Goal: Download file/media

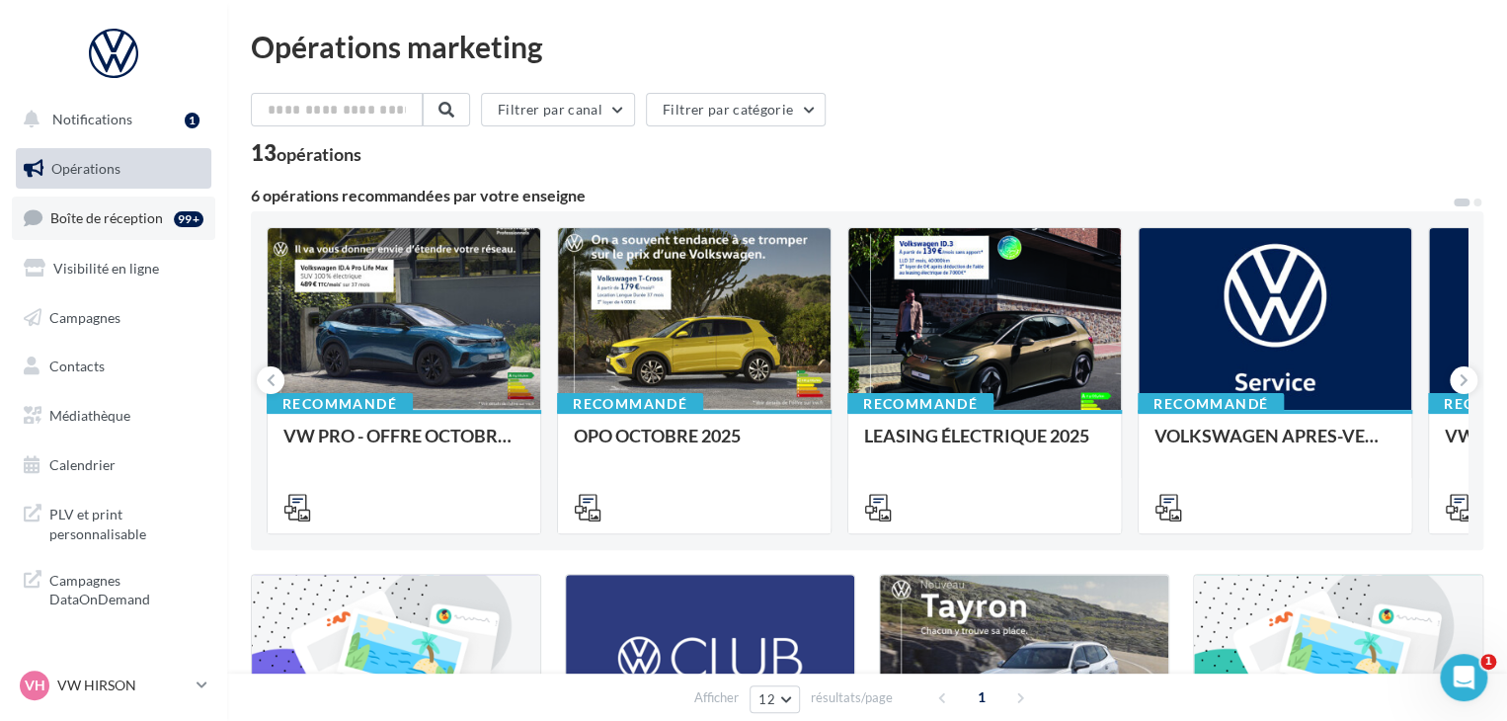
click at [135, 227] on link "Boîte de réception 99+" at bounding box center [113, 217] width 203 height 42
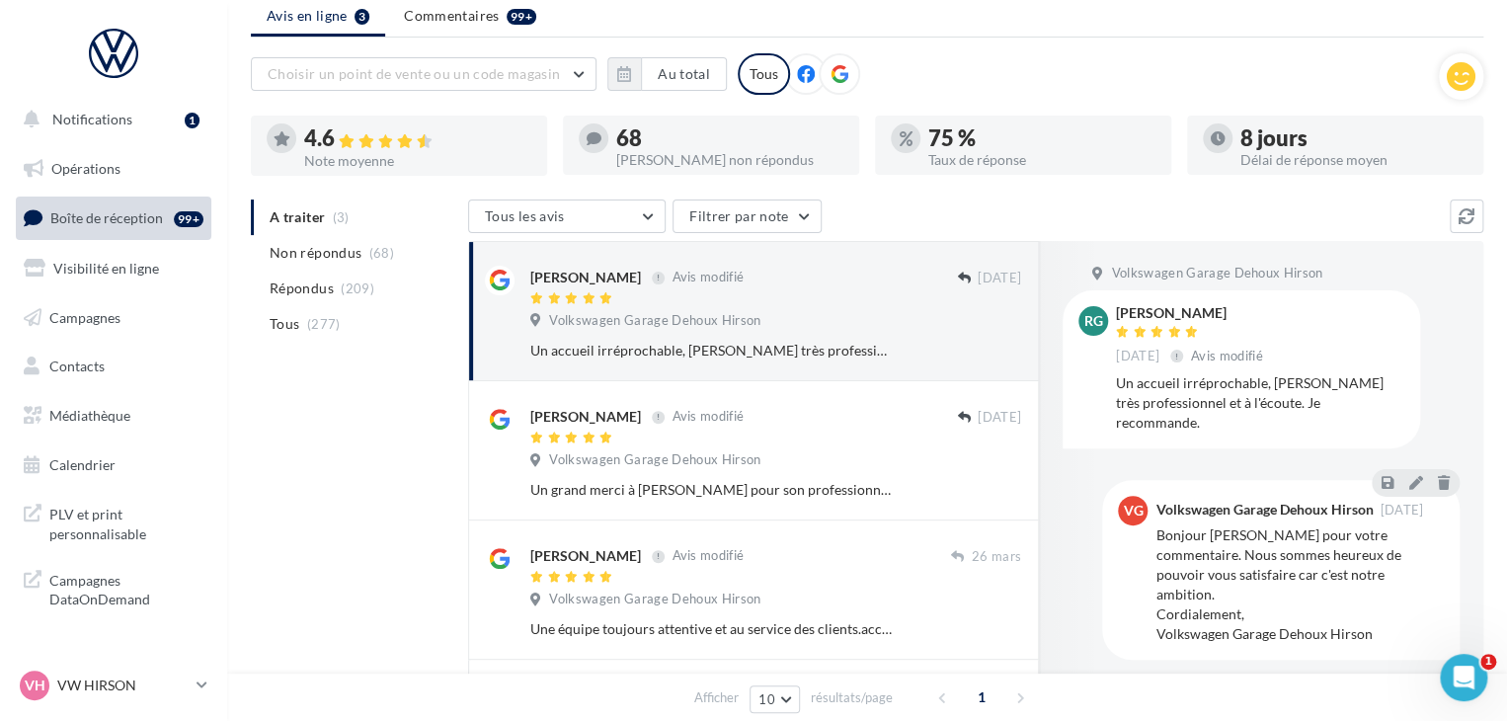
scroll to position [99, 0]
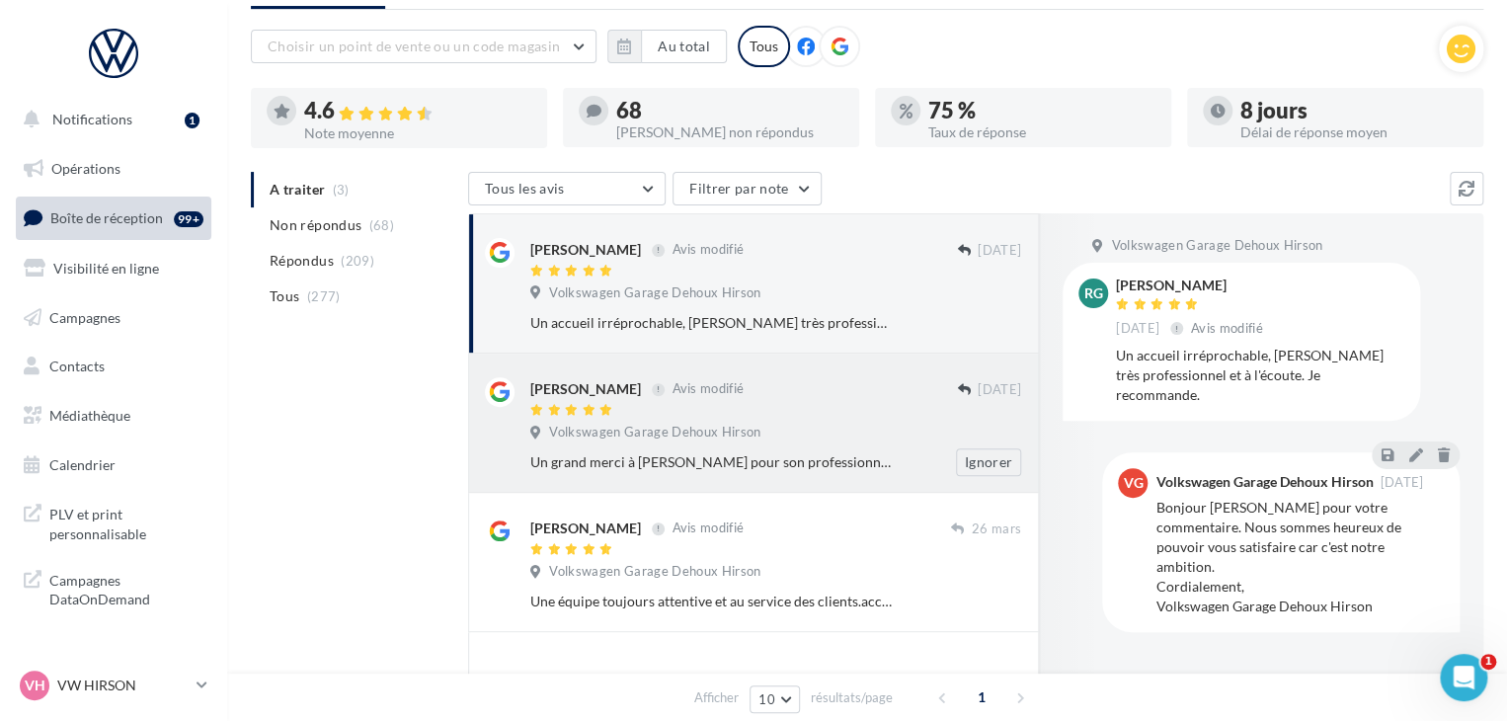
click at [790, 429] on div "Volkswagen Garage Dehoux Hirson" at bounding box center [775, 435] width 491 height 22
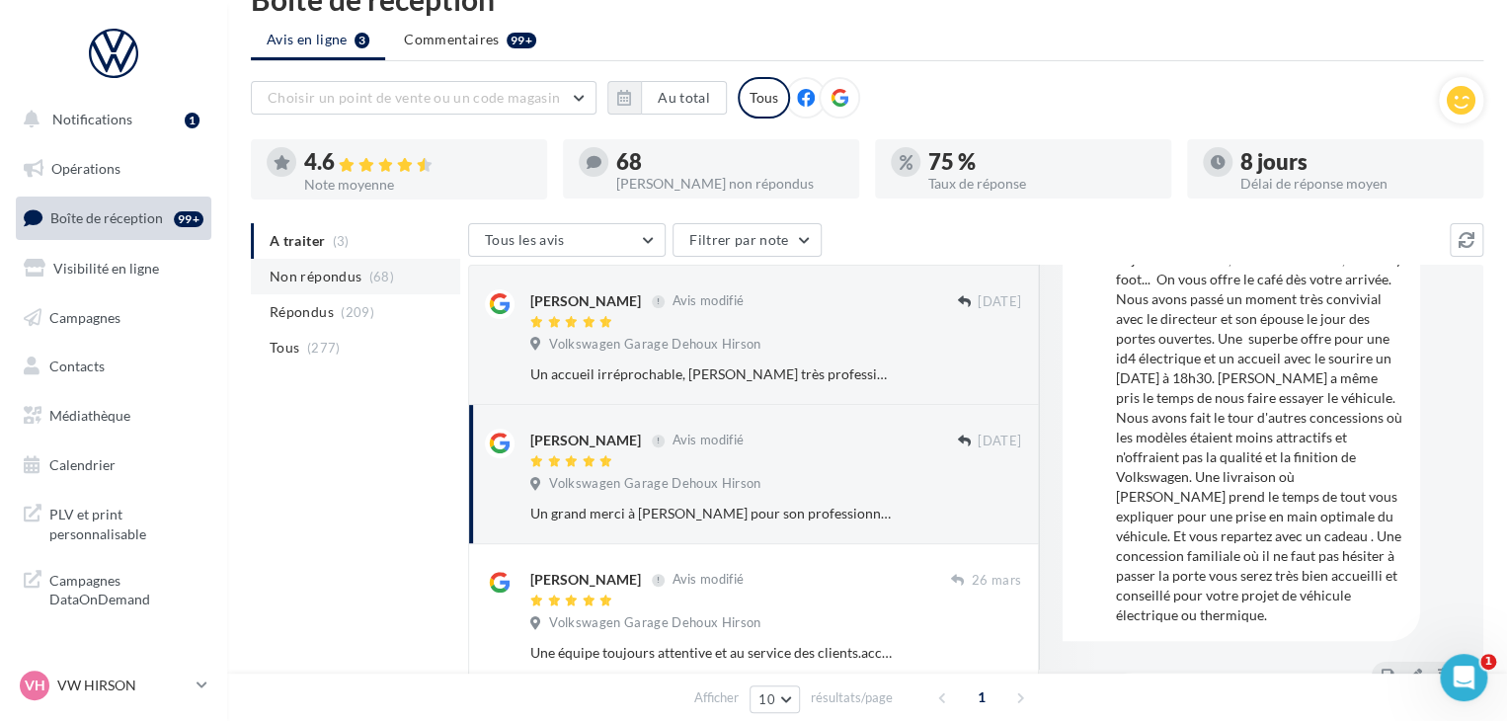
scroll to position [0, 0]
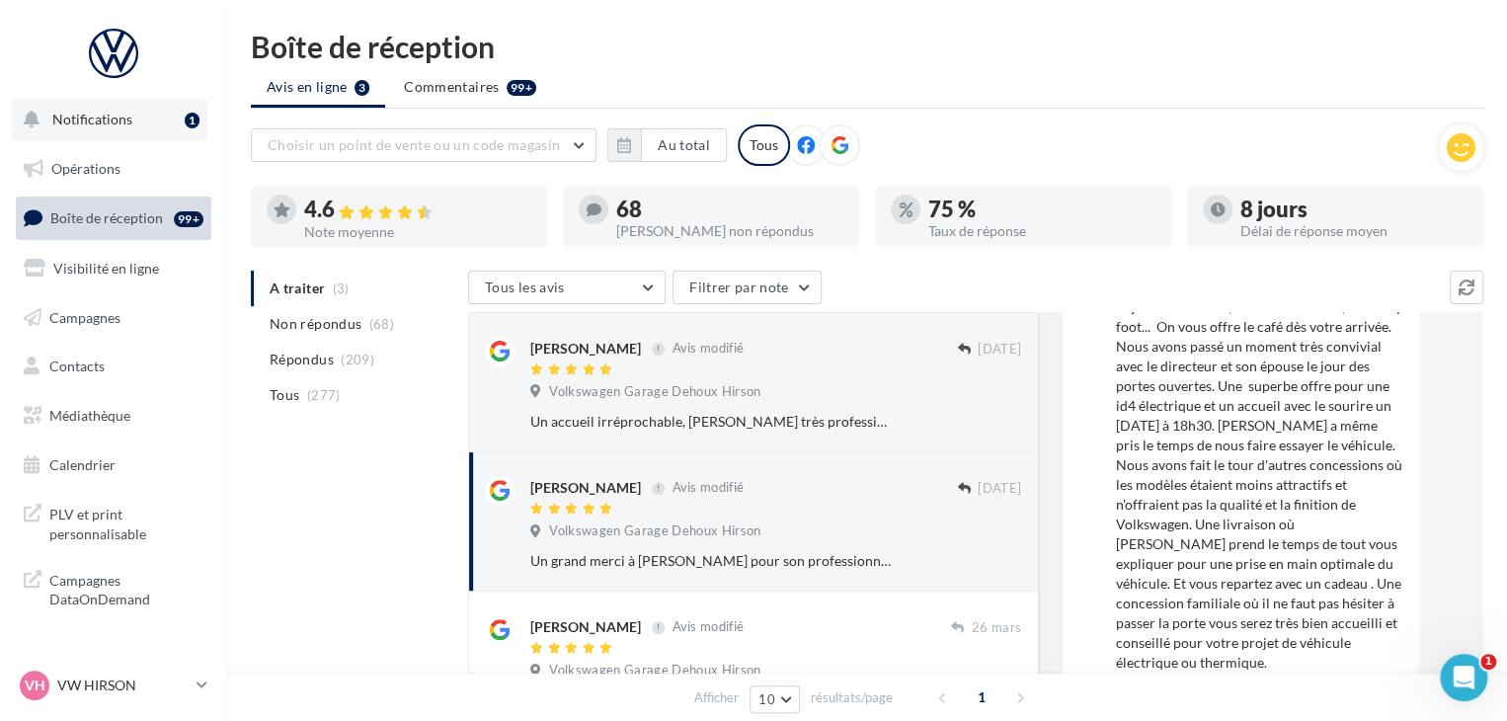
click at [113, 111] on span "Notifications" at bounding box center [92, 119] width 80 height 17
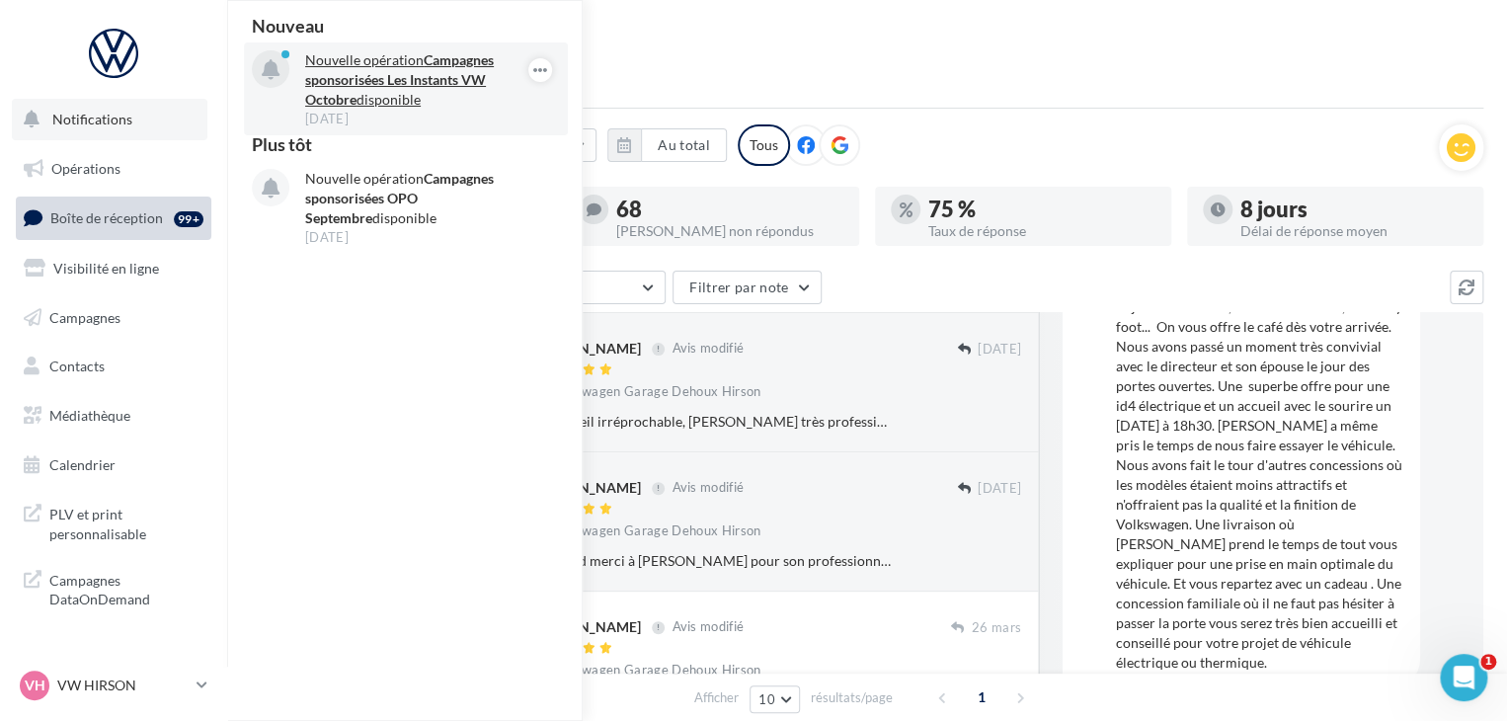
click at [375, 105] on p "Nouvelle opération Campagnes sponsorisées Les Instants VW Octobre disponible" at bounding box center [419, 79] width 229 height 59
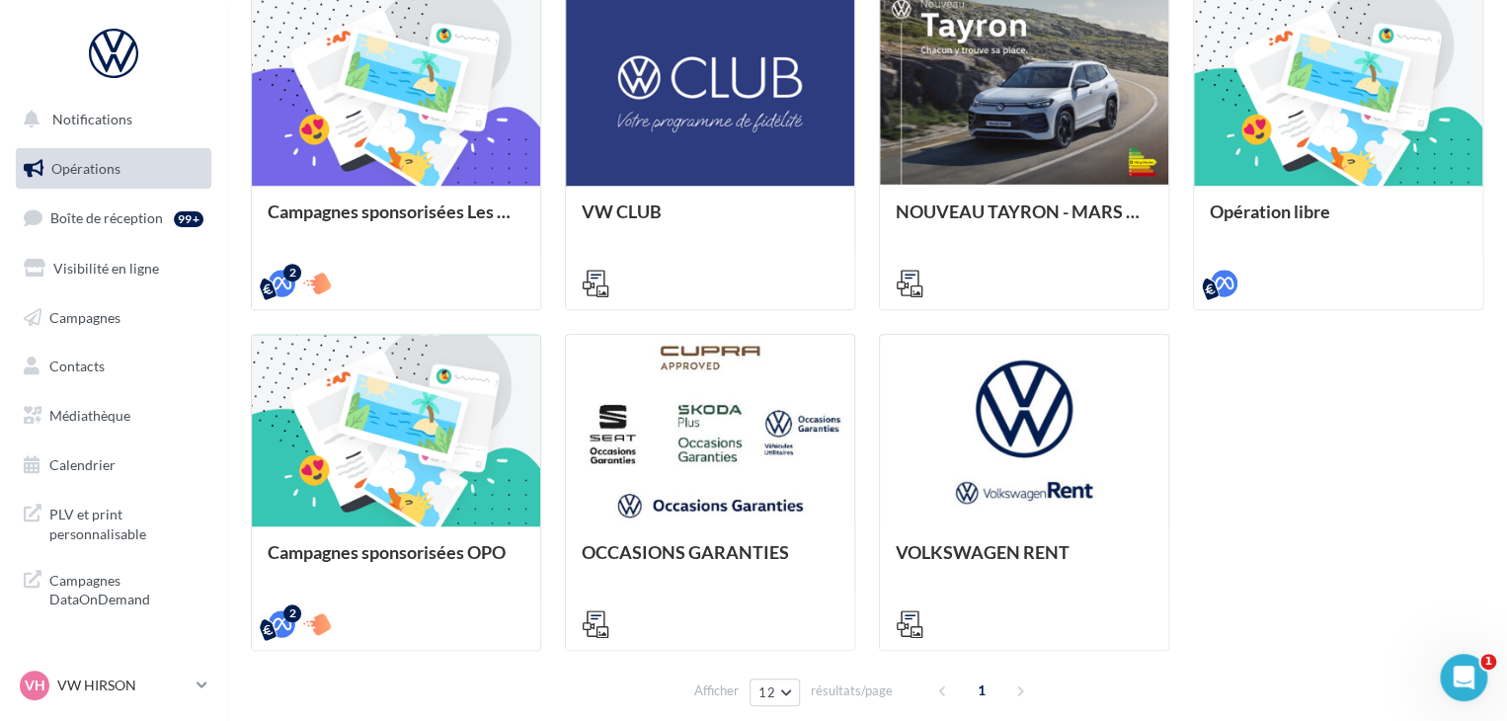
scroll to position [674, 0]
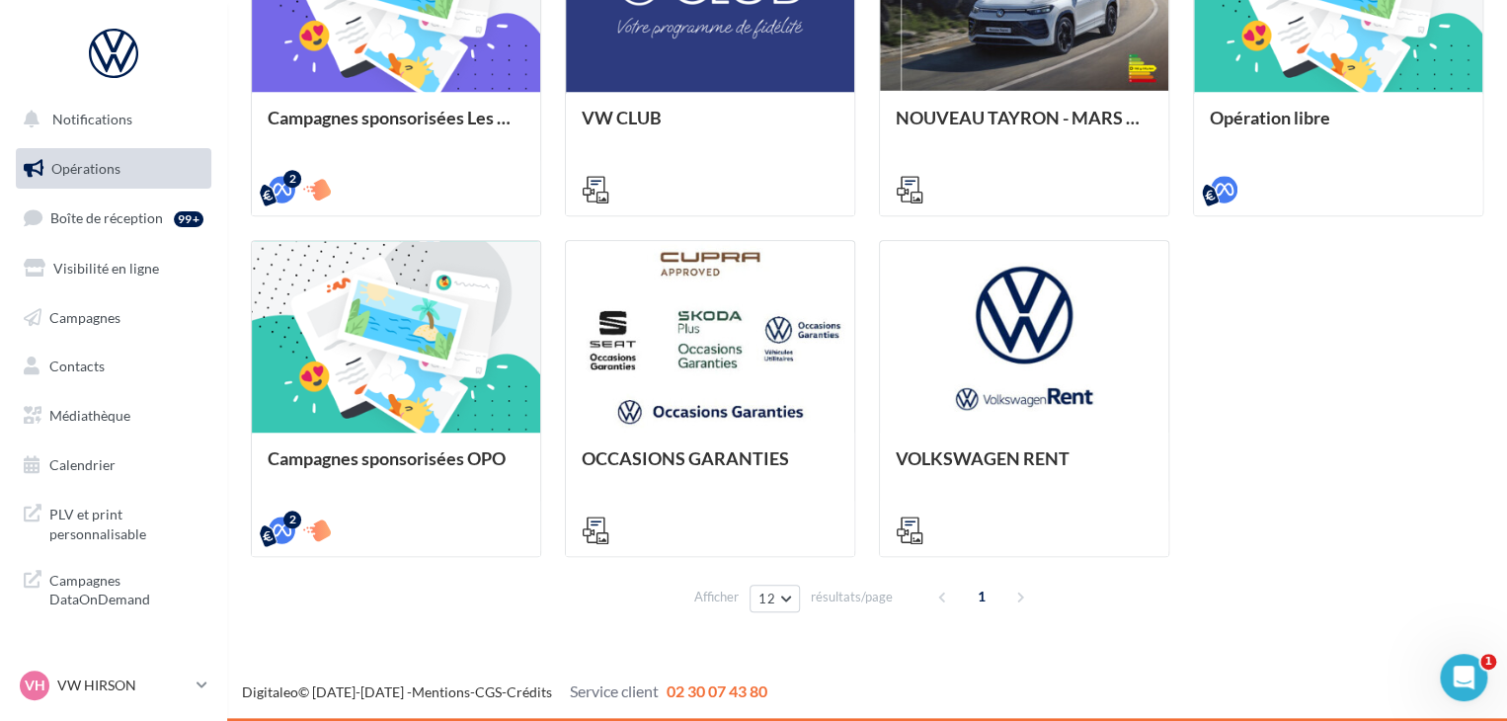
click at [1093, 600] on div "Afficher 12 12 24 48 96 résultats/page 1" at bounding box center [867, 596] width 1232 height 47
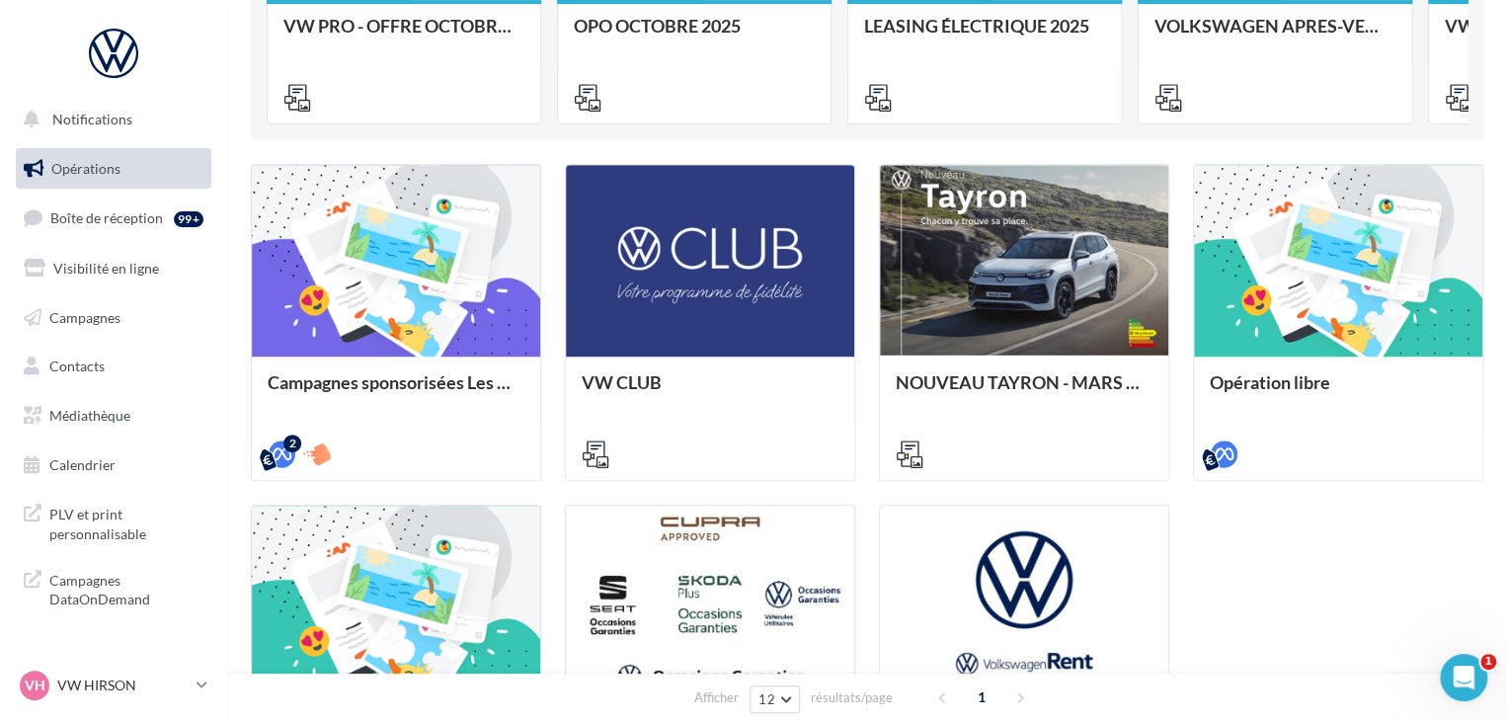
scroll to position [494, 0]
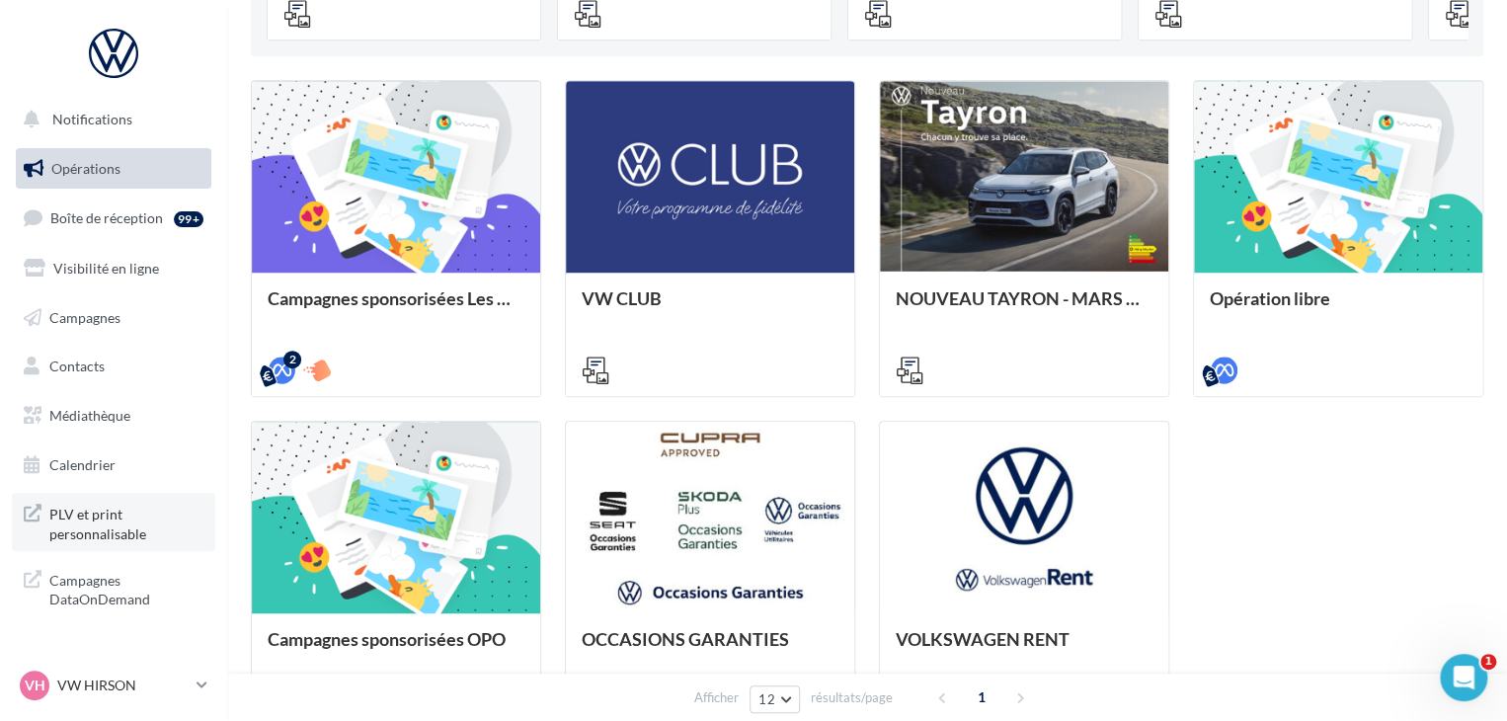
click at [123, 514] on span "PLV et print personnalisable" at bounding box center [126, 522] width 154 height 42
click at [97, 410] on span "Médiathèque" at bounding box center [89, 415] width 81 height 17
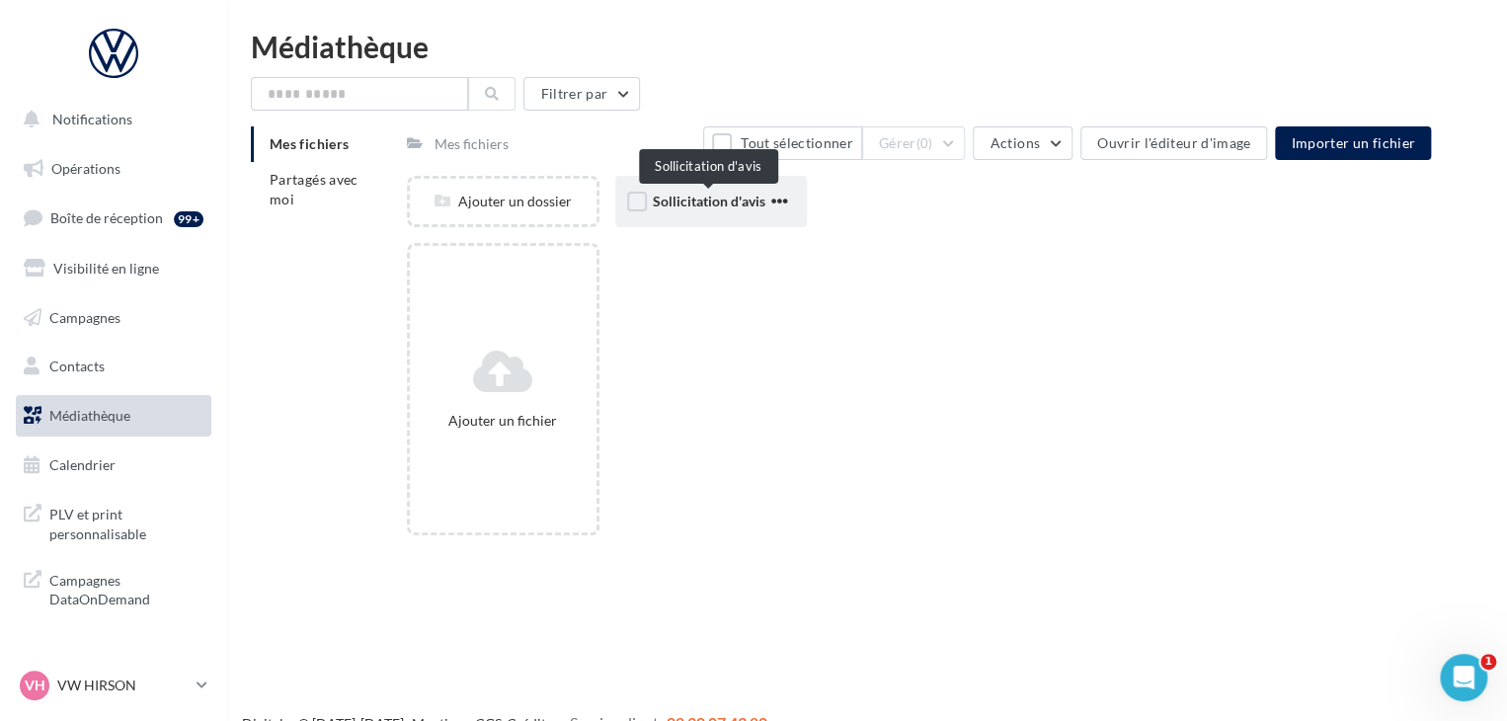
click at [717, 201] on span "Sollicitation d'avis" at bounding box center [709, 201] width 113 height 17
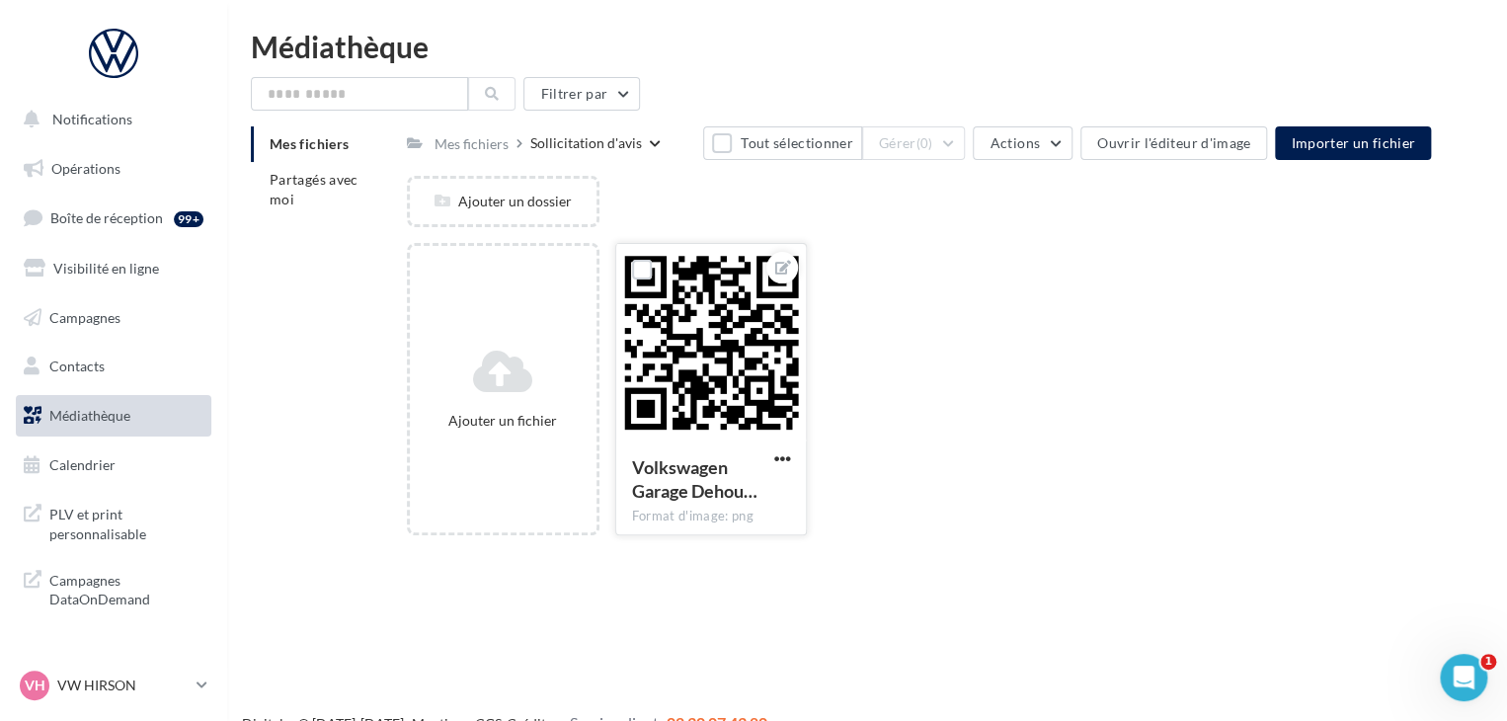
click at [695, 364] on div at bounding box center [711, 342] width 191 height 197
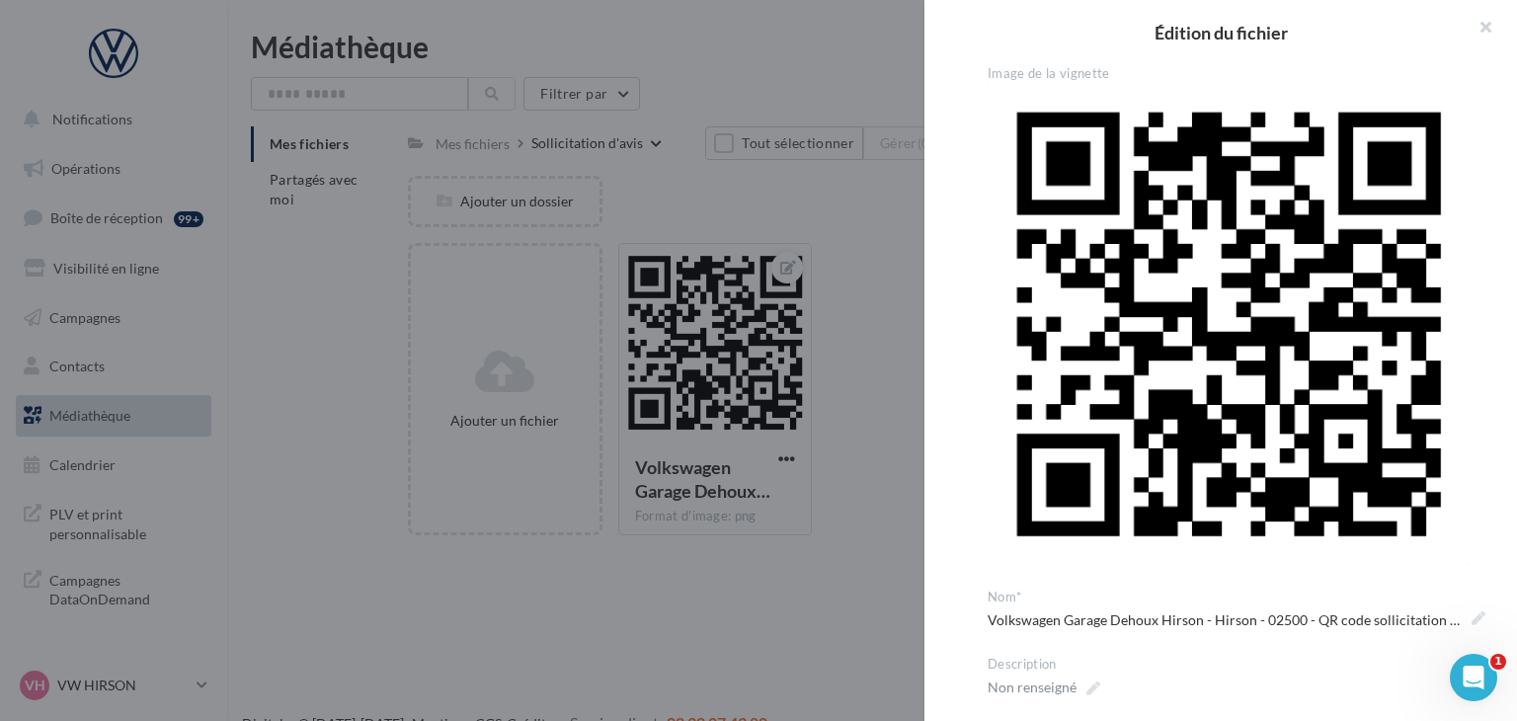
click at [551, 668] on div at bounding box center [758, 360] width 1517 height 721
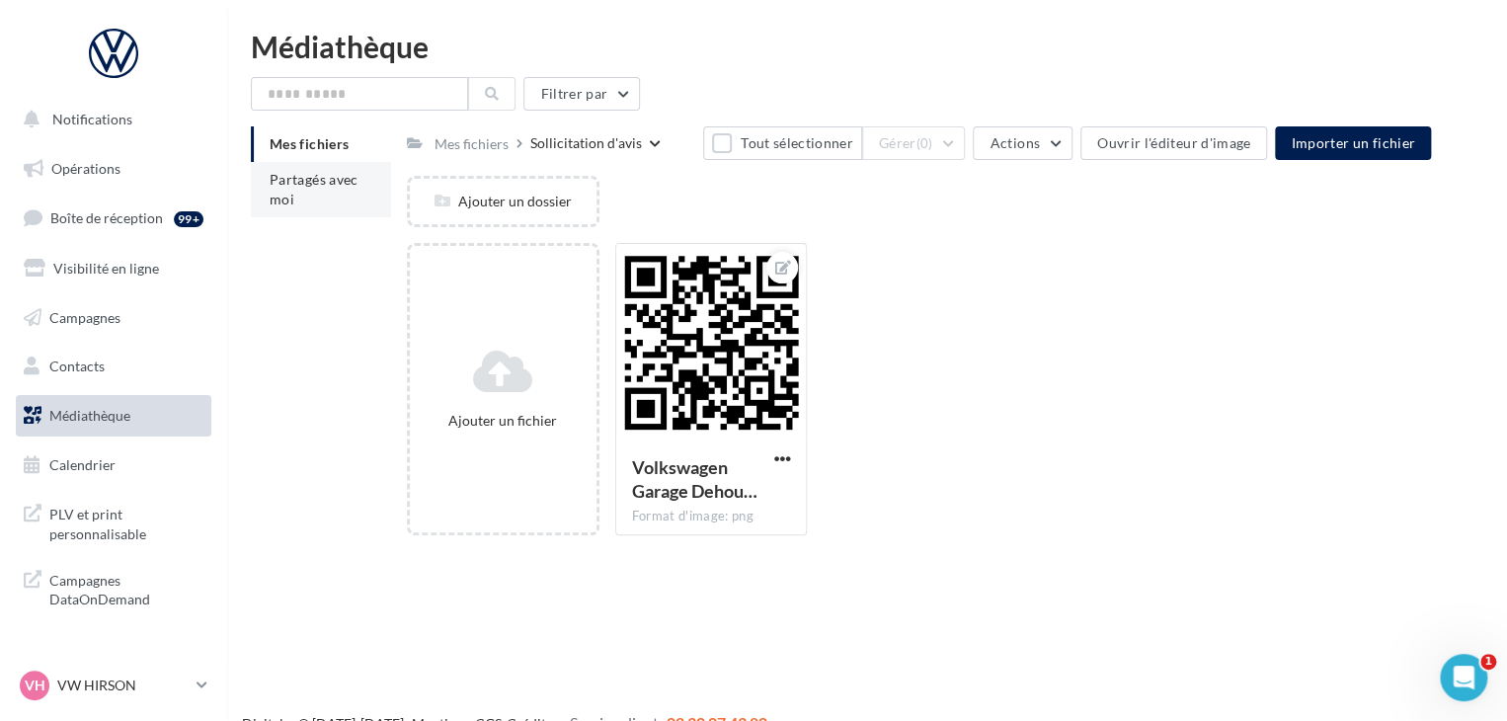
click at [317, 195] on li "Partagés avec moi" at bounding box center [321, 189] width 140 height 55
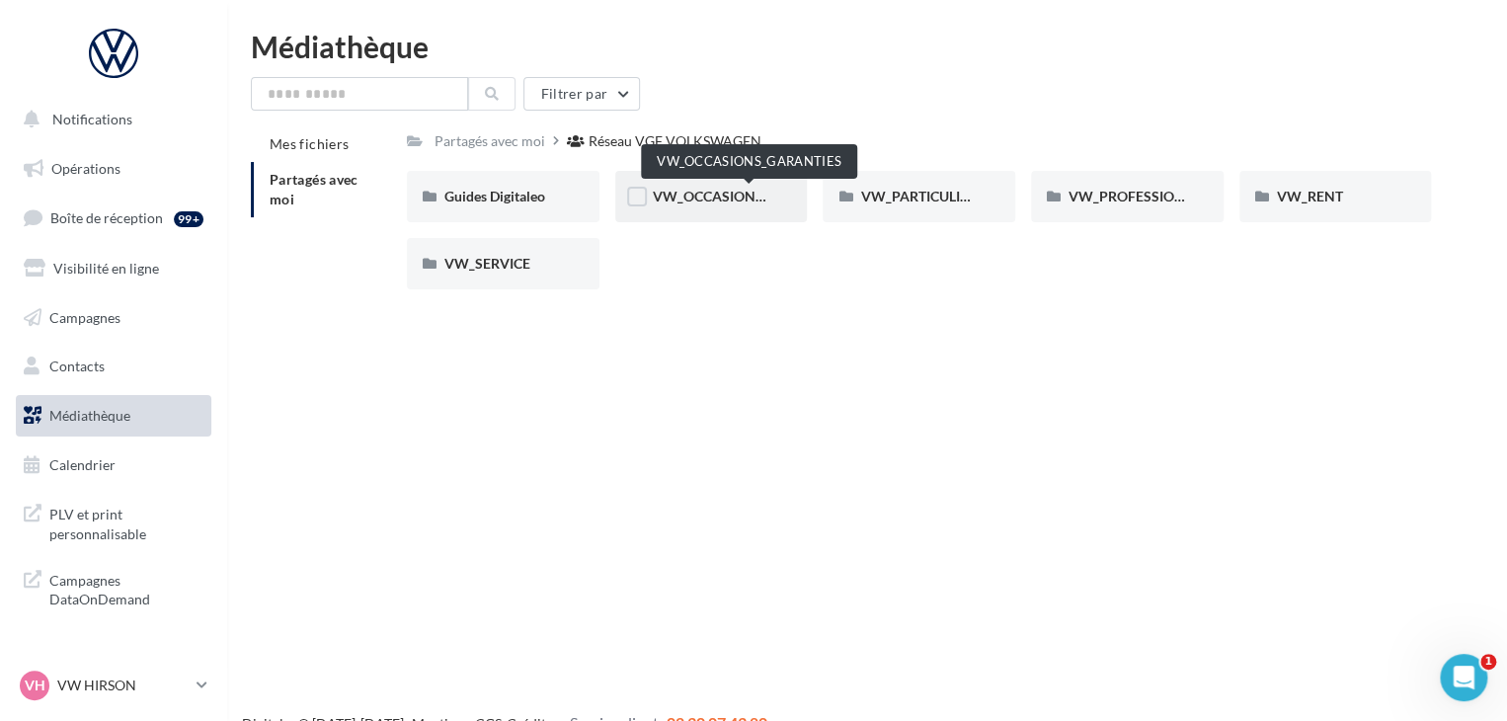
click at [715, 195] on span "VW_OCCASIONS_GARANTIES" at bounding box center [750, 196] width 194 height 17
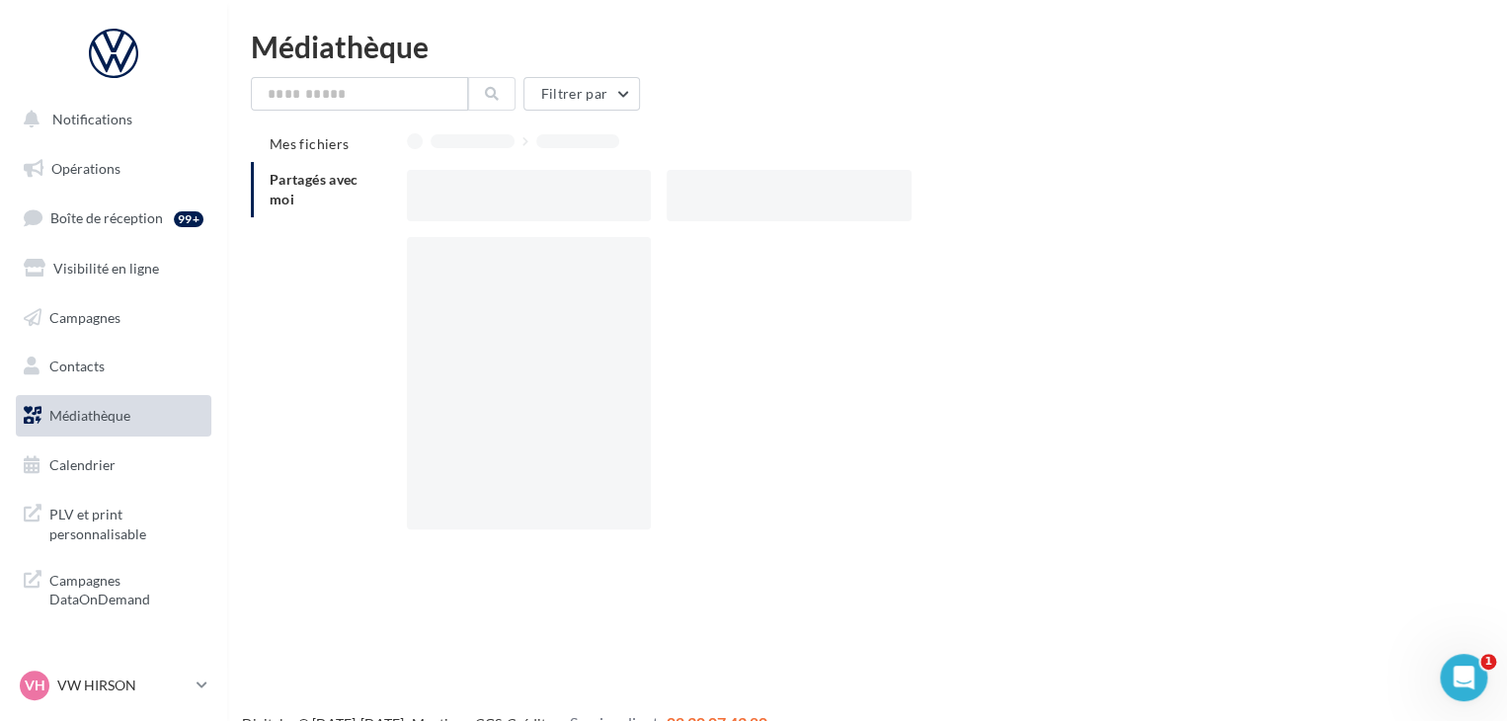
click at [710, 199] on div at bounding box center [788, 195] width 244 height 51
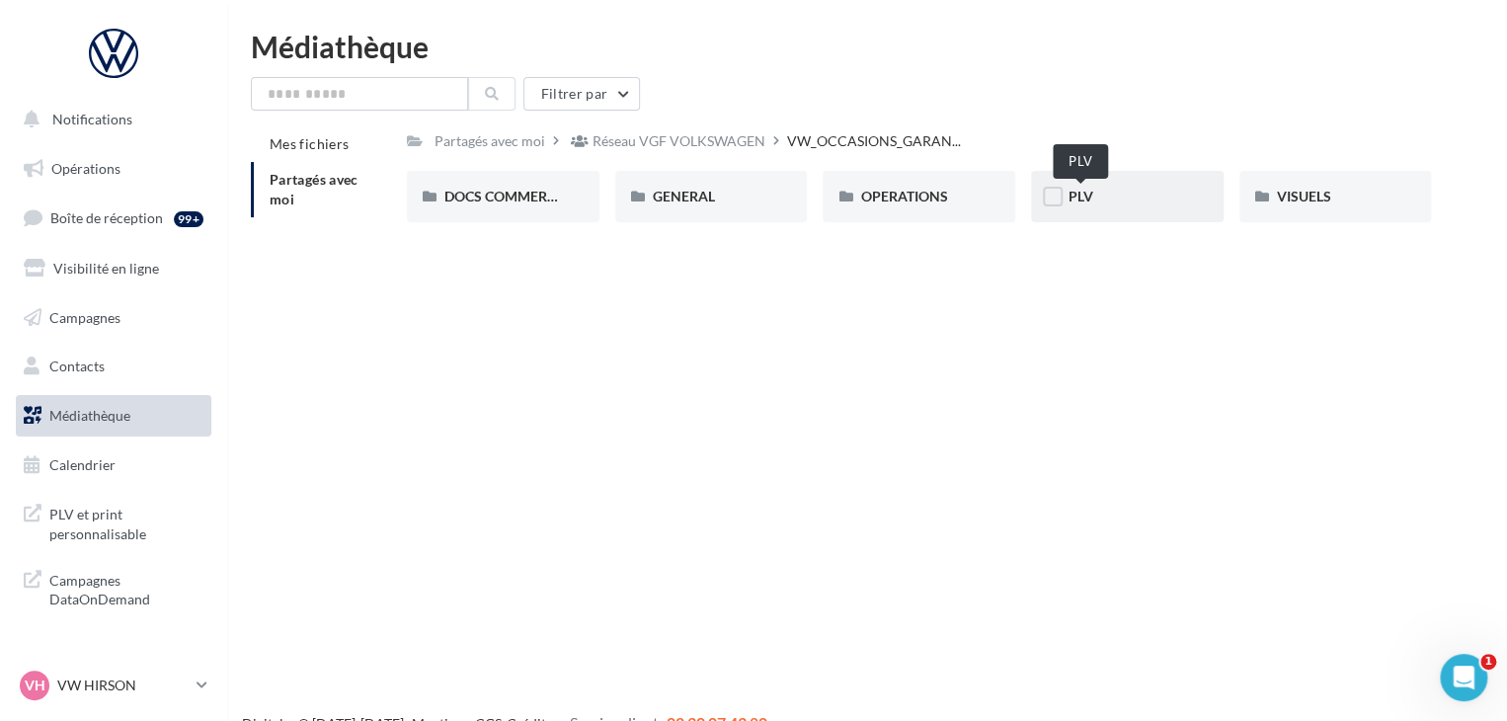
click at [1083, 187] on div "PLV" at bounding box center [1126, 197] width 117 height 20
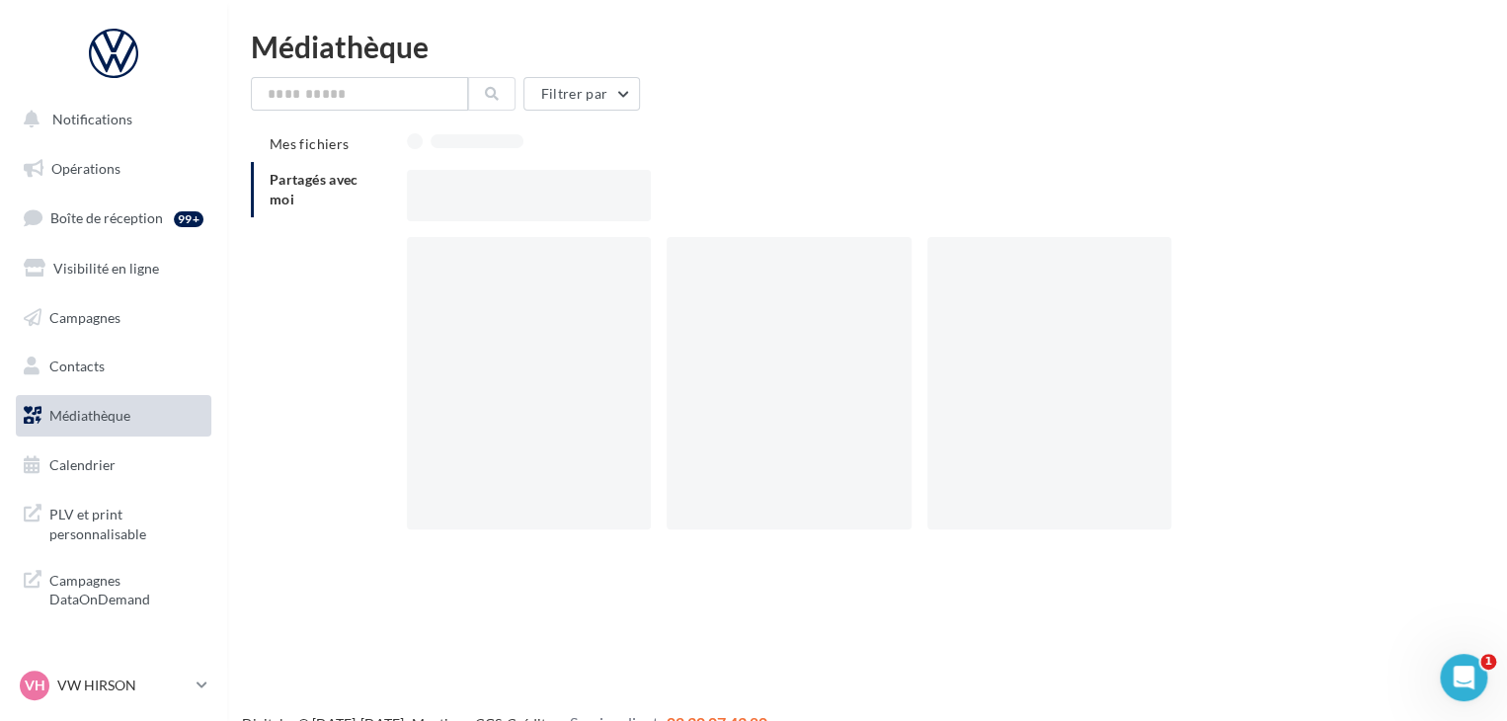
click at [1083, 187] on div at bounding box center [927, 195] width 1040 height 51
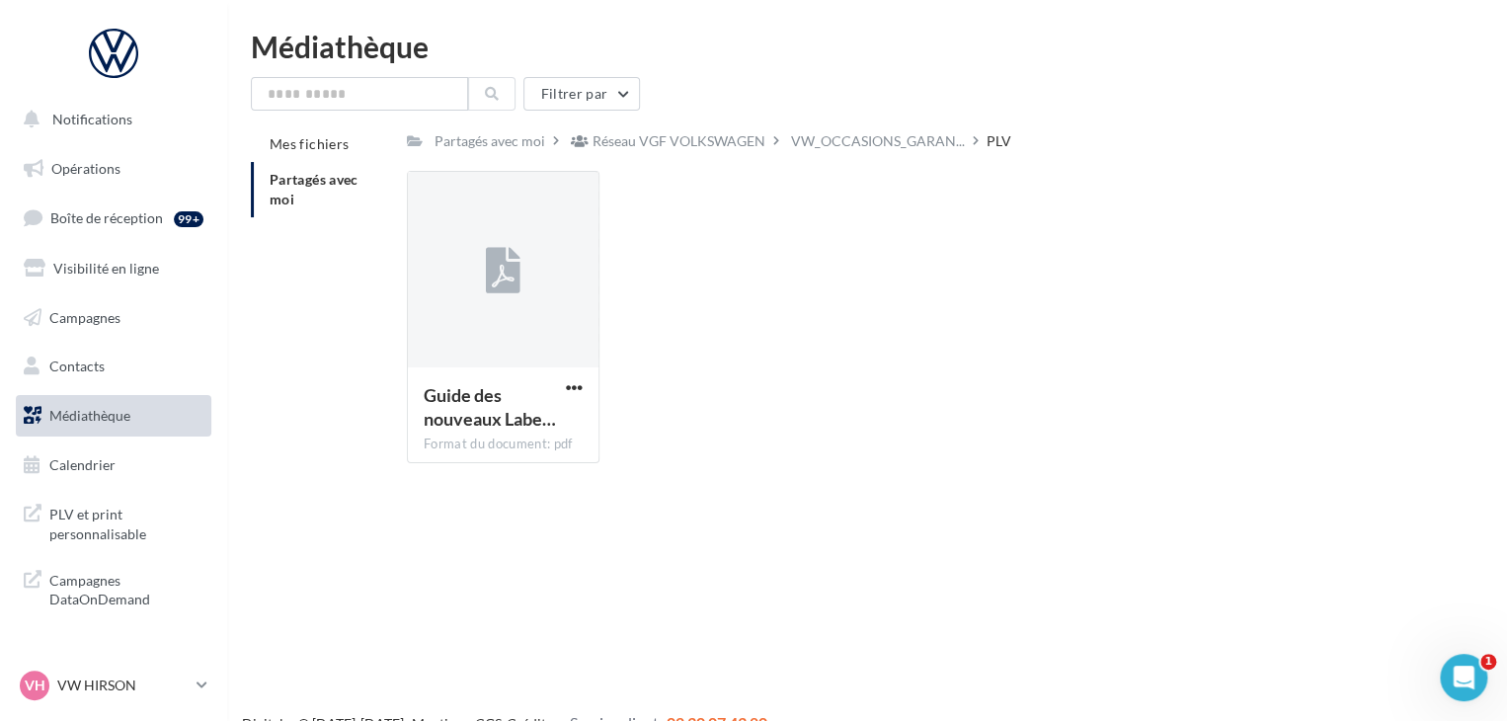
click at [624, 337] on div "Guide des nouveaux Labe… Format du document: pdf Guide des nouveaux Labels VO V…" at bounding box center [927, 325] width 1040 height 308
click at [710, 142] on div "Réseau VGF VOLKSWAGEN" at bounding box center [678, 141] width 173 height 20
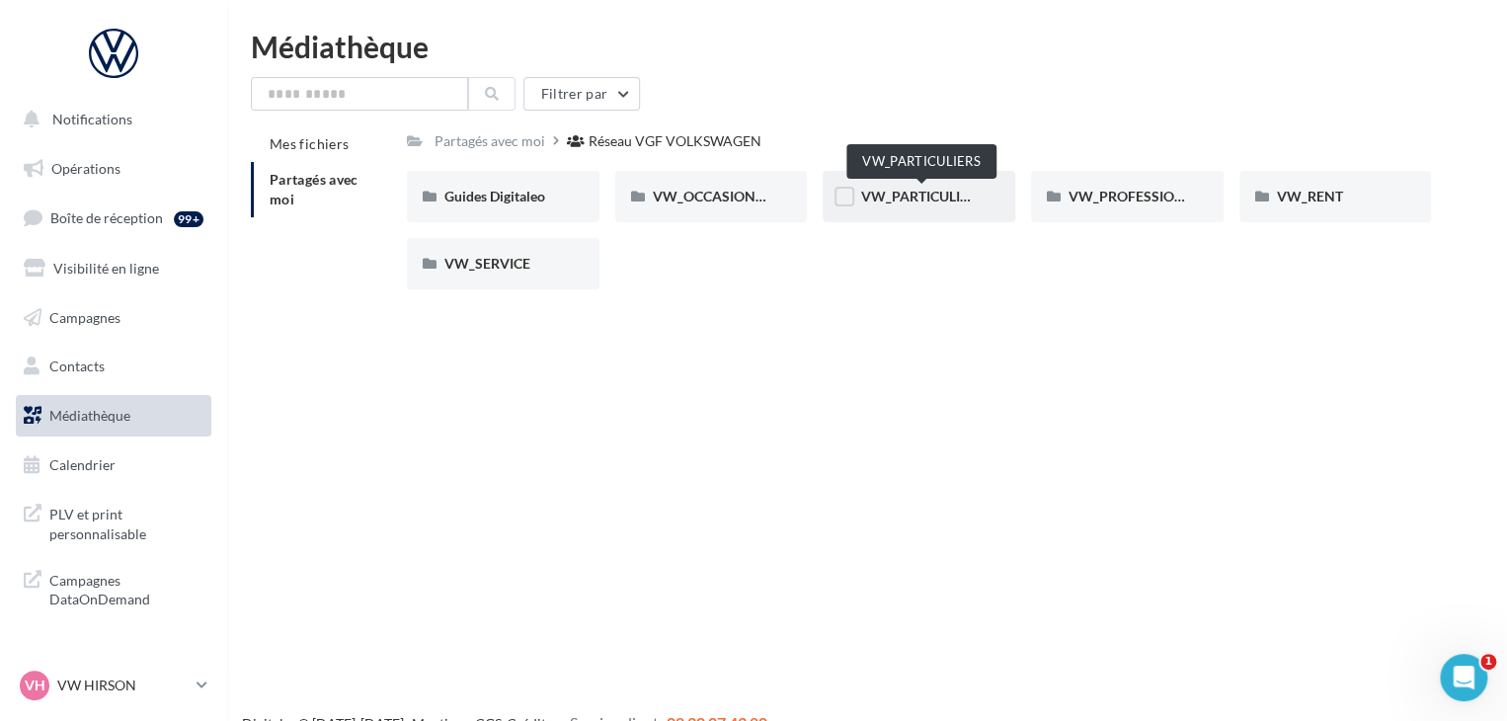
click at [943, 196] on span "VW_PARTICULIERS" at bounding box center [921, 196] width 123 height 17
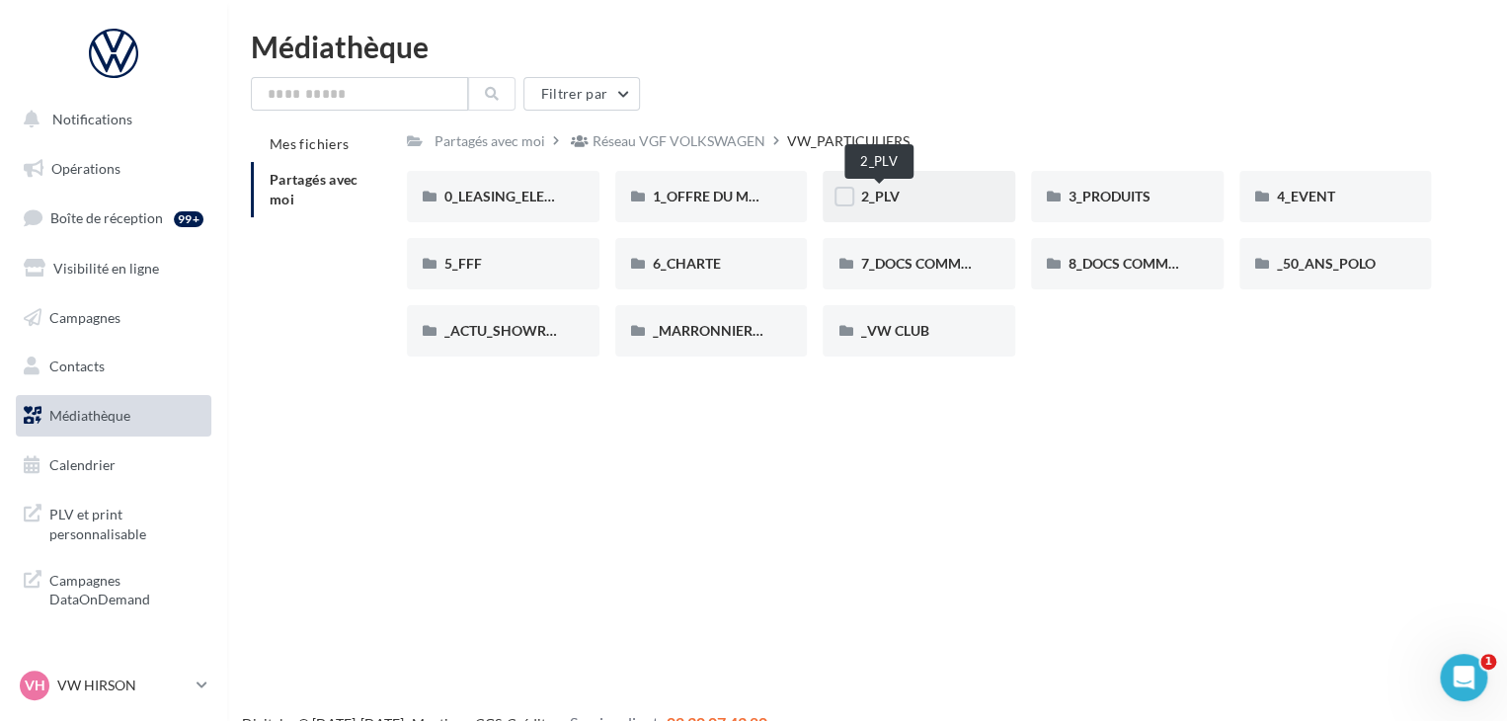
click at [896, 195] on span "2_PLV" at bounding box center [879, 196] width 39 height 17
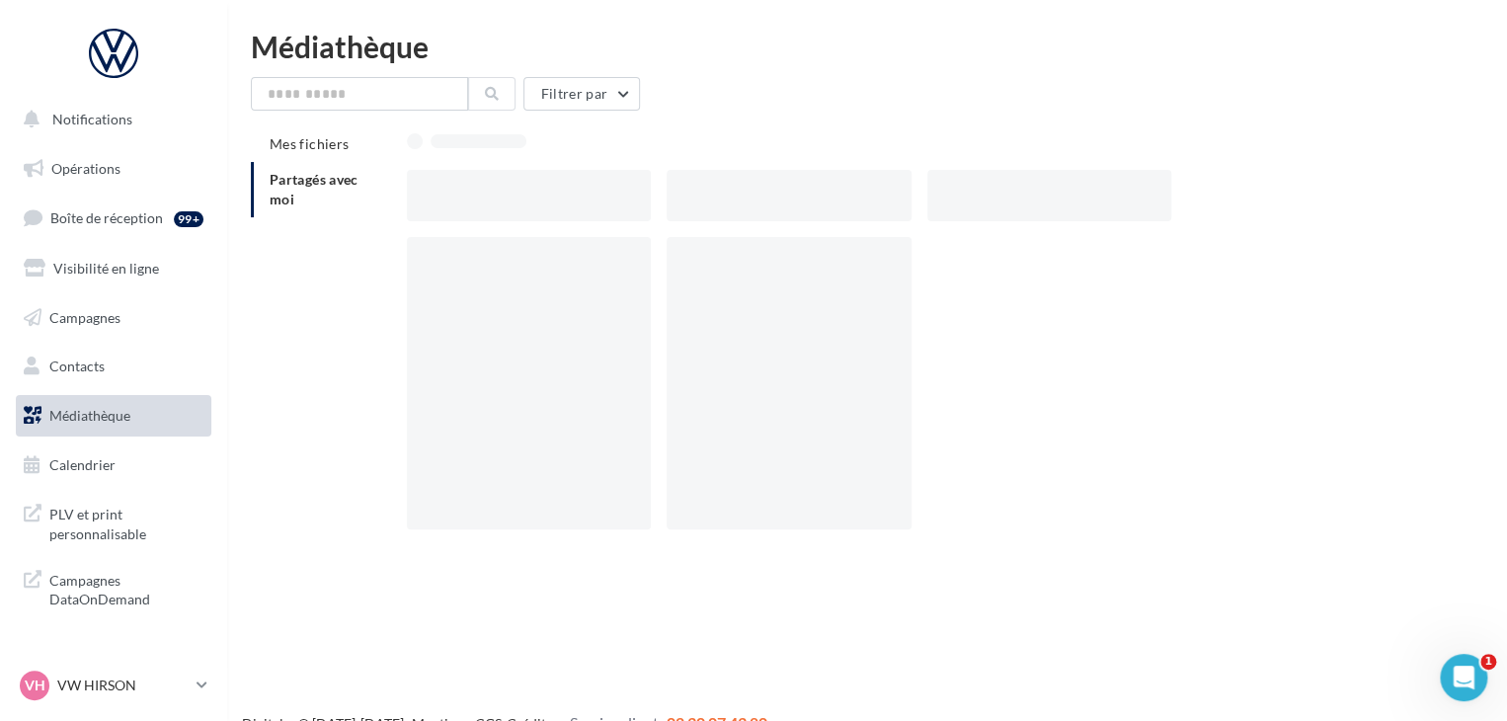
click at [897, 201] on div at bounding box center [788, 195] width 244 height 51
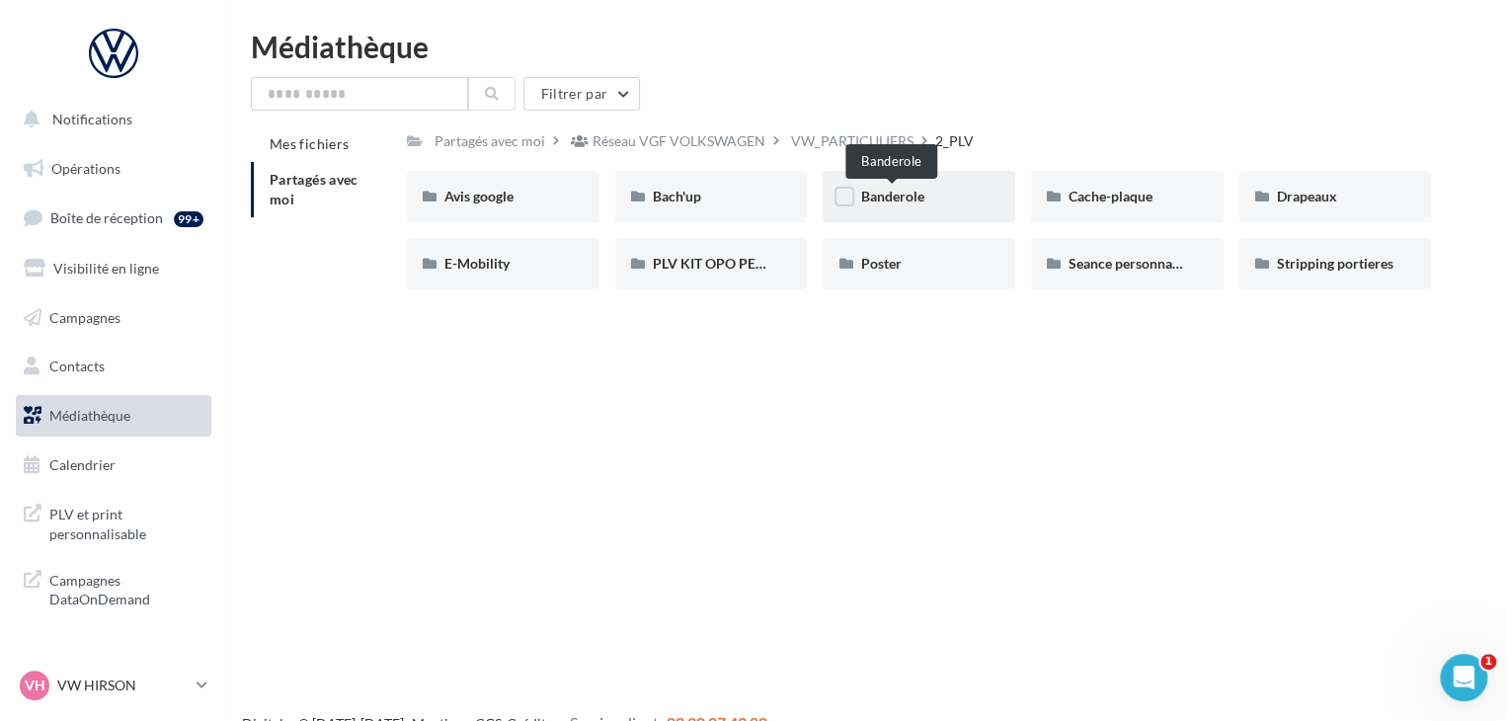
click at [895, 194] on span "Banderole" at bounding box center [891, 196] width 63 height 17
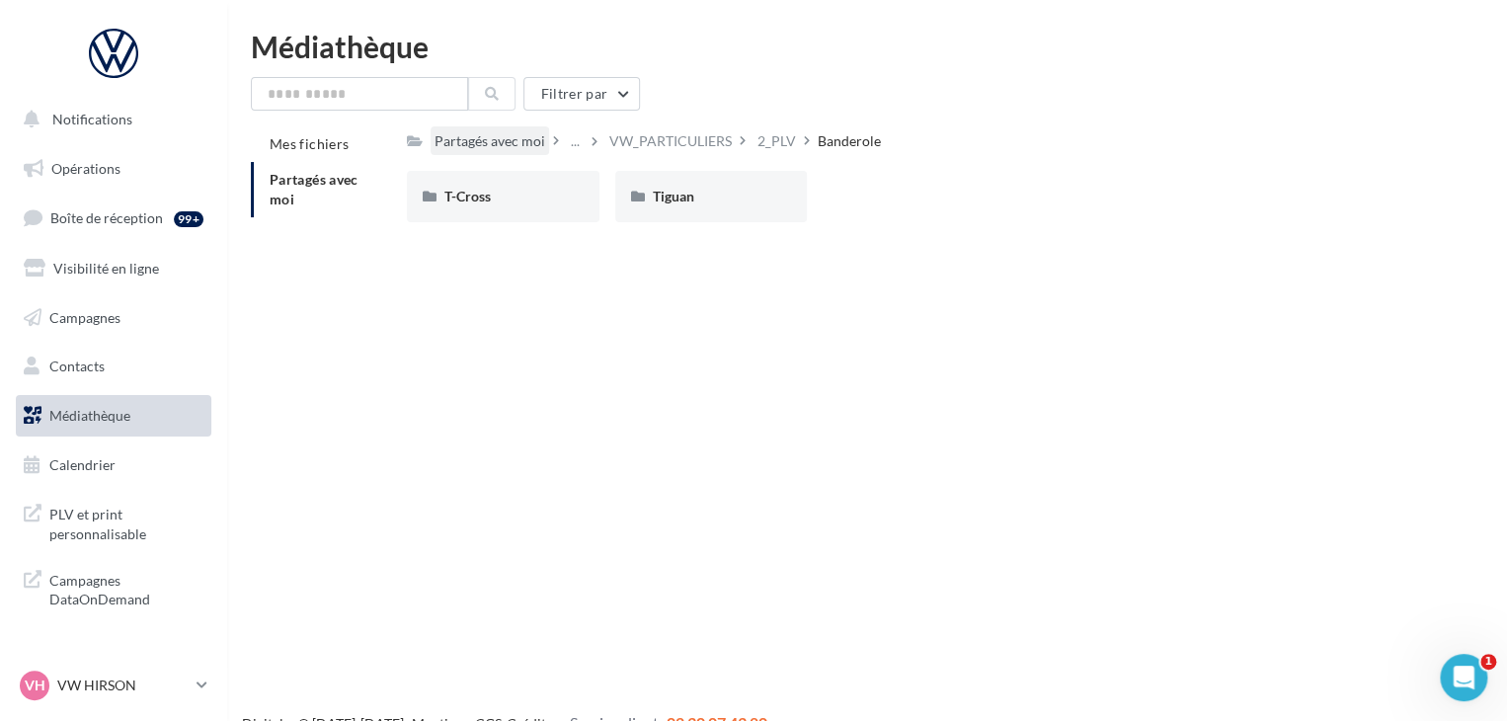
click at [474, 150] on div "Partagés avec moi" at bounding box center [489, 141] width 111 height 20
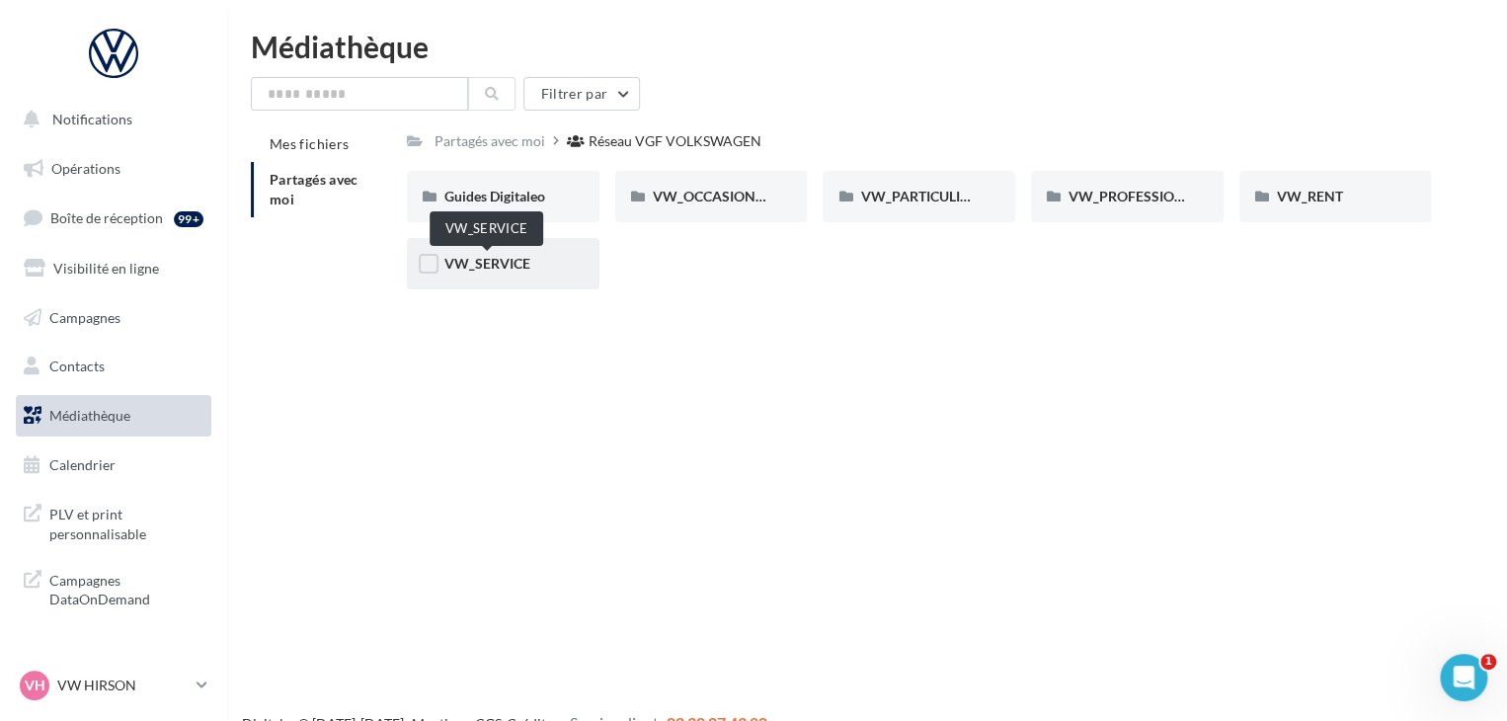
click at [521, 260] on span "VW_SERVICE" at bounding box center [487, 263] width 86 height 17
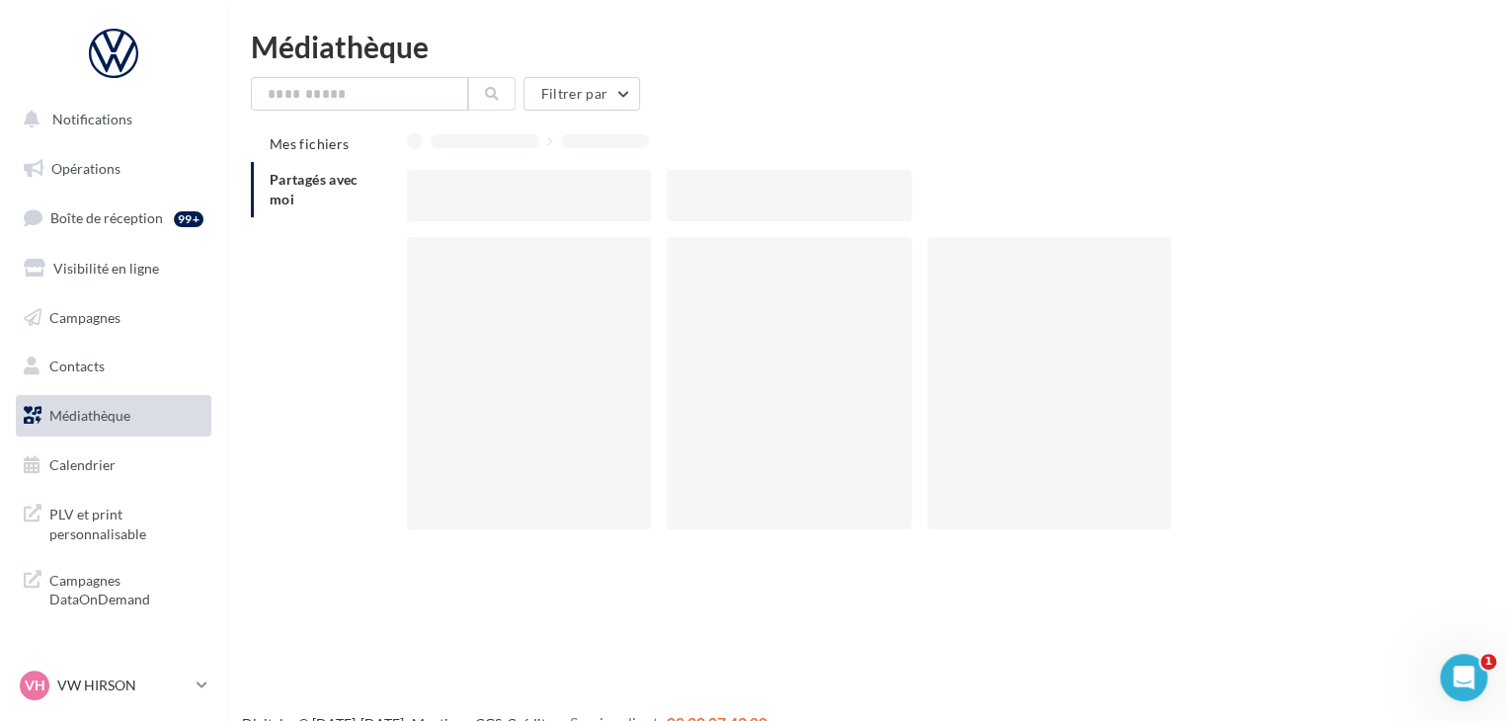
click at [521, 260] on div at bounding box center [529, 383] width 244 height 292
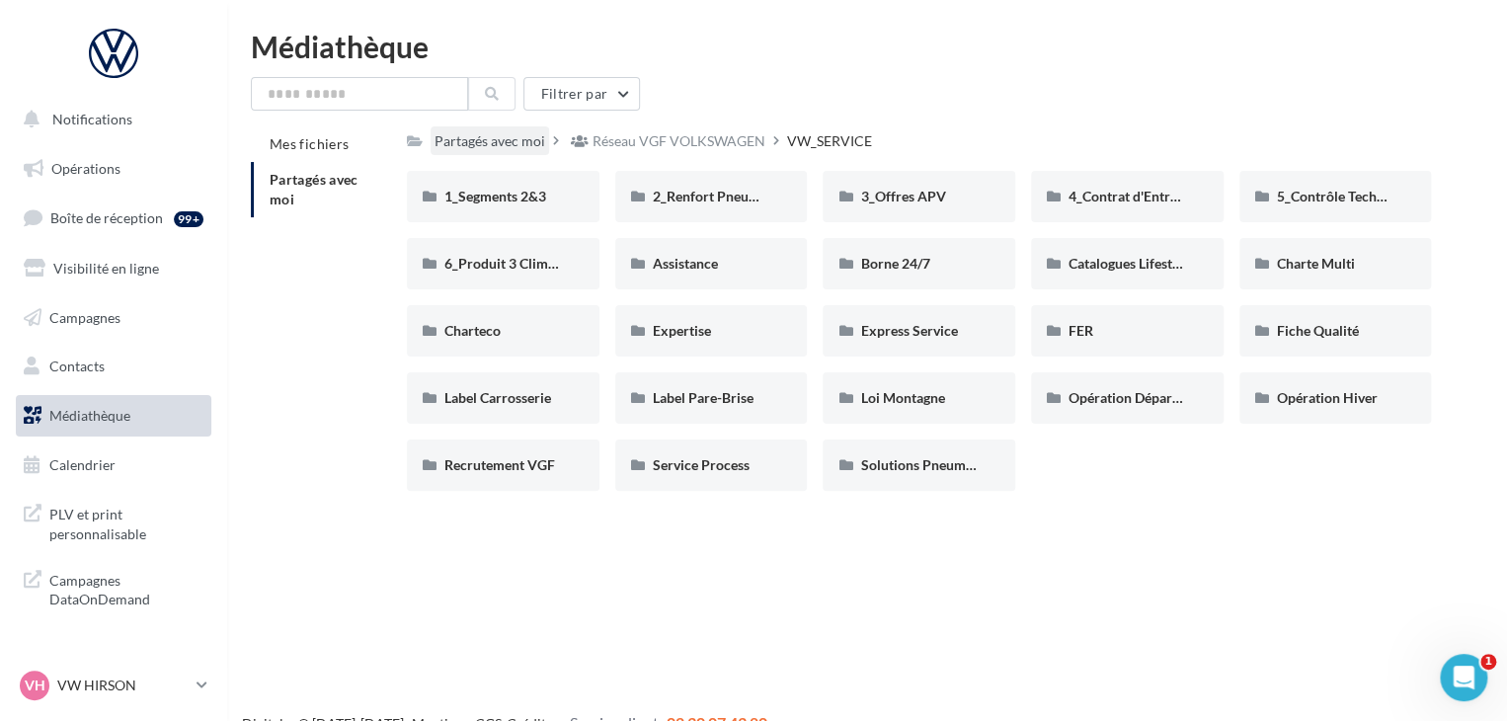
click at [513, 138] on div "Partagés avec moi" at bounding box center [489, 141] width 111 height 20
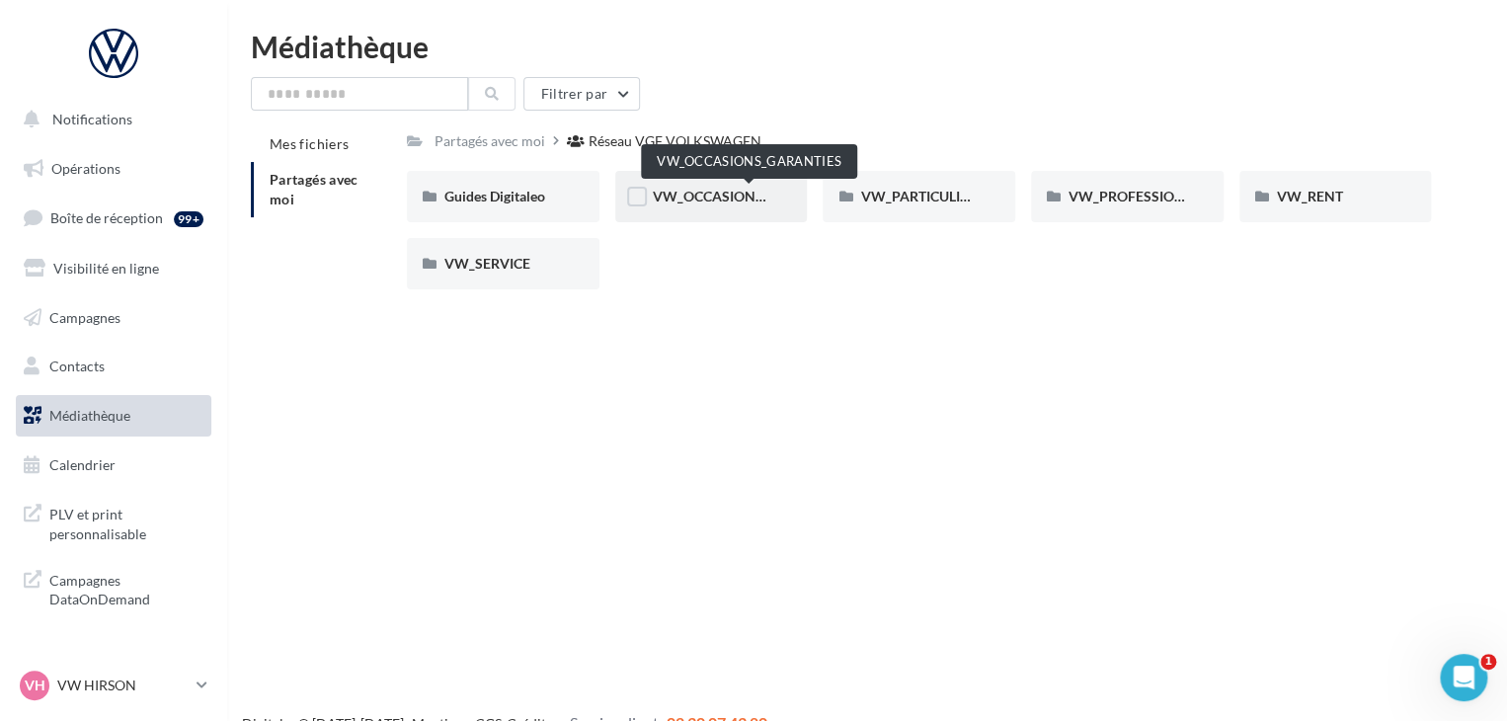
click at [730, 199] on span "VW_OCCASIONS_GARANTIES" at bounding box center [750, 196] width 194 height 17
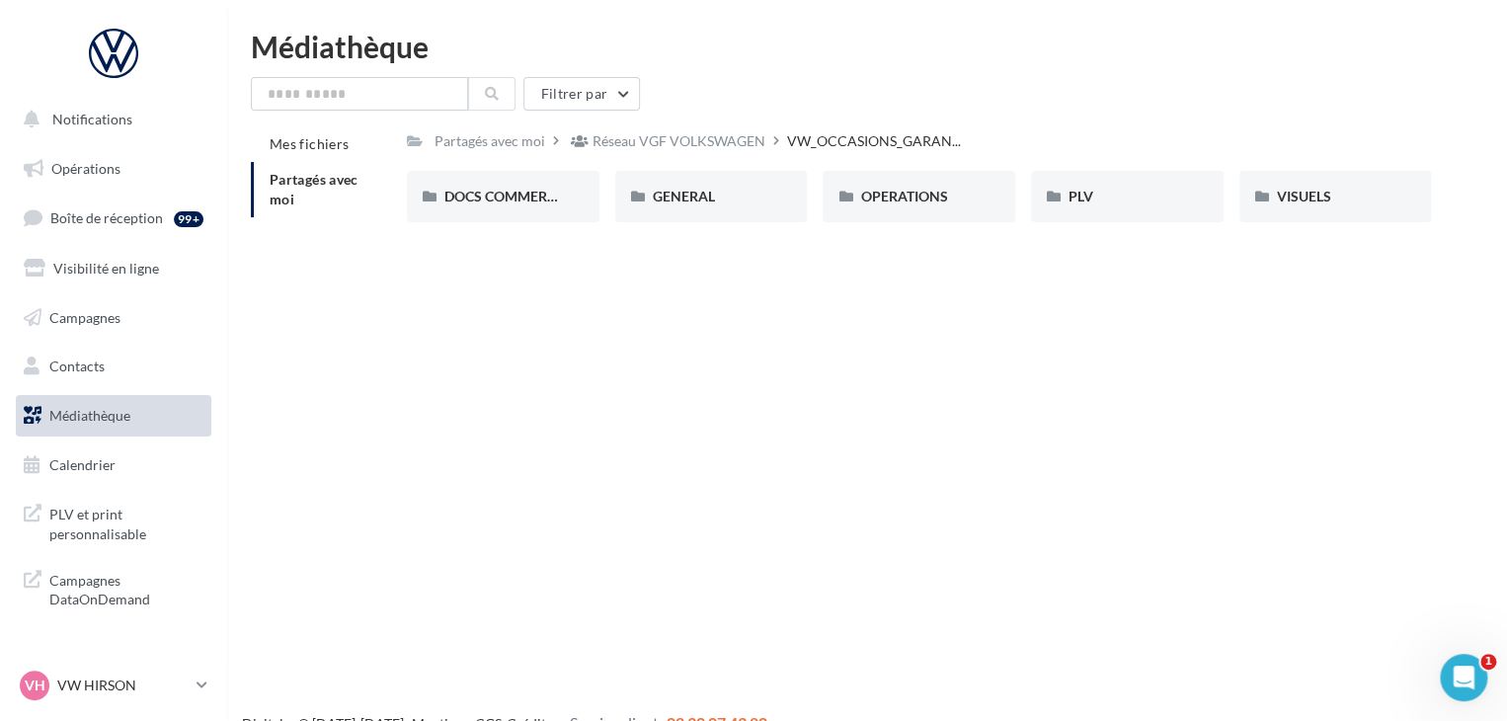
click at [730, 199] on div "GENERAL" at bounding box center [711, 197] width 117 height 20
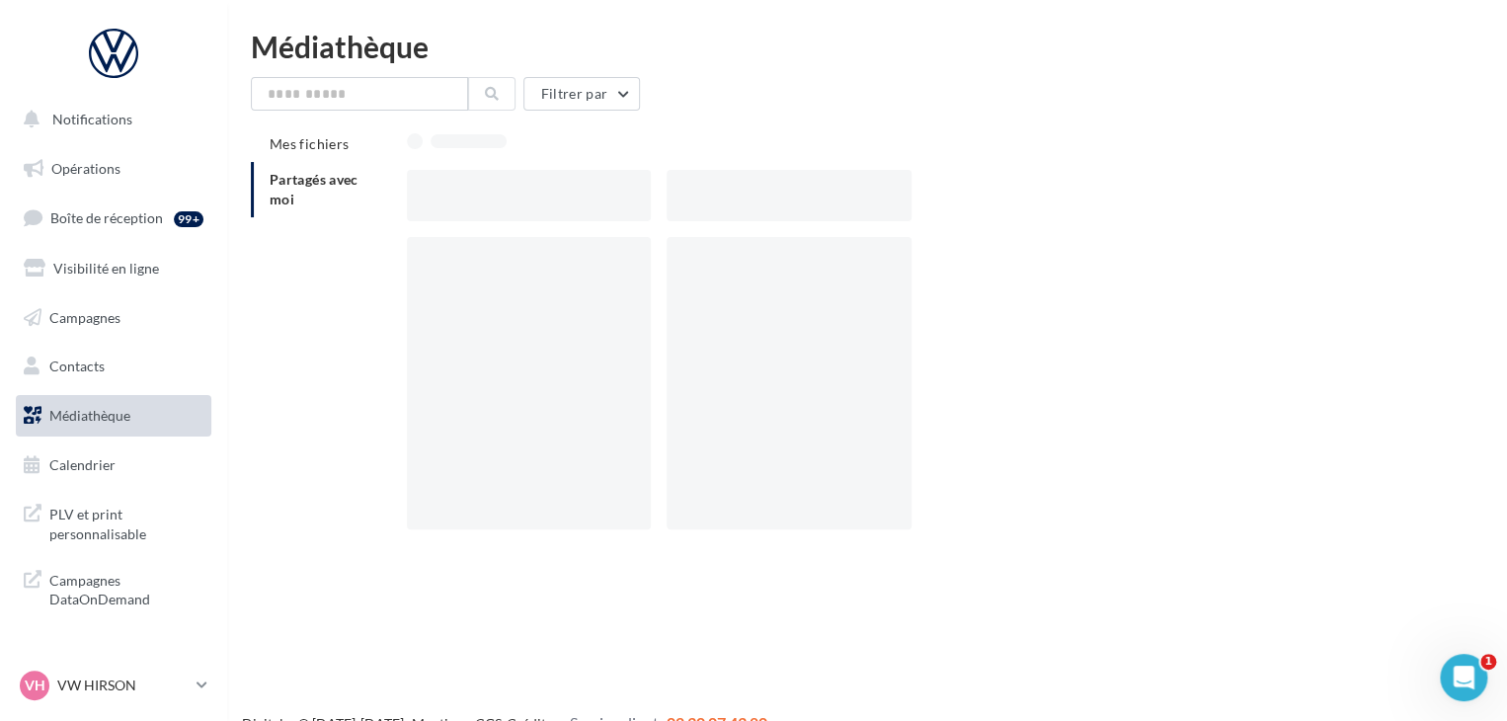
click at [730, 199] on div at bounding box center [788, 195] width 244 height 51
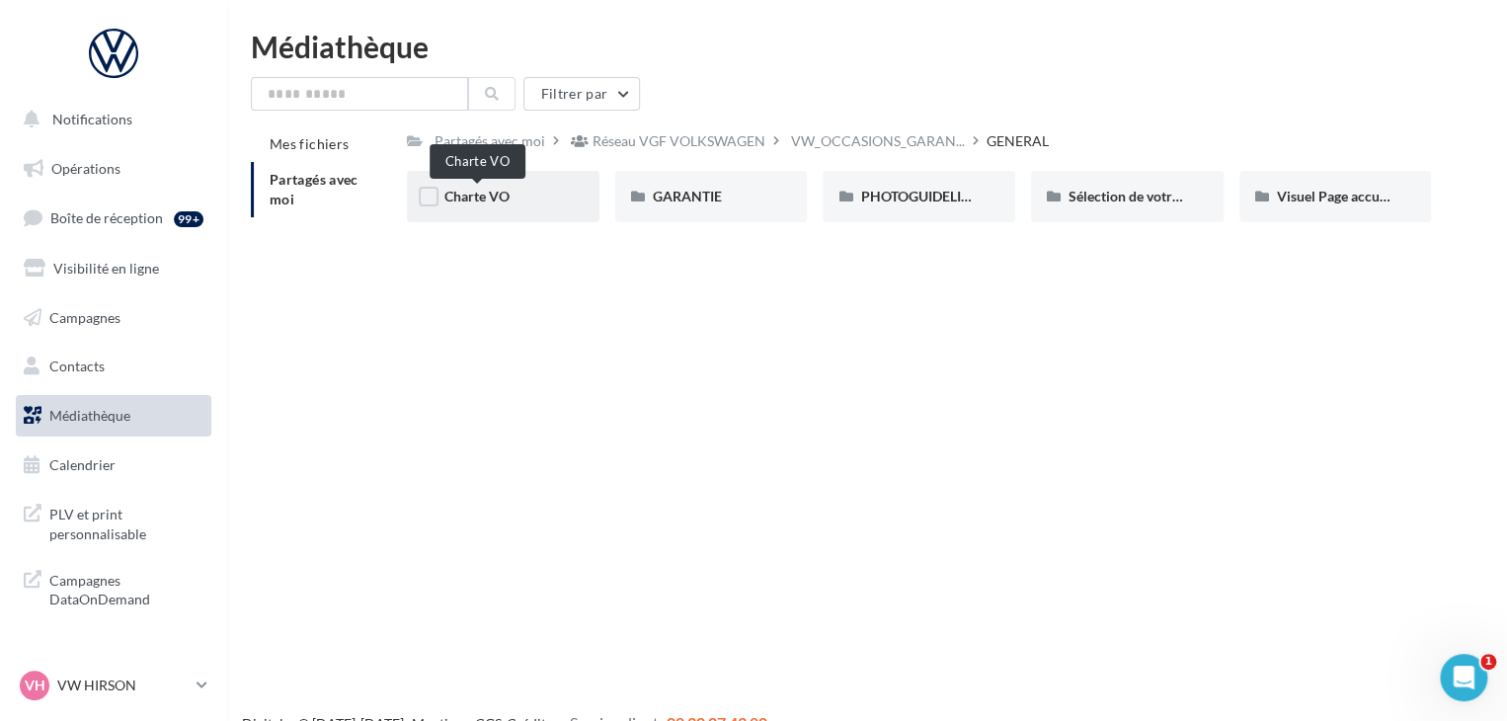
click at [508, 202] on span "Charte VO" at bounding box center [476, 196] width 65 height 17
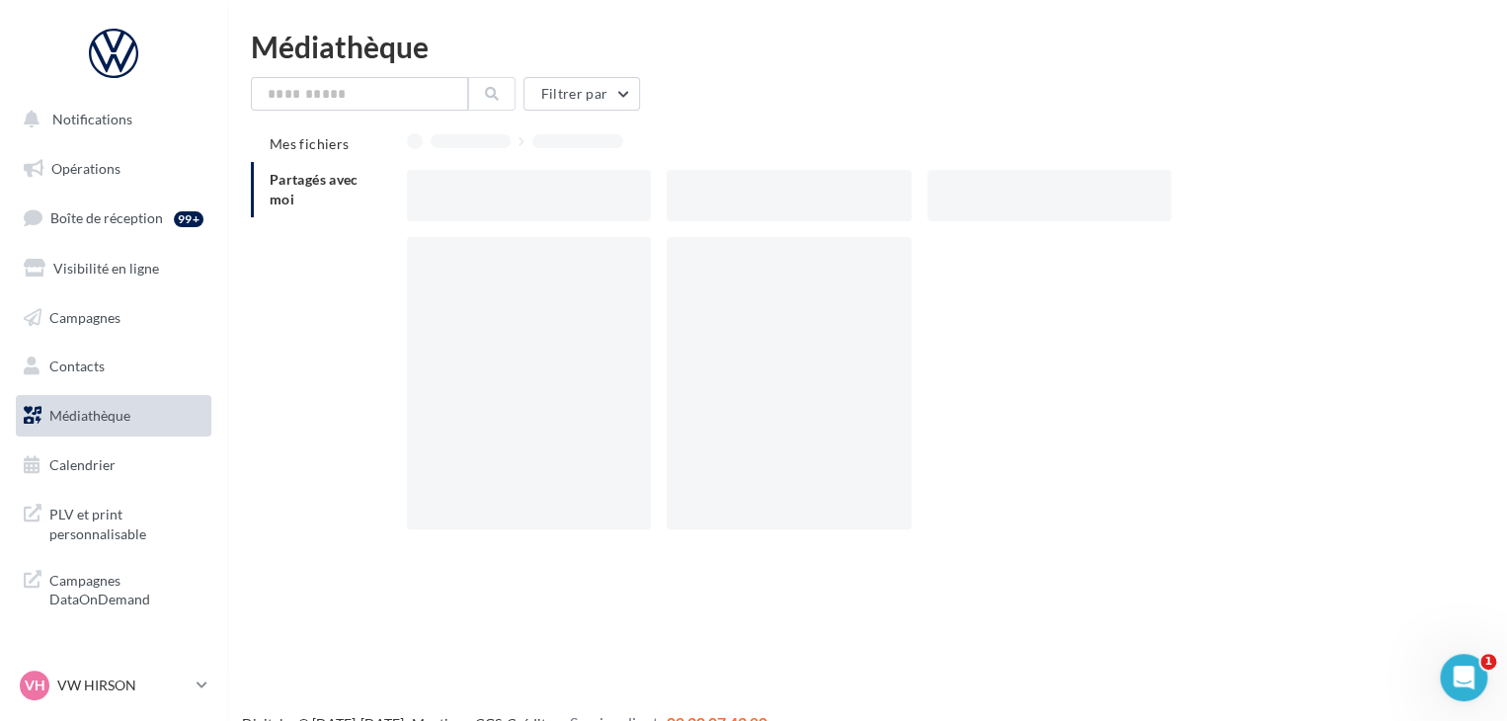
click at [508, 202] on div at bounding box center [529, 195] width 244 height 51
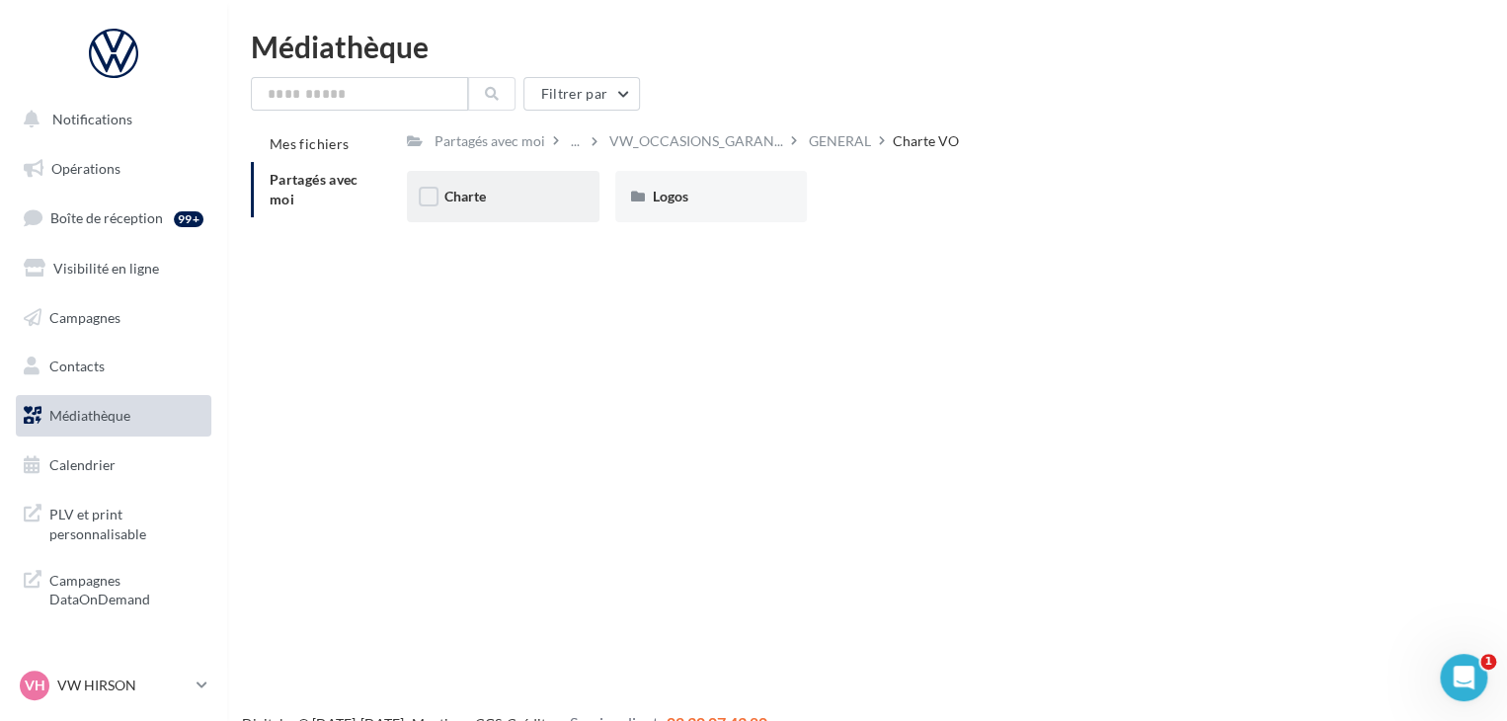
click at [493, 203] on div "Charte" at bounding box center [502, 197] width 117 height 20
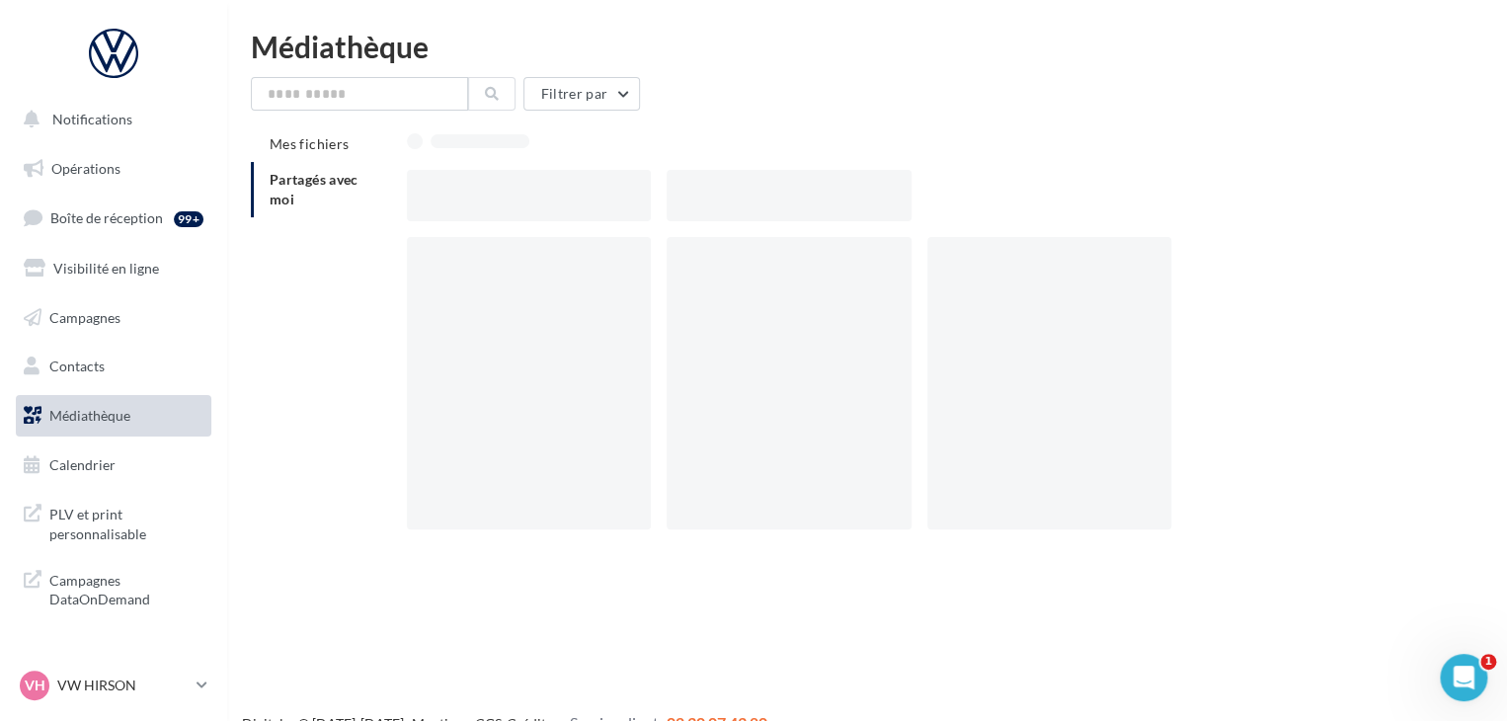
click at [493, 203] on div at bounding box center [529, 195] width 244 height 51
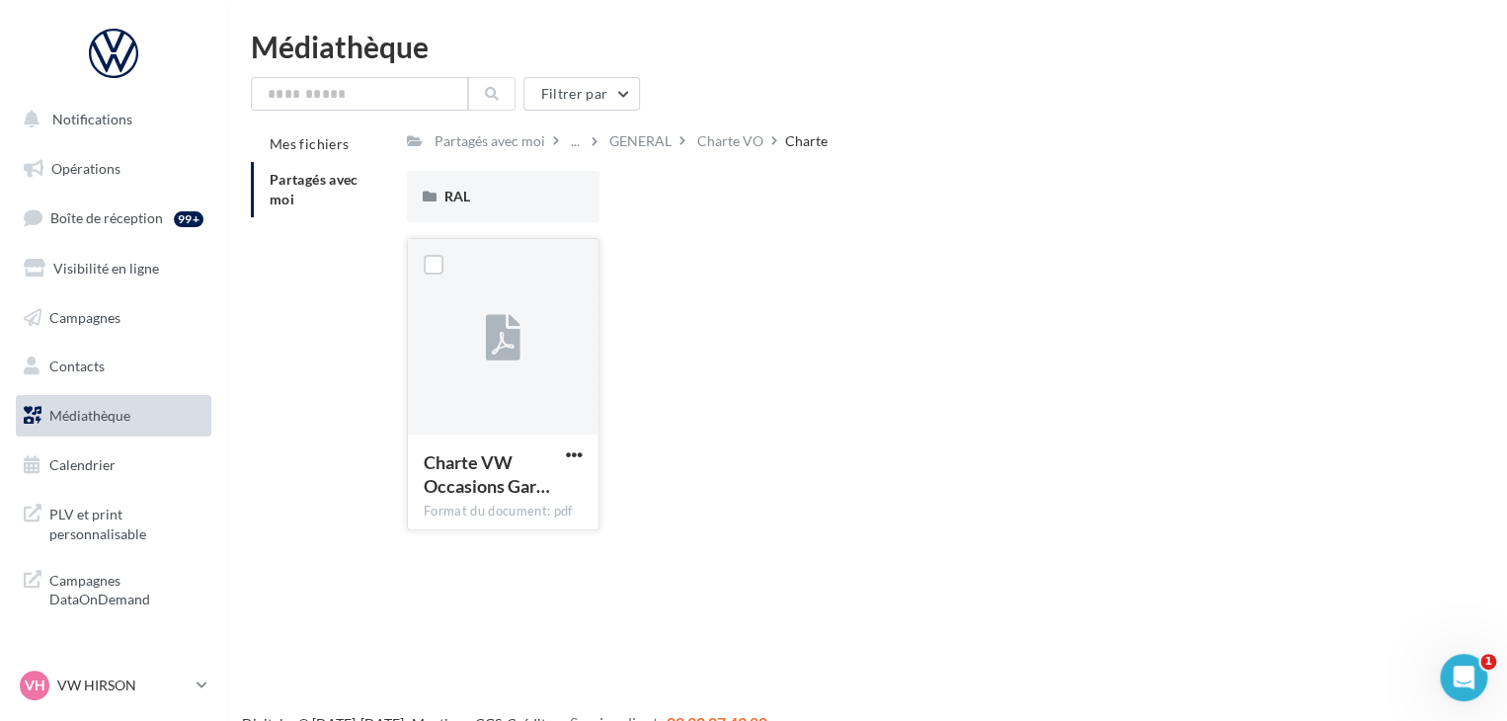
click at [510, 358] on icon at bounding box center [503, 338] width 35 height 45
click at [476, 404] on div at bounding box center [503, 337] width 191 height 197
click at [525, 469] on div "Charte VW Occasions Gar…" at bounding box center [491, 473] width 135 height 47
click at [489, 475] on span "Charte VW Occasions Gar…" at bounding box center [487, 473] width 126 height 45
click at [476, 362] on div at bounding box center [503, 337] width 191 height 197
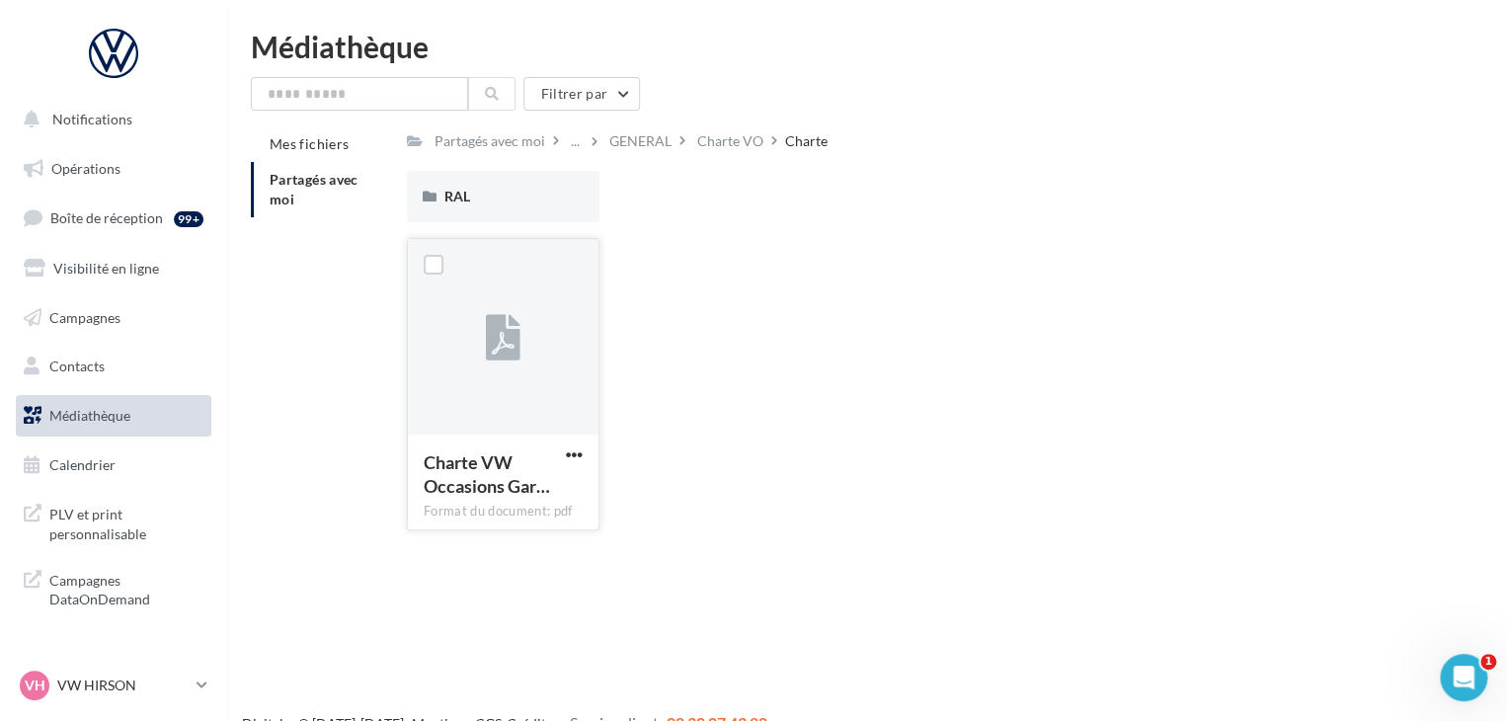
drag, startPoint x: 476, startPoint y: 362, endPoint x: 541, endPoint y: 392, distance: 71.6
click at [484, 362] on div at bounding box center [503, 337] width 191 height 197
click at [559, 468] on div "Charte VW Occasions Gar…" at bounding box center [503, 476] width 159 height 52
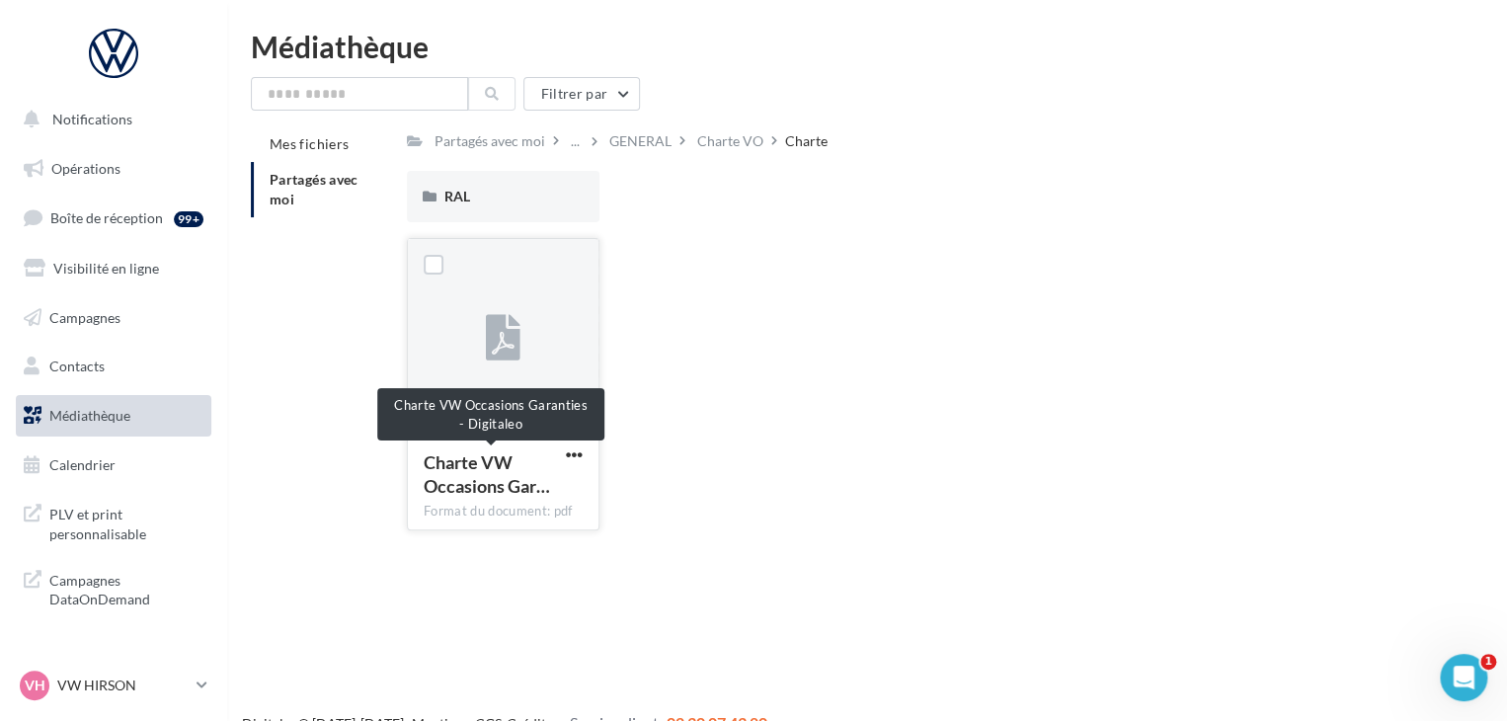
click at [479, 491] on span "Charte VW Occasions Gar…" at bounding box center [487, 473] width 126 height 45
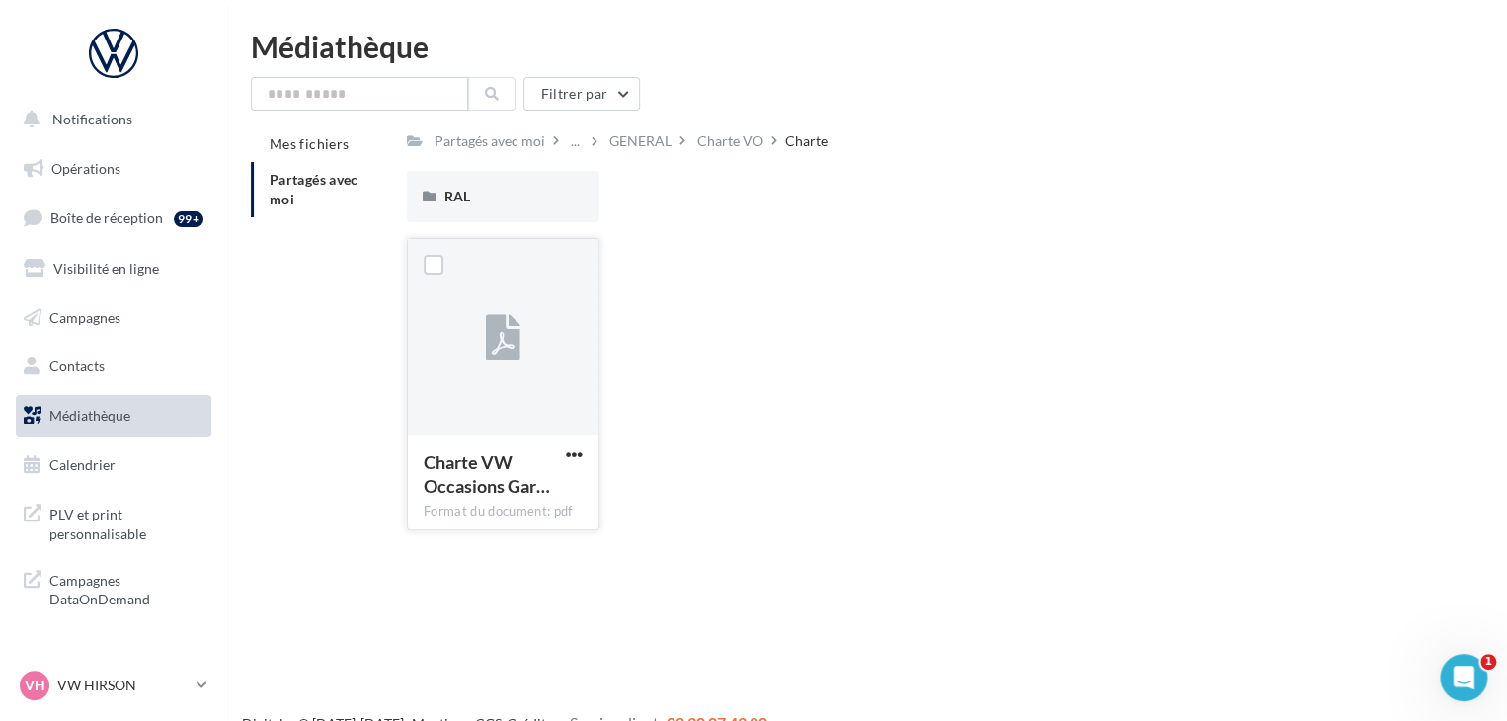
click at [470, 486] on span "Charte VW Occasions Gar…" at bounding box center [487, 473] width 126 height 45
drag, startPoint x: 458, startPoint y: 317, endPoint x: 470, endPoint y: 311, distance: 13.2
click at [460, 317] on div at bounding box center [503, 337] width 191 height 197
click at [496, 184] on div "RAL" at bounding box center [503, 196] width 193 height 51
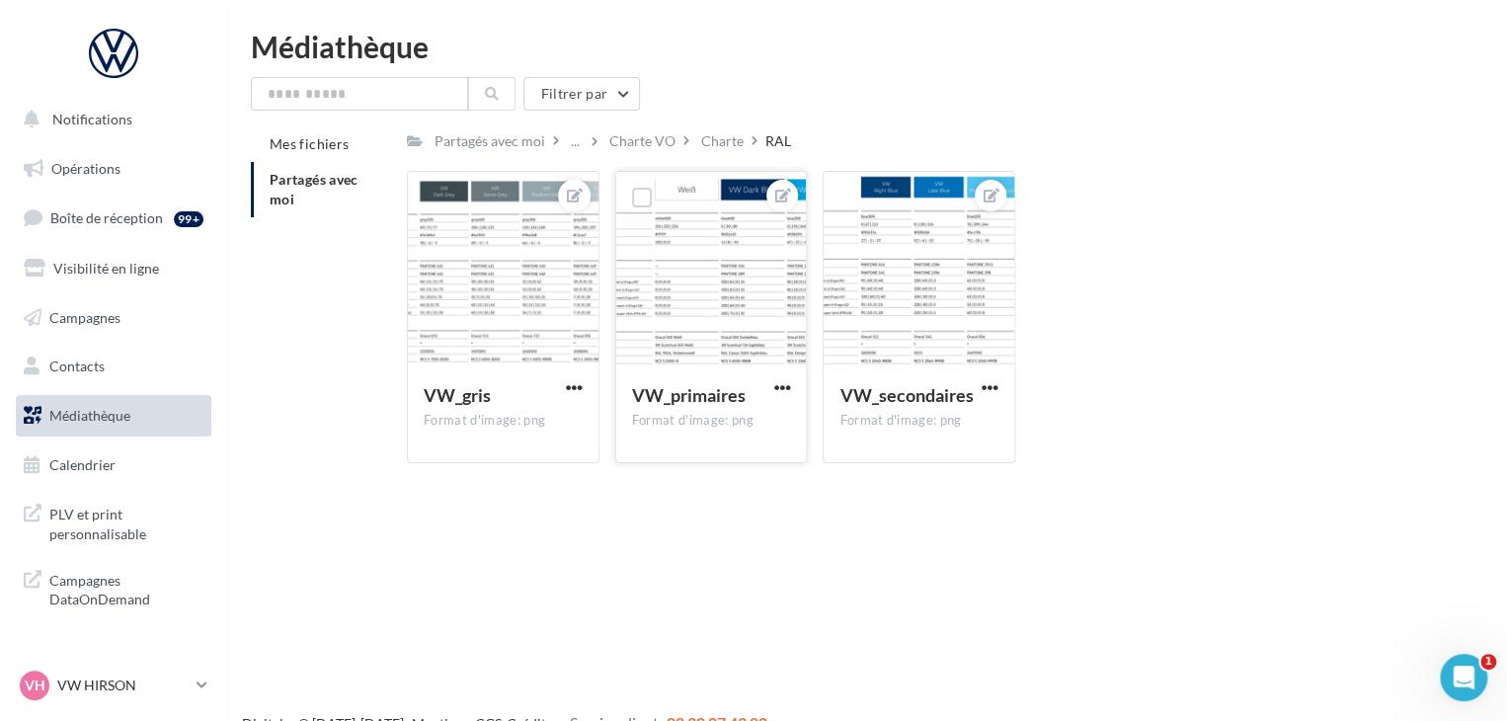
click at [700, 226] on div at bounding box center [711, 270] width 191 height 197
click at [671, 396] on span "VW_primaires" at bounding box center [689, 395] width 114 height 22
click at [782, 379] on span "button" at bounding box center [781, 387] width 17 height 17
click at [756, 274] on div at bounding box center [711, 270] width 191 height 197
click at [787, 195] on icon at bounding box center [783, 196] width 16 height 14
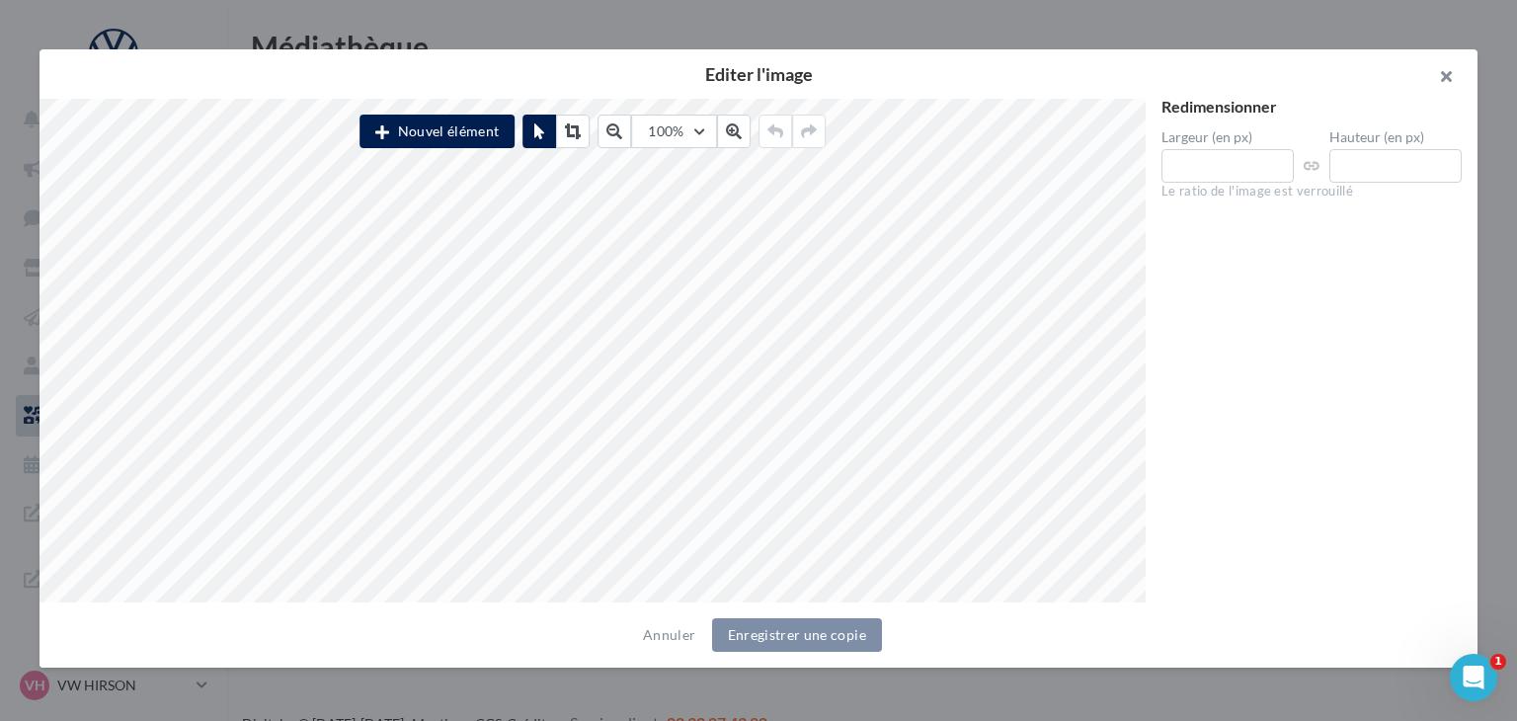
click at [1446, 88] on button "button" at bounding box center [1437, 78] width 79 height 59
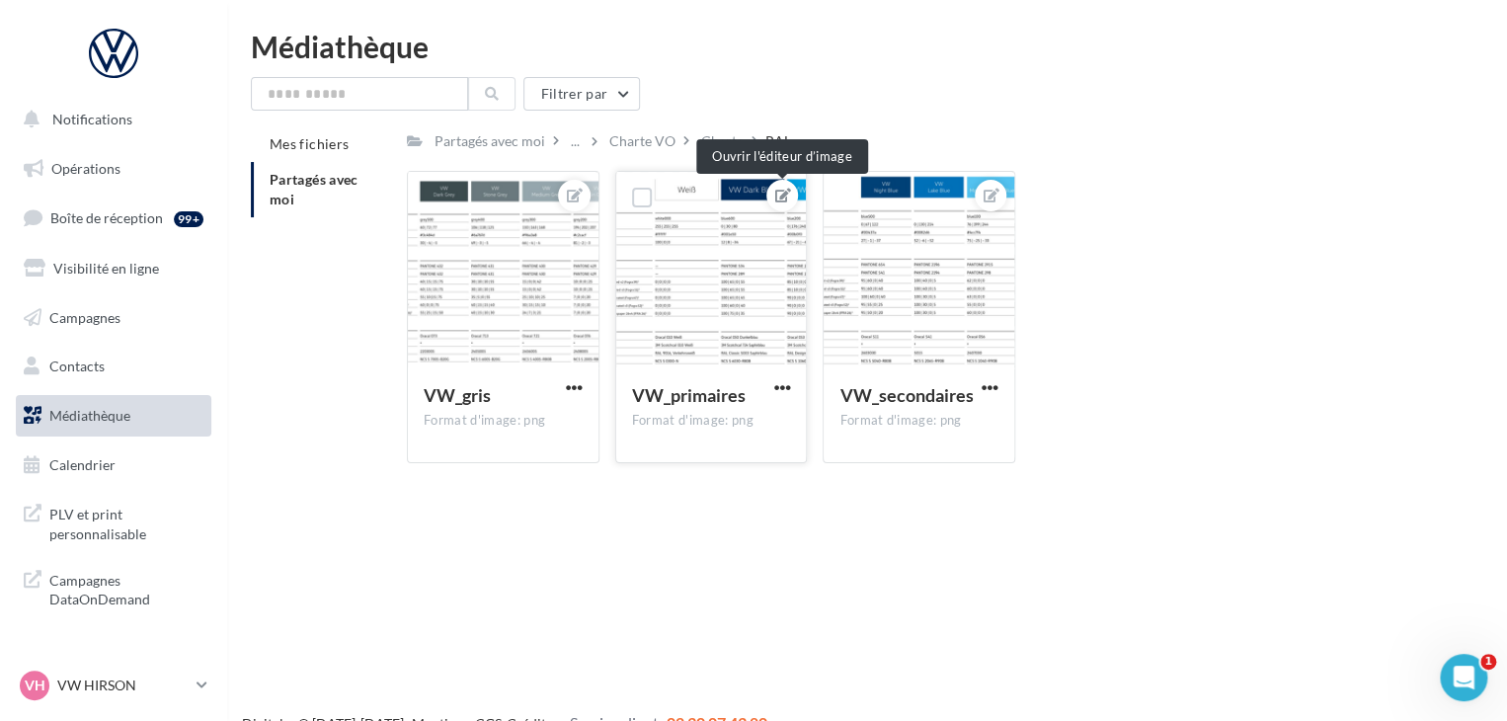
click at [789, 192] on icon at bounding box center [783, 196] width 16 height 14
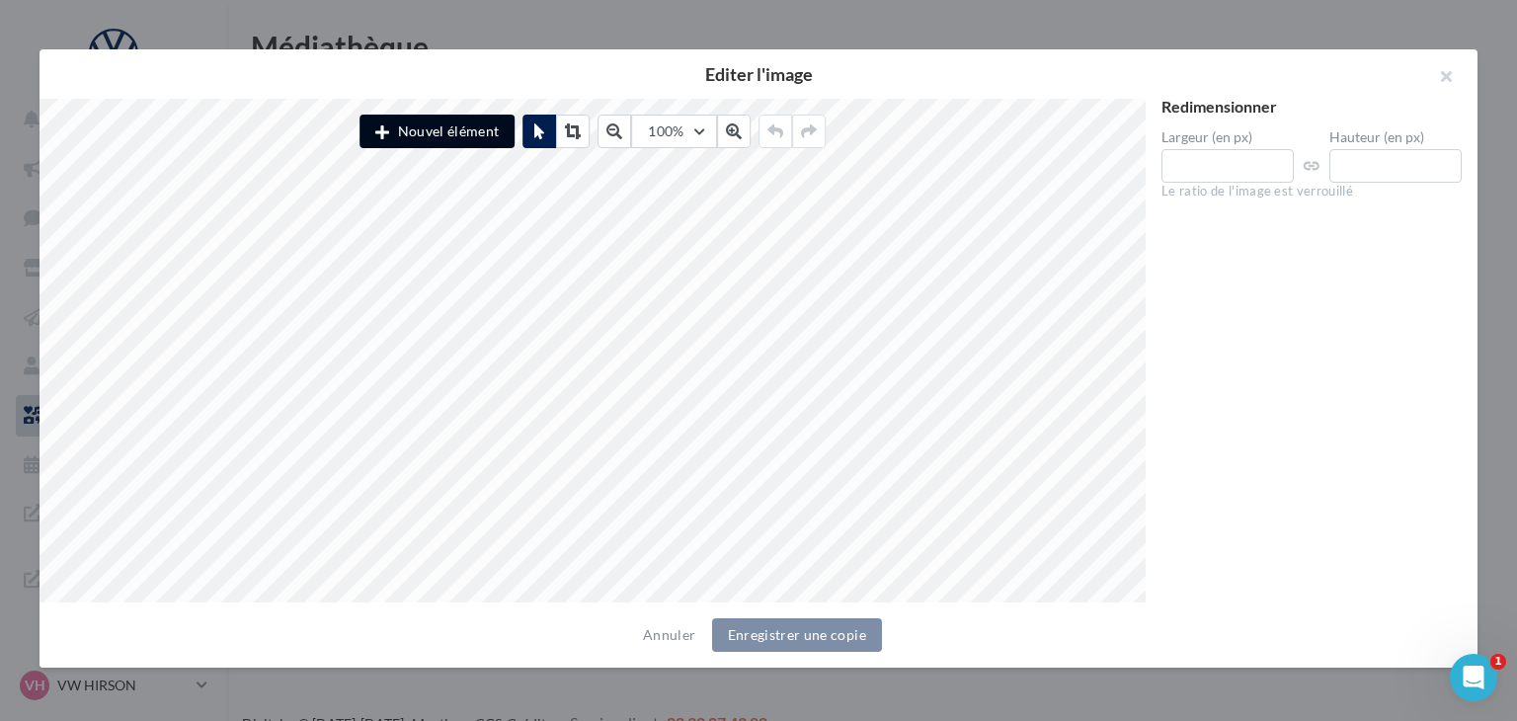
click at [427, 128] on button "Nouvel élément" at bounding box center [436, 132] width 155 height 34
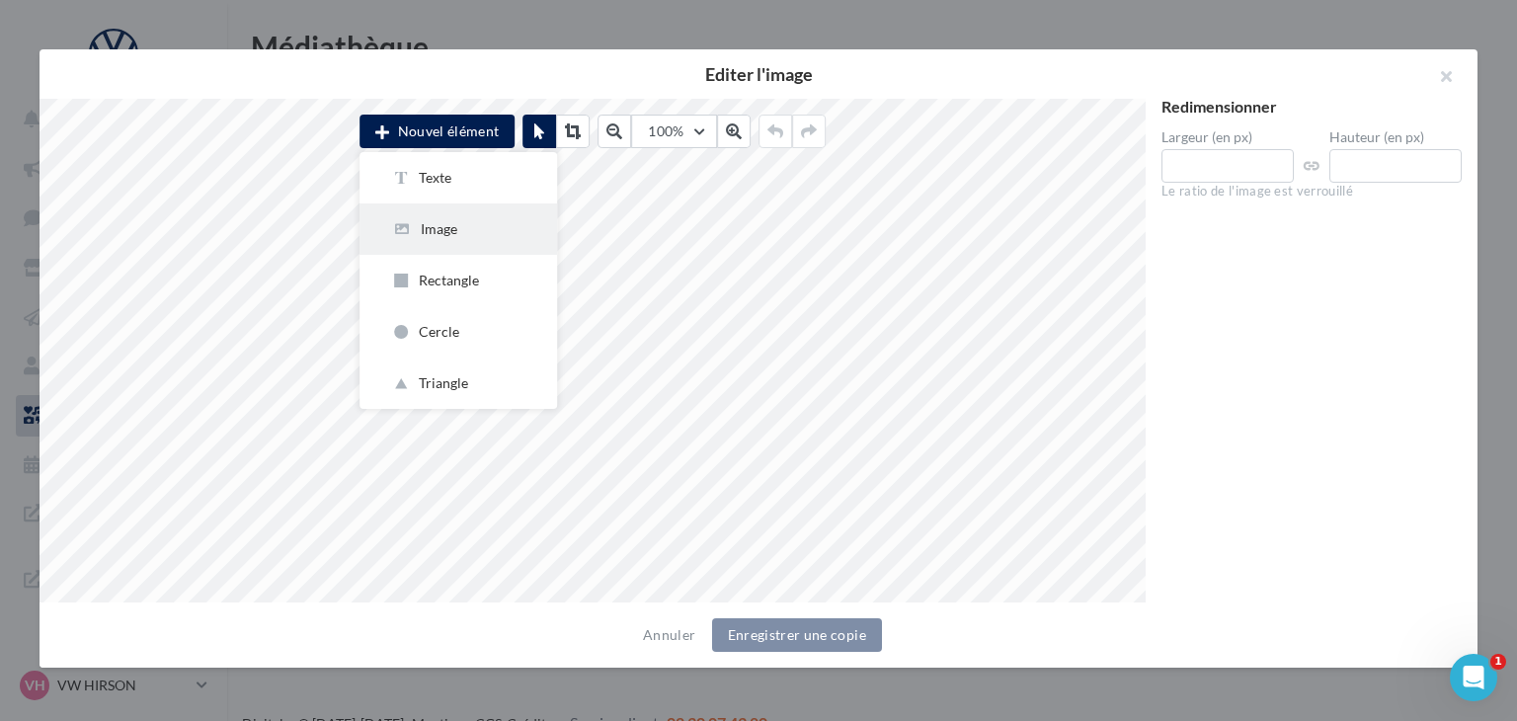
click at [459, 234] on div "Image" at bounding box center [458, 229] width 134 height 20
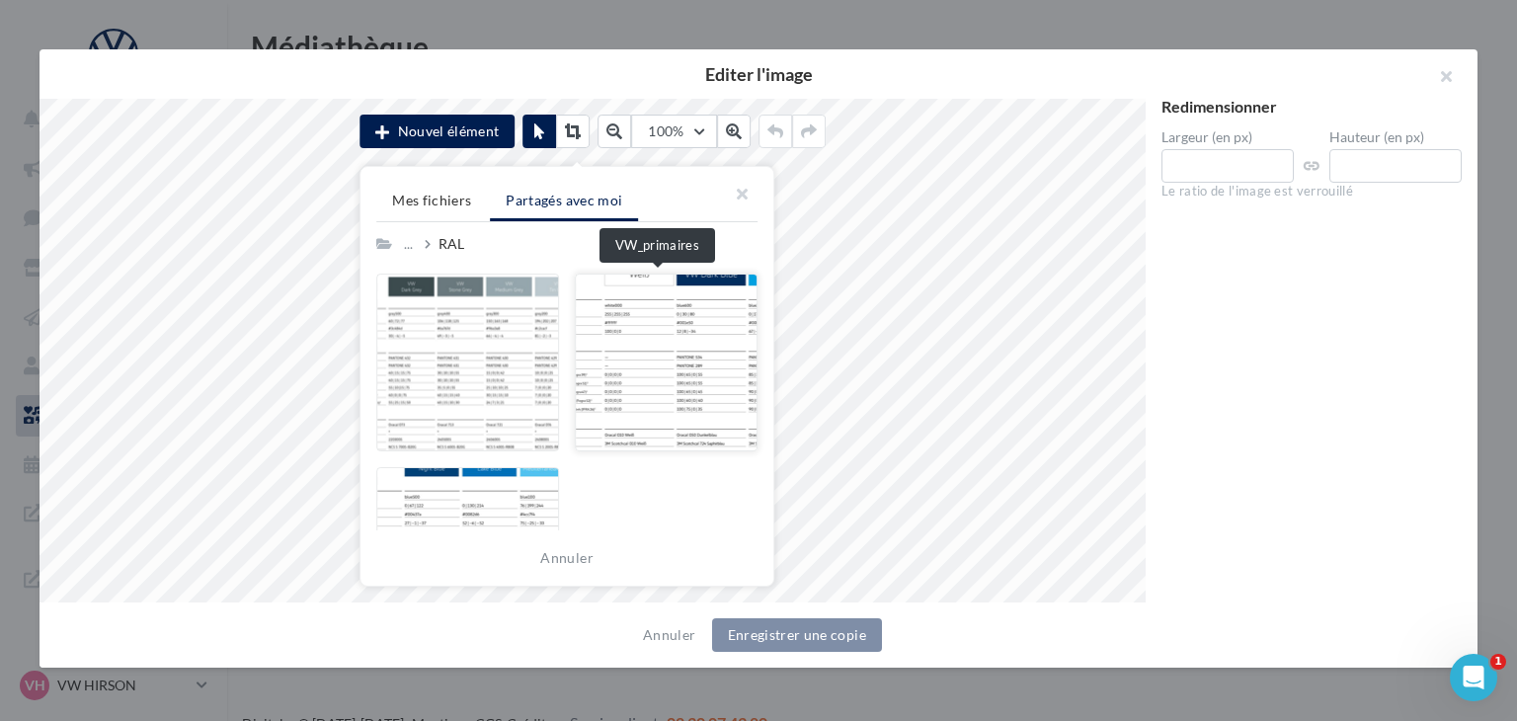
click at [642, 389] on div at bounding box center [666, 362] width 183 height 178
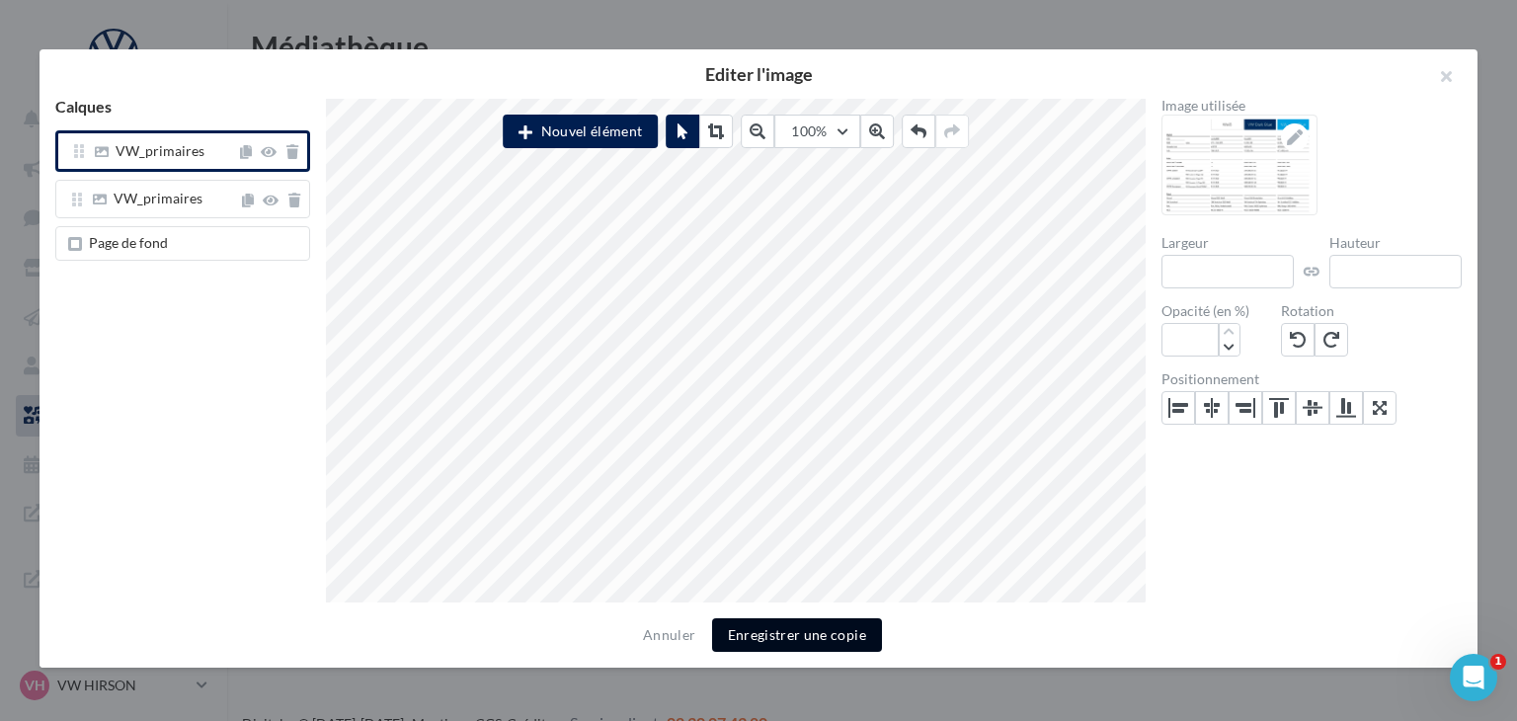
click at [778, 642] on button "Enregistrer une copie" at bounding box center [797, 635] width 170 height 34
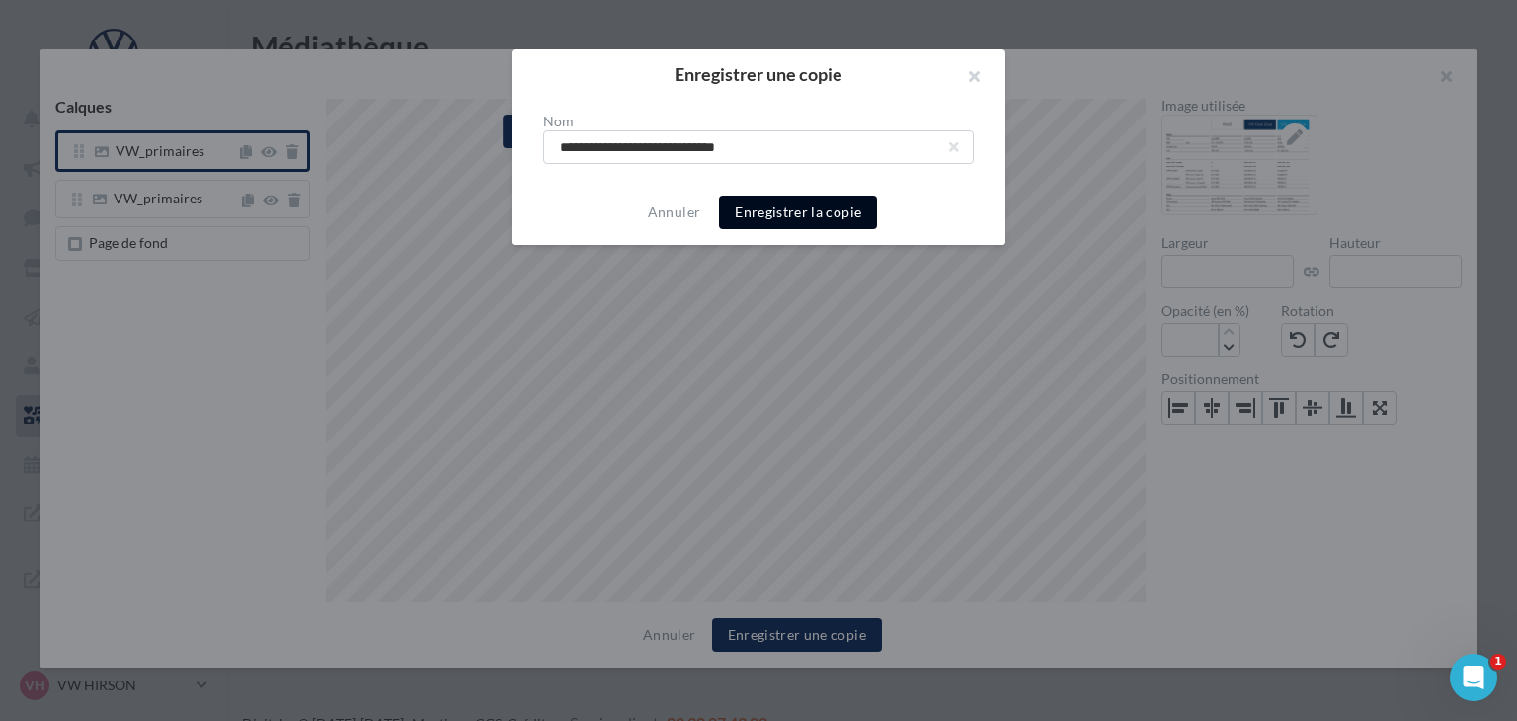
click at [798, 197] on button "Enregistrer la copie" at bounding box center [798, 212] width 158 height 34
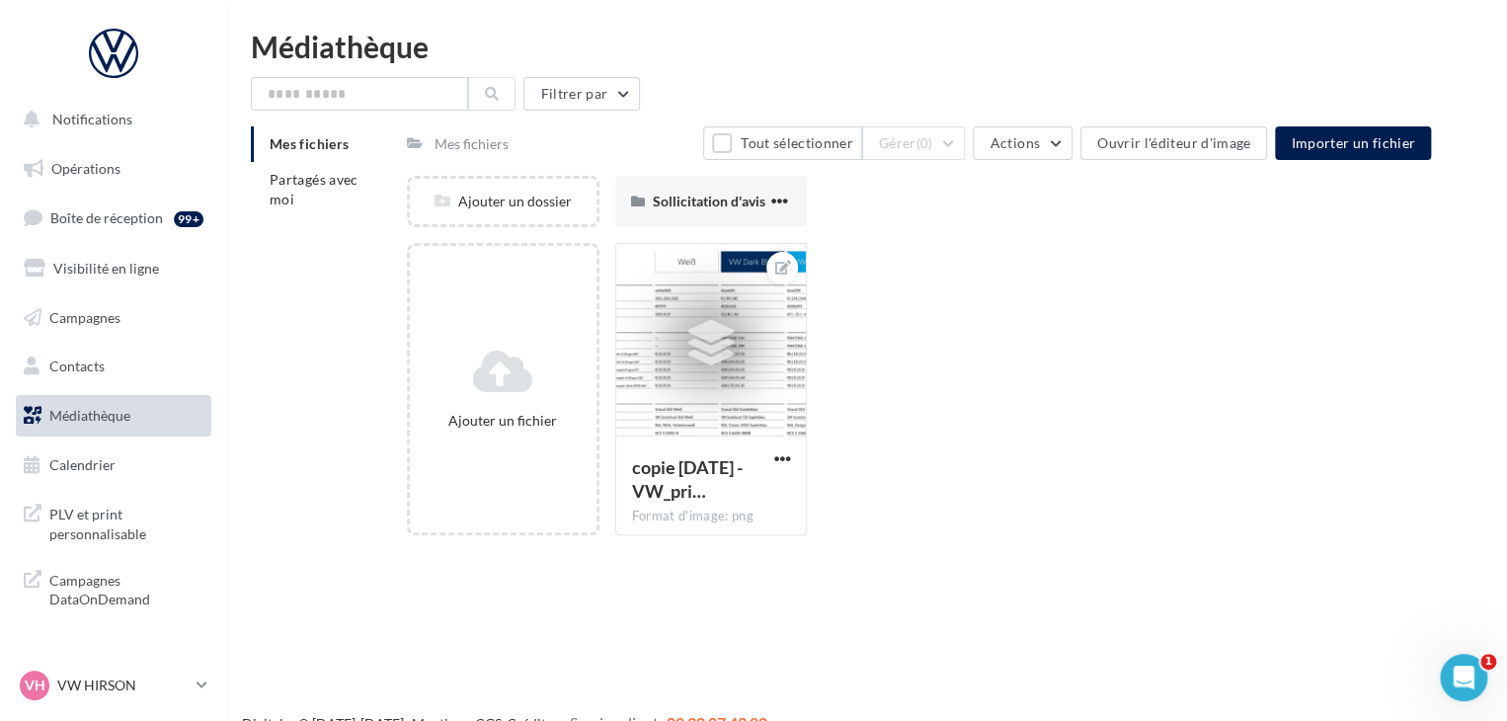
click at [1000, 483] on div "Ajouter un fichier copie 07-10-2025 - VW_pri… Format d'image: png copie 07-10-2…" at bounding box center [927, 397] width 1040 height 308
click at [324, 202] on li "Partagés avec moi" at bounding box center [321, 189] width 140 height 55
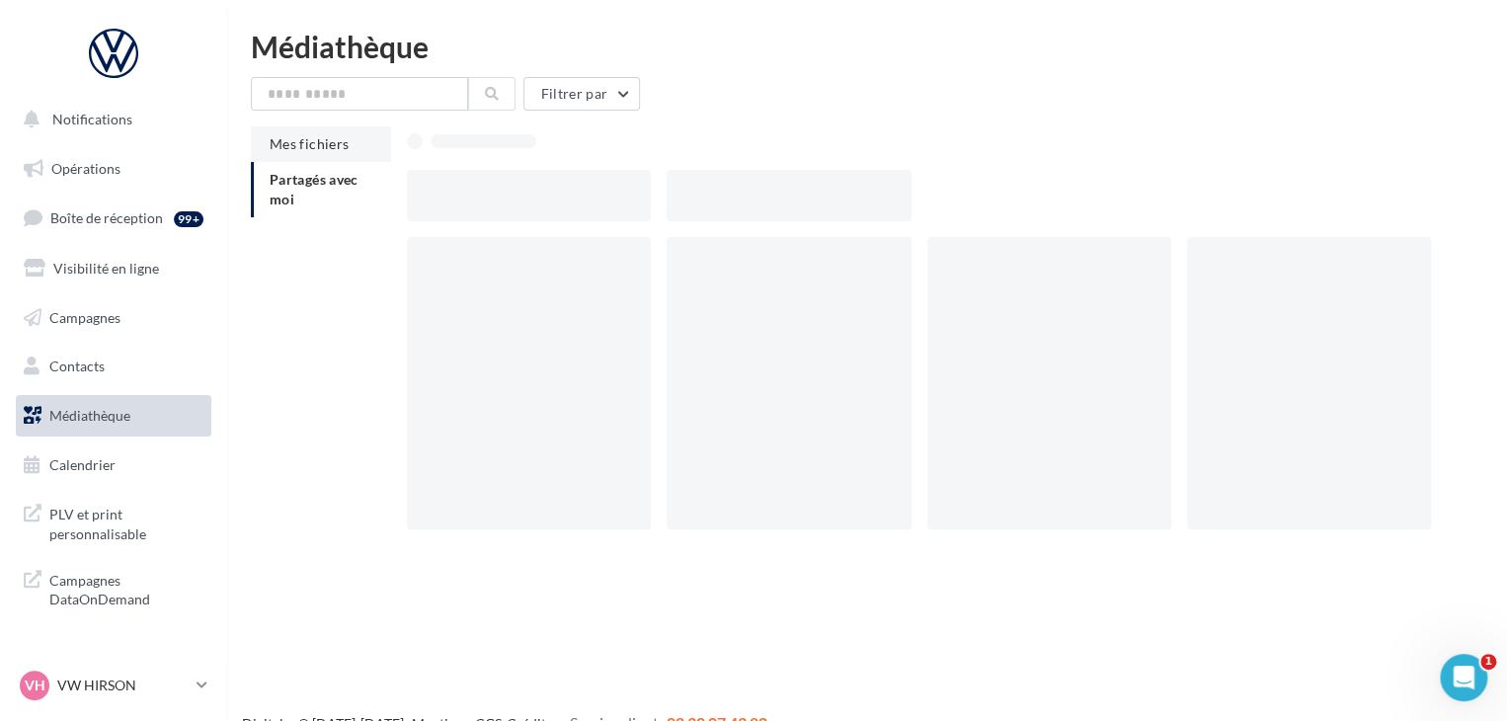
click at [307, 131] on li "Mes fichiers" at bounding box center [321, 144] width 140 height 36
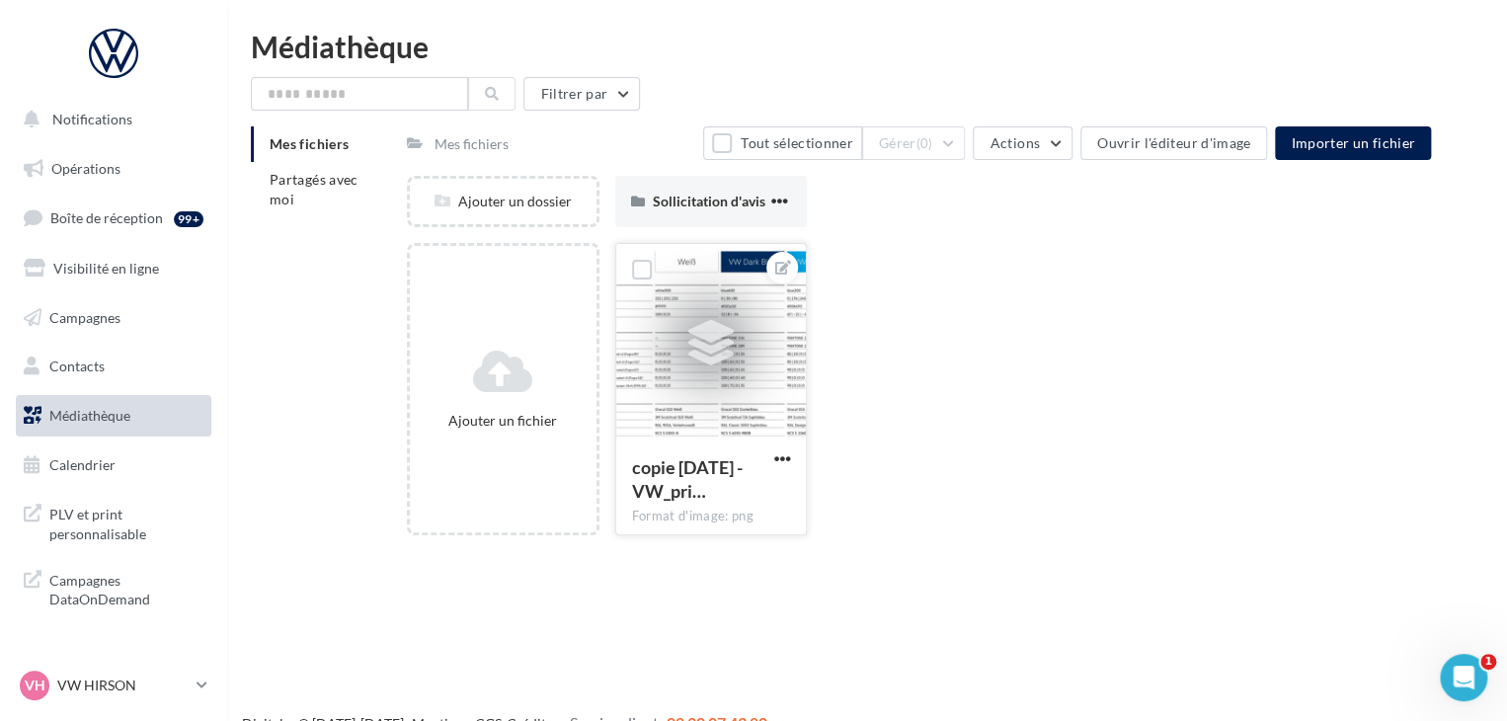
click at [655, 345] on div at bounding box center [711, 342] width 191 height 197
click at [690, 344] on icon at bounding box center [710, 342] width 45 height 45
click at [1047, 326] on div "Ajouter un fichier copie 07-10-2025 - VW_pri… Format d'image: png copie 07-10-2…" at bounding box center [927, 397] width 1040 height 308
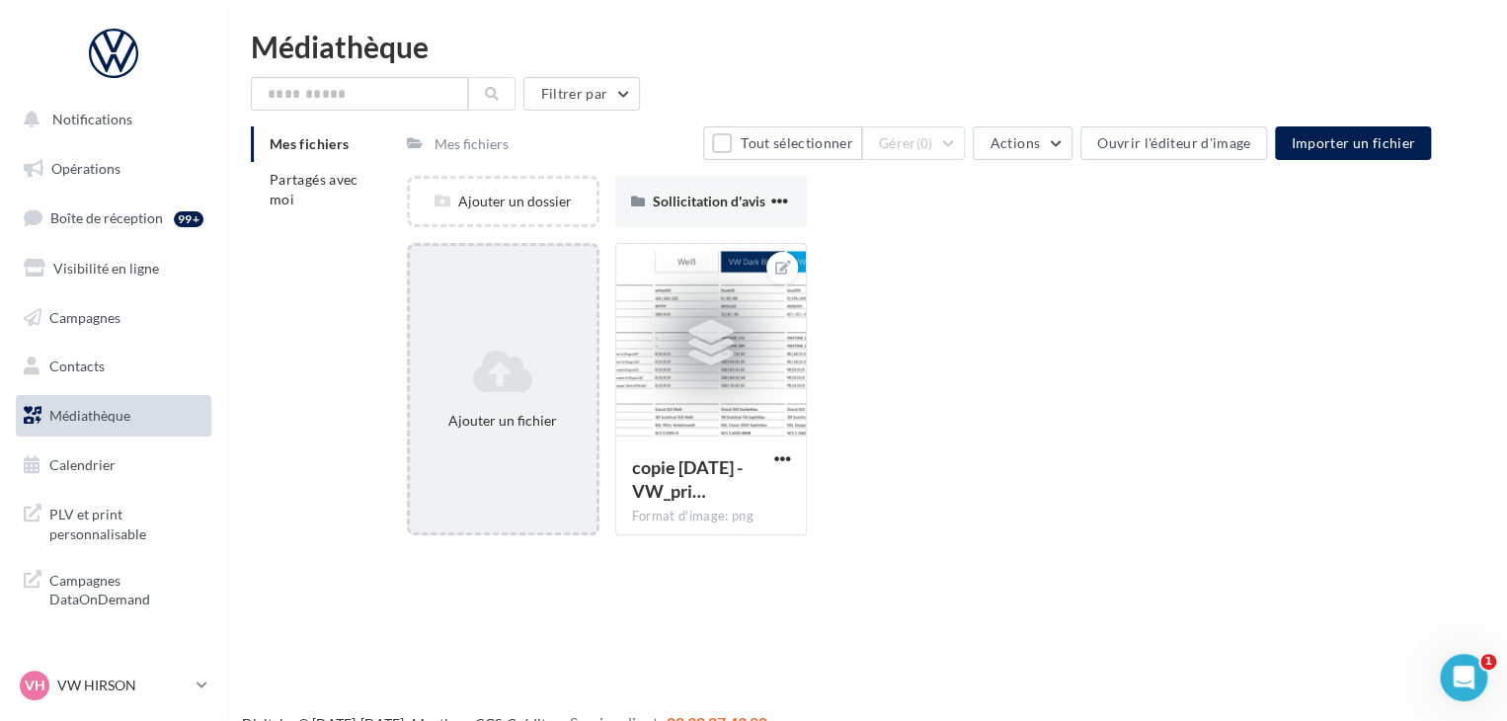
click at [486, 274] on div "Ajouter un fichier" at bounding box center [503, 389] width 193 height 292
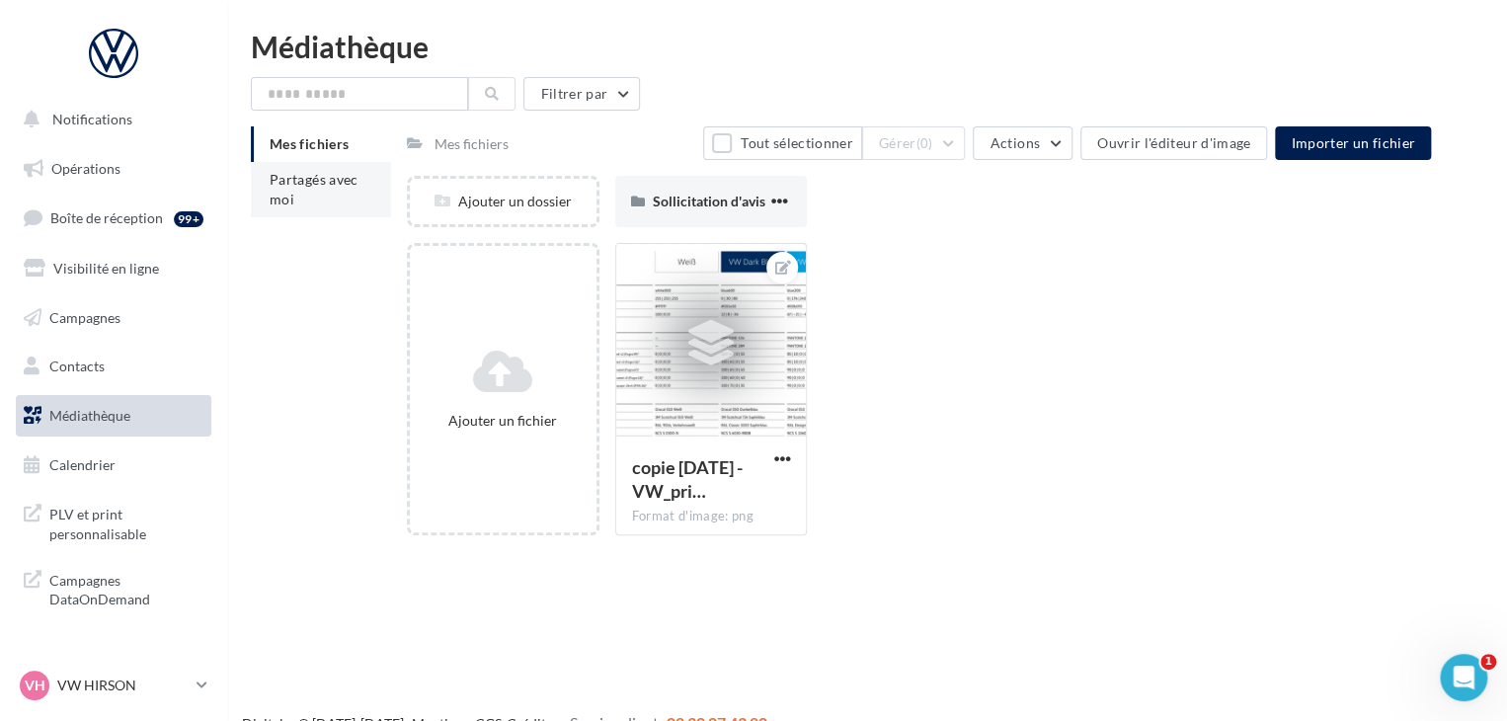
click at [311, 183] on span "Partagés avec moi" at bounding box center [314, 189] width 89 height 37
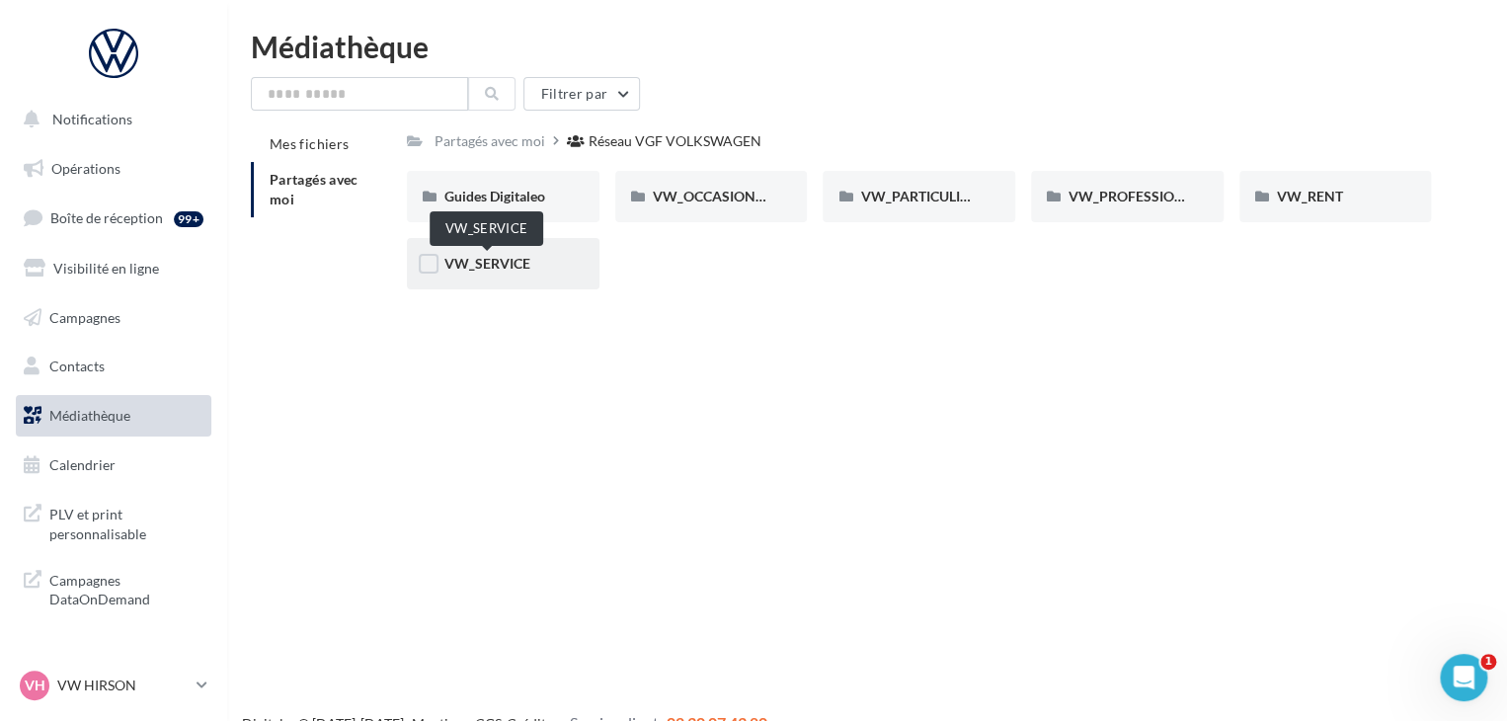
click at [483, 261] on span "VW_SERVICE" at bounding box center [487, 263] width 86 height 17
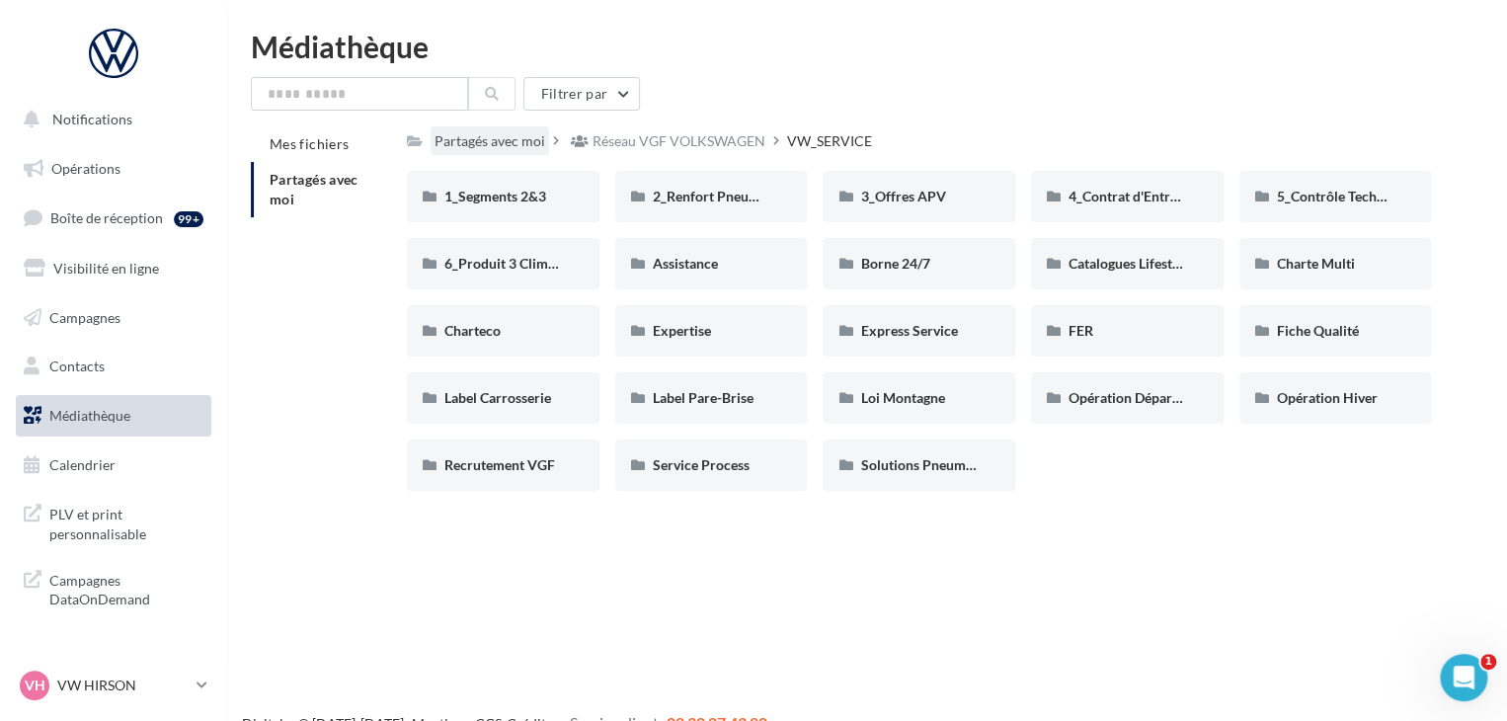
click at [520, 128] on div "Partagés avec moi" at bounding box center [489, 140] width 118 height 29
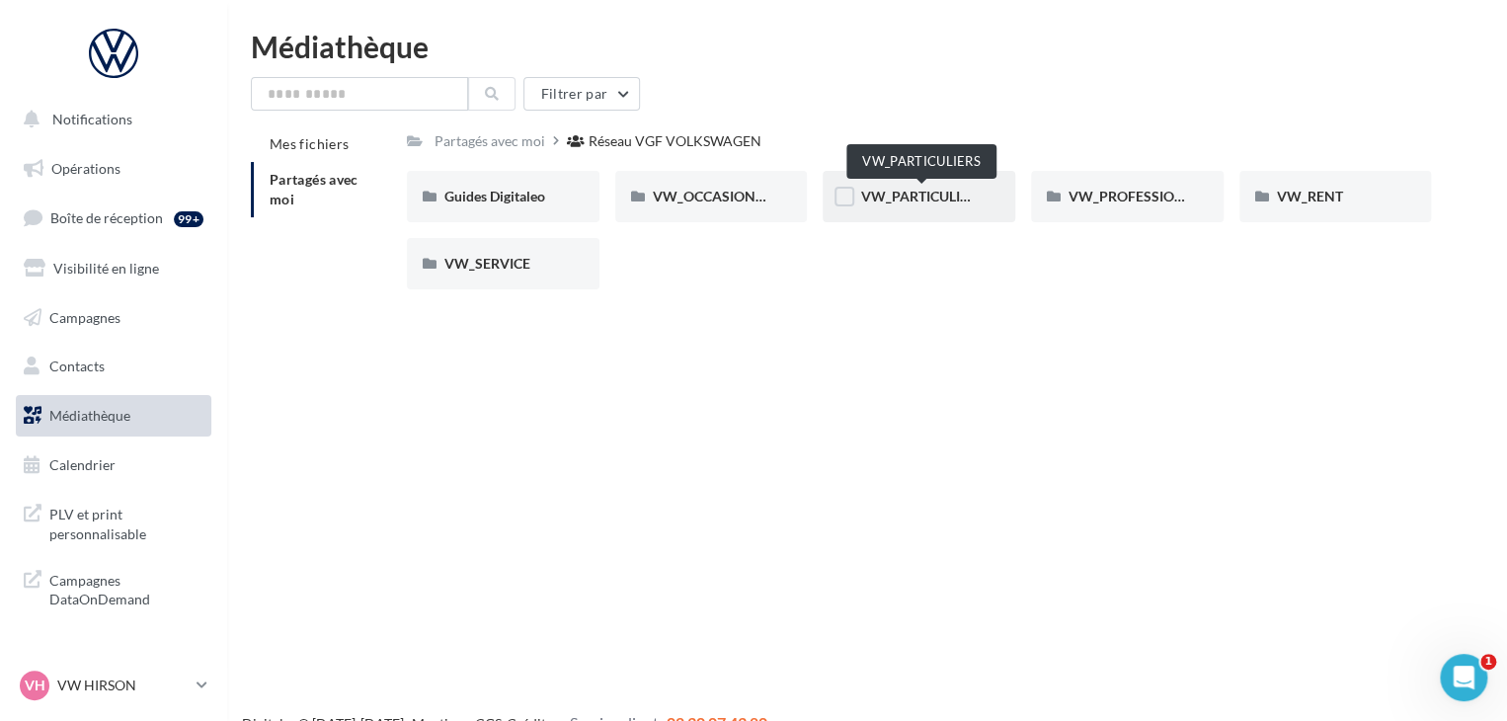
click at [919, 195] on span "VW_PARTICULIERS" at bounding box center [921, 196] width 123 height 17
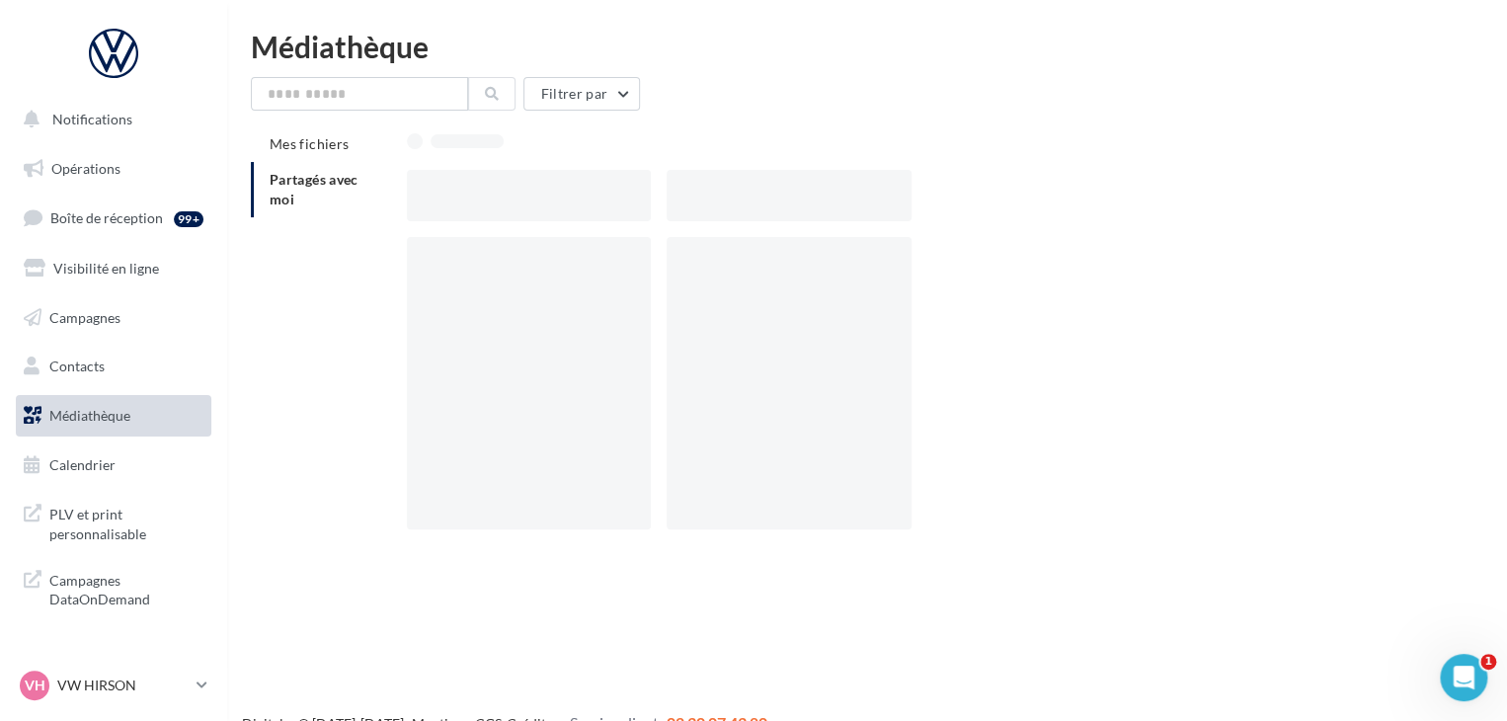
click at [919, 195] on div at bounding box center [796, 195] width 260 height 51
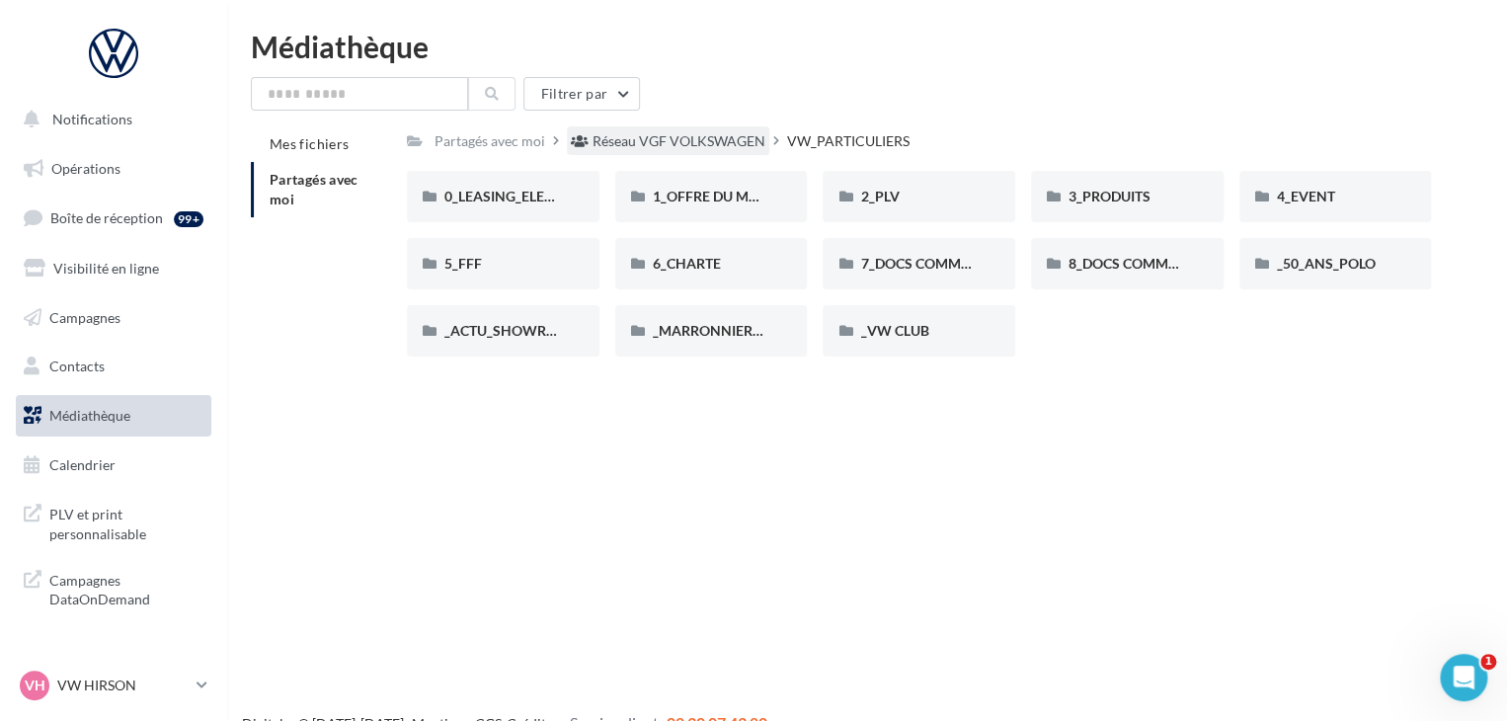
click at [709, 152] on div "Réseau VGF VOLKSWAGEN" at bounding box center [668, 140] width 202 height 29
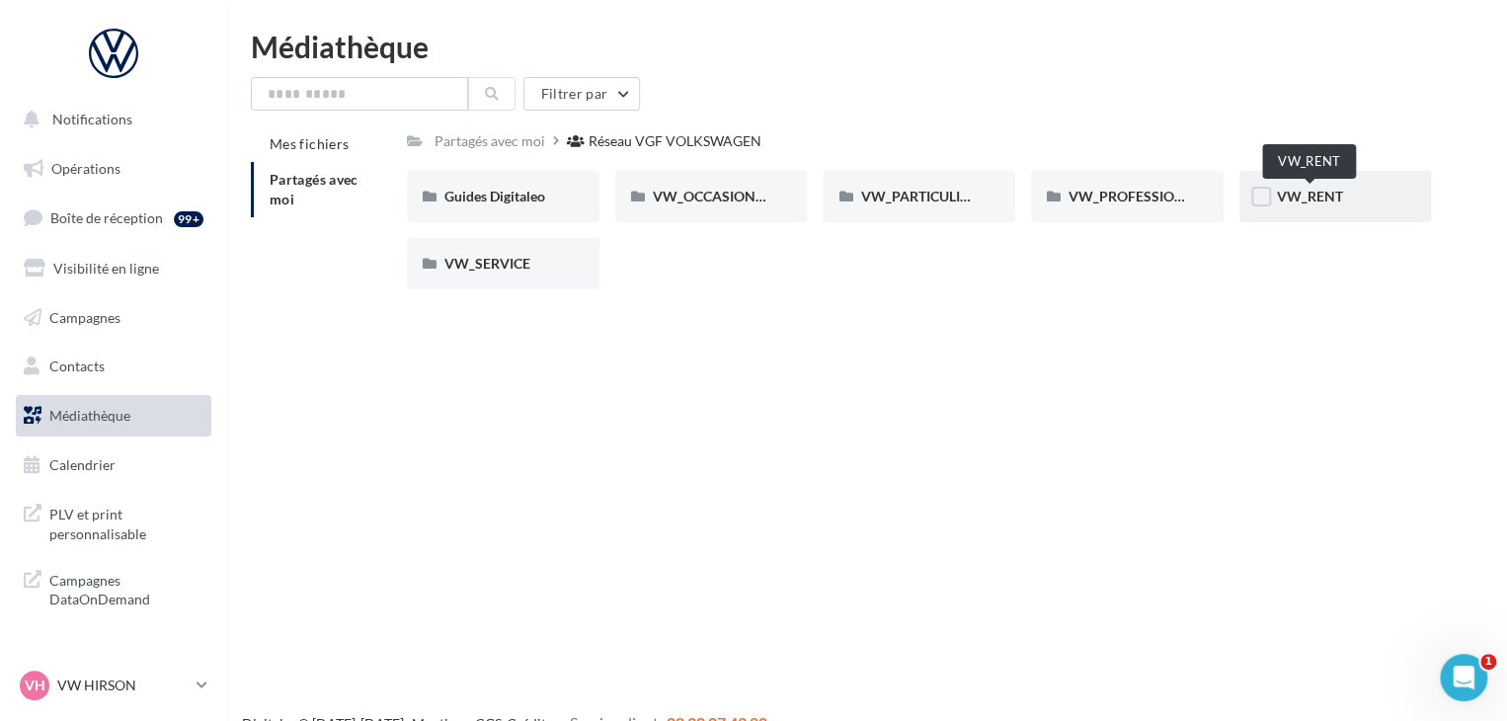
click at [1296, 198] on span "VW_RENT" at bounding box center [1310, 196] width 66 height 17
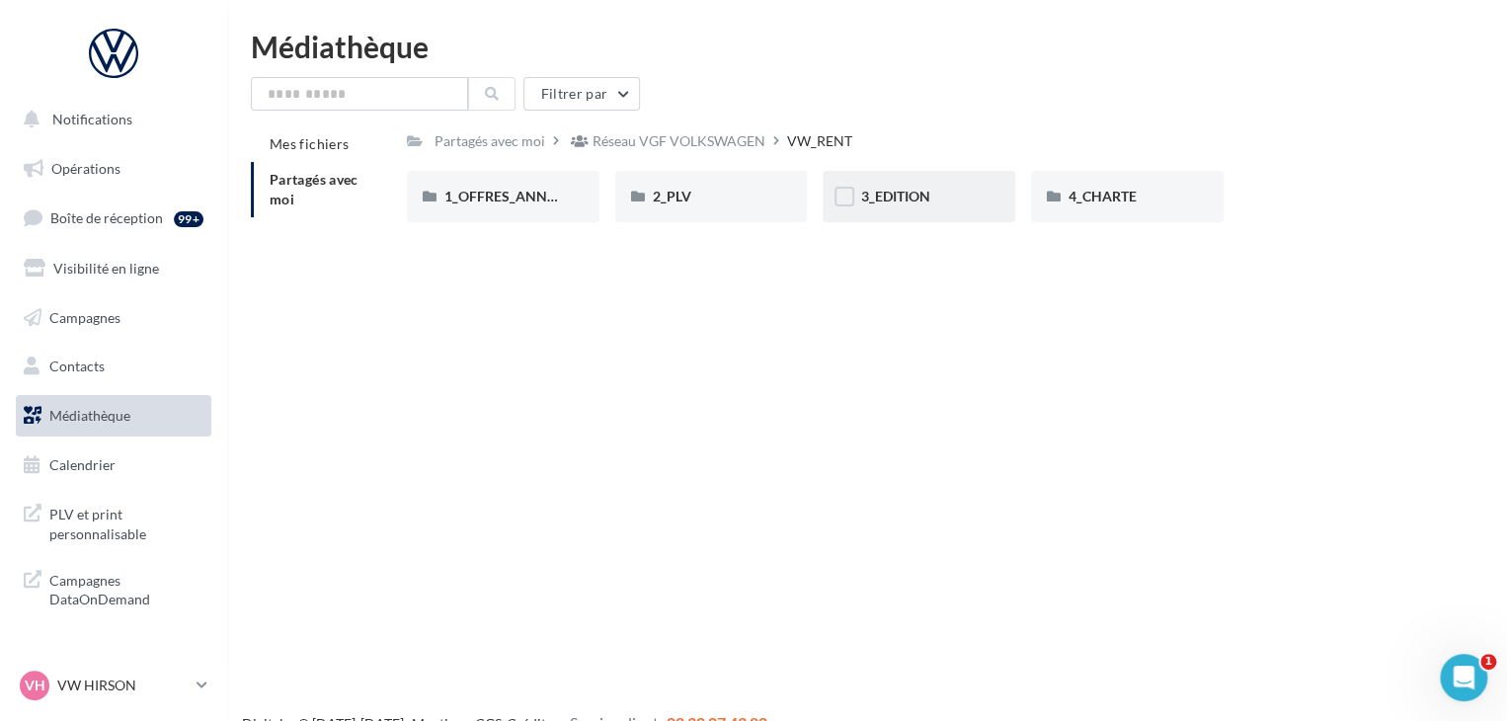
click at [942, 199] on div "3_EDITION" at bounding box center [918, 197] width 117 height 20
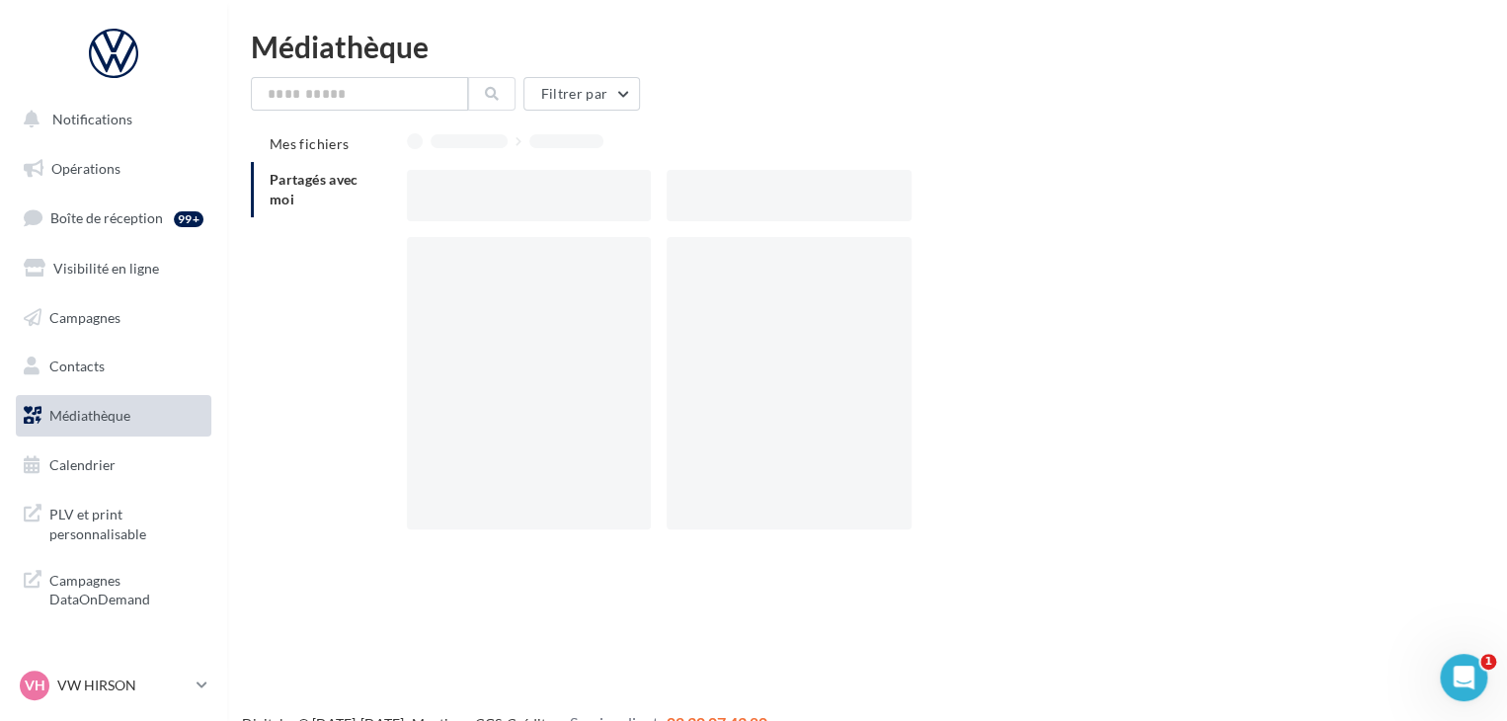
click at [942, 199] on div at bounding box center [927, 195] width 1040 height 51
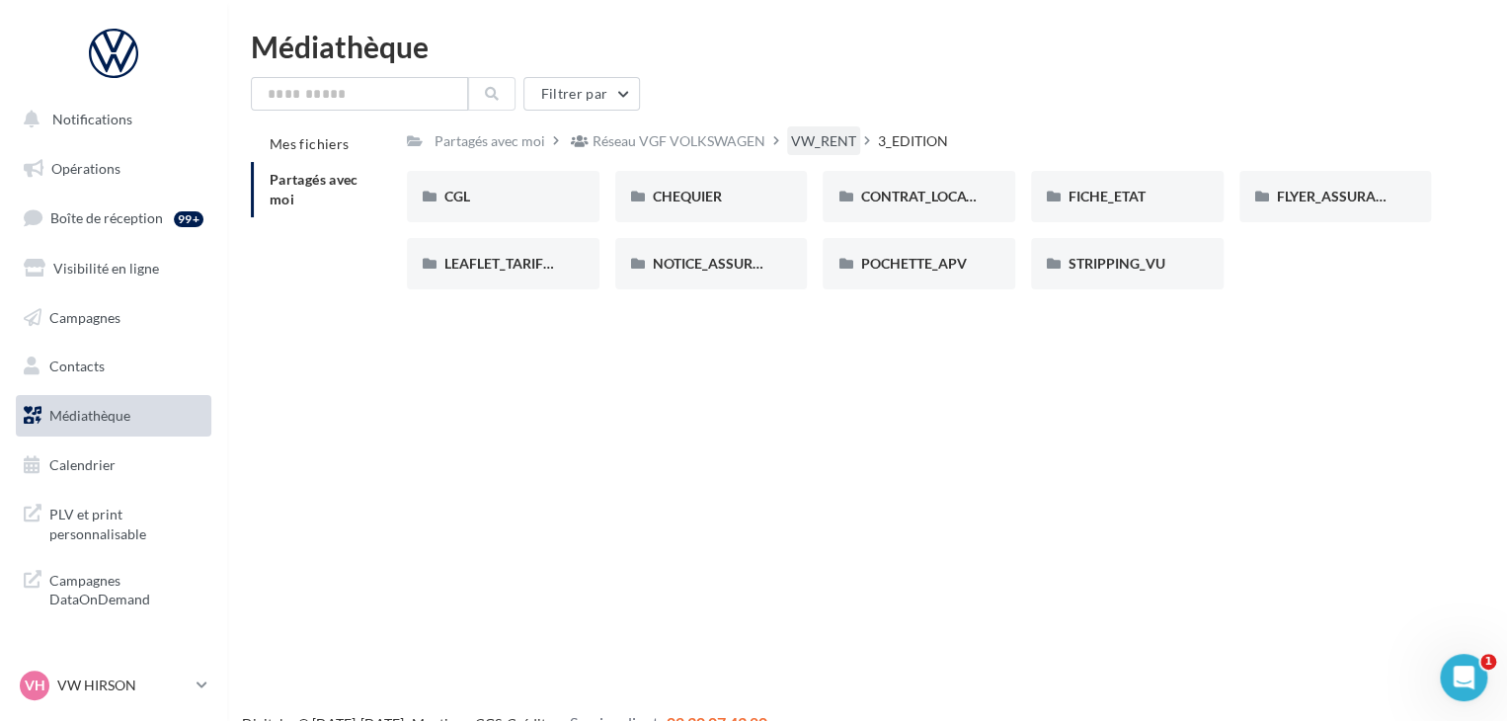
click at [822, 136] on div "VW_RENT" at bounding box center [823, 141] width 65 height 20
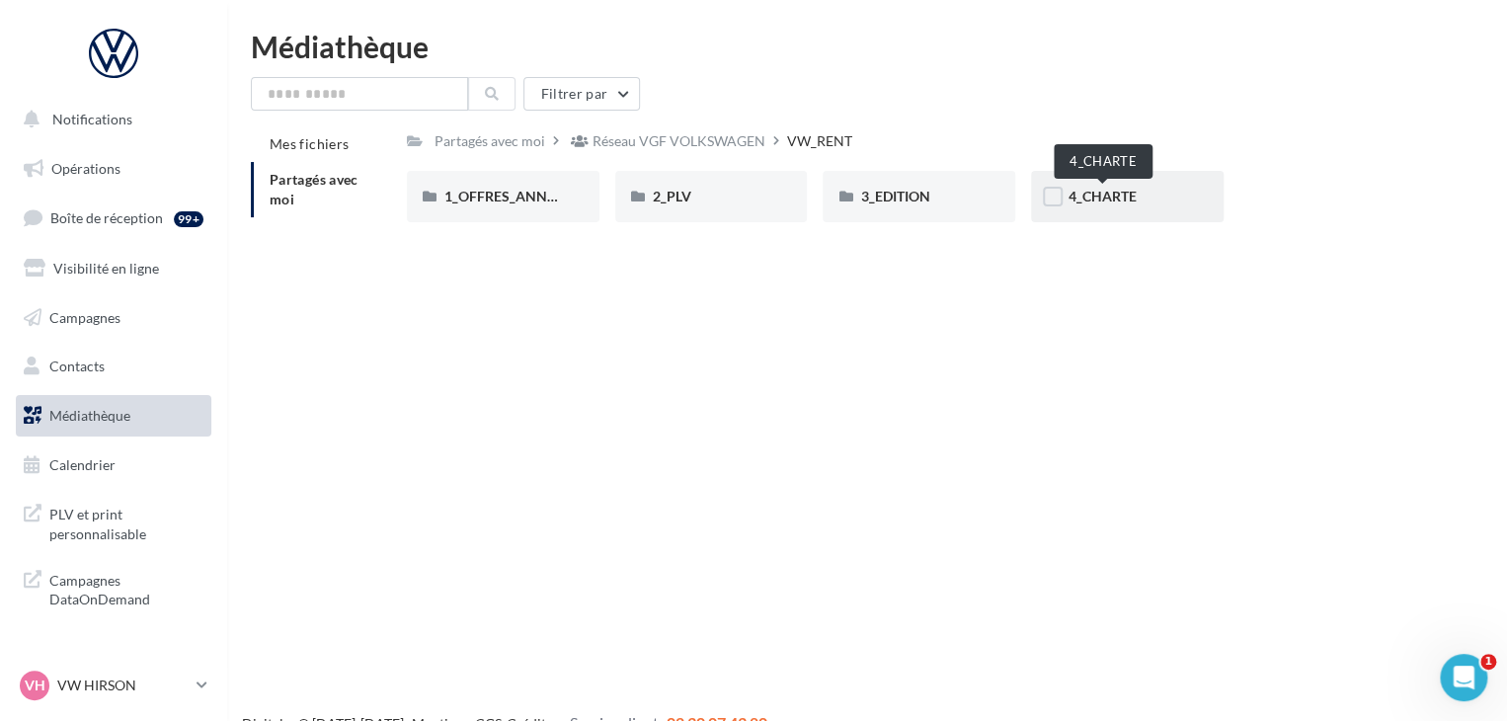
click at [1091, 195] on span "4_CHARTE" at bounding box center [1102, 196] width 68 height 17
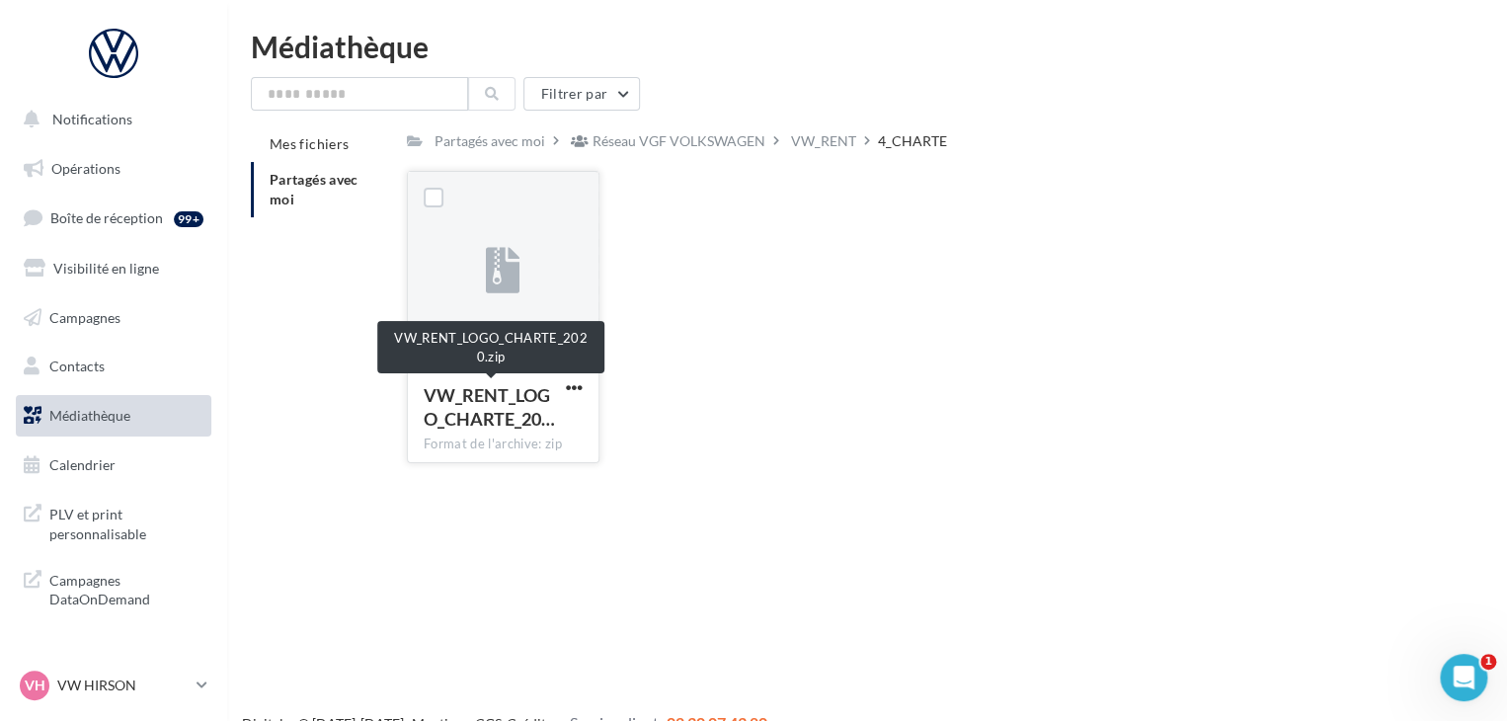
click at [466, 408] on span "VW_RENT_LOGO_CHARTE_20…" at bounding box center [489, 406] width 131 height 45
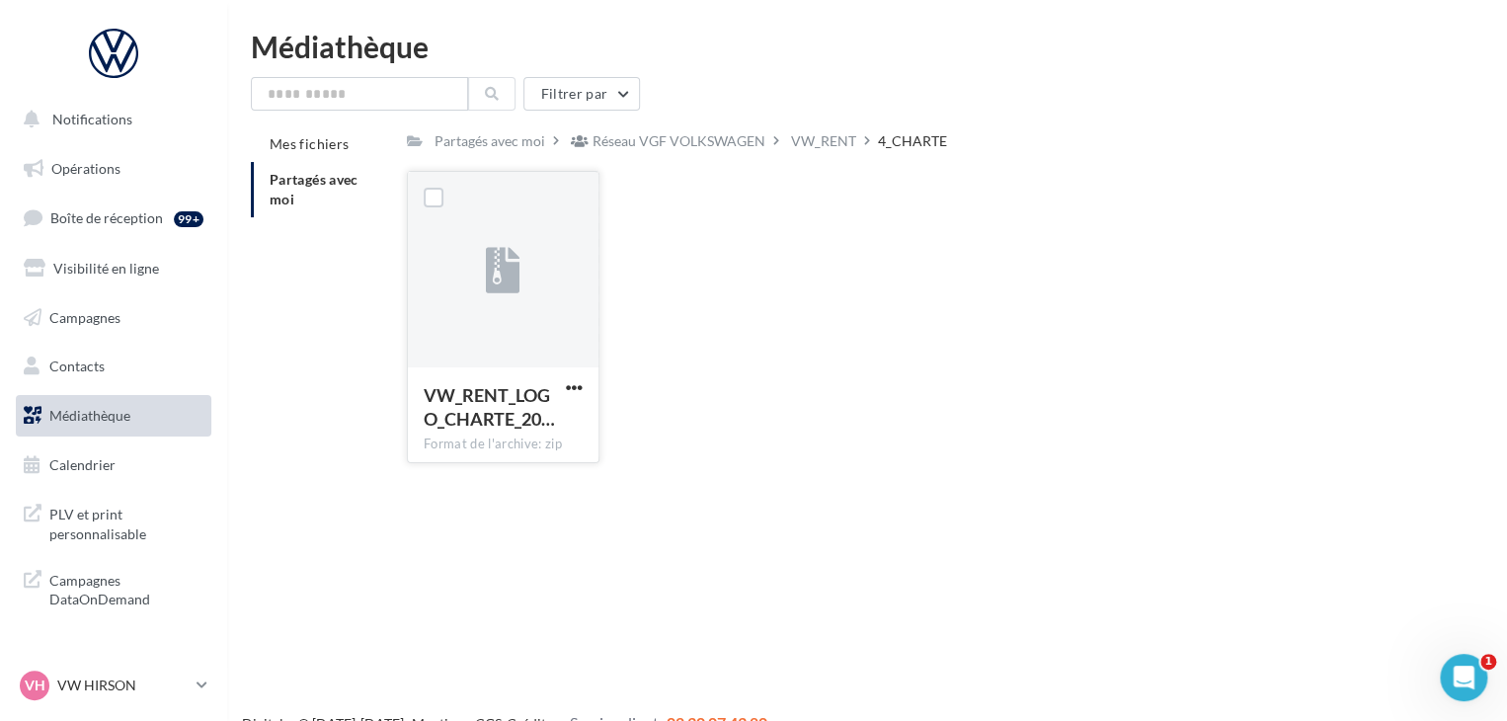
click at [490, 312] on div at bounding box center [503, 270] width 191 height 197
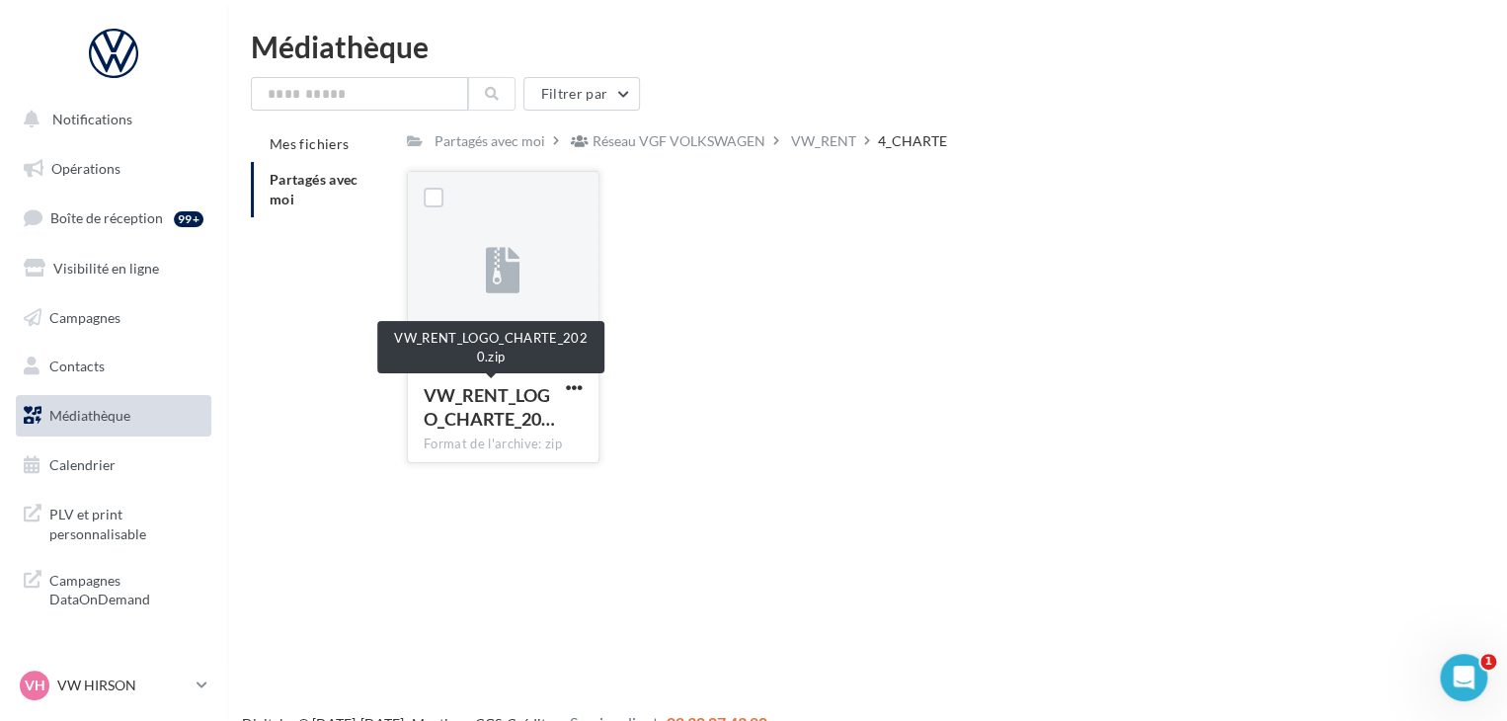
click at [490, 391] on span "VW_RENT_LOGO_CHARTE_20…" at bounding box center [489, 406] width 131 height 45
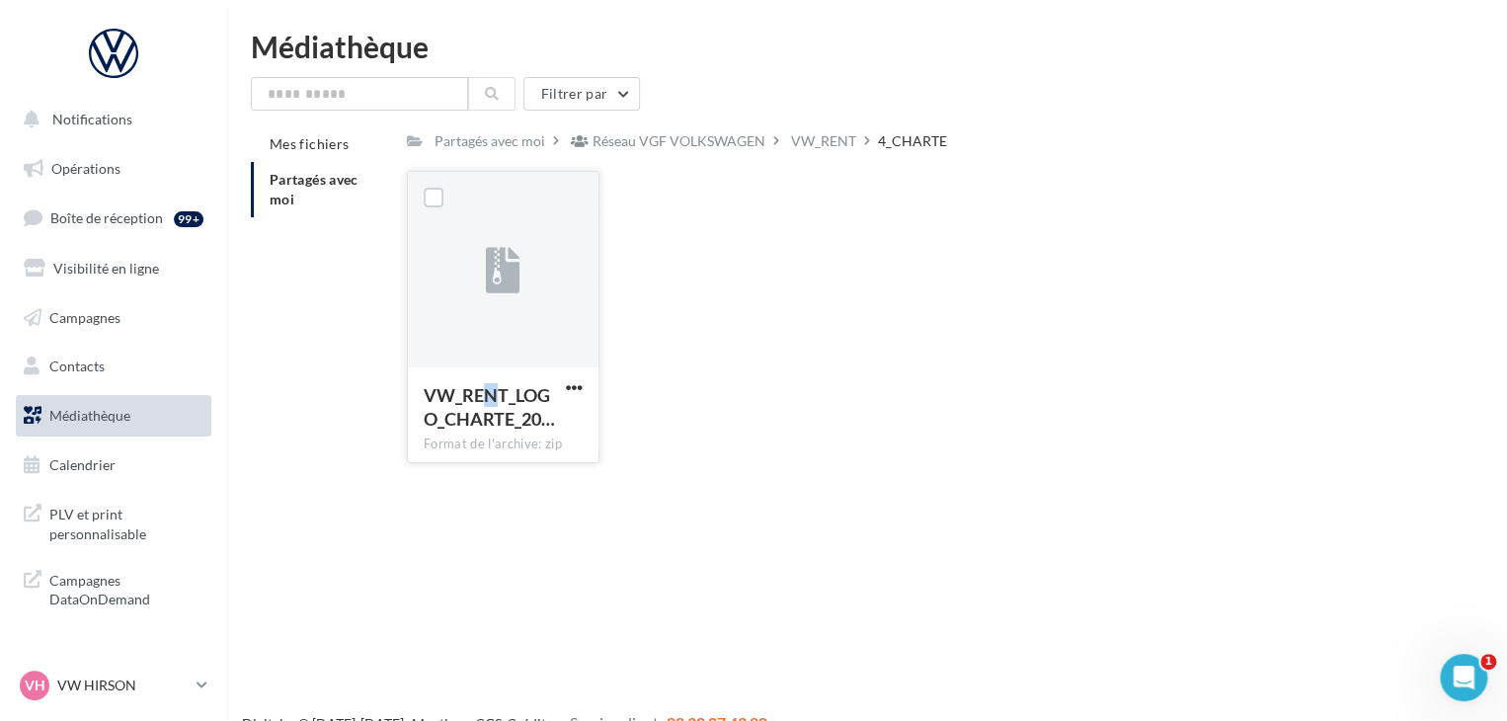
click at [489, 391] on span "VW_RENT_LOGO_CHARTE_20…" at bounding box center [489, 406] width 131 height 45
click at [503, 397] on span "VW_RENT_LOGO_CHARTE_20…" at bounding box center [489, 406] width 131 height 45
click at [548, 409] on span "VW_RENT_LOGO_CHARTE_20…" at bounding box center [489, 406] width 131 height 45
click at [575, 392] on span "button" at bounding box center [574, 387] width 17 height 17
click at [499, 419] on button "Télécharger" at bounding box center [487, 426] width 197 height 51
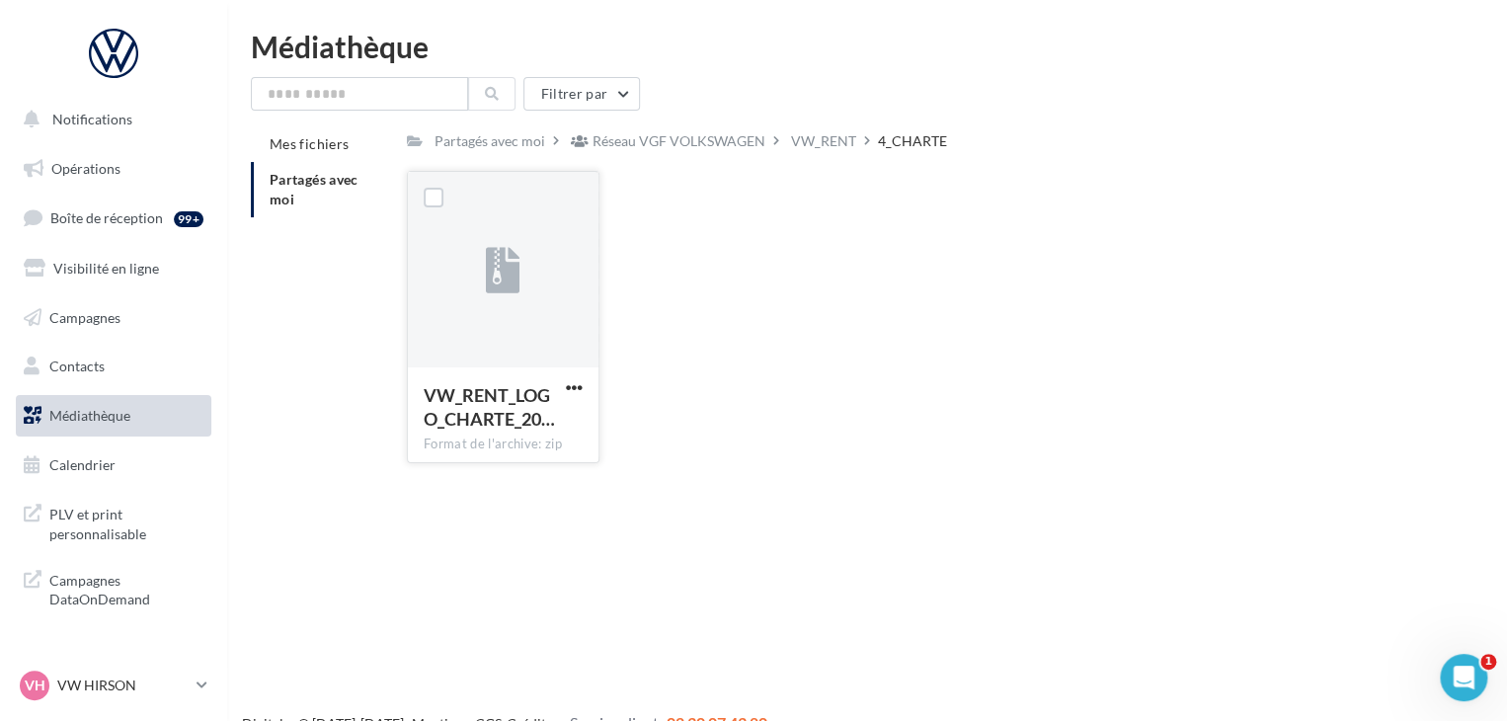
click at [512, 284] on icon at bounding box center [503, 271] width 35 height 45
click at [512, 280] on icon at bounding box center [503, 271] width 35 height 45
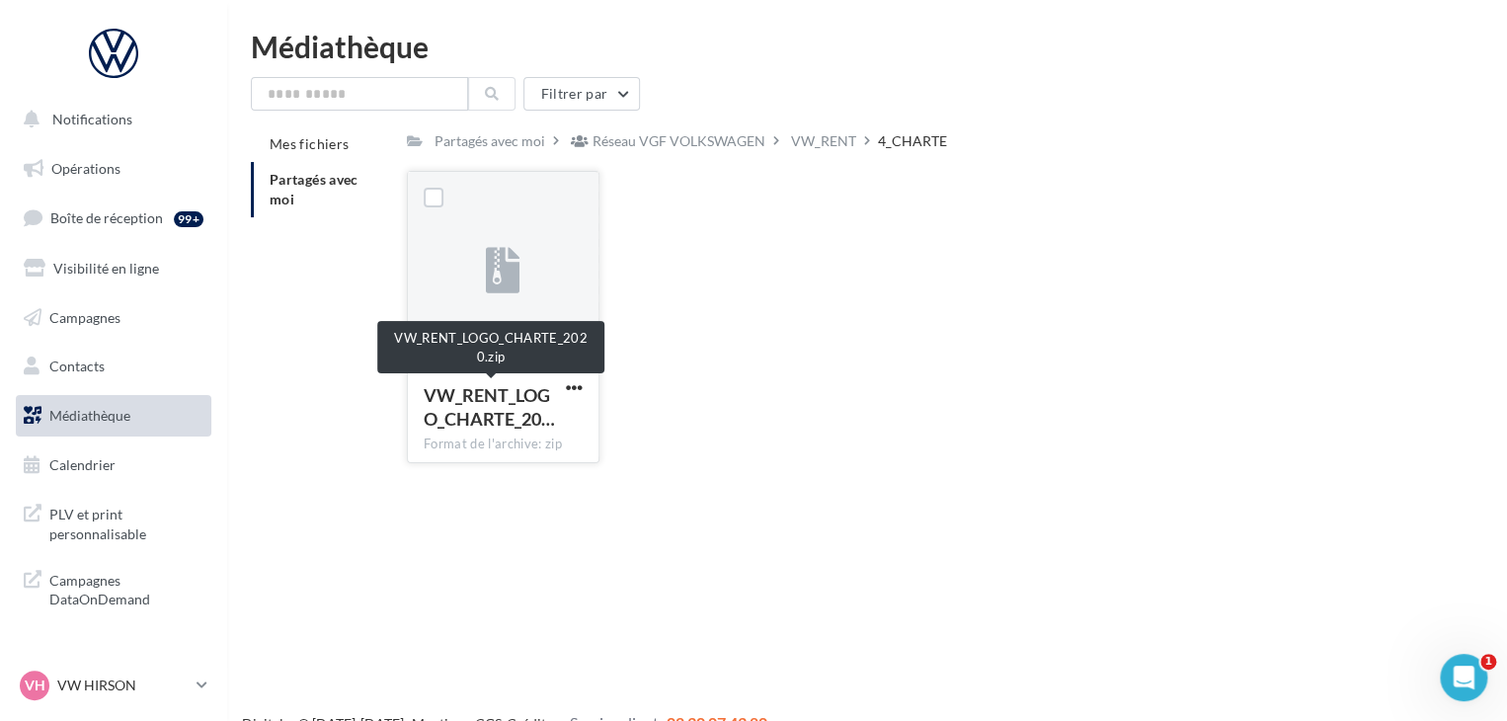
click at [509, 426] on span "VW_RENT_LOGO_CHARTE_20…" at bounding box center [489, 406] width 131 height 45
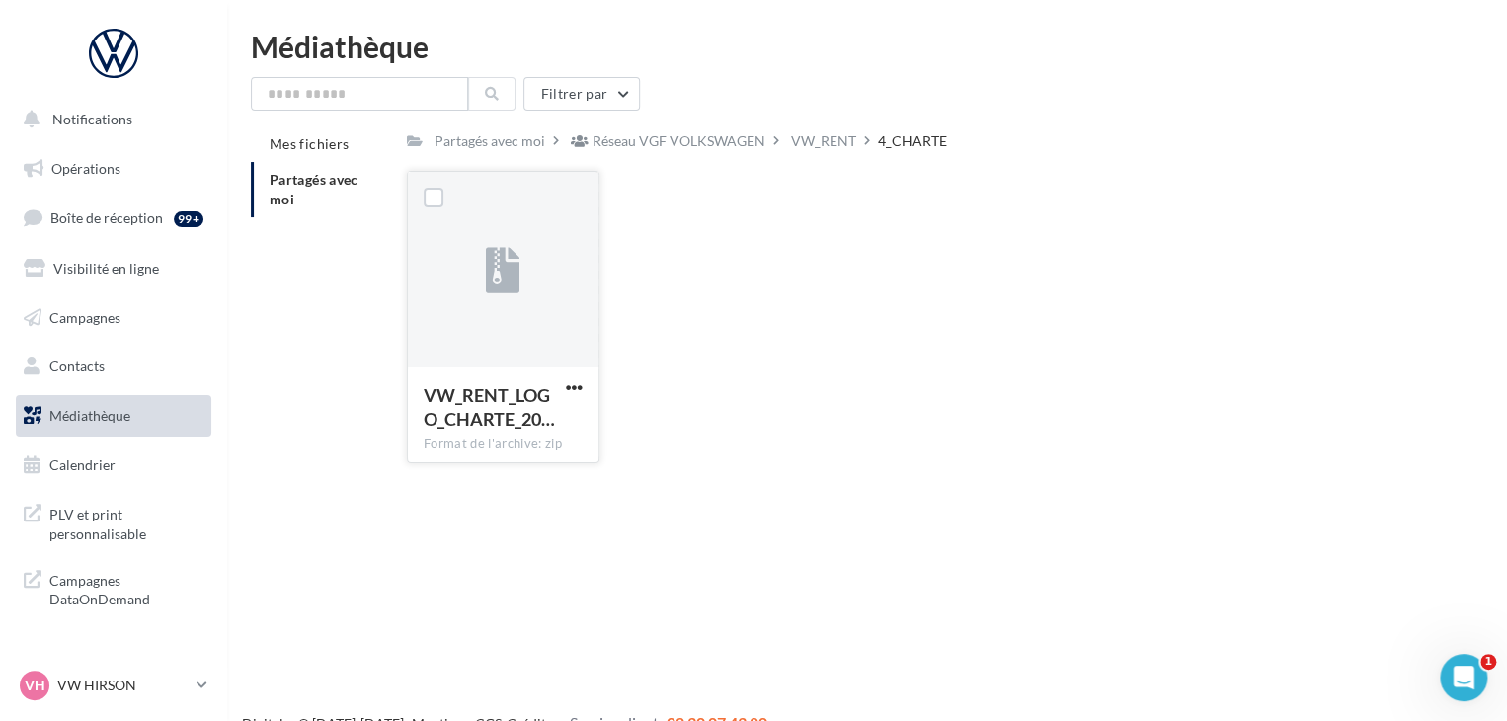
click at [512, 416] on span "VW_RENT_LOGO_CHARTE_20…" at bounding box center [489, 406] width 131 height 45
click at [584, 400] on div "VW_RENT_LOGO_CHARTE_20… Format de l'archive: zip" at bounding box center [503, 413] width 191 height 93
click at [576, 386] on span "button" at bounding box center [574, 387] width 17 height 17
click at [296, 337] on div "Mes fichiers Partagés avec moi Partagés avec moi Réseau VGF VOLKSWAGEN VW_RENT …" at bounding box center [875, 302] width 1248 height 352
click at [808, 139] on div "VW_RENT" at bounding box center [823, 141] width 65 height 20
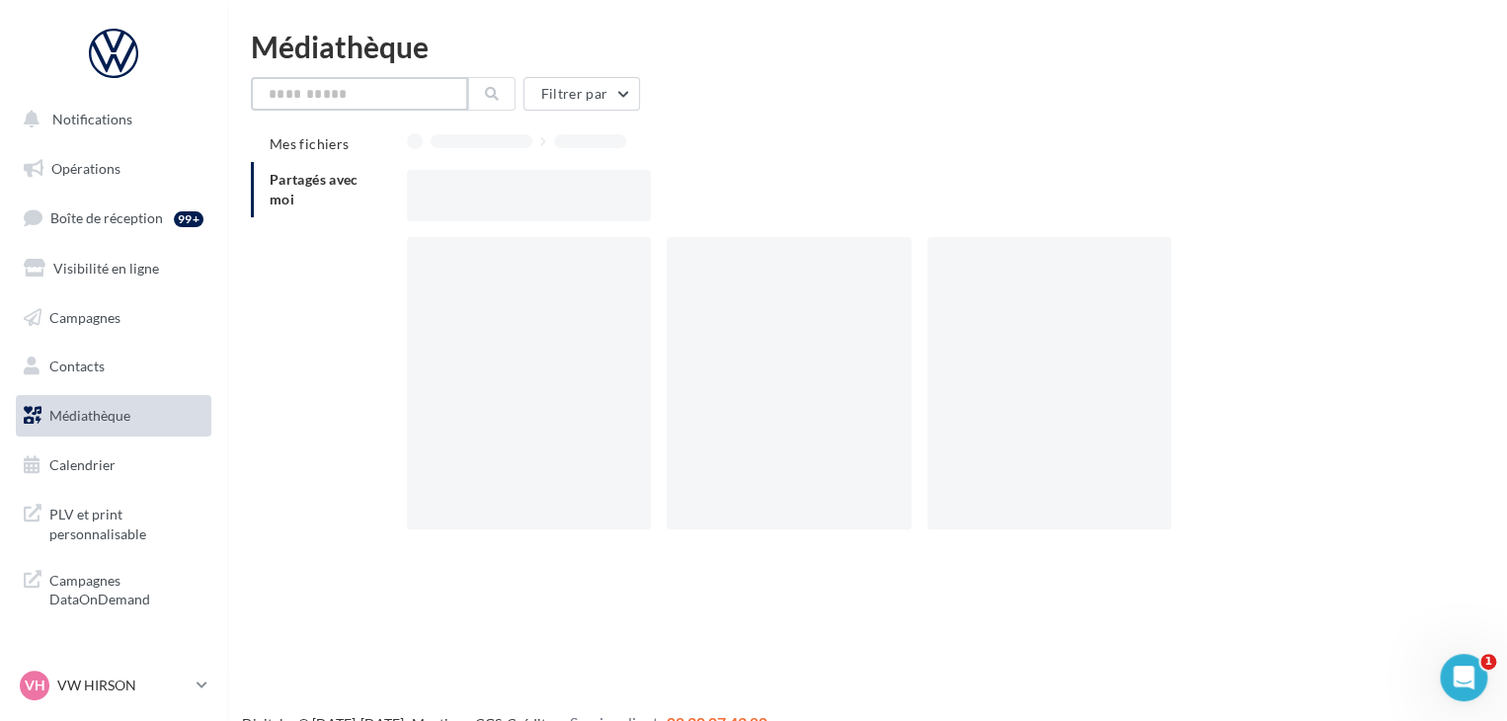
click at [374, 103] on input "text" at bounding box center [359, 94] width 217 height 34
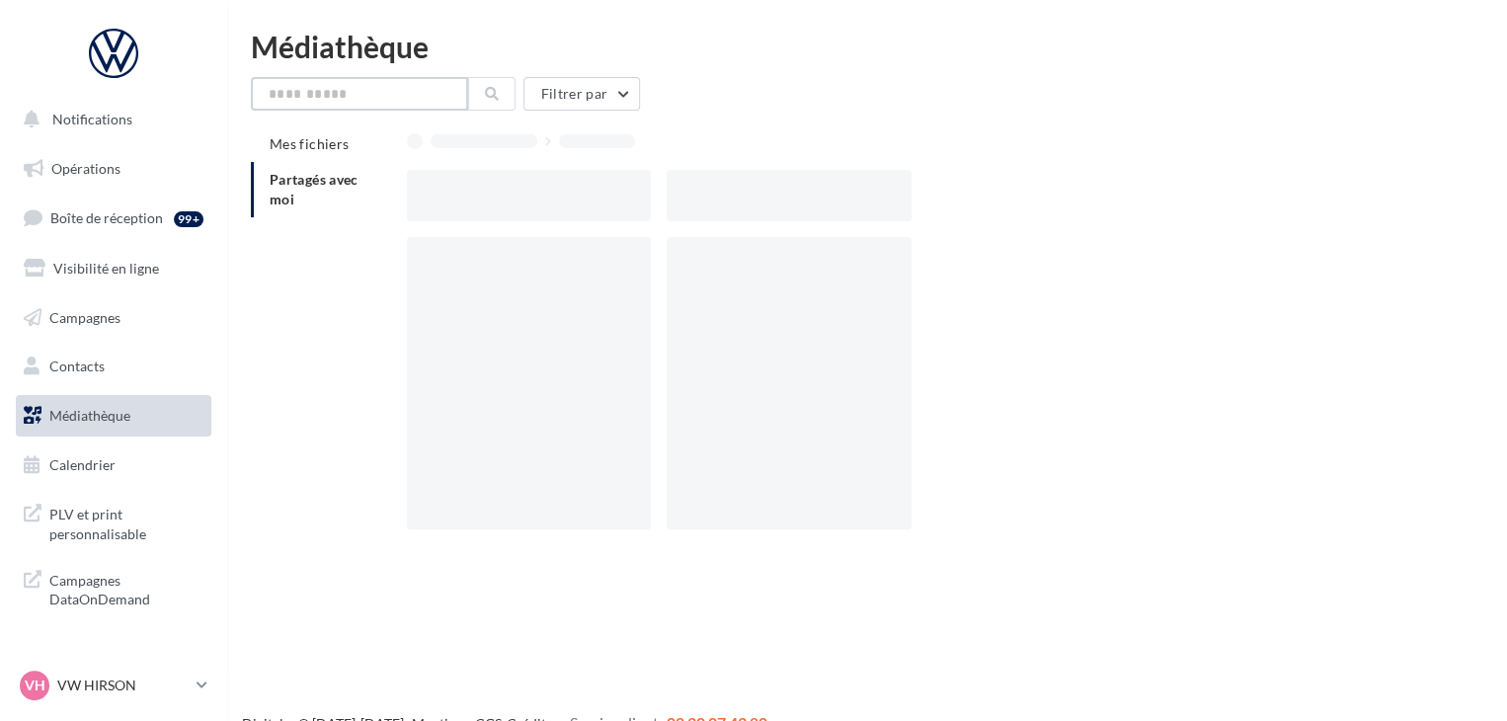
click at [349, 104] on input "text" at bounding box center [359, 94] width 217 height 34
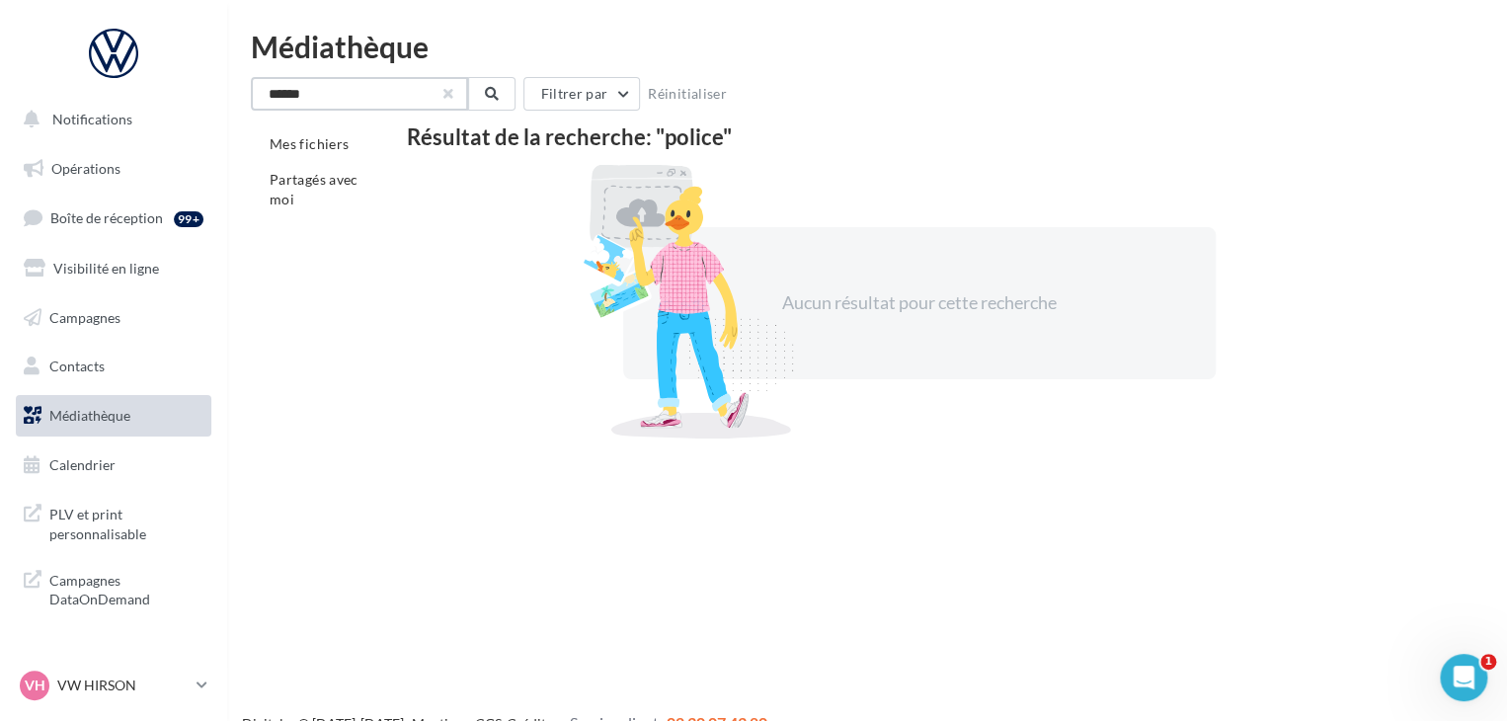
type input "******"
click at [450, 97] on button "button" at bounding box center [448, 94] width 8 height 8
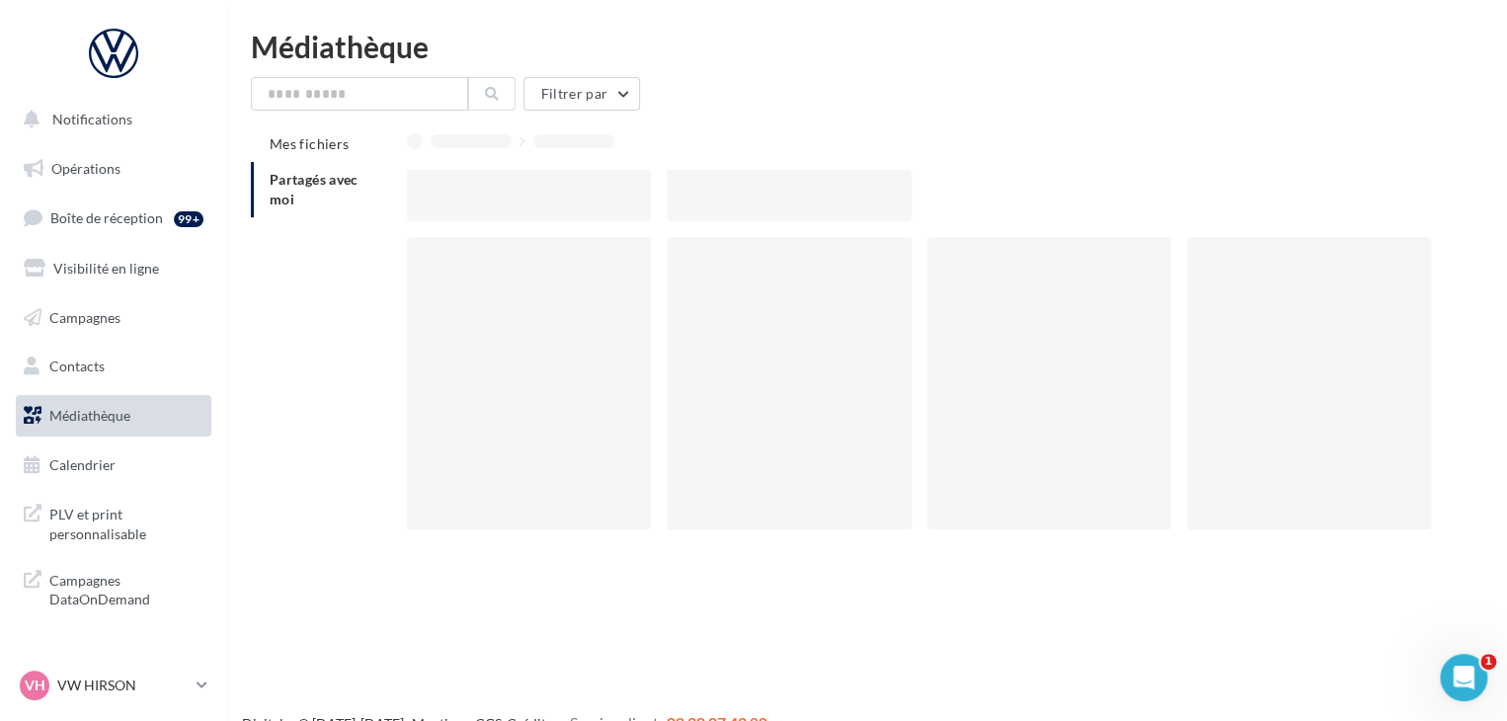
click at [604, 72] on div "Médiathèque Filtrer par Mes fichiers Partagés avec moi" at bounding box center [867, 296] width 1280 height 529
click at [582, 90] on button "Filtrer par" at bounding box center [581, 94] width 117 height 34
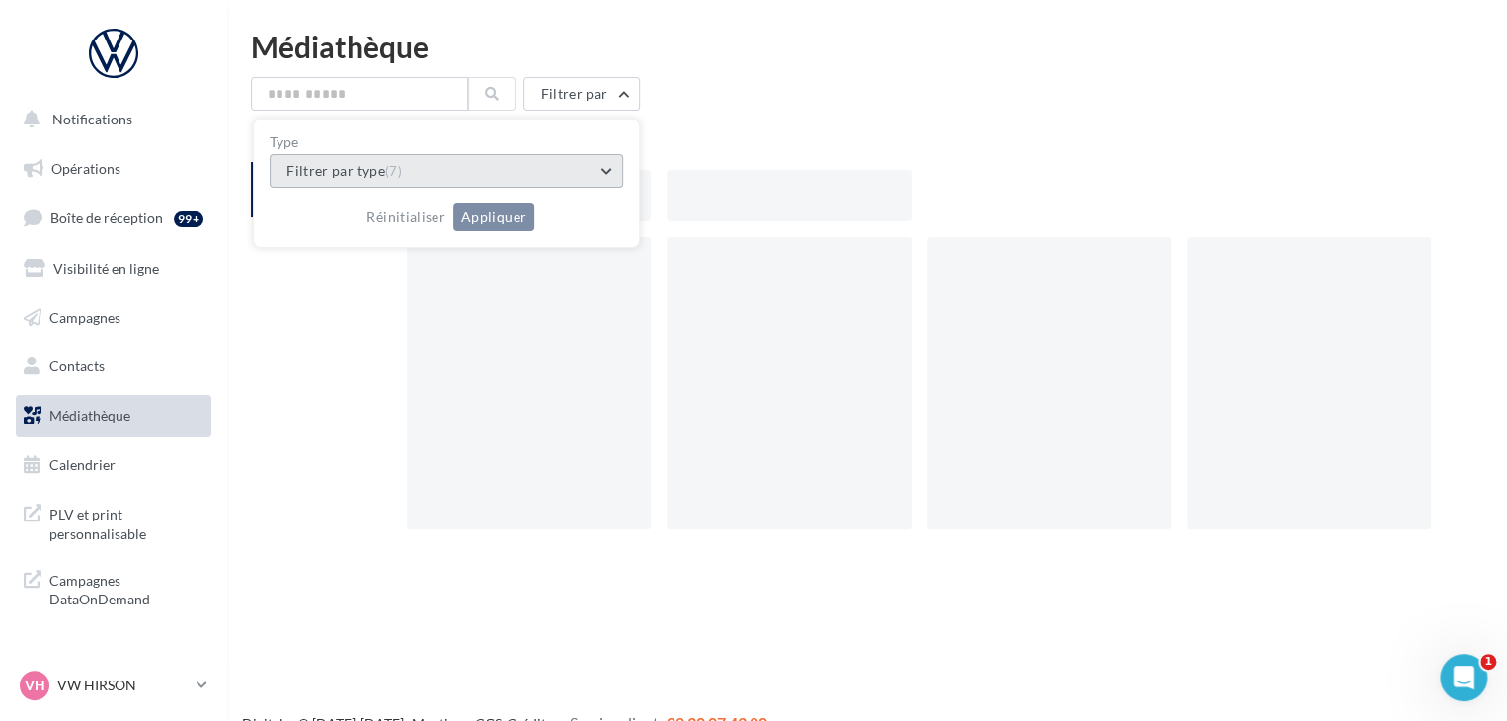
click at [519, 171] on button "Filtrer par type (7)" at bounding box center [446, 171] width 353 height 34
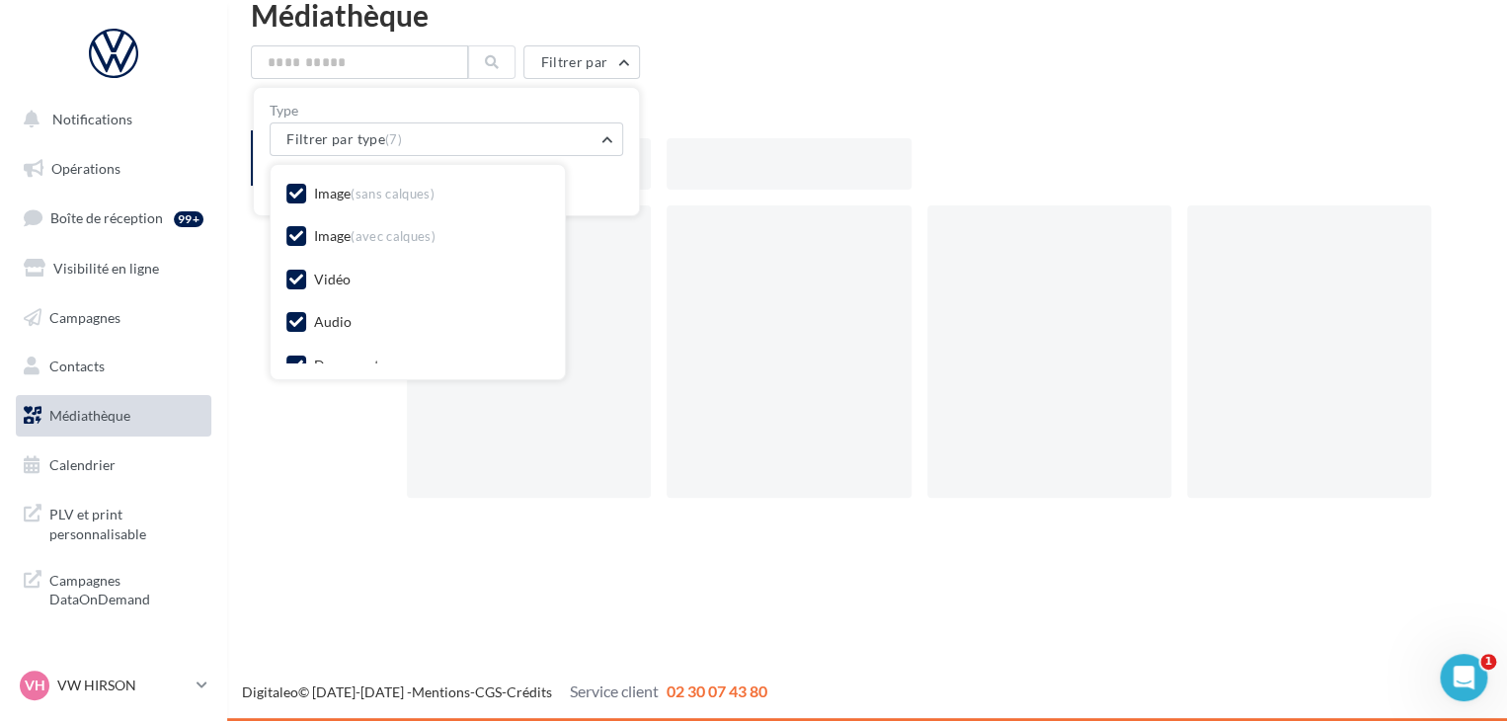
click at [861, 104] on div at bounding box center [919, 109] width 1024 height 28
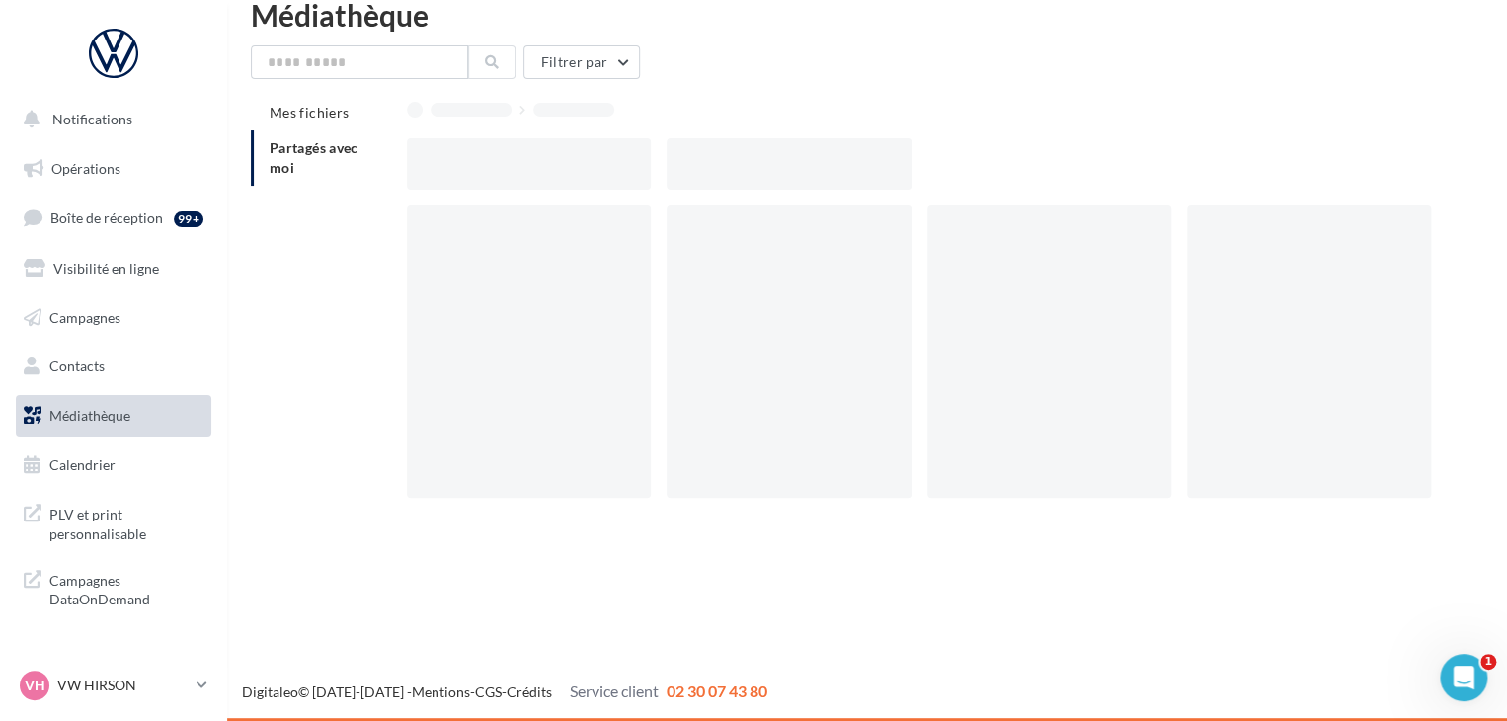
click at [288, 80] on div "Filtrer par Mes fichiers Partagés avec moi" at bounding box center [867, 287] width 1232 height 484
click at [300, 64] on input "text" at bounding box center [359, 62] width 217 height 34
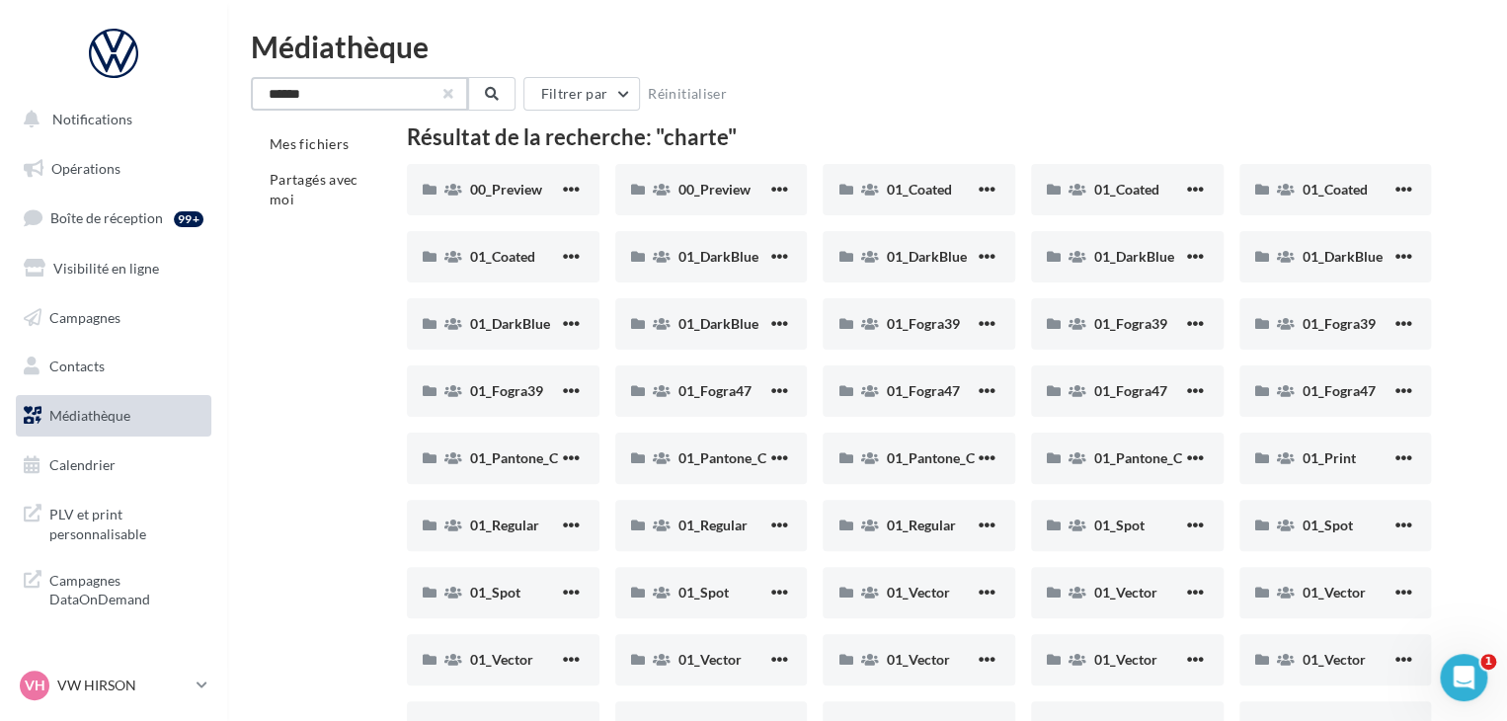
type input "******"
click at [450, 98] on button "button" at bounding box center [448, 94] width 8 height 8
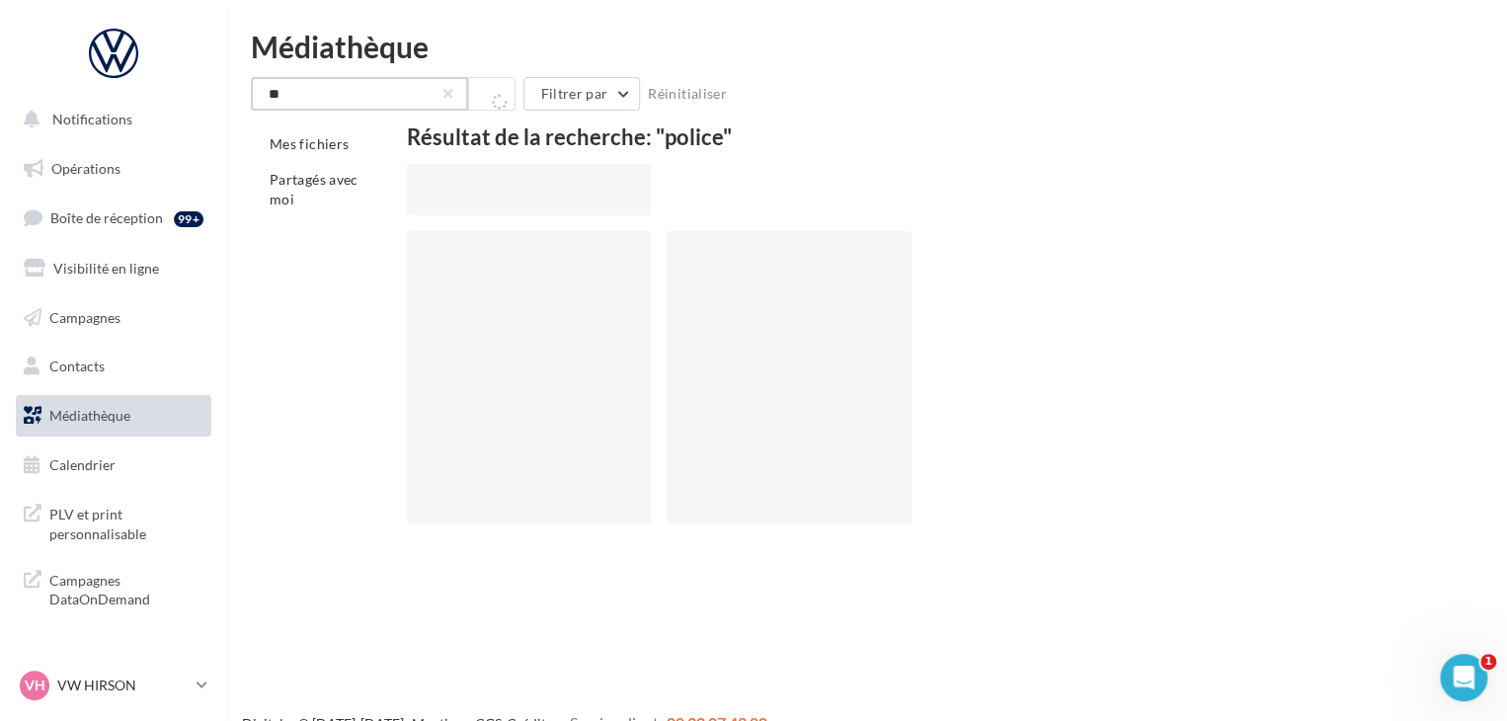
type input "*"
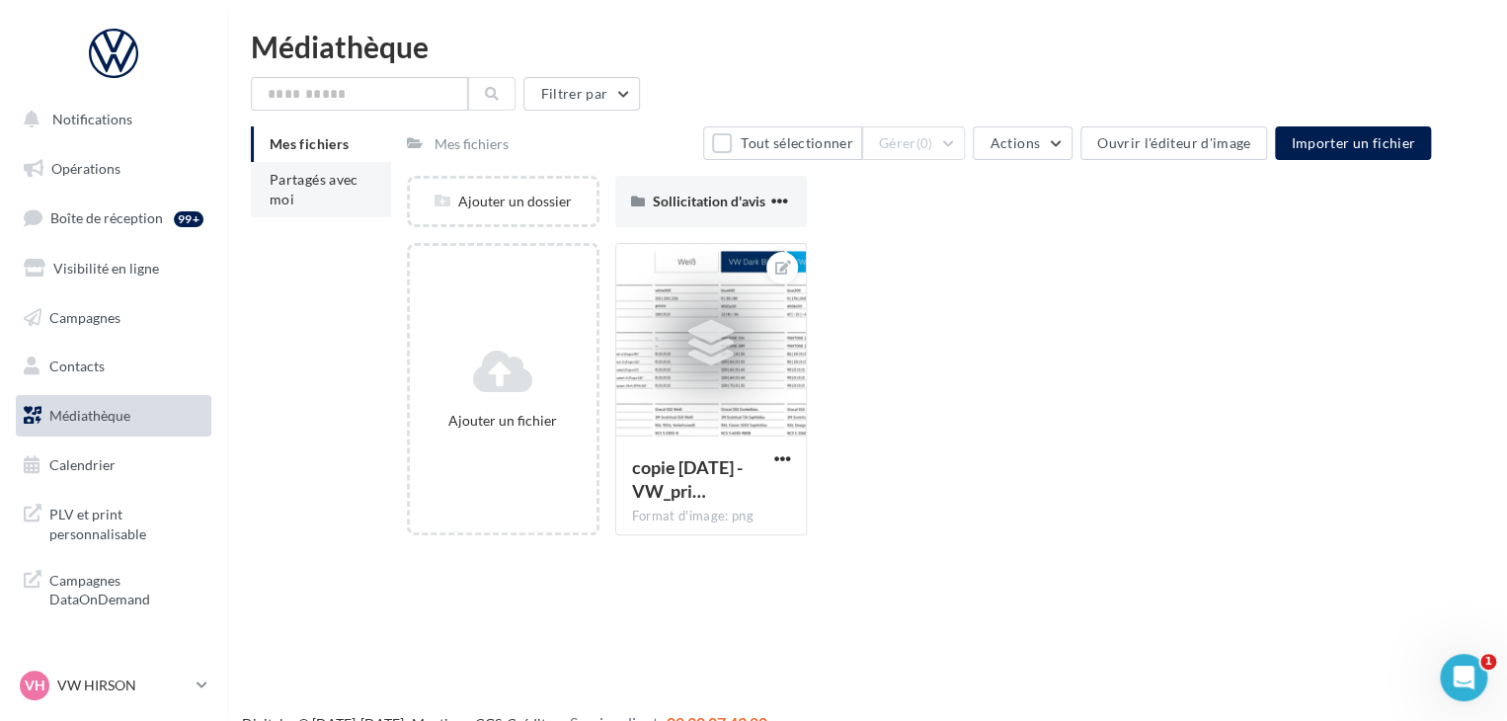
click at [342, 172] on span "Partagés avec moi" at bounding box center [314, 189] width 89 height 37
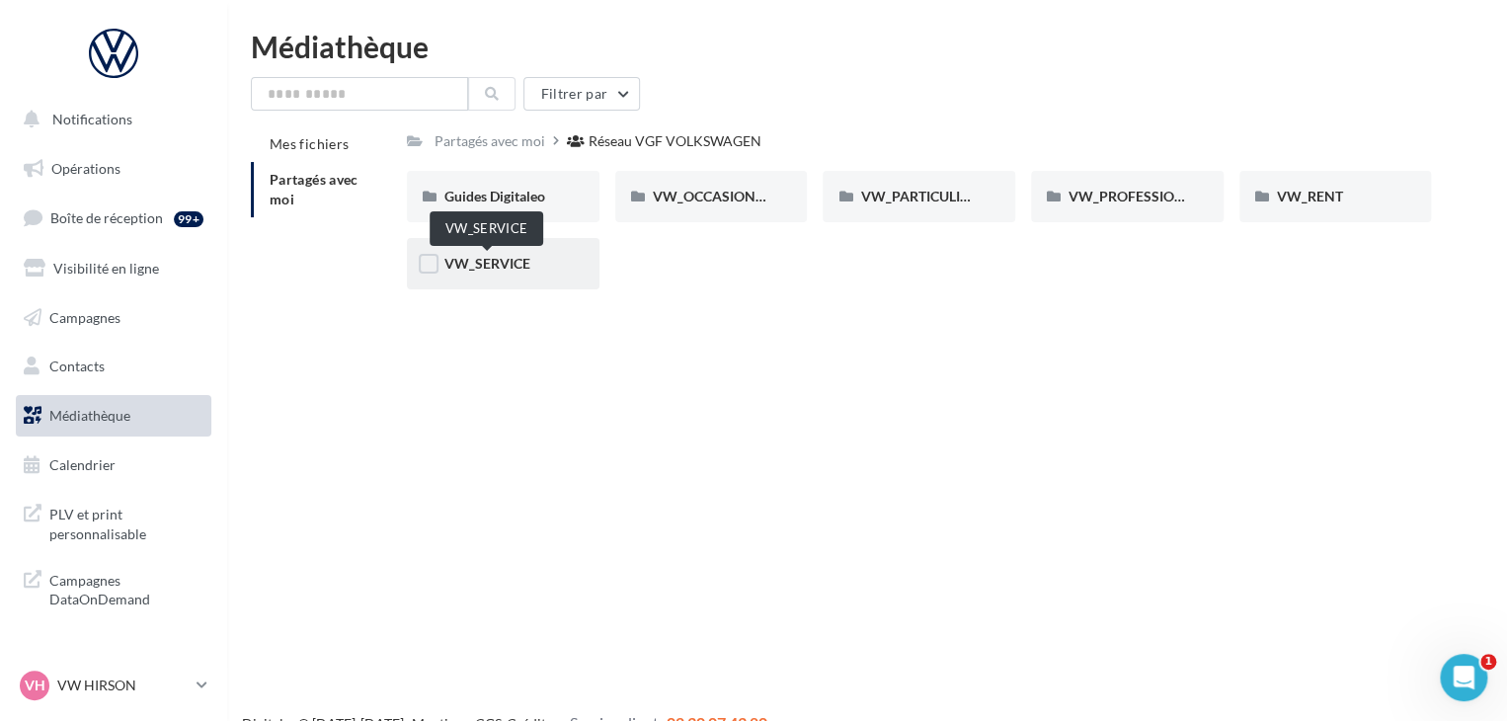
click at [500, 260] on span "VW_SERVICE" at bounding box center [487, 263] width 86 height 17
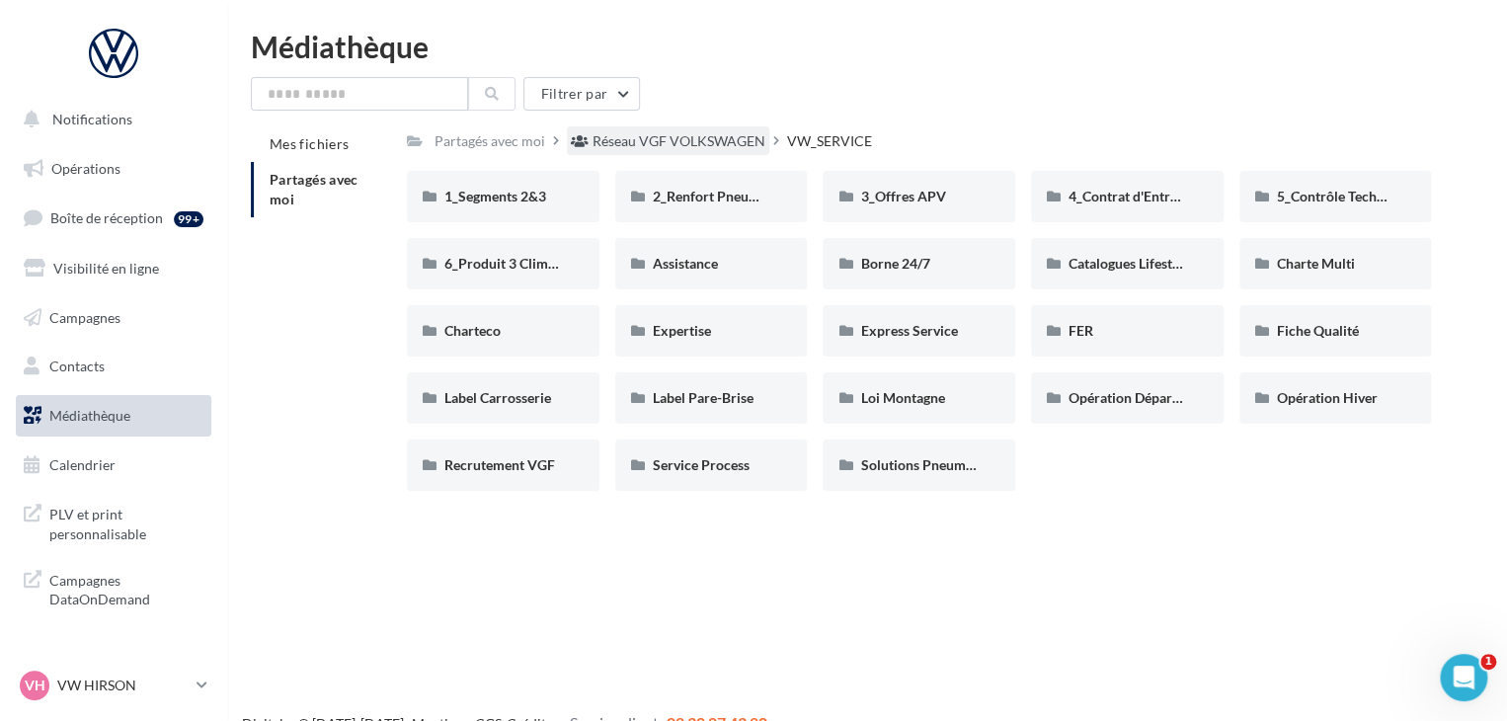
click at [606, 144] on div "Réseau VGF VOLKSWAGEN" at bounding box center [678, 141] width 173 height 20
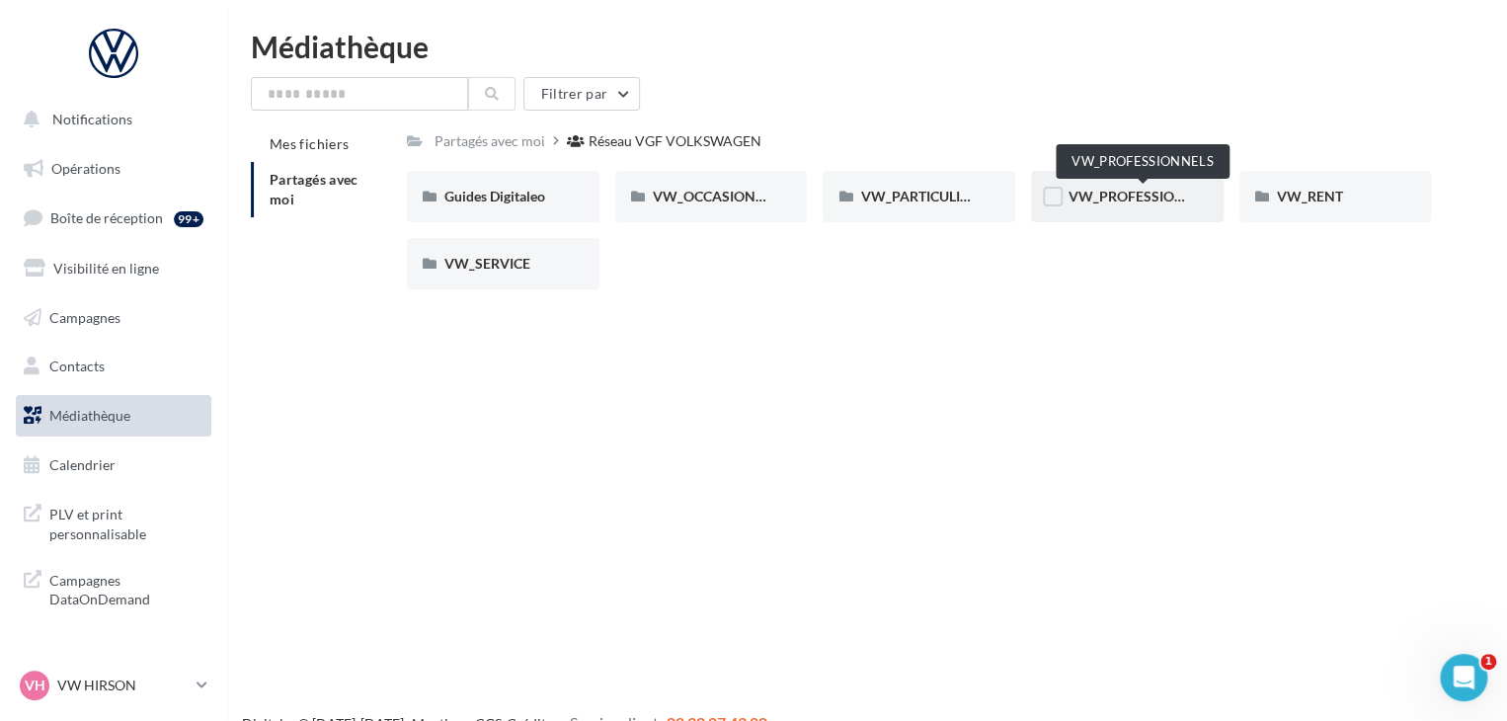
click at [1109, 197] on span "VW_PROFESSIONNELS" at bounding box center [1143, 196] width 150 height 17
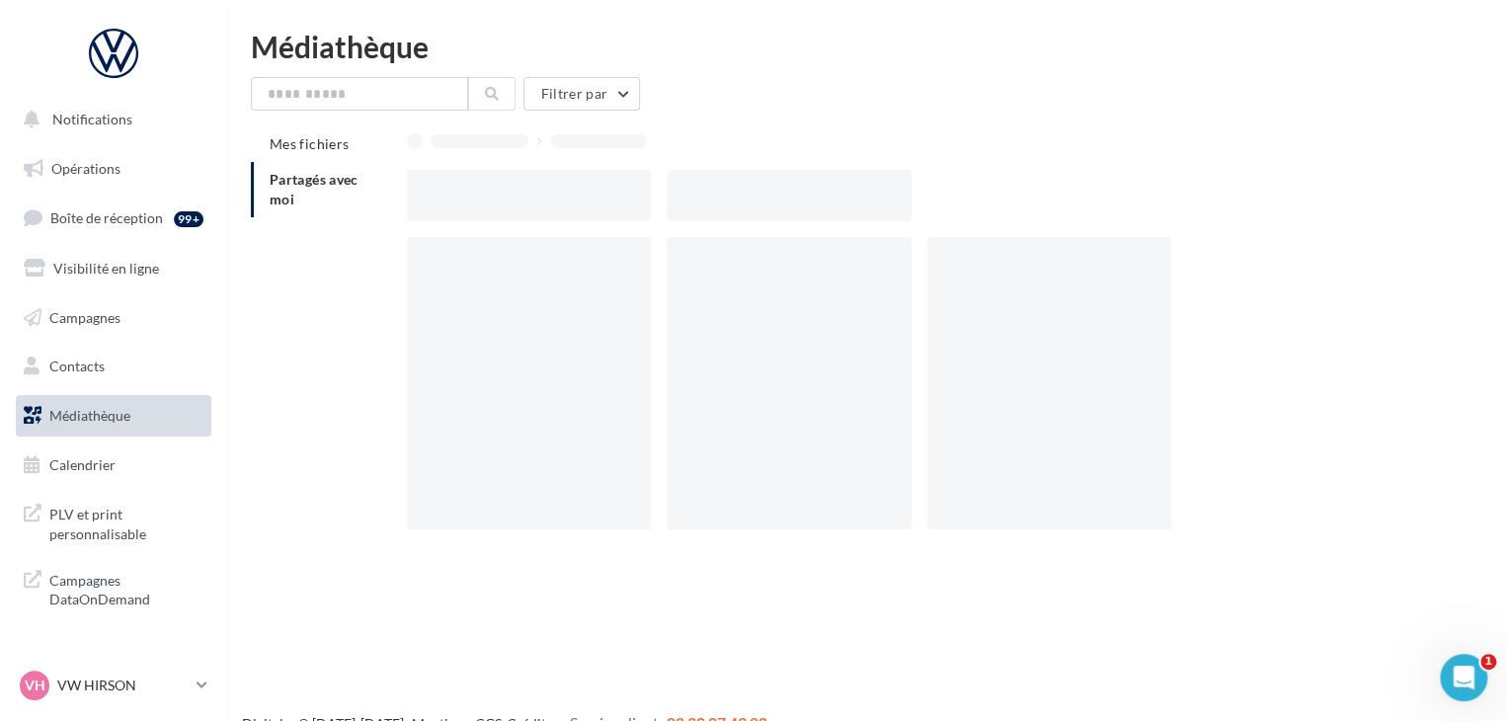
click at [1109, 197] on div at bounding box center [927, 195] width 1040 height 51
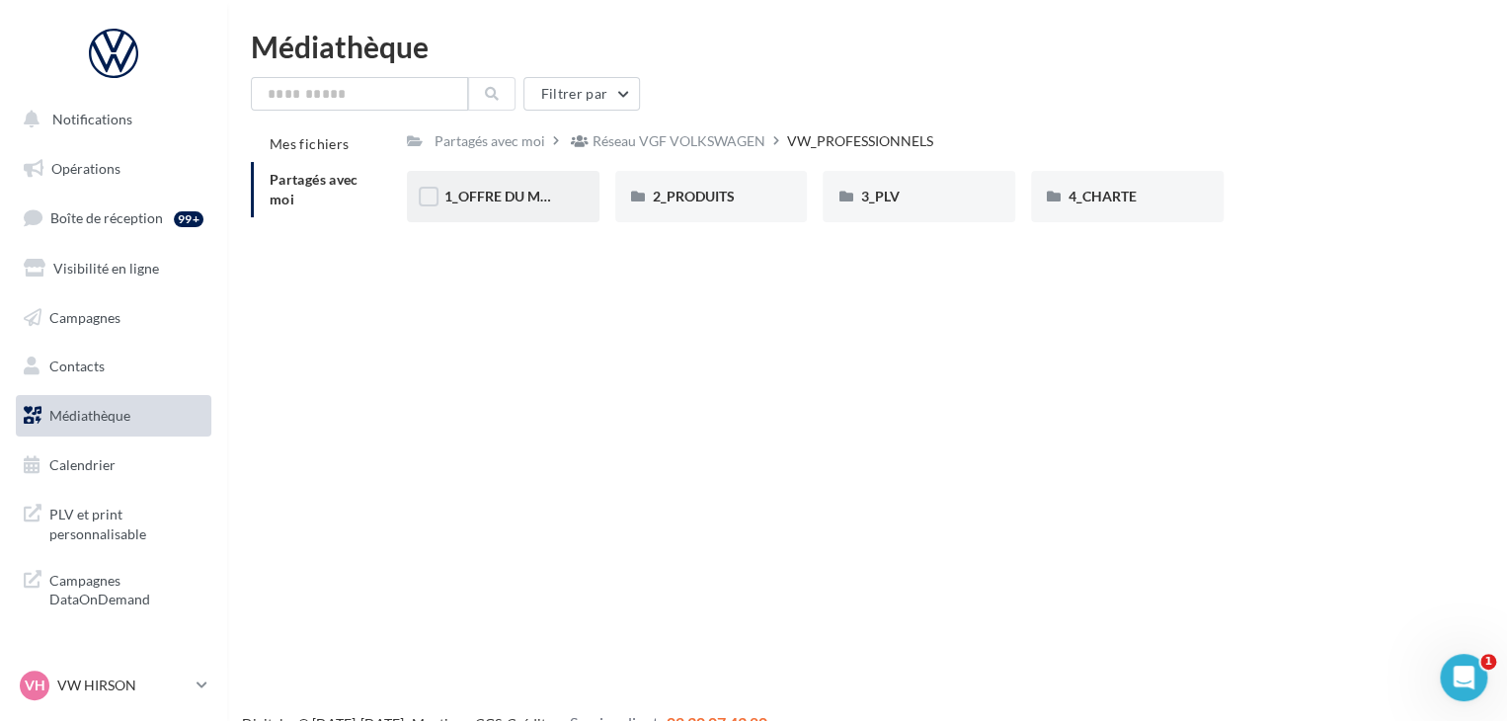
click at [481, 187] on div "1_OFFRE DU MOIS" at bounding box center [502, 197] width 117 height 20
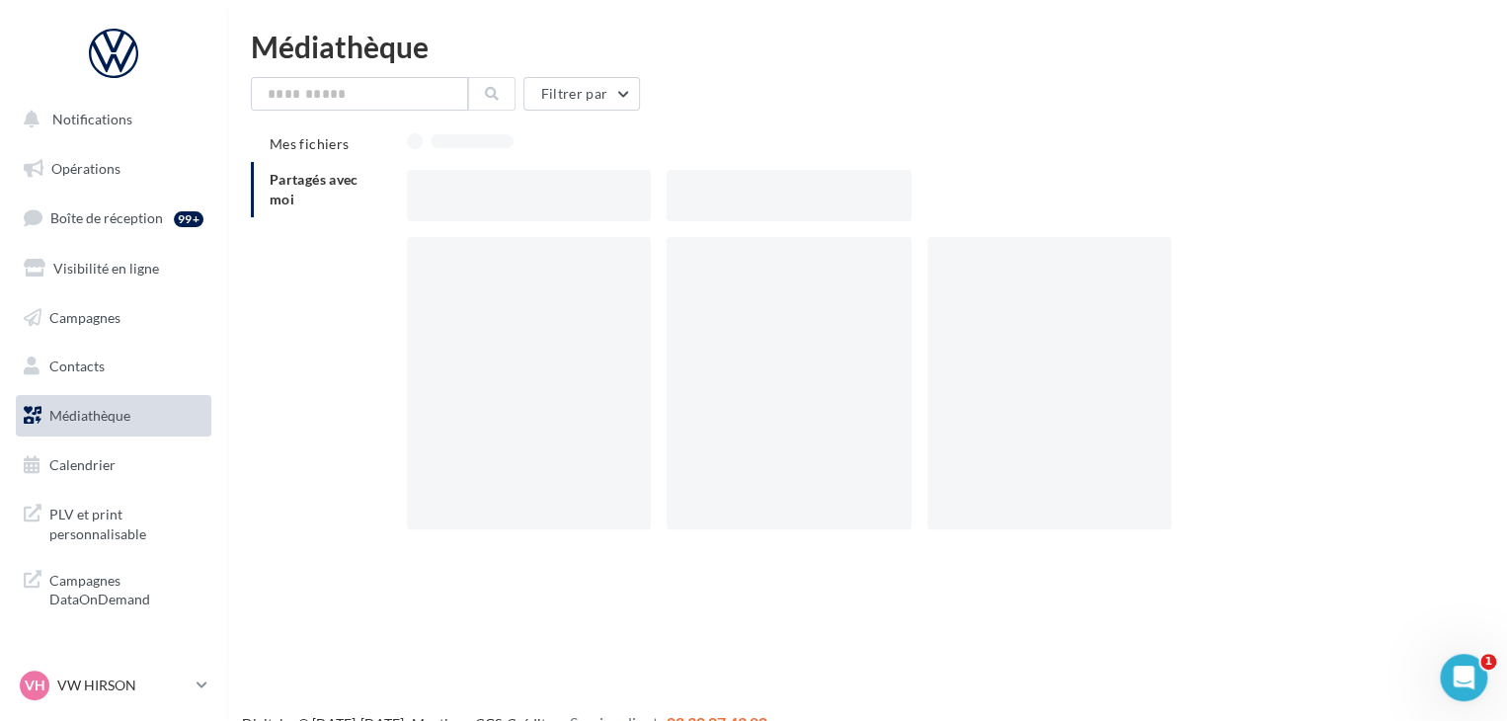
click at [482, 187] on div at bounding box center [529, 195] width 244 height 51
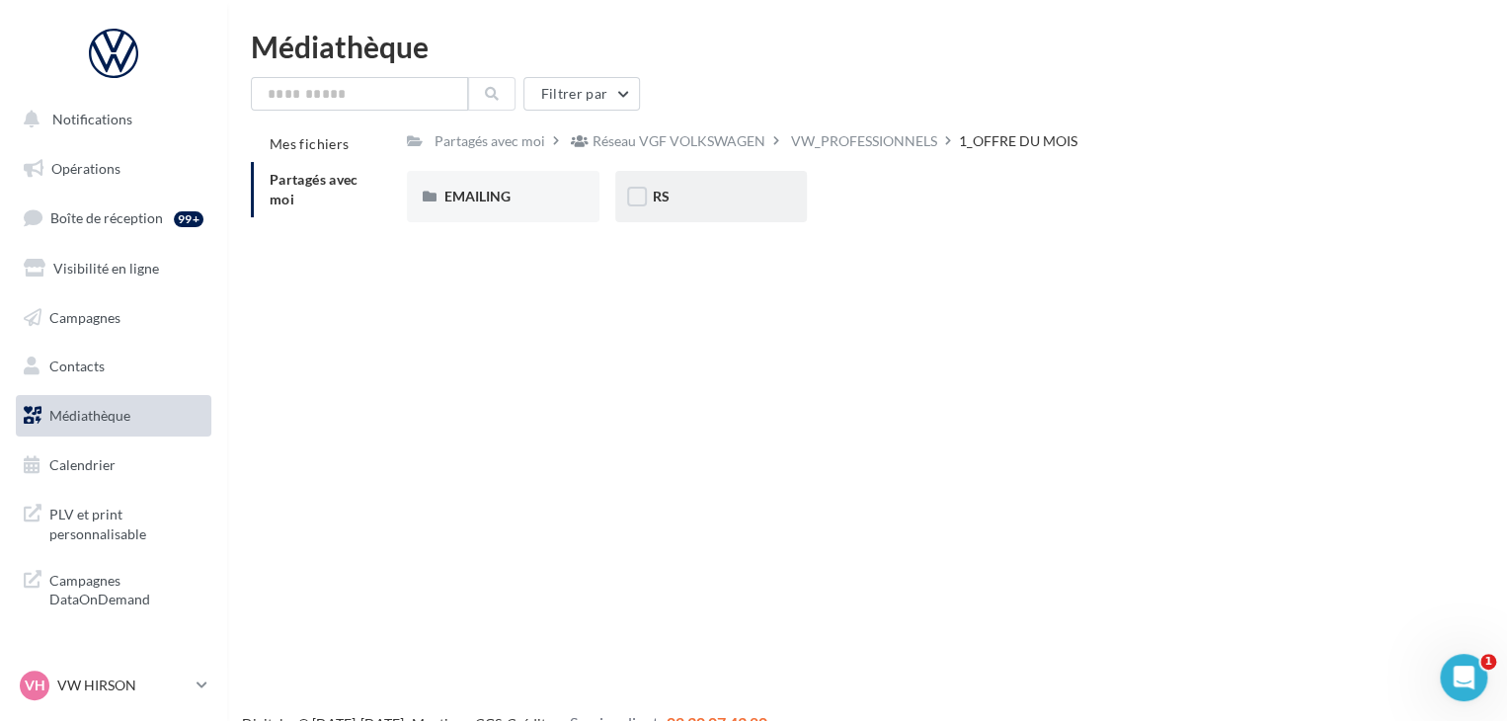
click at [732, 203] on div "RS" at bounding box center [711, 197] width 117 height 20
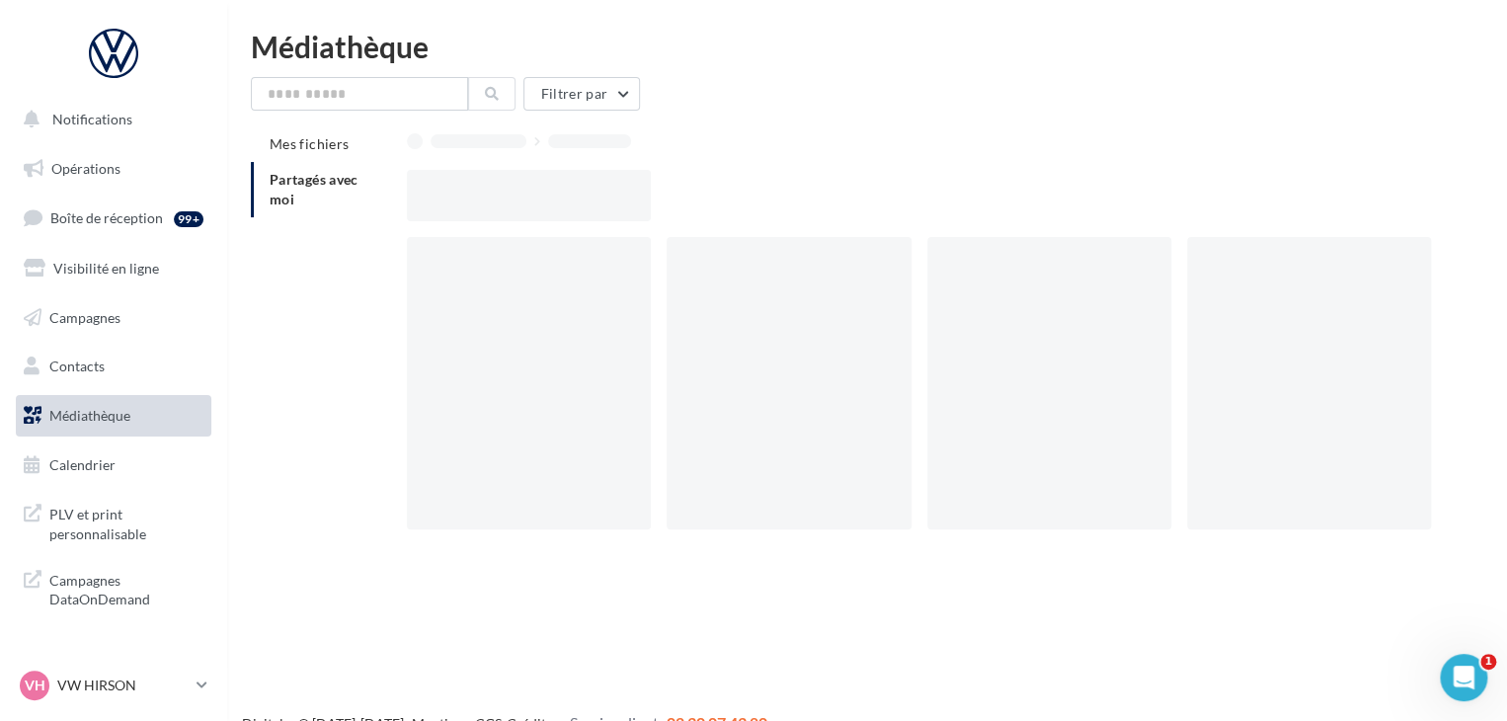
click at [733, 203] on div at bounding box center [927, 195] width 1040 height 51
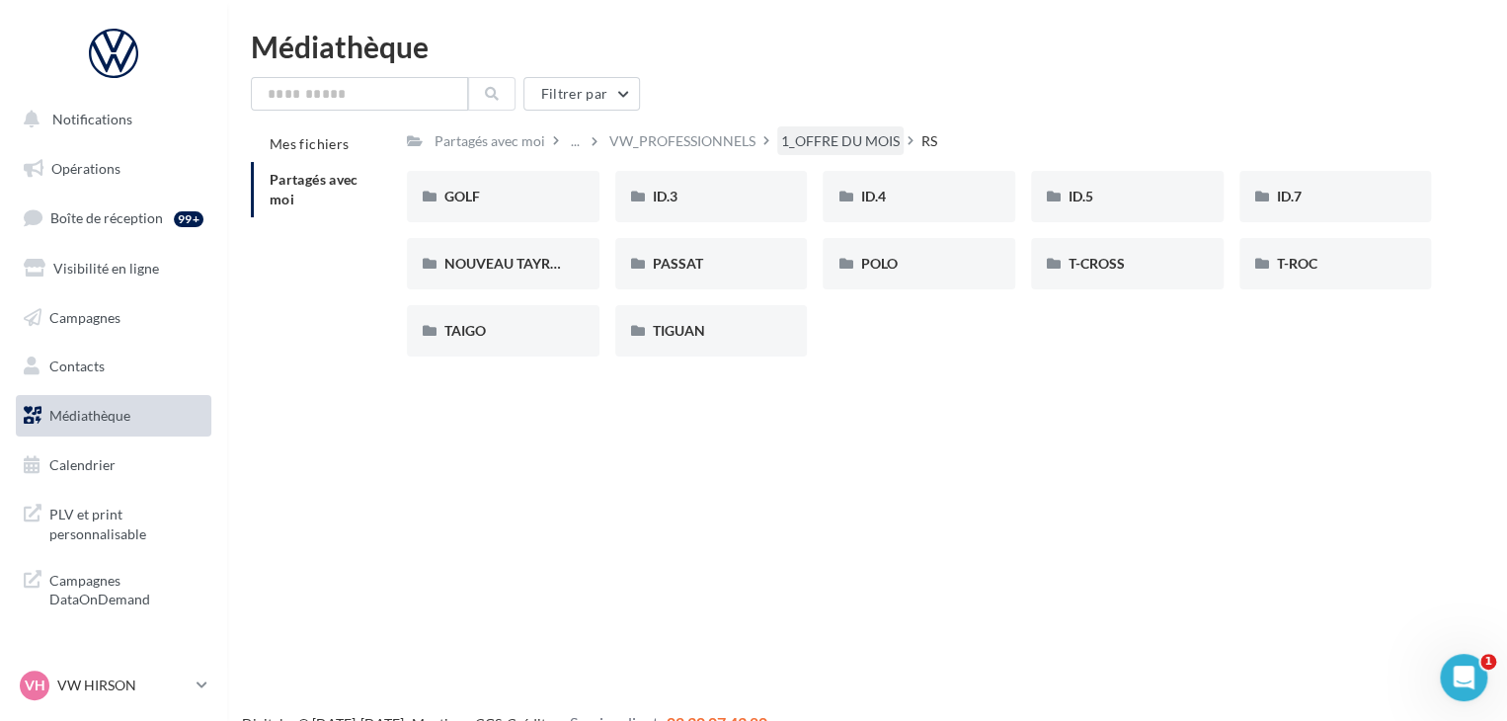
click at [849, 153] on div "1_OFFRE DU MOIS" at bounding box center [840, 140] width 126 height 29
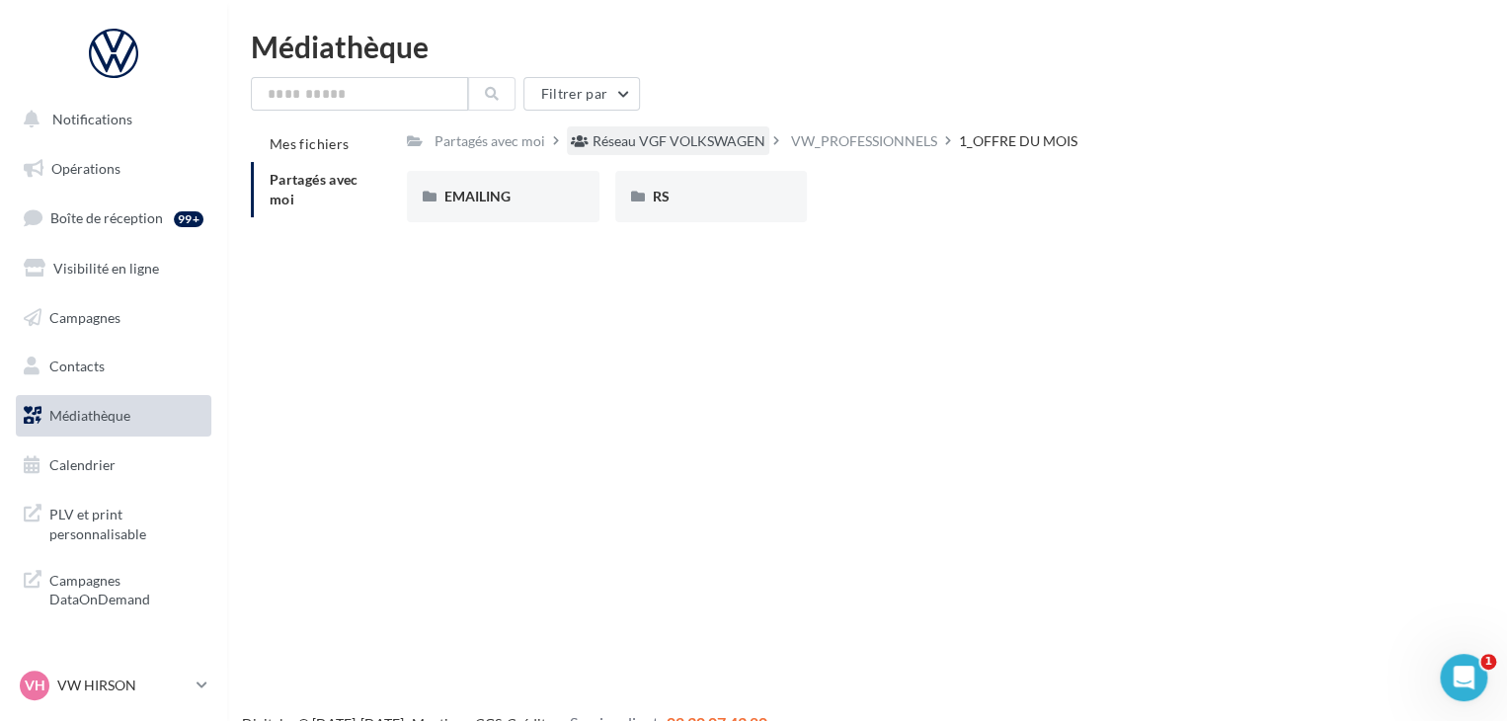
click at [742, 140] on div "Réseau VGF VOLKSWAGEN" at bounding box center [678, 141] width 173 height 20
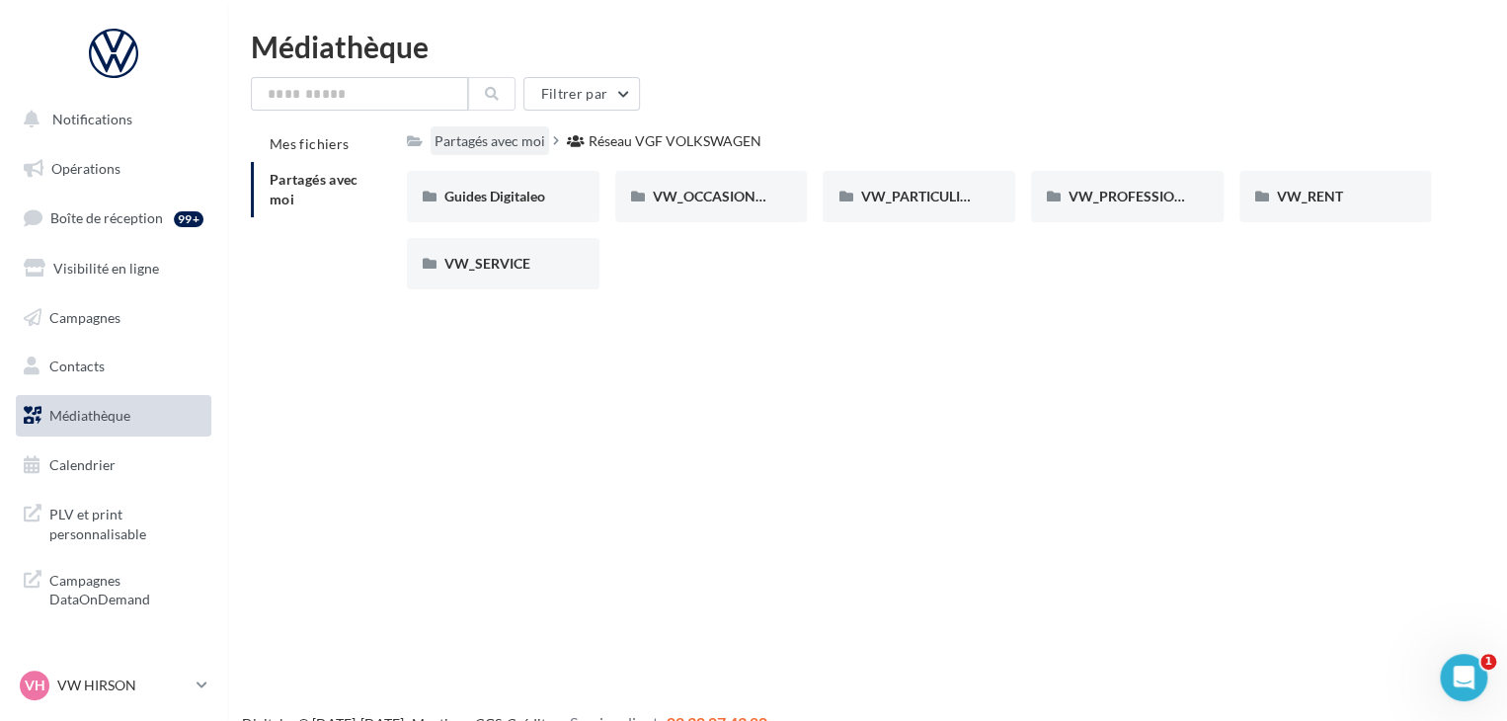
click at [506, 137] on div "Partagés avec moi" at bounding box center [489, 141] width 111 height 20
click at [295, 139] on span "Mes fichiers" at bounding box center [309, 143] width 79 height 17
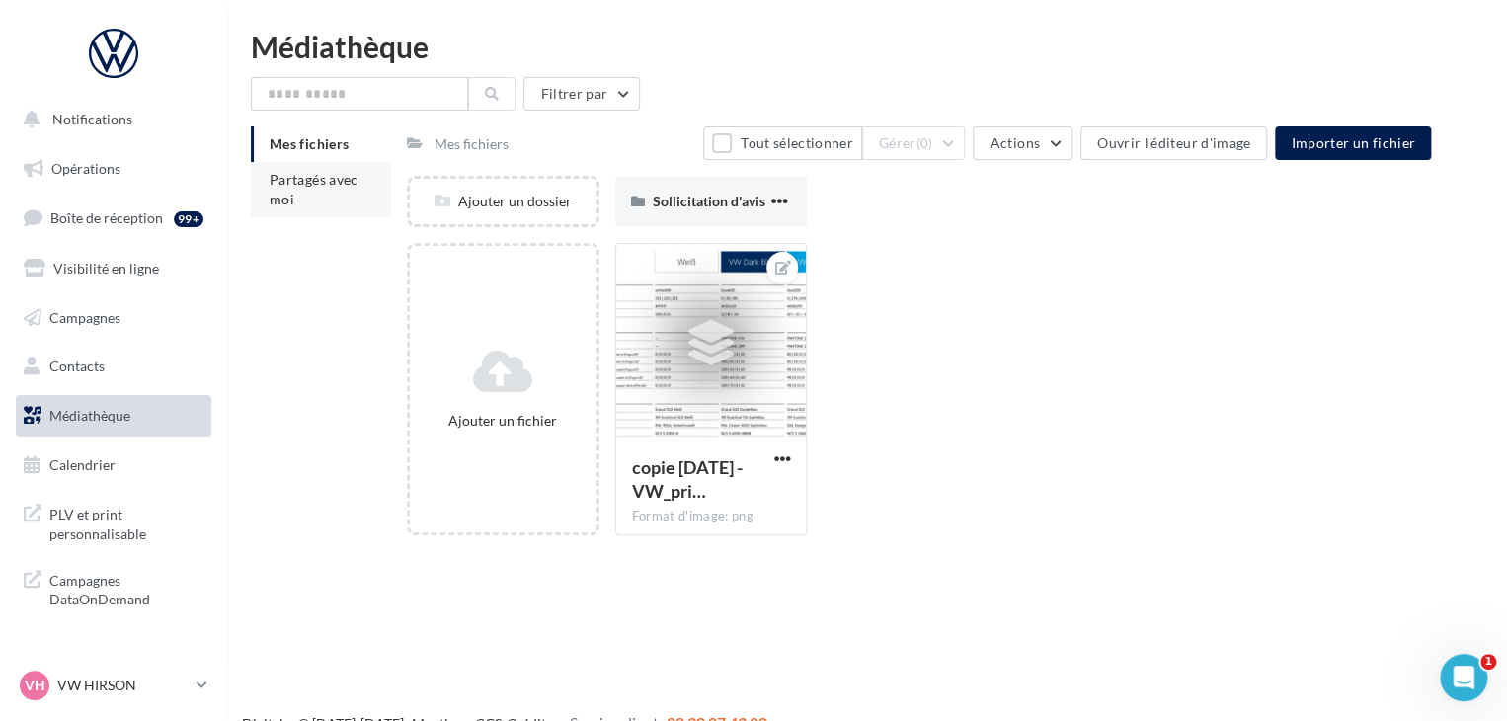
click at [352, 182] on span "Partagés avec moi" at bounding box center [314, 189] width 89 height 37
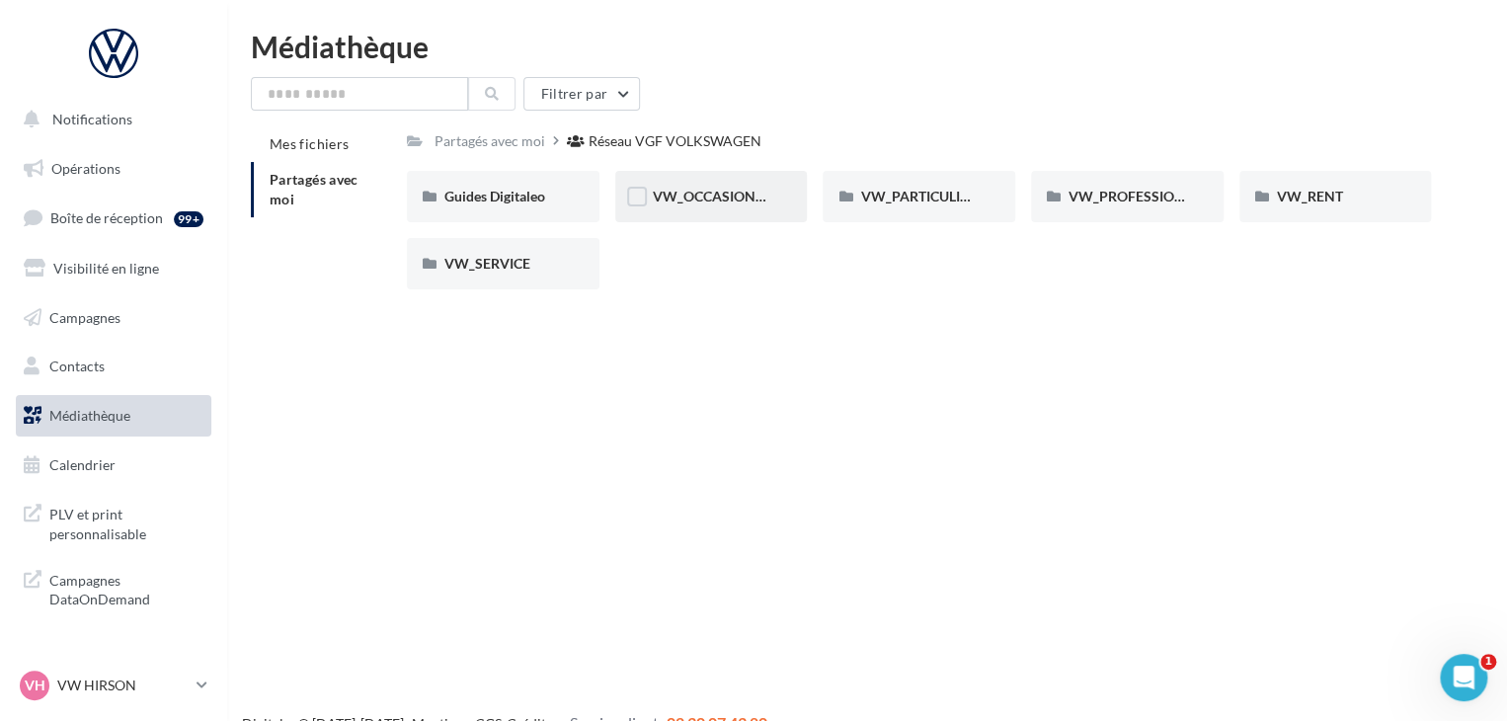
click at [687, 202] on span "VW_OCCASIONS_GARANTIES" at bounding box center [750, 196] width 194 height 17
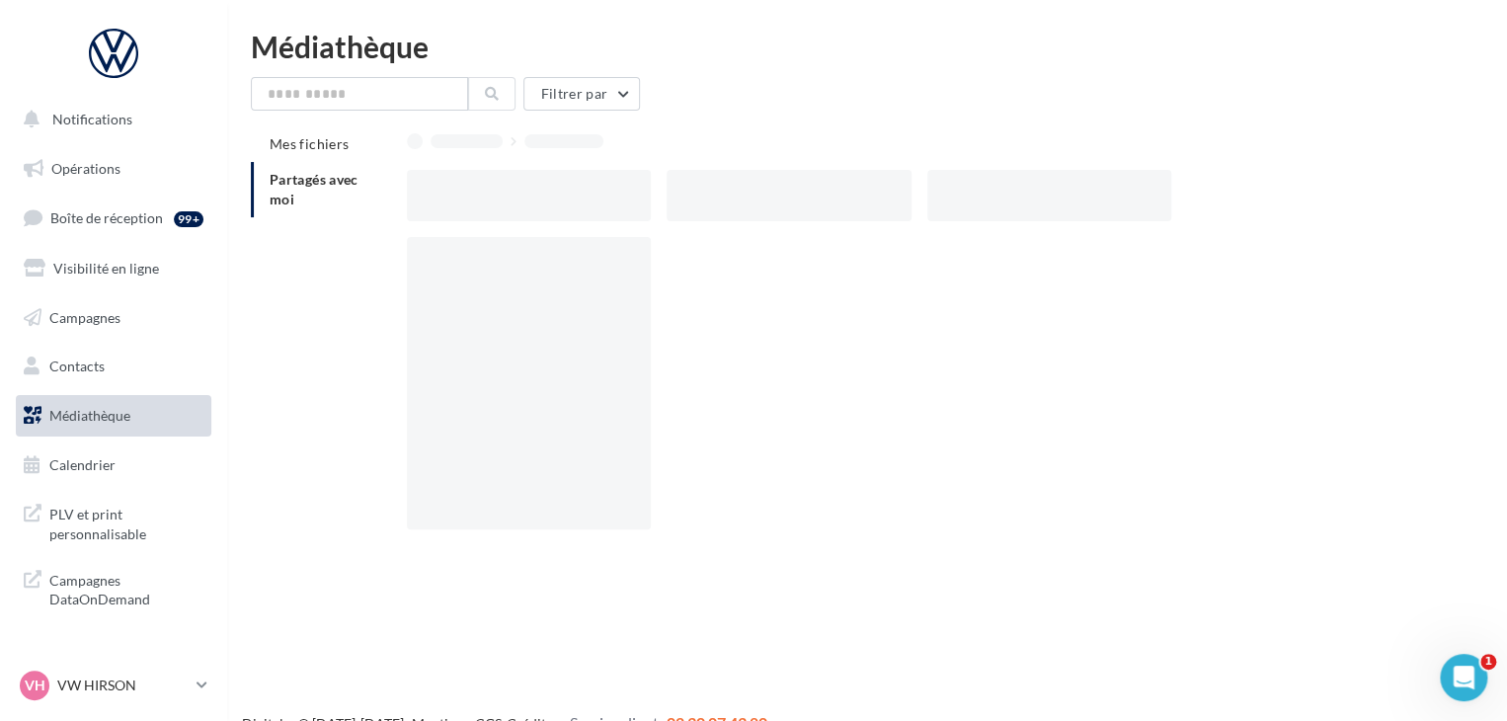
click at [687, 202] on div at bounding box center [788, 195] width 244 height 51
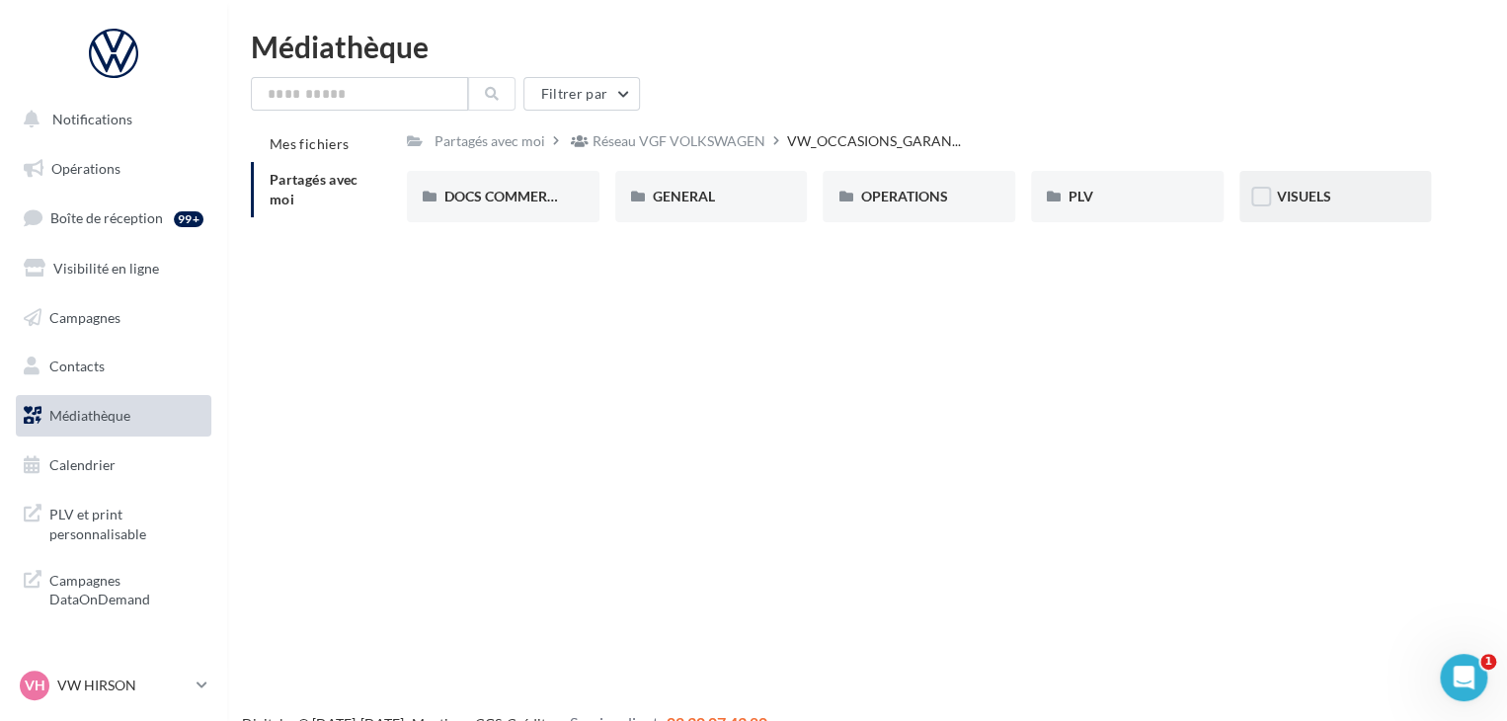
click at [1350, 210] on div "VISUELS" at bounding box center [1335, 196] width 193 height 51
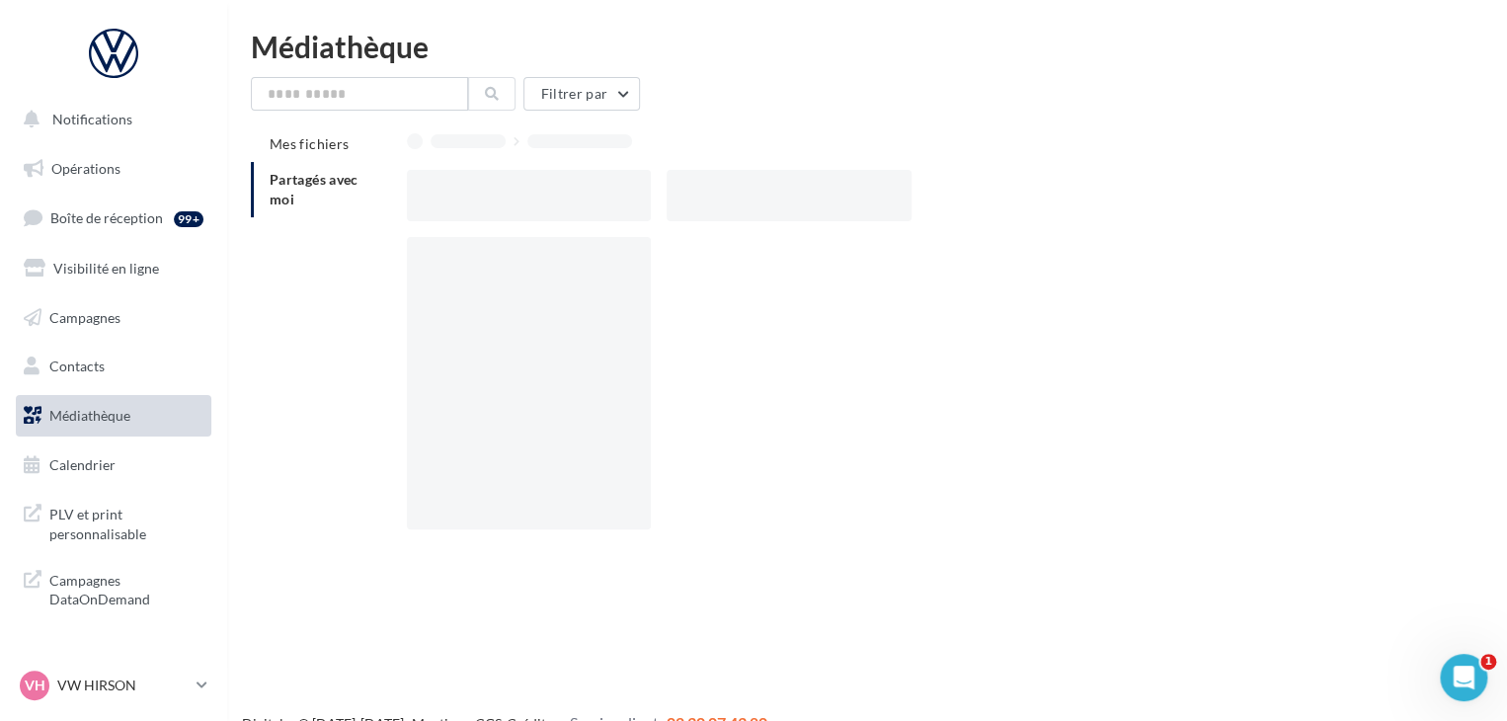
click at [1350, 210] on div at bounding box center [927, 195] width 1040 height 51
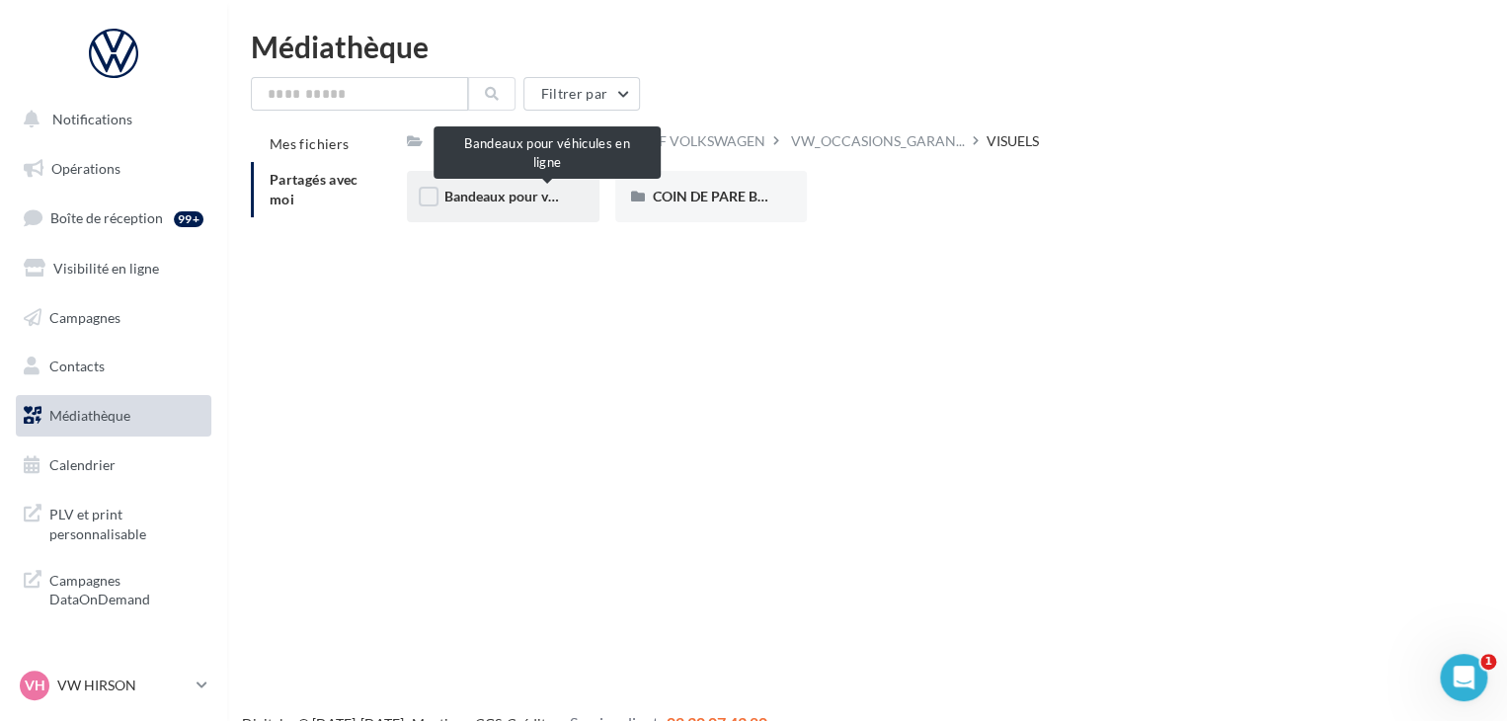
click at [521, 192] on span "Bandeaux pour véhicules en ligne" at bounding box center [546, 196] width 204 height 17
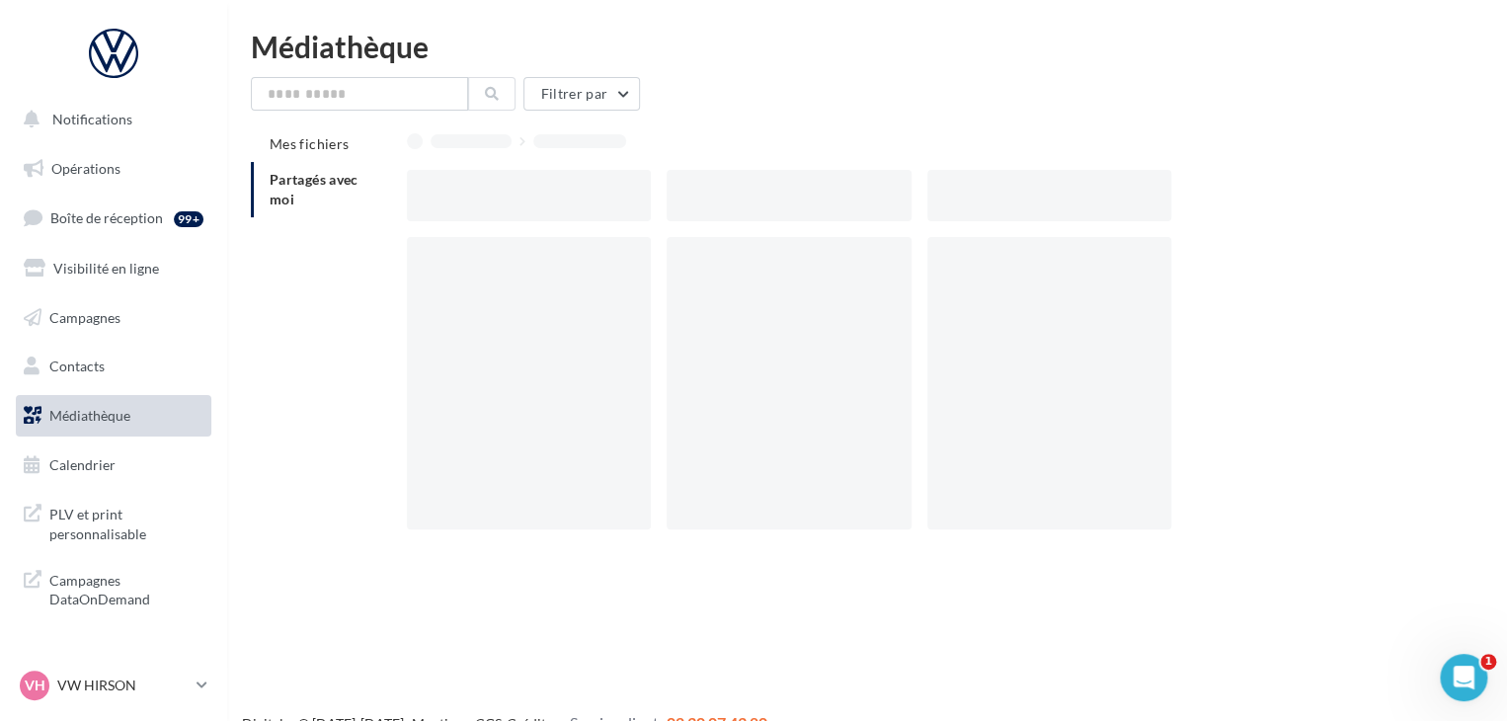
click at [521, 192] on div at bounding box center [529, 195] width 244 height 51
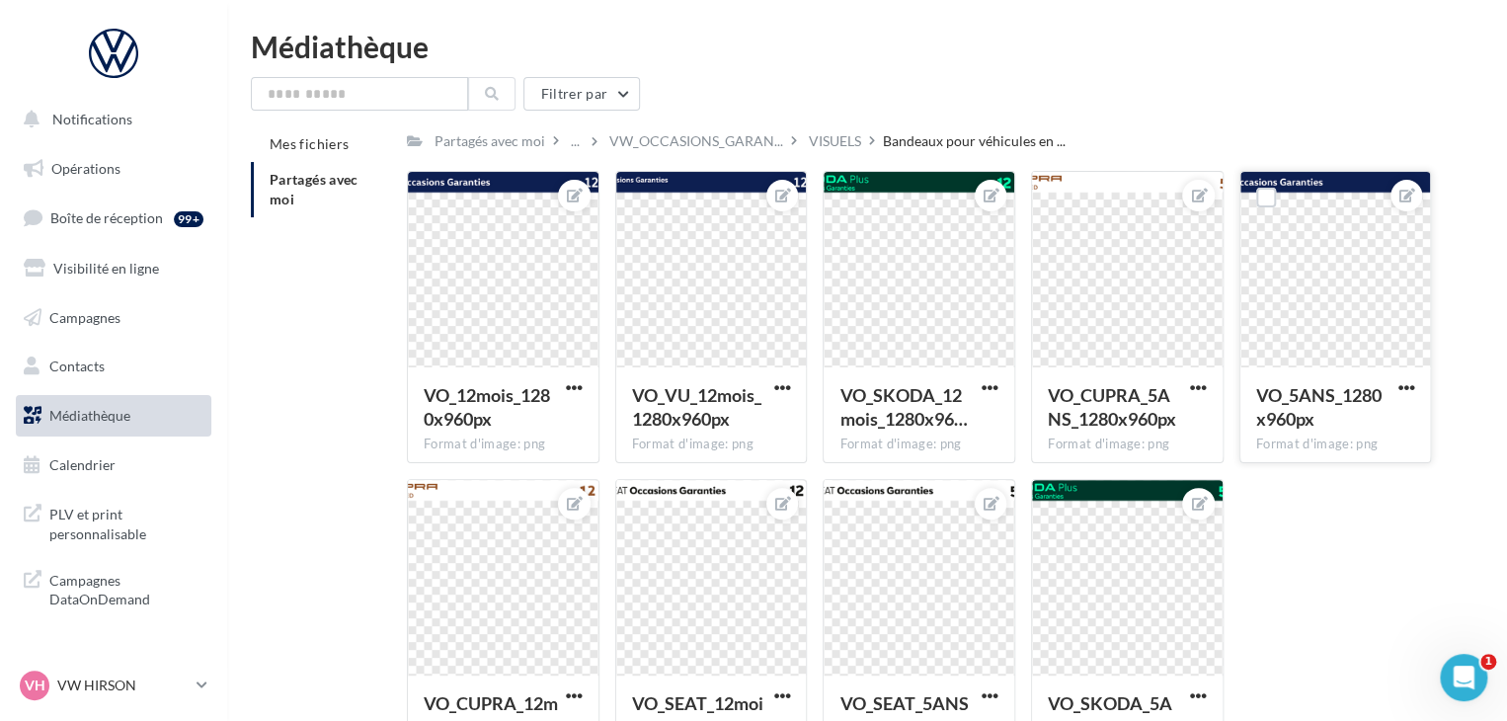
click at [1282, 275] on div at bounding box center [1335, 270] width 191 height 197
click at [1284, 281] on div at bounding box center [1335, 270] width 191 height 197
click at [1333, 415] on div "VO_5ANS_1280x960px" at bounding box center [1323, 406] width 135 height 47
click at [1323, 294] on div at bounding box center [1335, 270] width 191 height 197
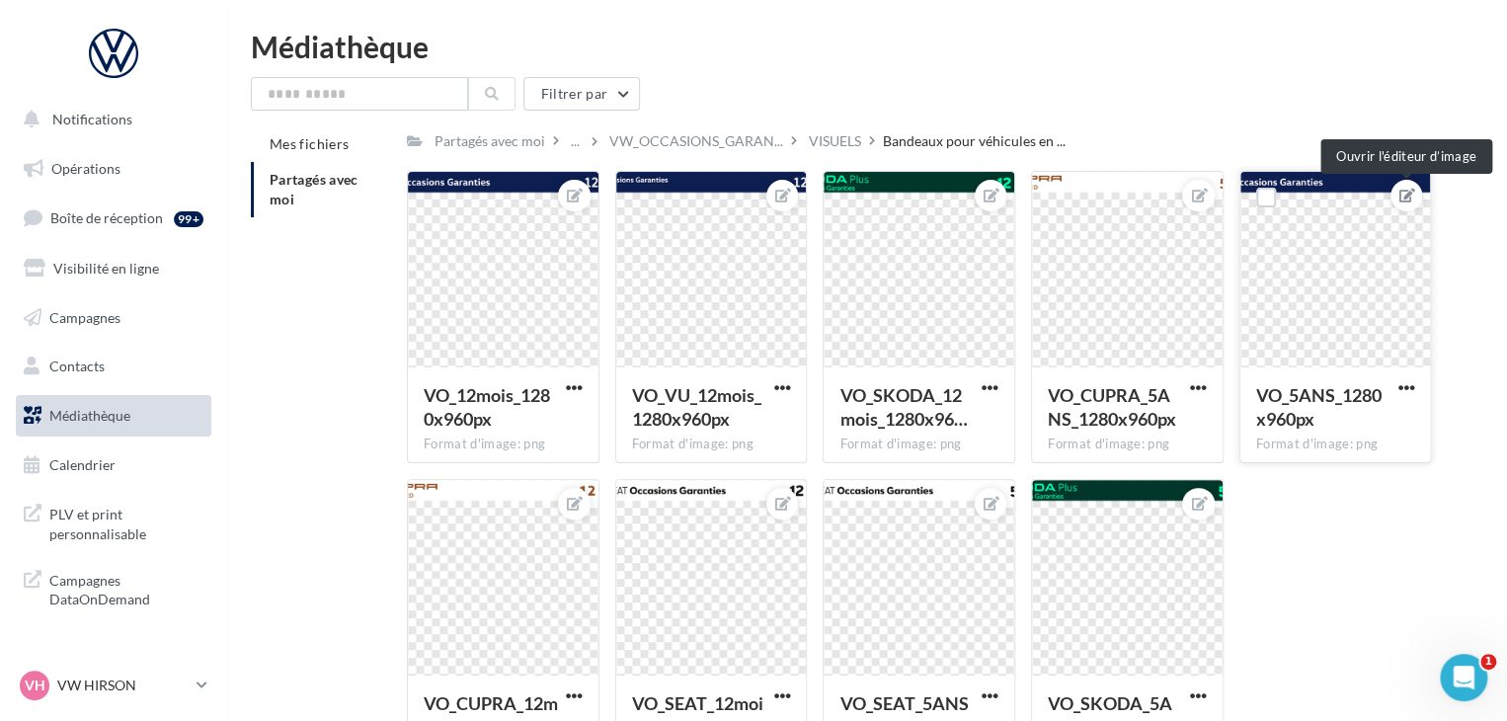
click at [1399, 189] on icon at bounding box center [1407, 196] width 16 height 14
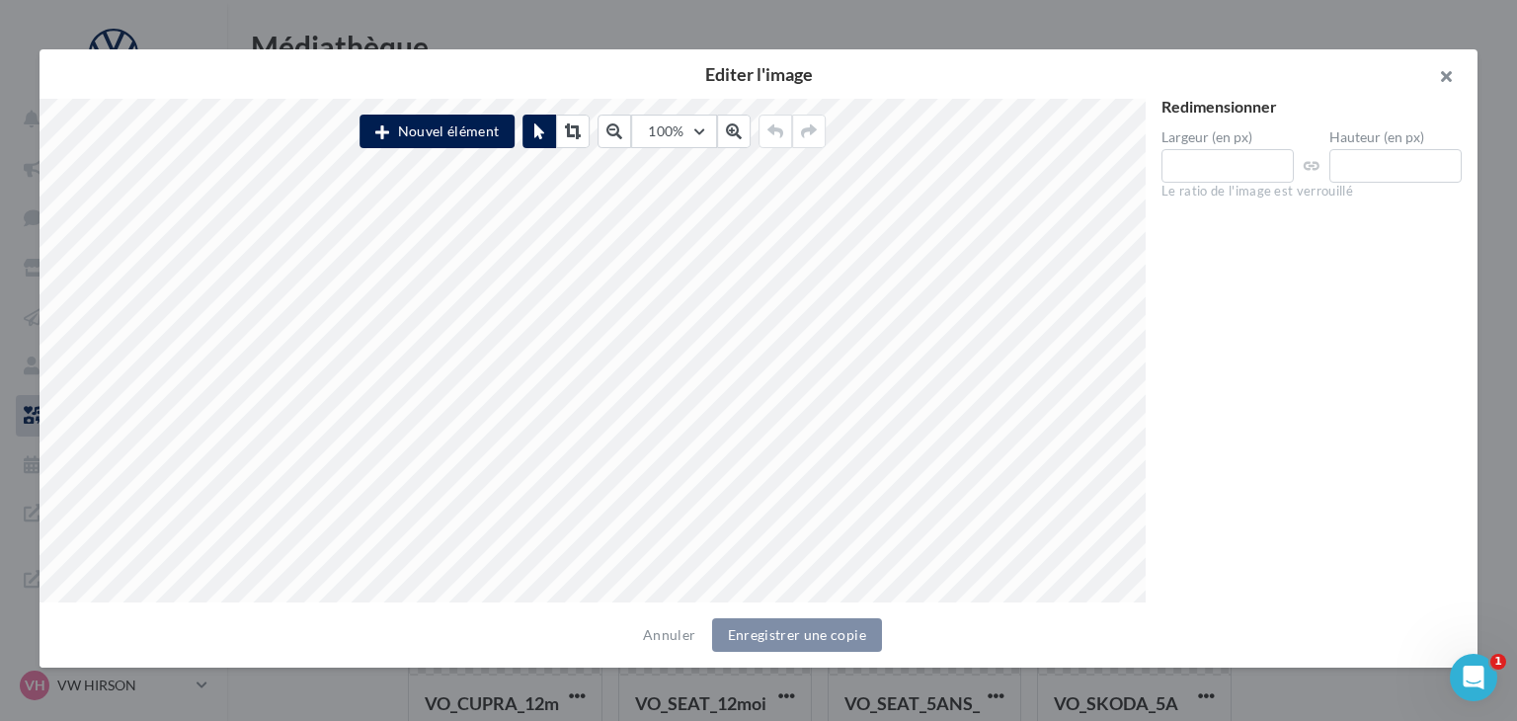
click at [1449, 71] on button "button" at bounding box center [1437, 78] width 79 height 59
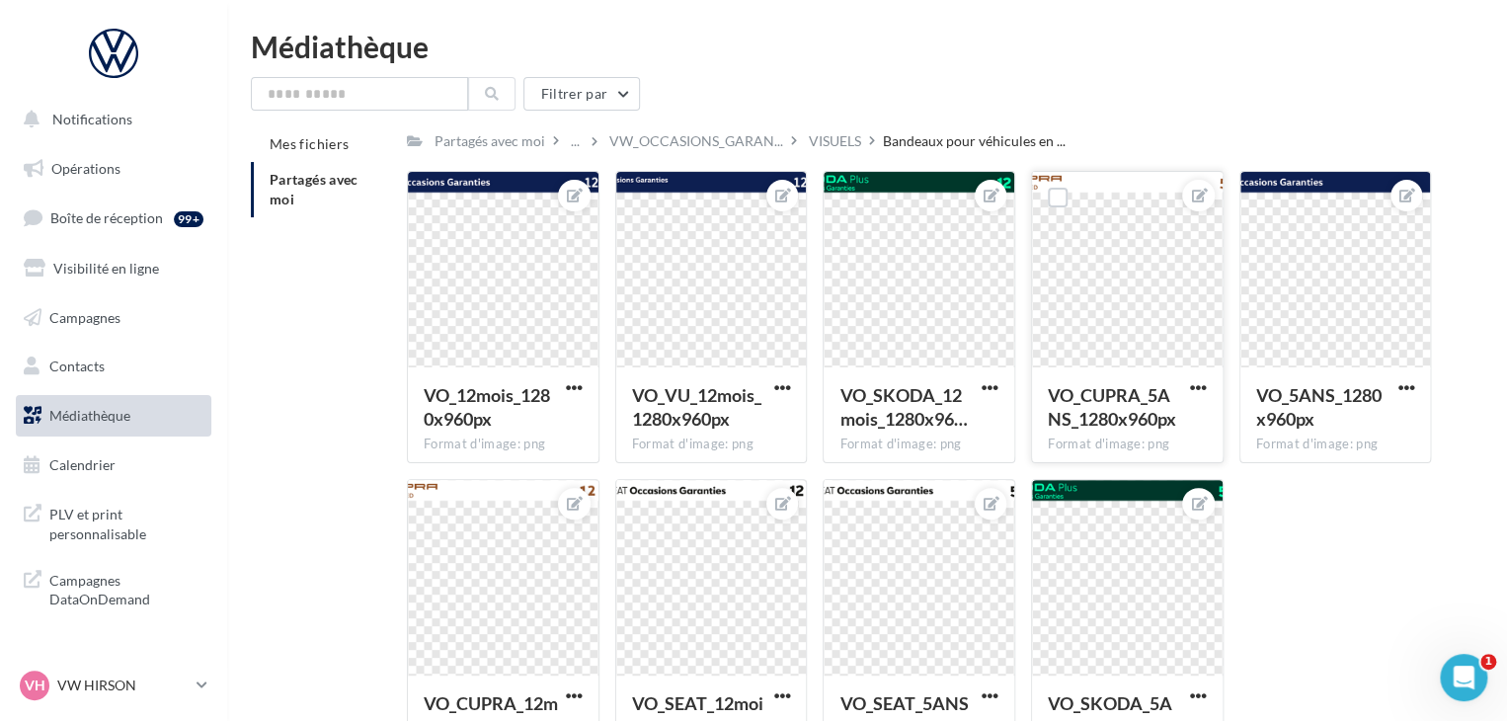
click at [1153, 272] on div at bounding box center [1127, 270] width 191 height 197
click at [665, 260] on div at bounding box center [711, 270] width 191 height 197
click at [564, 263] on div at bounding box center [503, 270] width 191 height 197
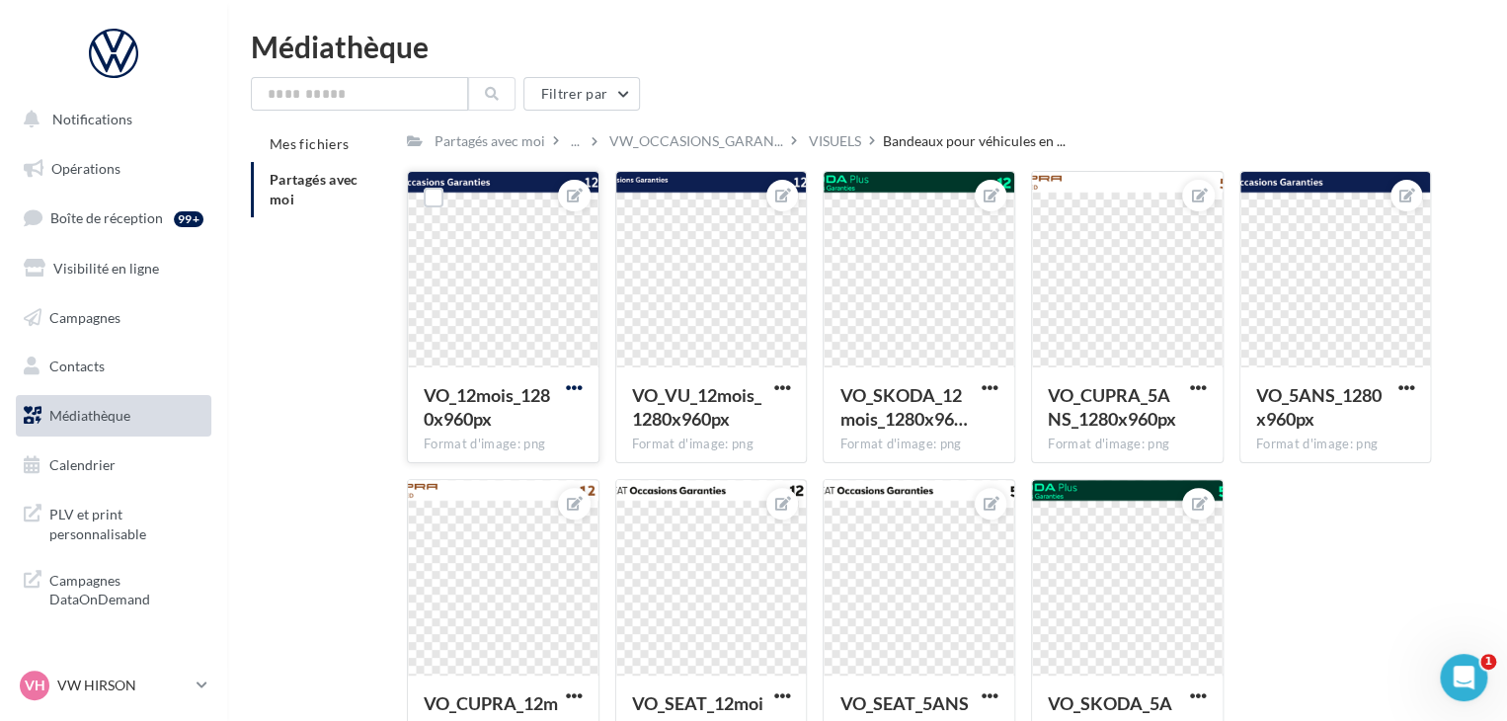
click at [577, 388] on span "button" at bounding box center [574, 387] width 17 height 17
click at [513, 466] on button "Télécharger" at bounding box center [482, 477] width 208 height 51
click at [1245, 117] on div "Filtrer par Mes fichiers Partagés avec moi Partagés avec moi ... VW_OCCASIONS_G…" at bounding box center [867, 432] width 1232 height 710
click at [1410, 379] on span "button" at bounding box center [1405, 387] width 17 height 17
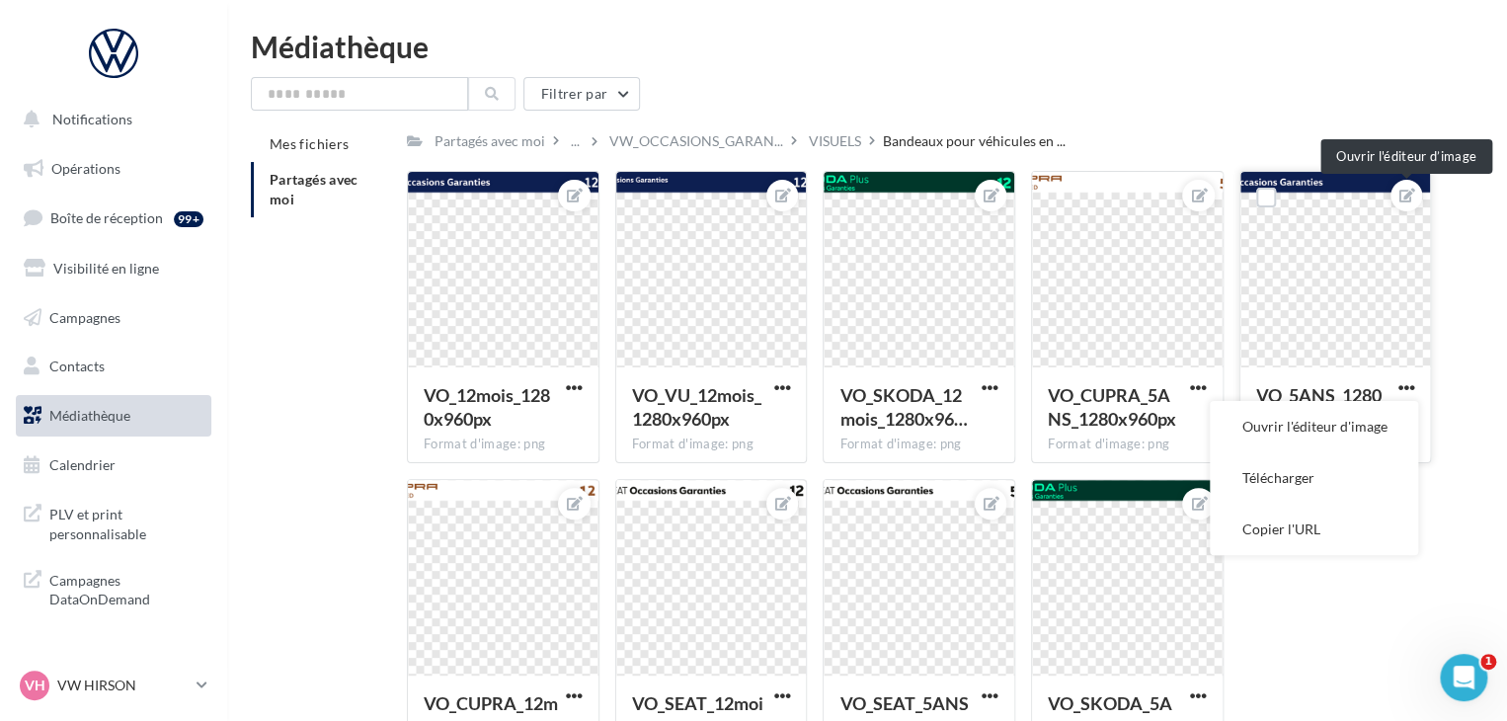
click at [1414, 206] on span at bounding box center [1406, 196] width 16 height 24
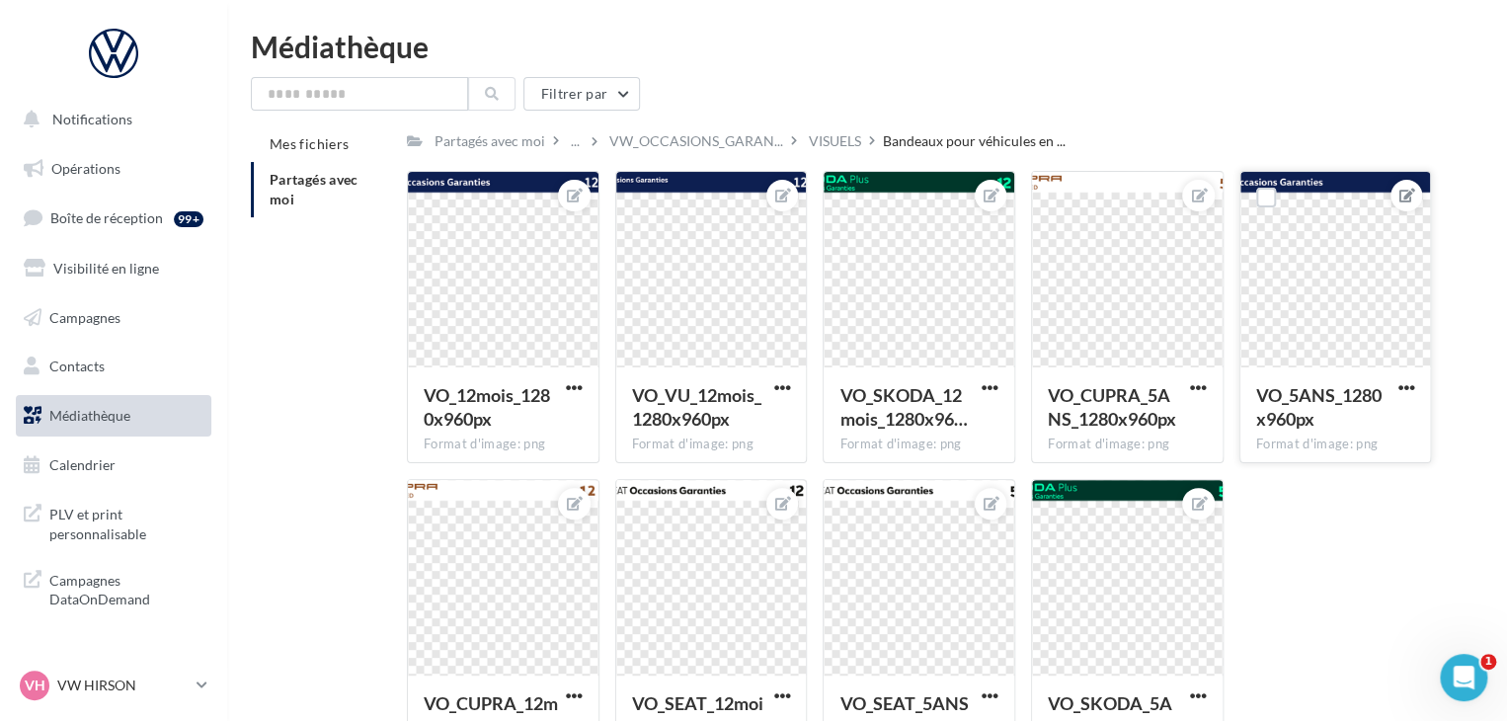
click at [1414, 199] on icon at bounding box center [1407, 196] width 16 height 14
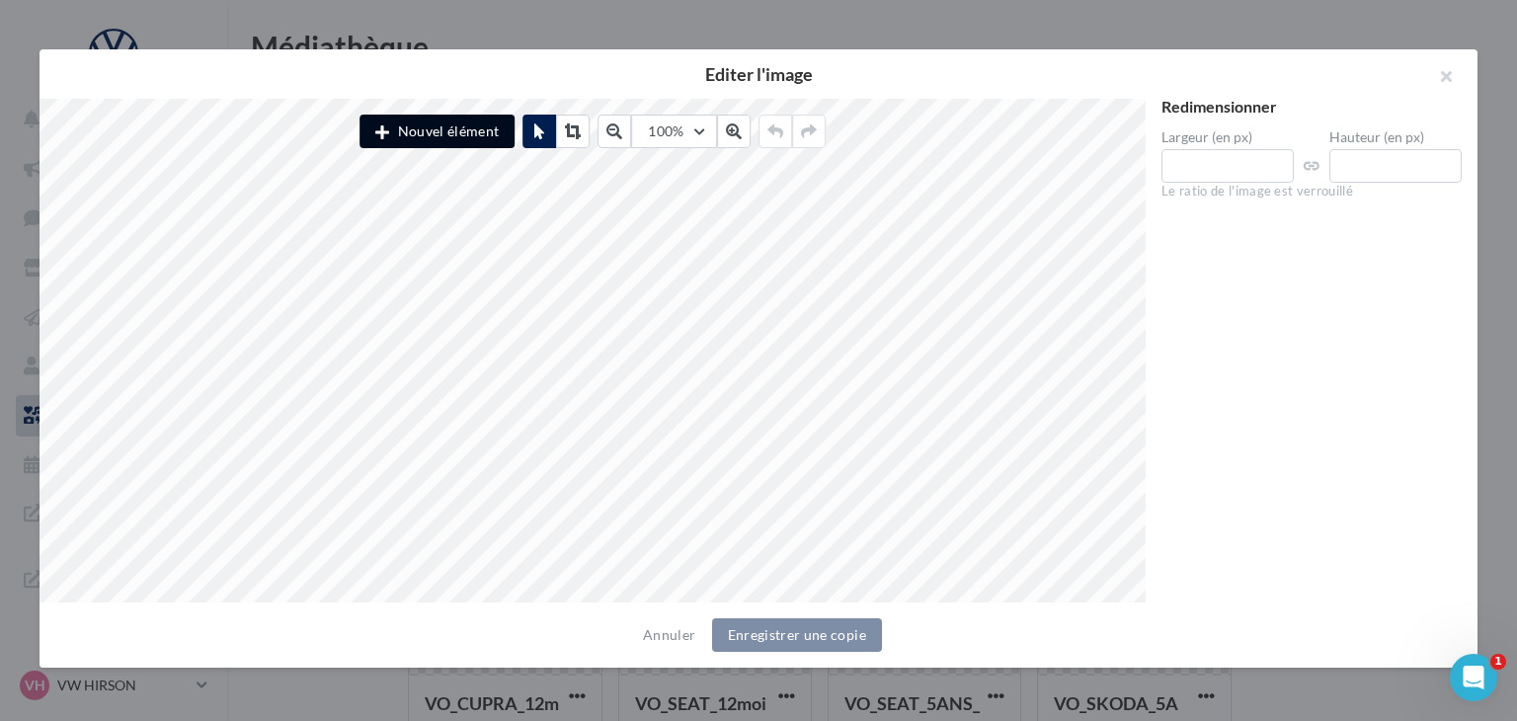
click at [422, 116] on button "Nouvel élément" at bounding box center [436, 132] width 155 height 34
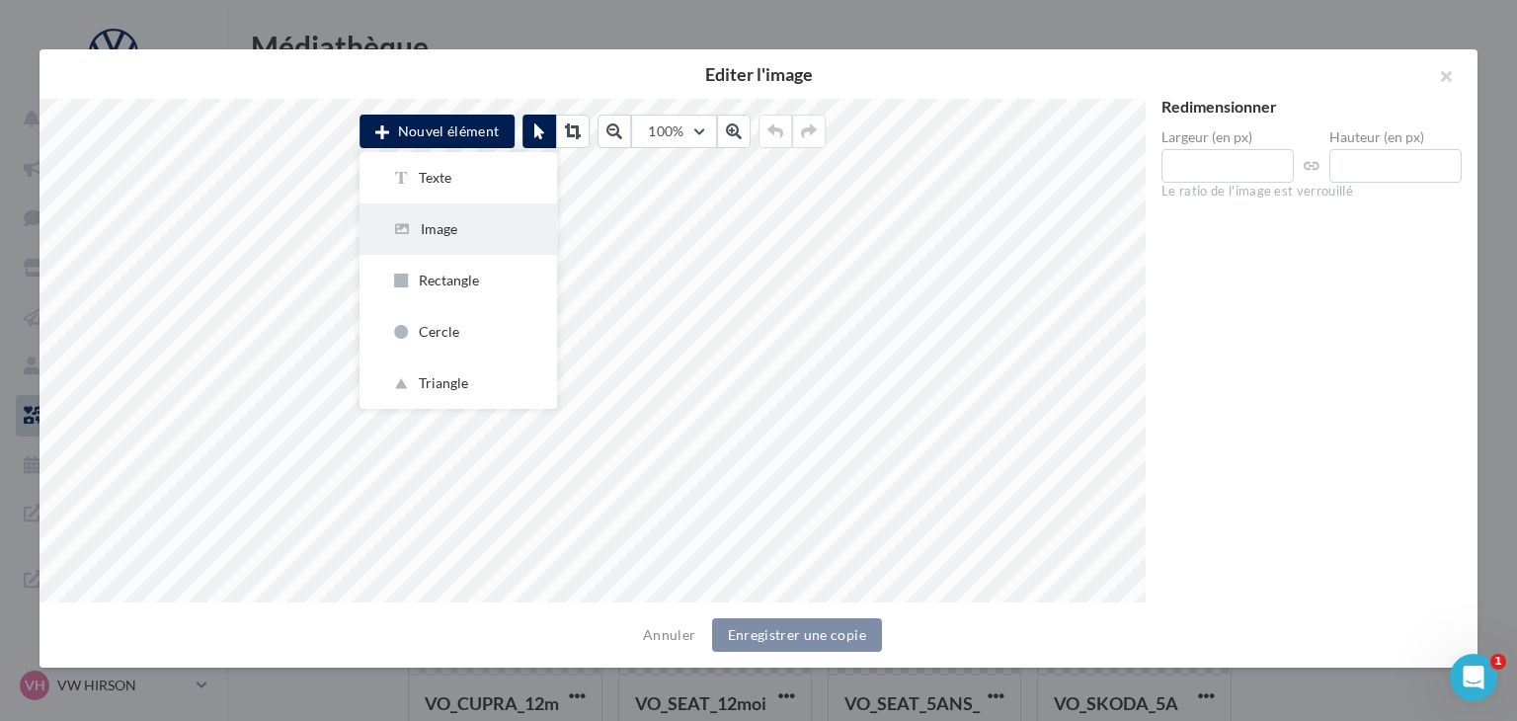
click at [485, 218] on button "Image" at bounding box center [457, 228] width 197 height 51
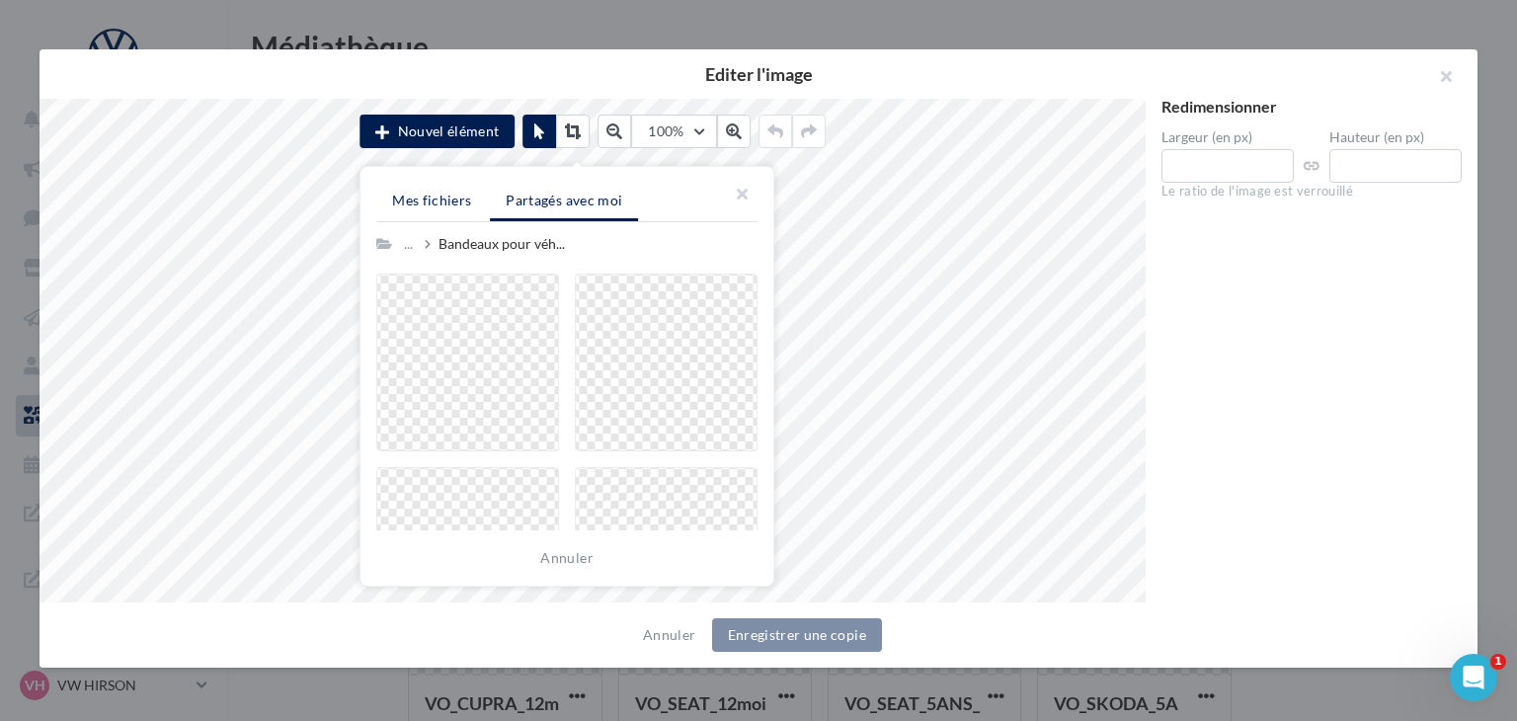
click at [436, 197] on span "Mes fichiers" at bounding box center [431, 200] width 79 height 17
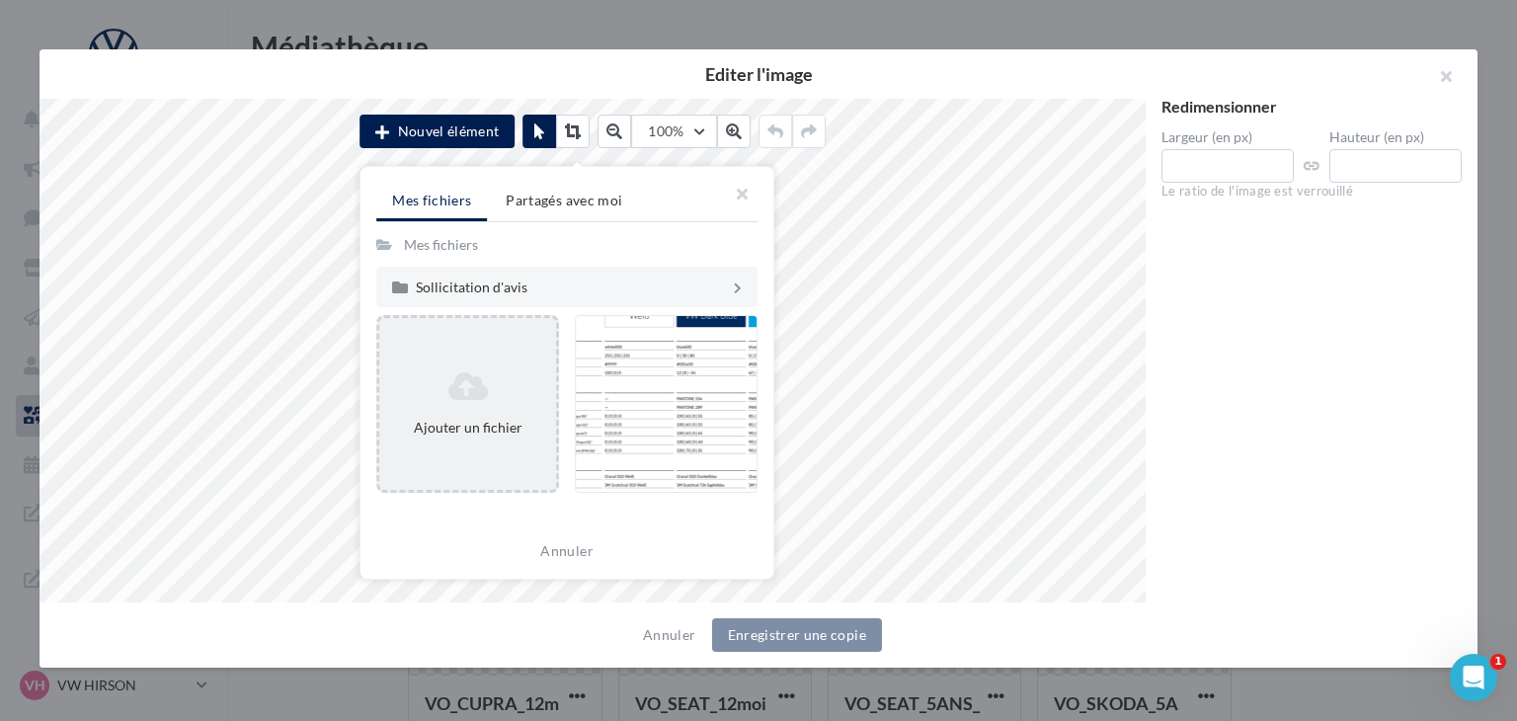
click at [487, 339] on div "Ajouter un fichier" at bounding box center [467, 404] width 183 height 178
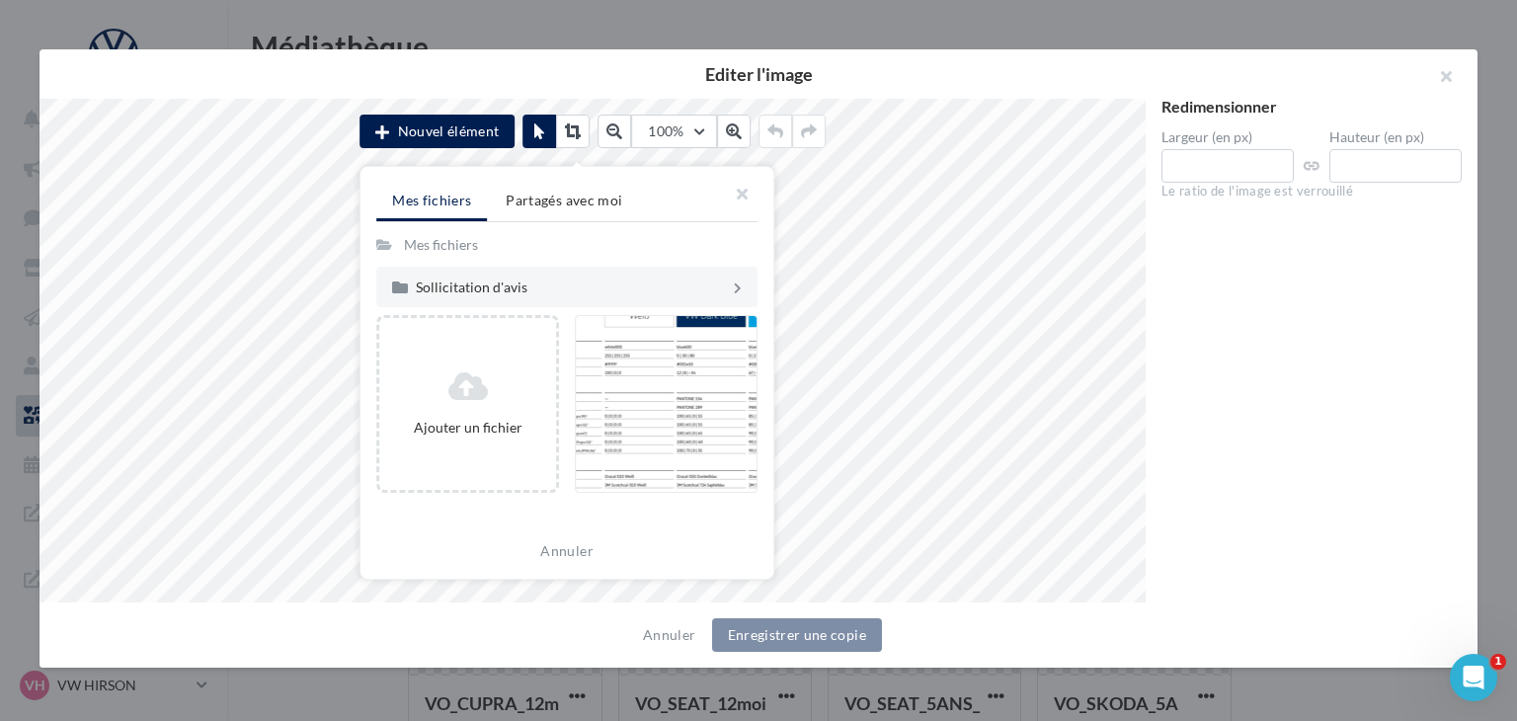
click at [567, 206] on span "Partagés avec moi" at bounding box center [564, 200] width 117 height 17
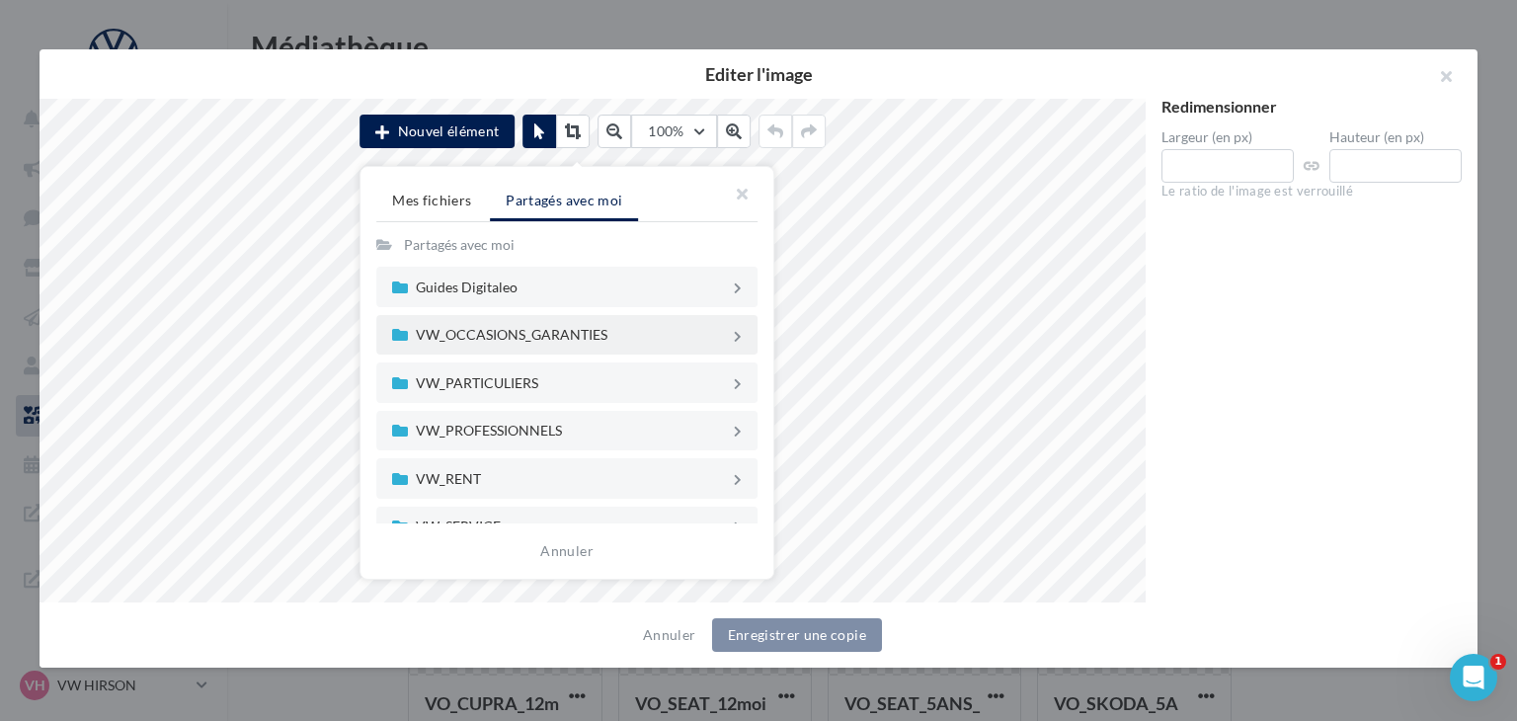
scroll to position [22, 0]
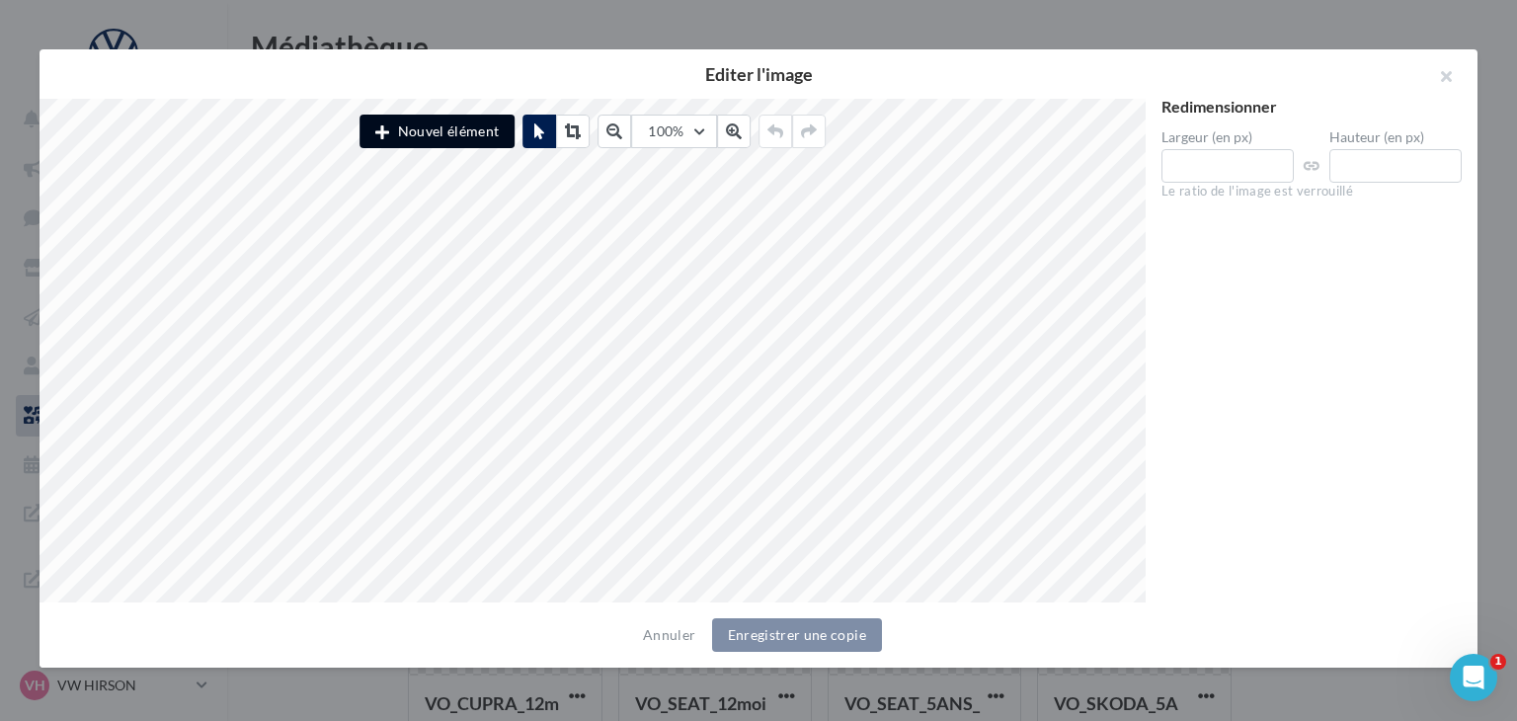
click at [421, 139] on button "Nouvel élément" at bounding box center [436, 132] width 155 height 34
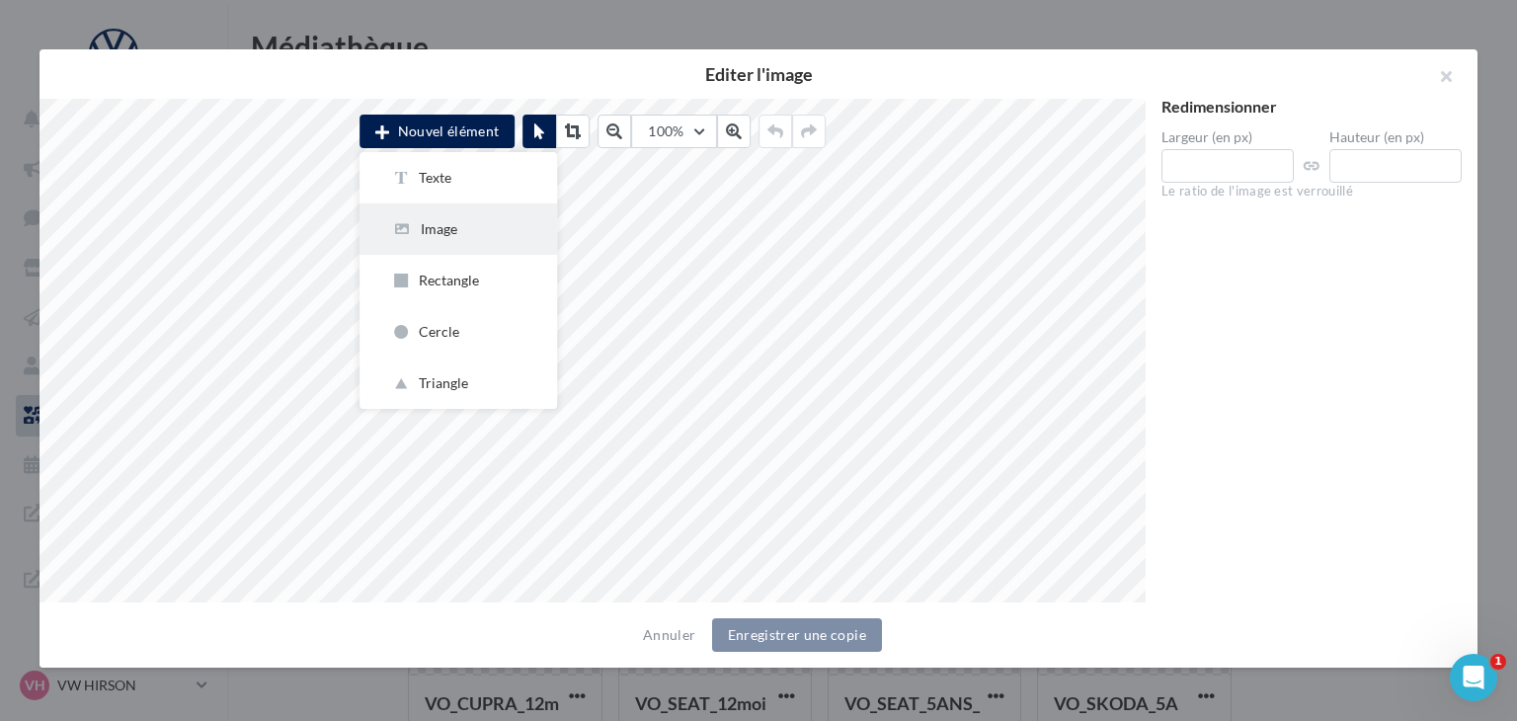
click at [434, 234] on div "Image" at bounding box center [458, 229] width 134 height 20
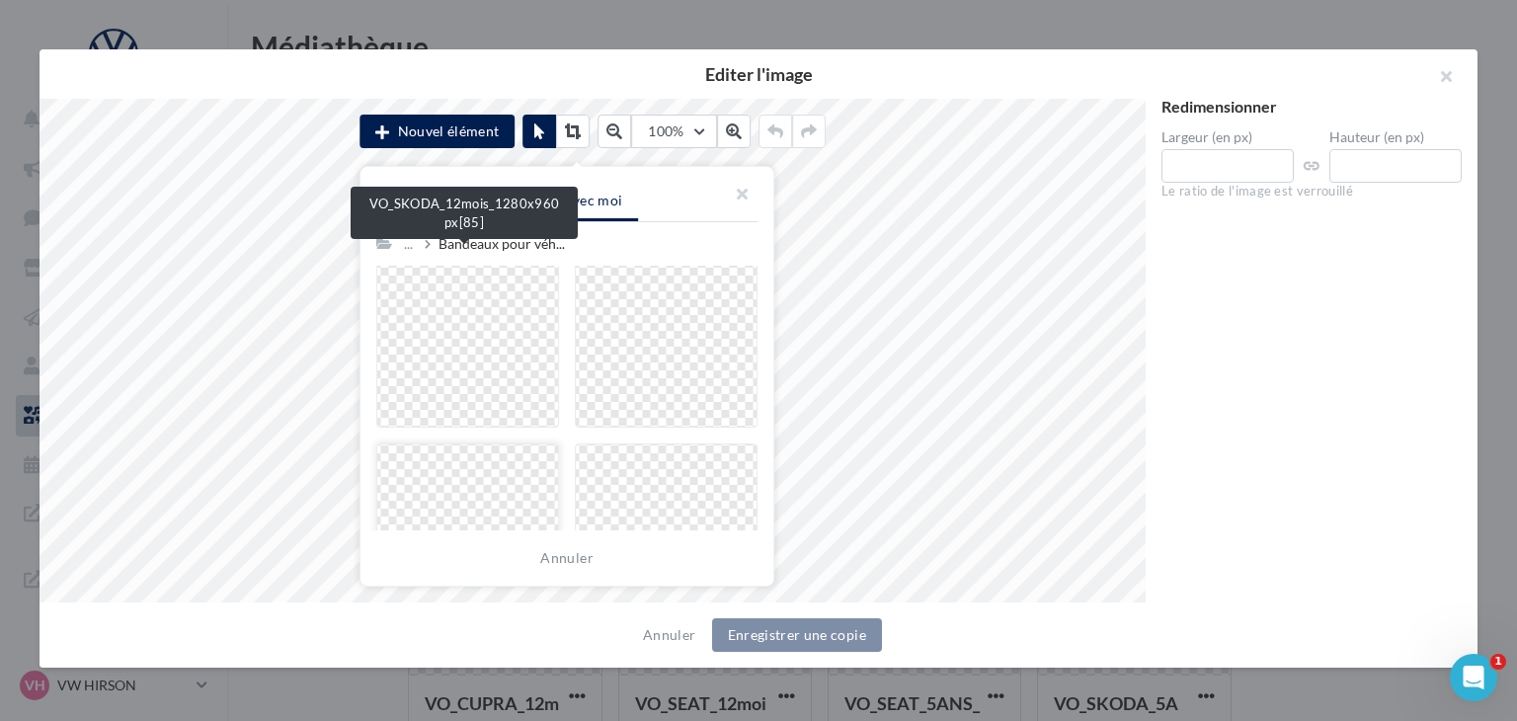
scroll to position [20, 0]
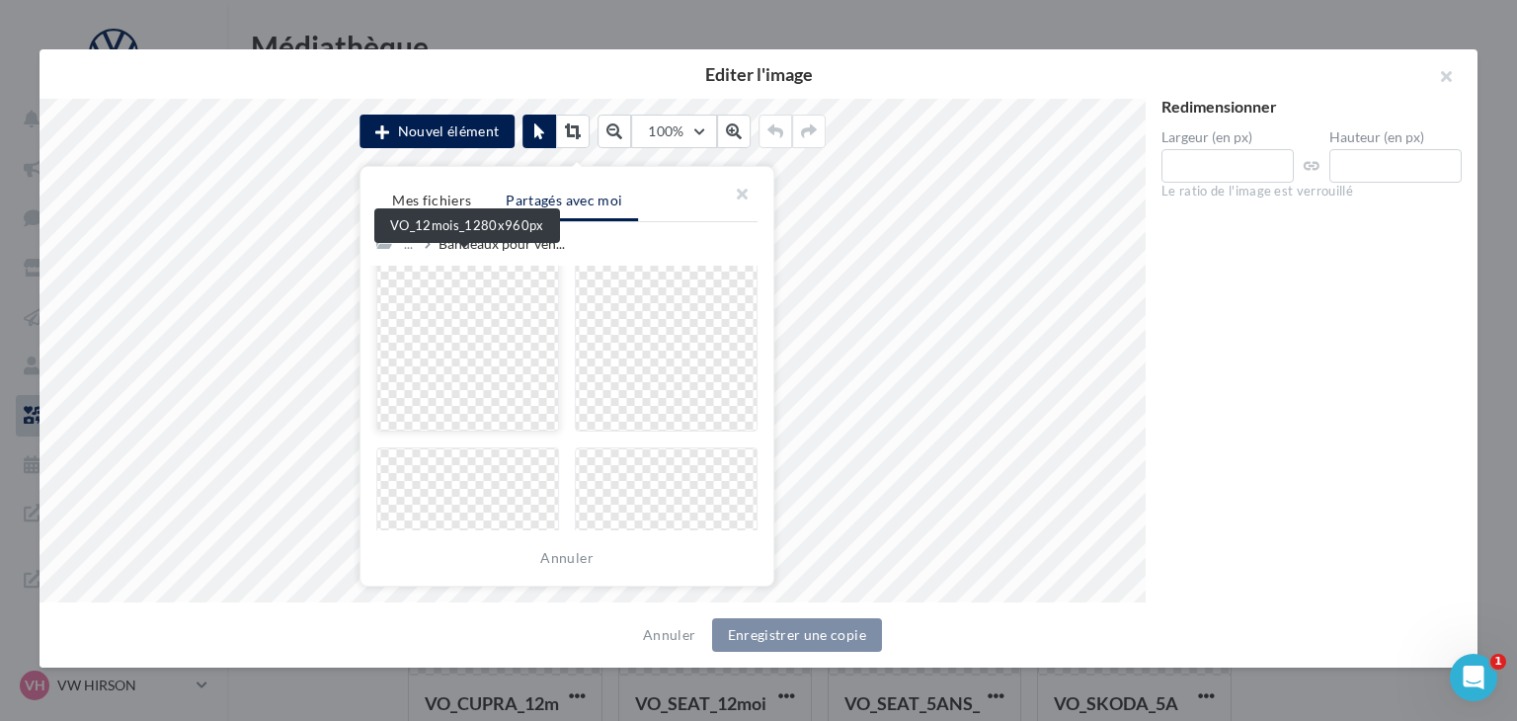
click at [430, 358] on div at bounding box center [467, 343] width 183 height 178
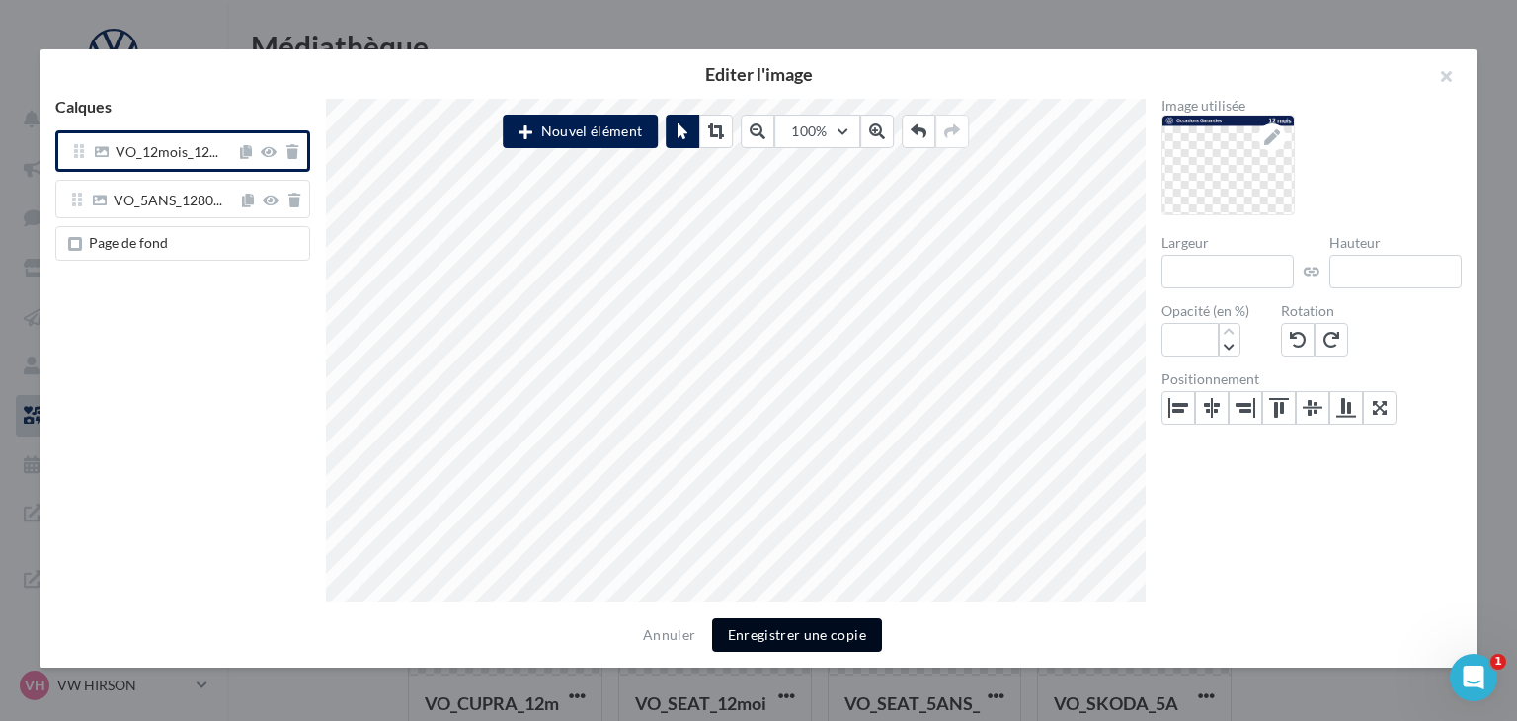
click at [746, 633] on button "Enregistrer une copie" at bounding box center [797, 635] width 170 height 34
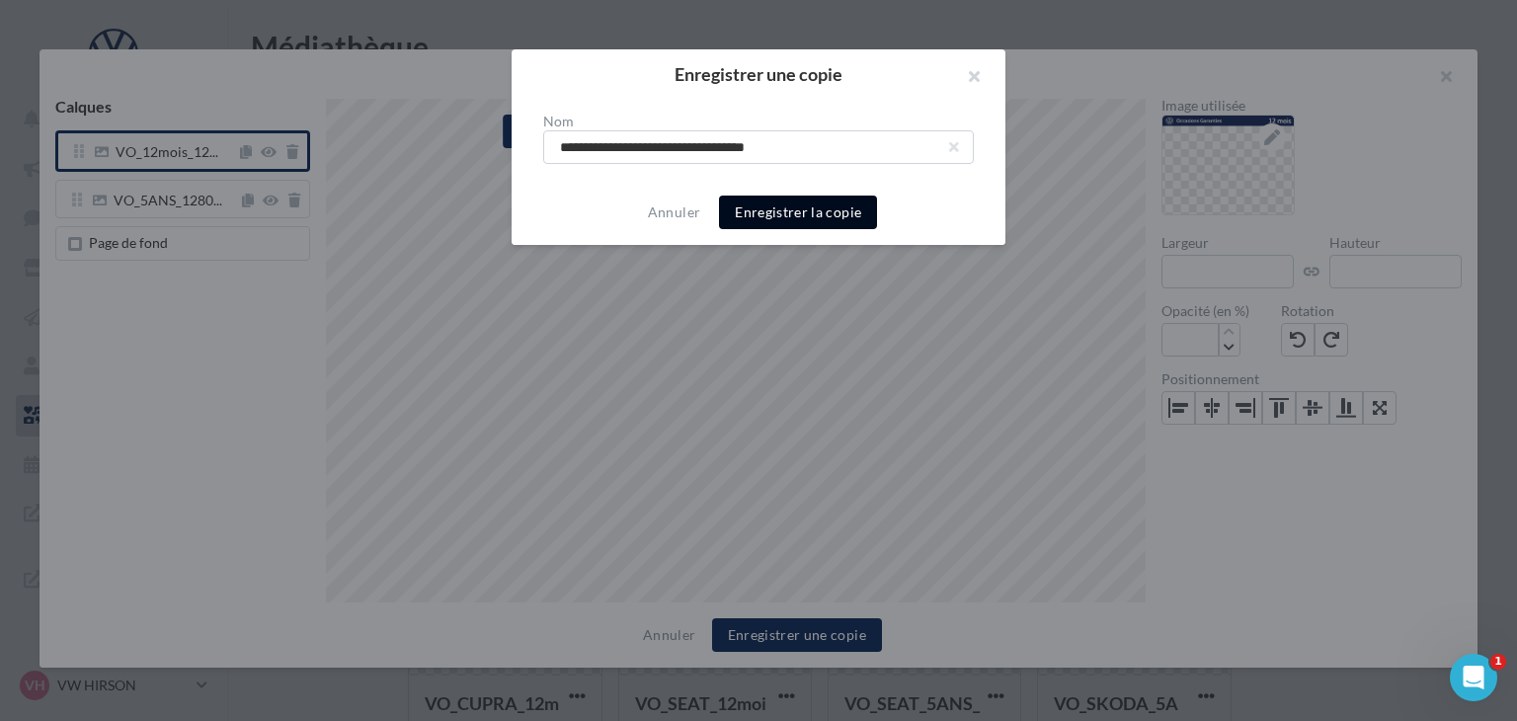
click at [756, 210] on button "Enregistrer la copie" at bounding box center [798, 212] width 158 height 34
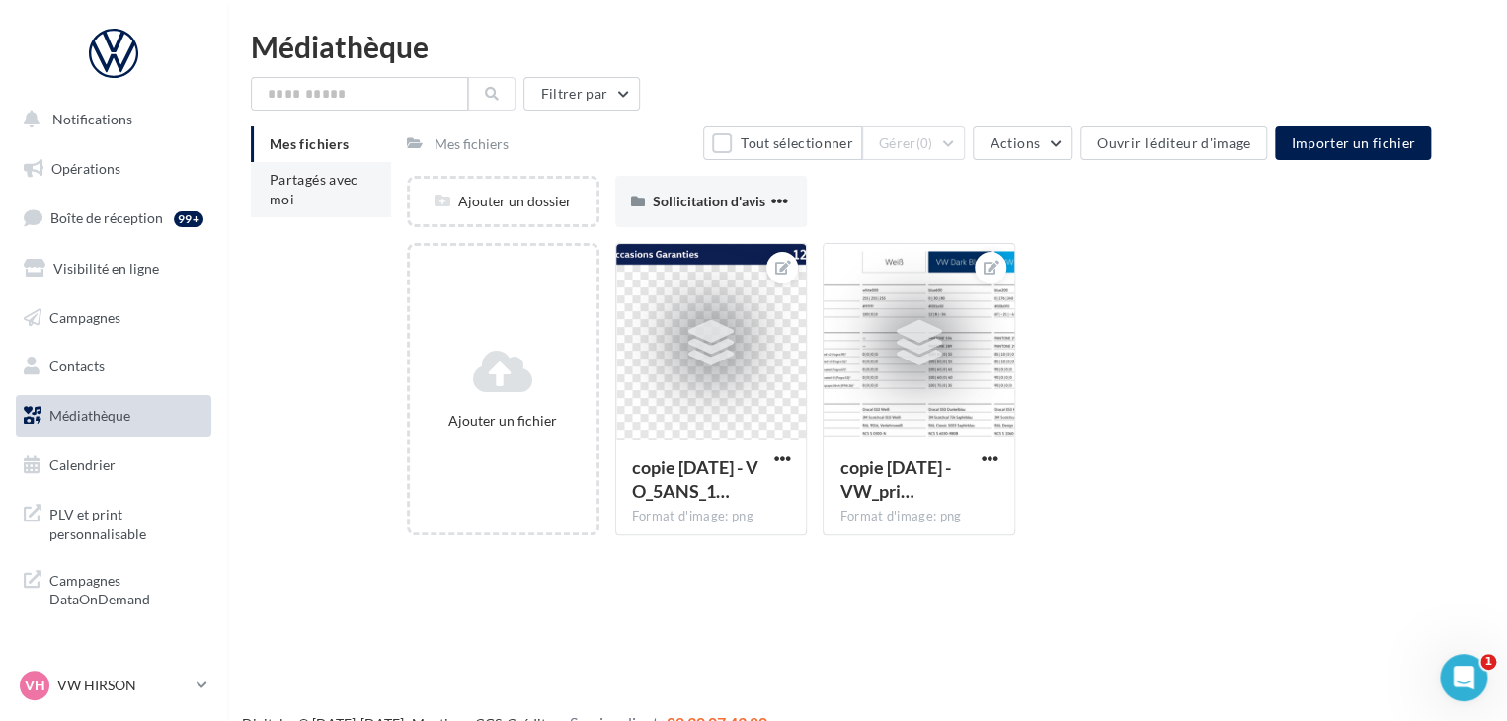
click at [285, 193] on span "Partagés avec moi" at bounding box center [314, 189] width 89 height 37
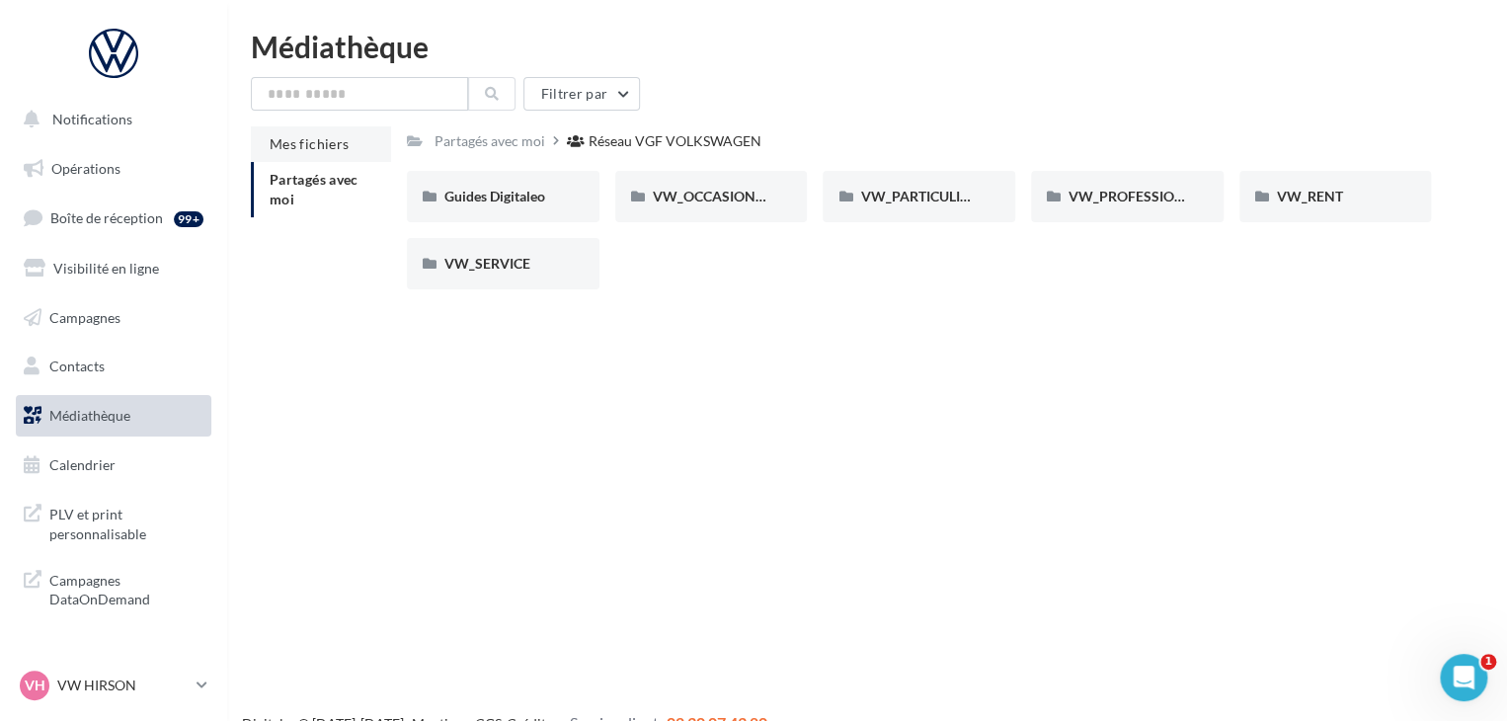
click at [361, 152] on li "Mes fichiers" at bounding box center [321, 144] width 140 height 36
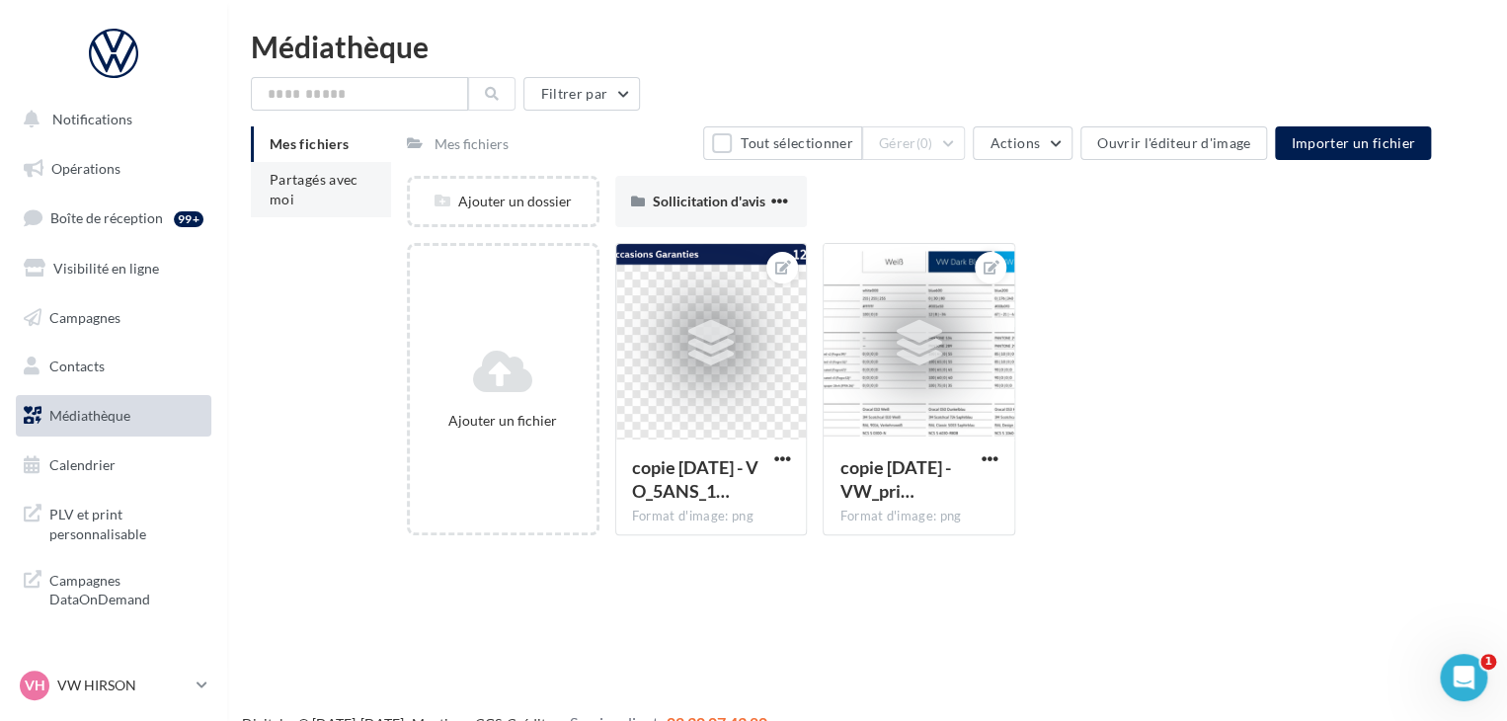
click at [284, 177] on span "Partagés avec moi" at bounding box center [314, 189] width 89 height 37
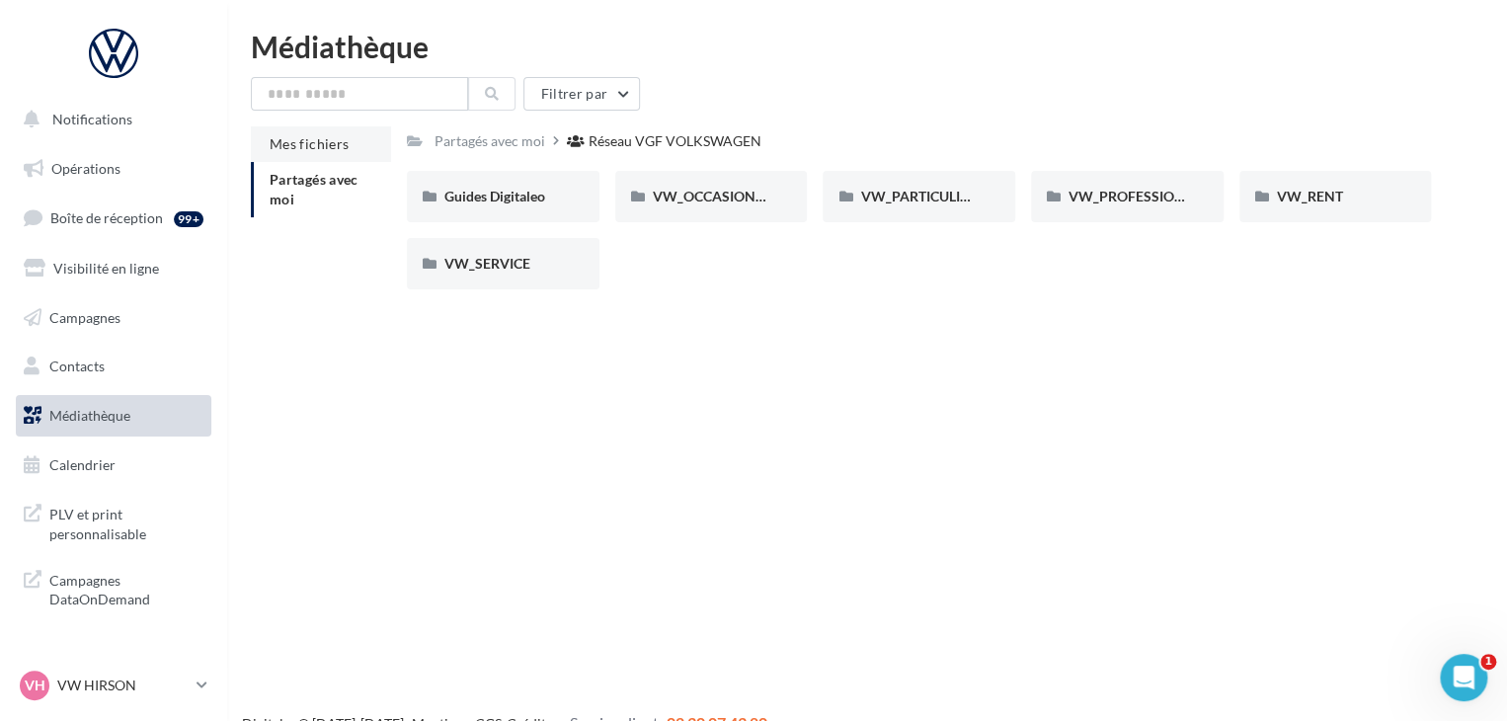
click at [341, 136] on span "Mes fichiers" at bounding box center [309, 143] width 79 height 17
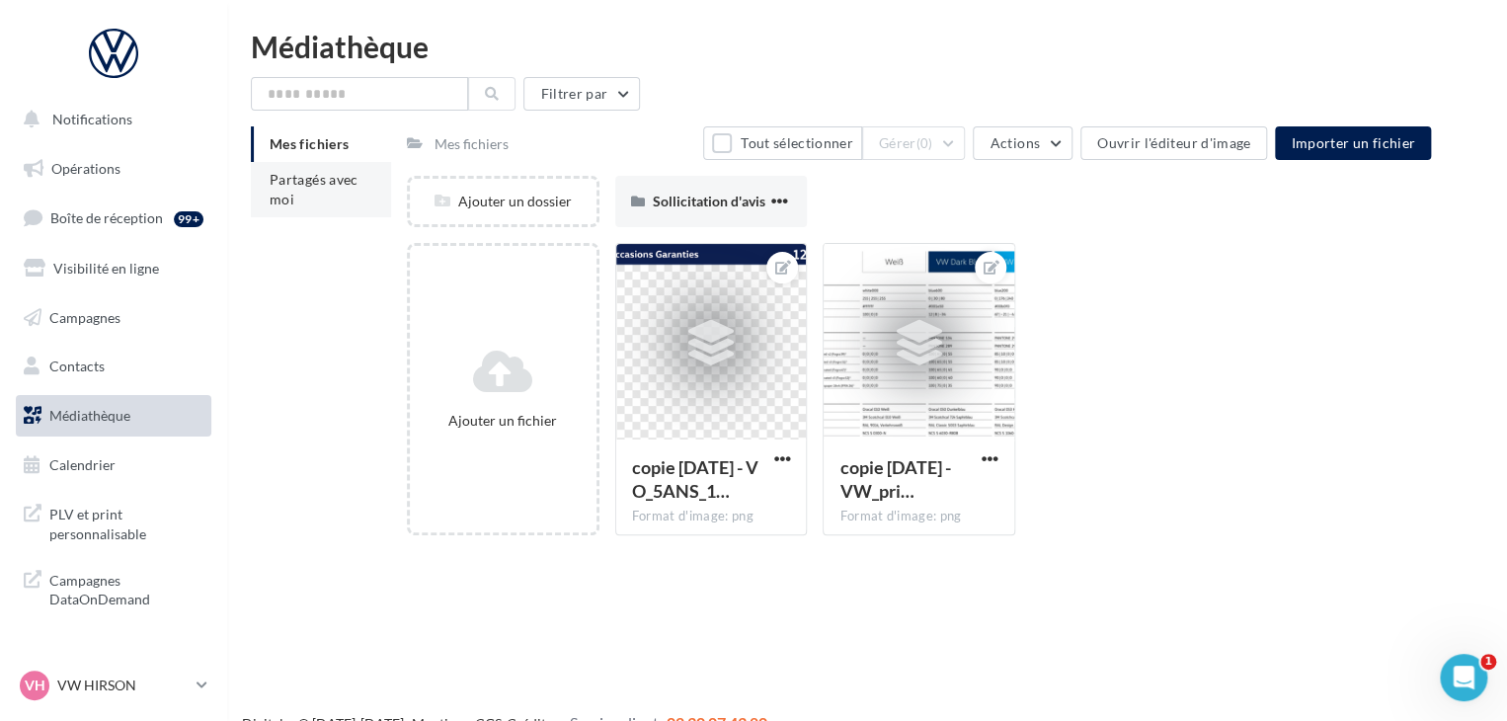
click at [316, 202] on li "Partagés avec moi" at bounding box center [321, 189] width 140 height 55
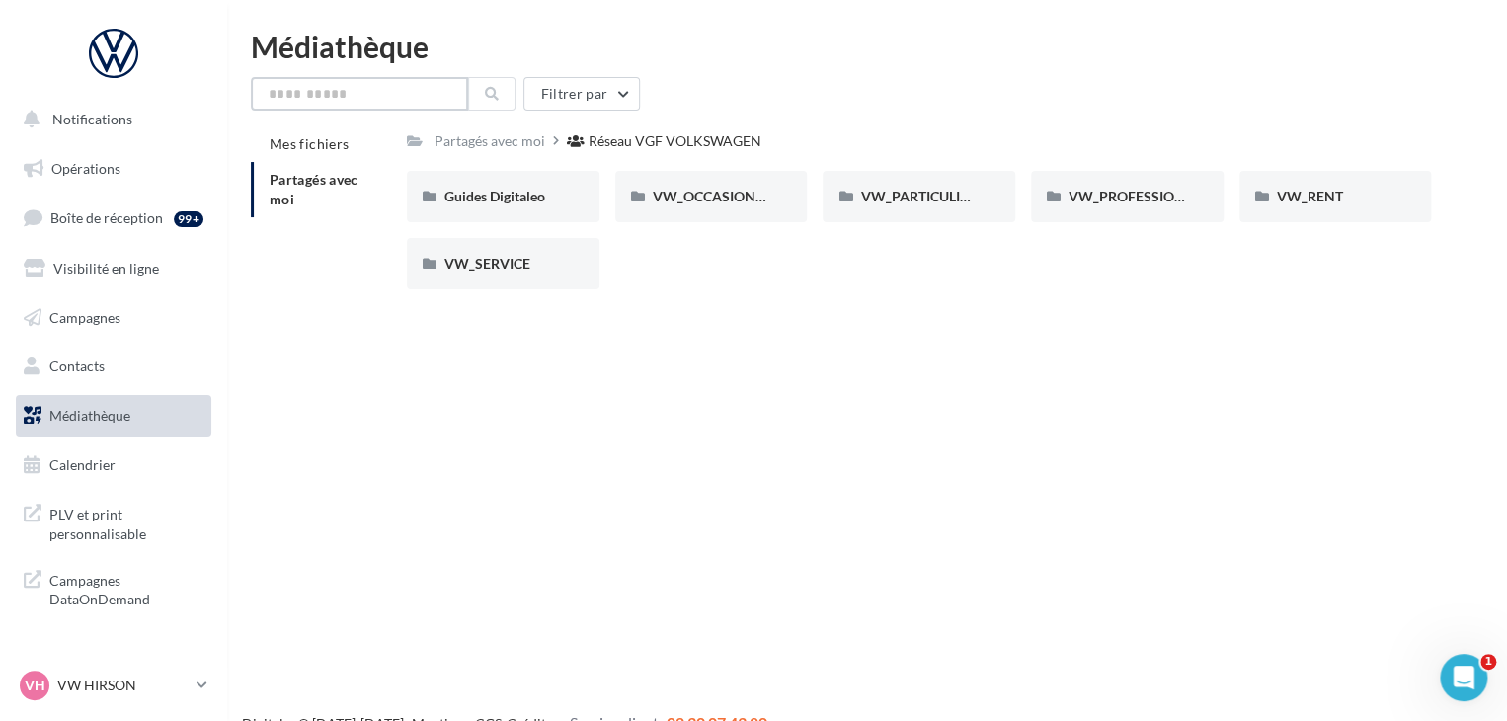
click at [323, 93] on input "text" at bounding box center [359, 94] width 217 height 34
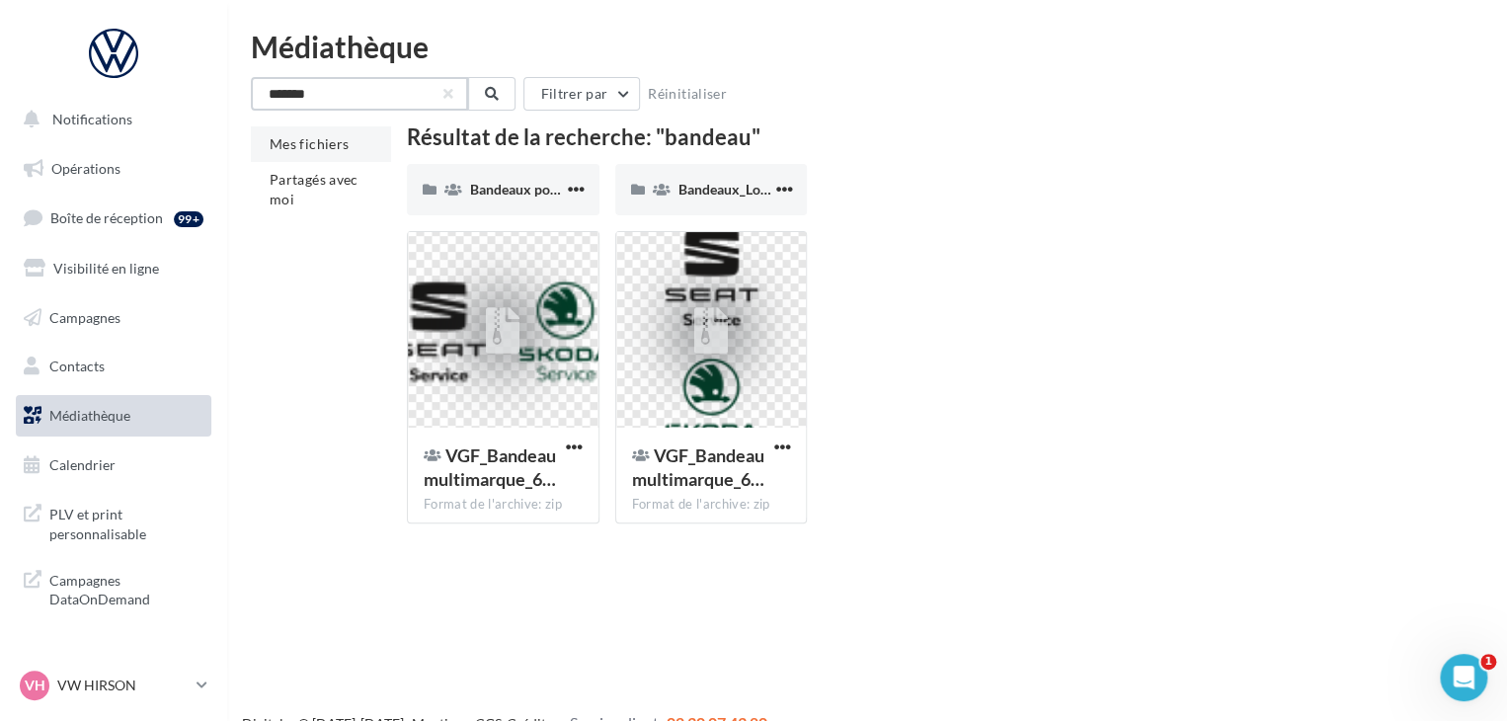
type input "*******"
click at [306, 157] on li "Mes fichiers" at bounding box center [321, 144] width 140 height 36
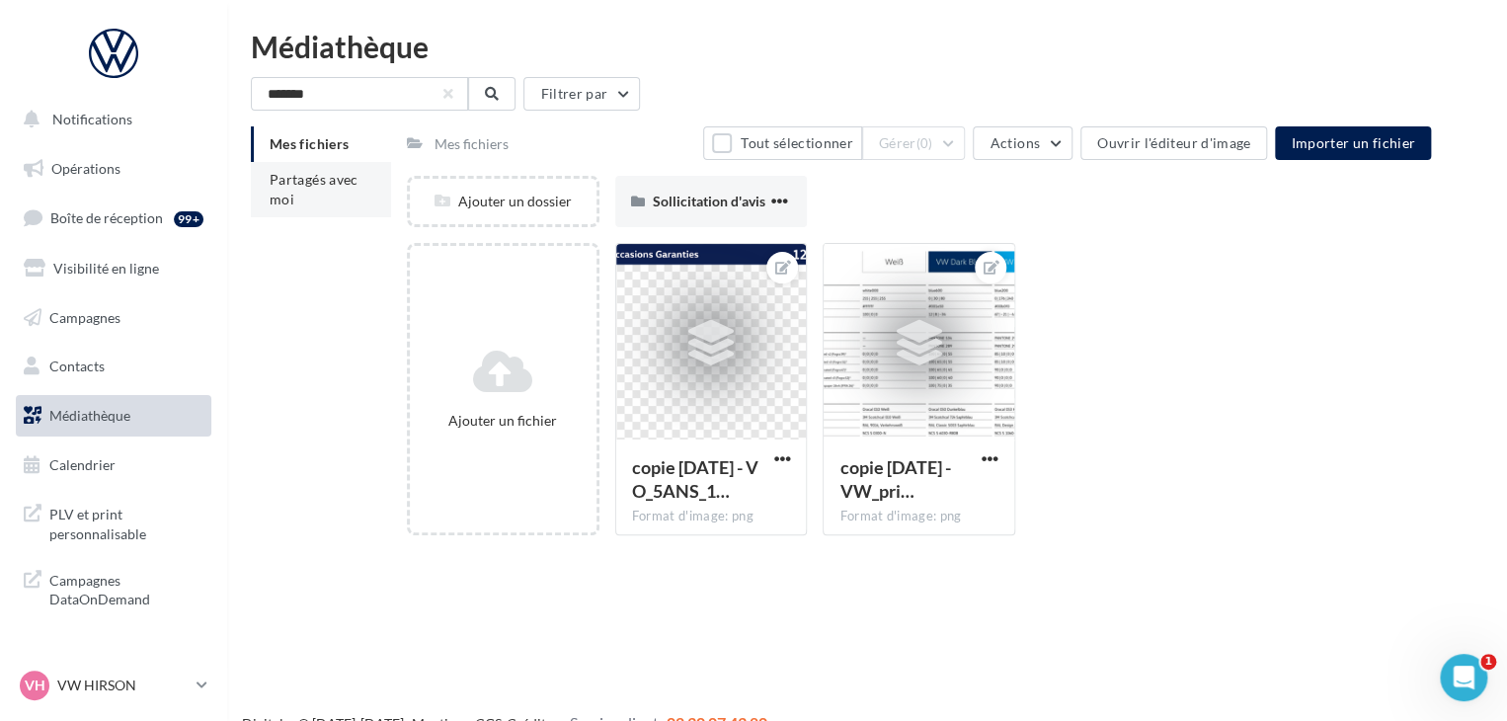
click at [304, 171] on span "Partagés avec moi" at bounding box center [314, 189] width 89 height 37
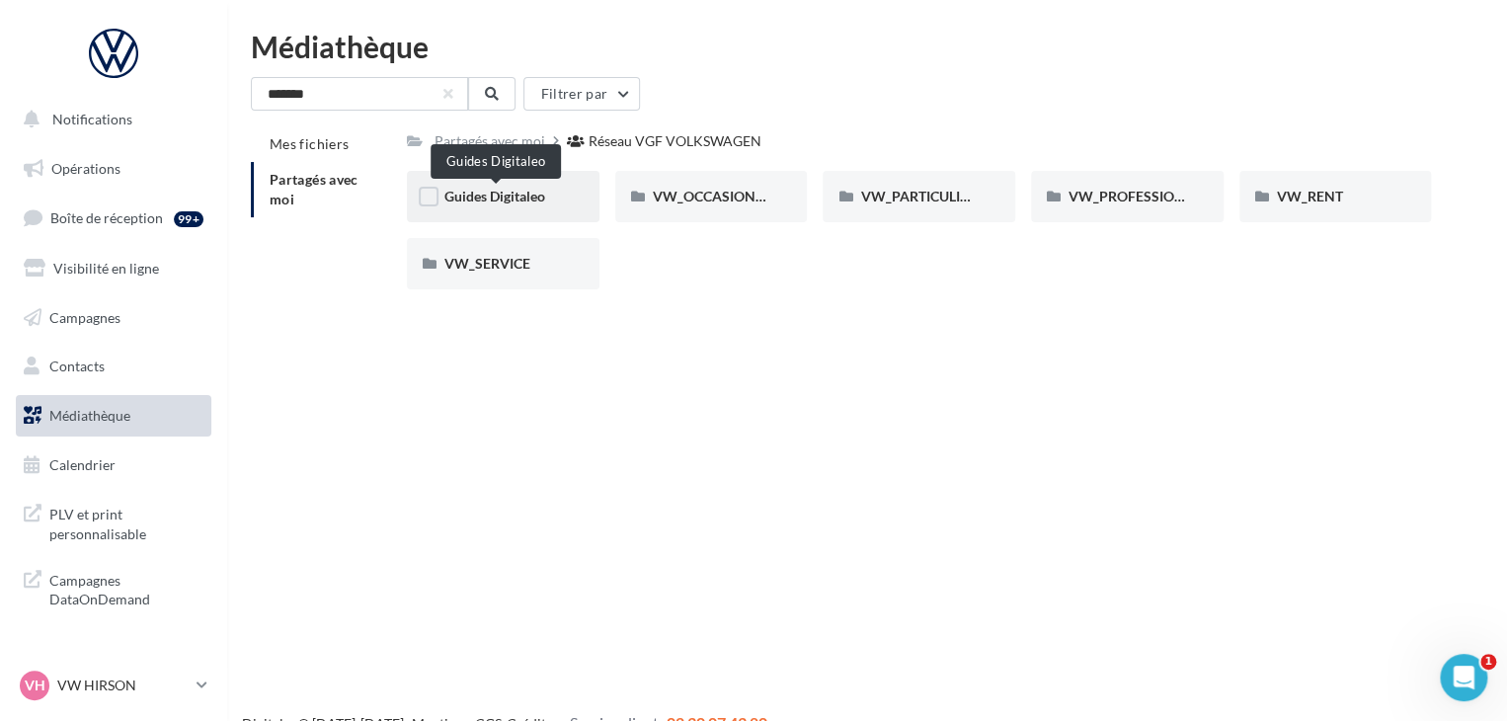
click at [508, 198] on span "Guides Digitaleo" at bounding box center [494, 196] width 101 height 17
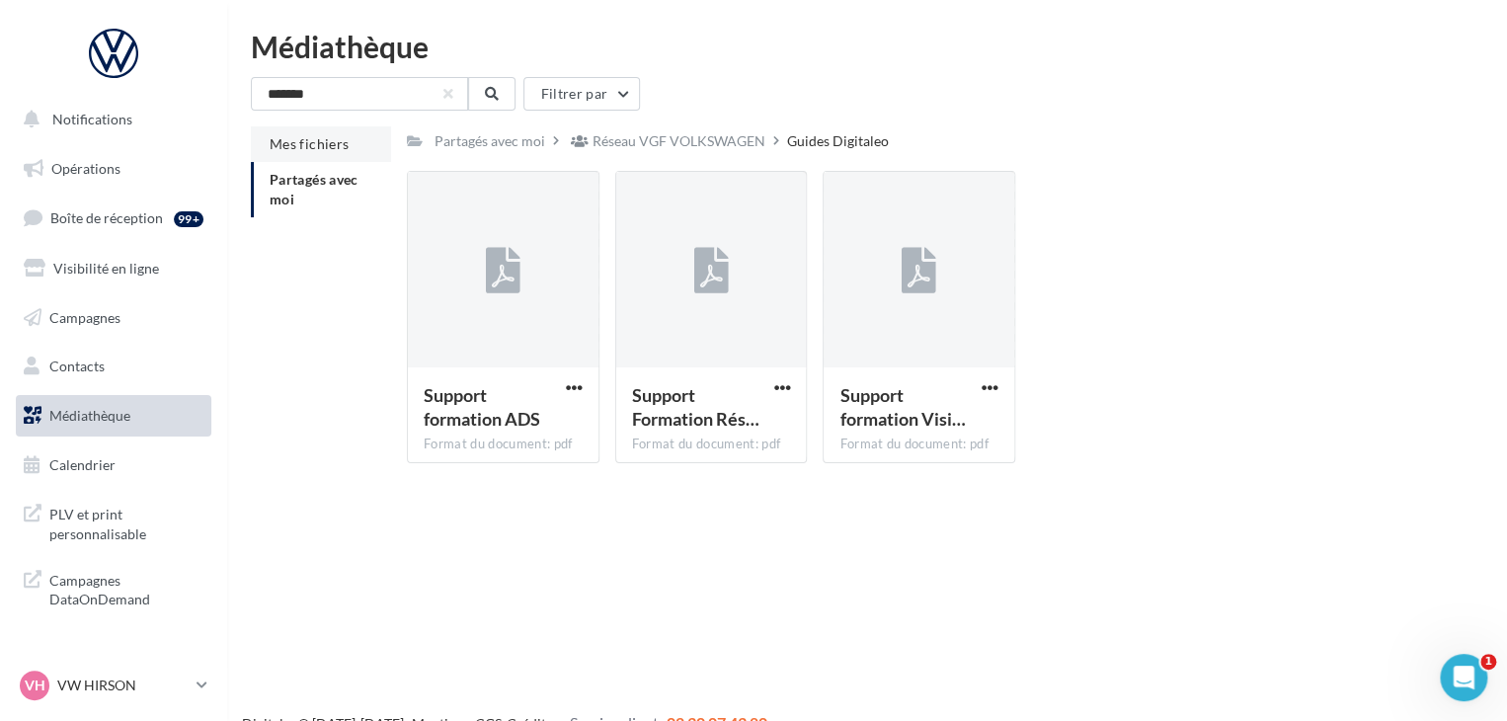
click at [324, 139] on span "Mes fichiers" at bounding box center [309, 143] width 79 height 17
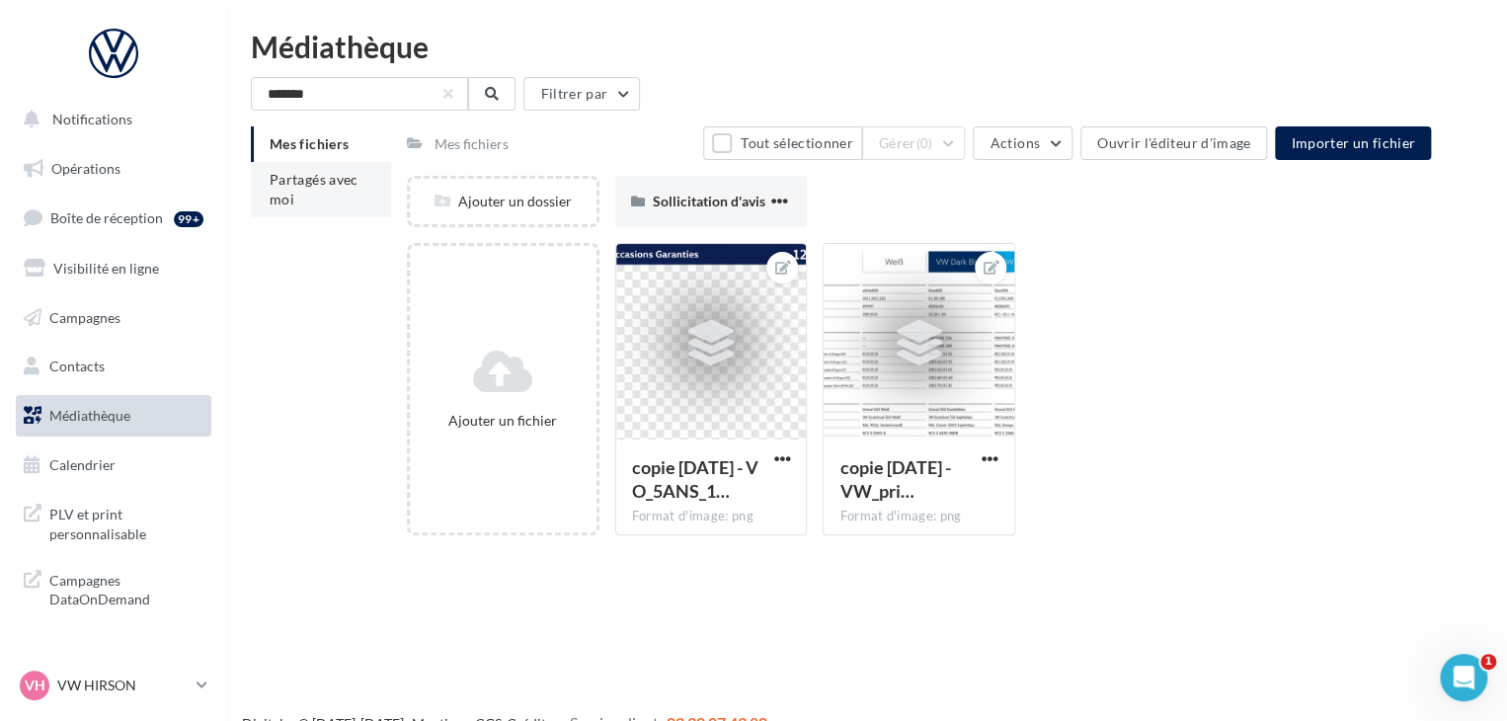
click at [295, 211] on li "Partagés avec moi" at bounding box center [321, 189] width 140 height 55
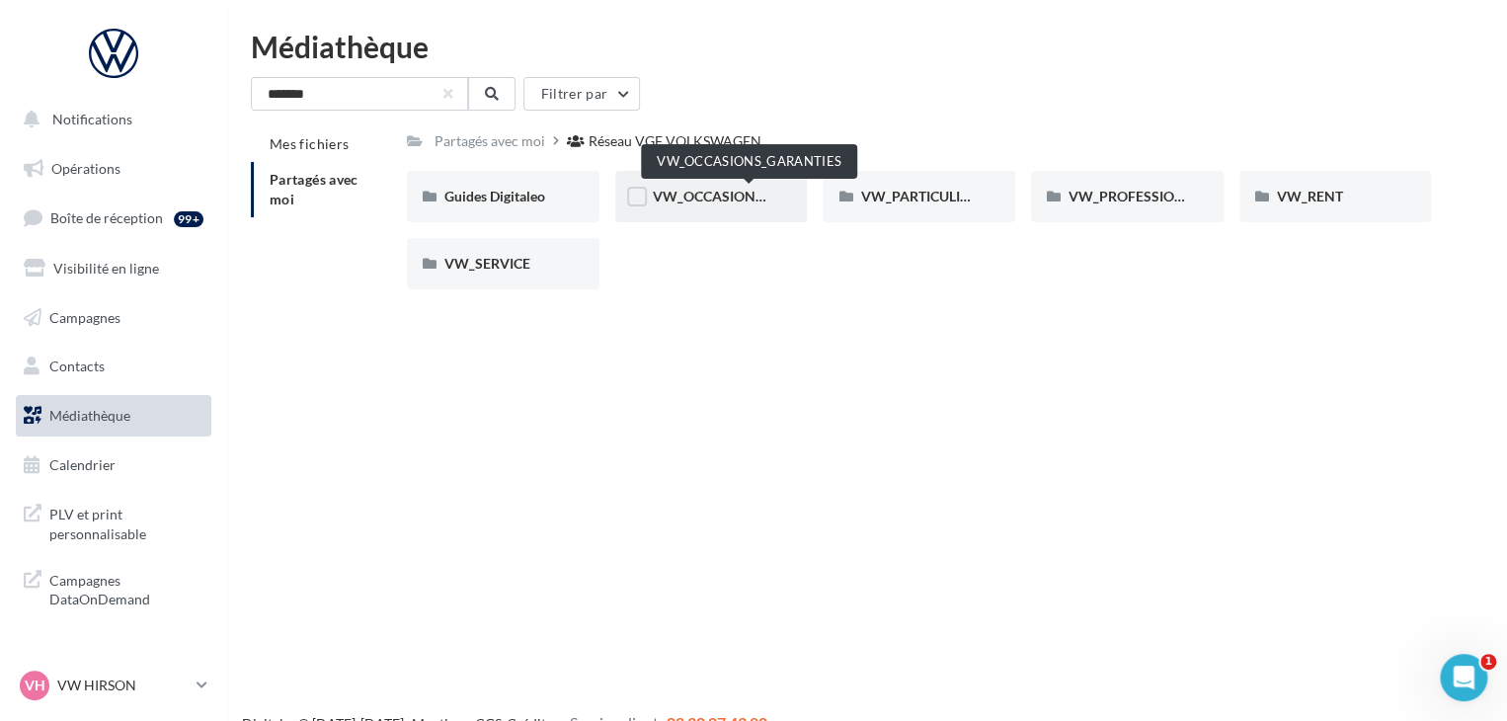
click at [684, 198] on span "VW_OCCASIONS_GARANTIES" at bounding box center [750, 196] width 194 height 17
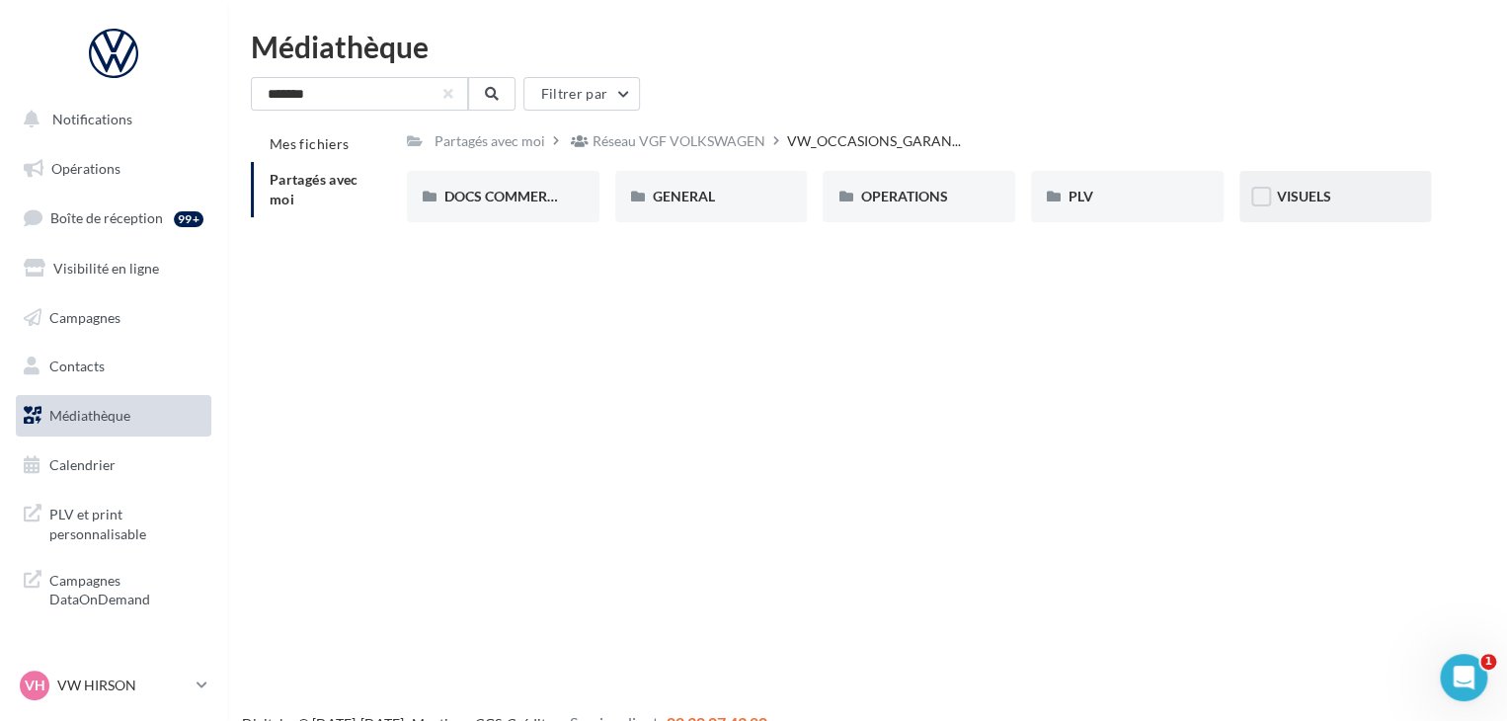
click at [1297, 205] on div "VISUELS" at bounding box center [1335, 197] width 117 height 20
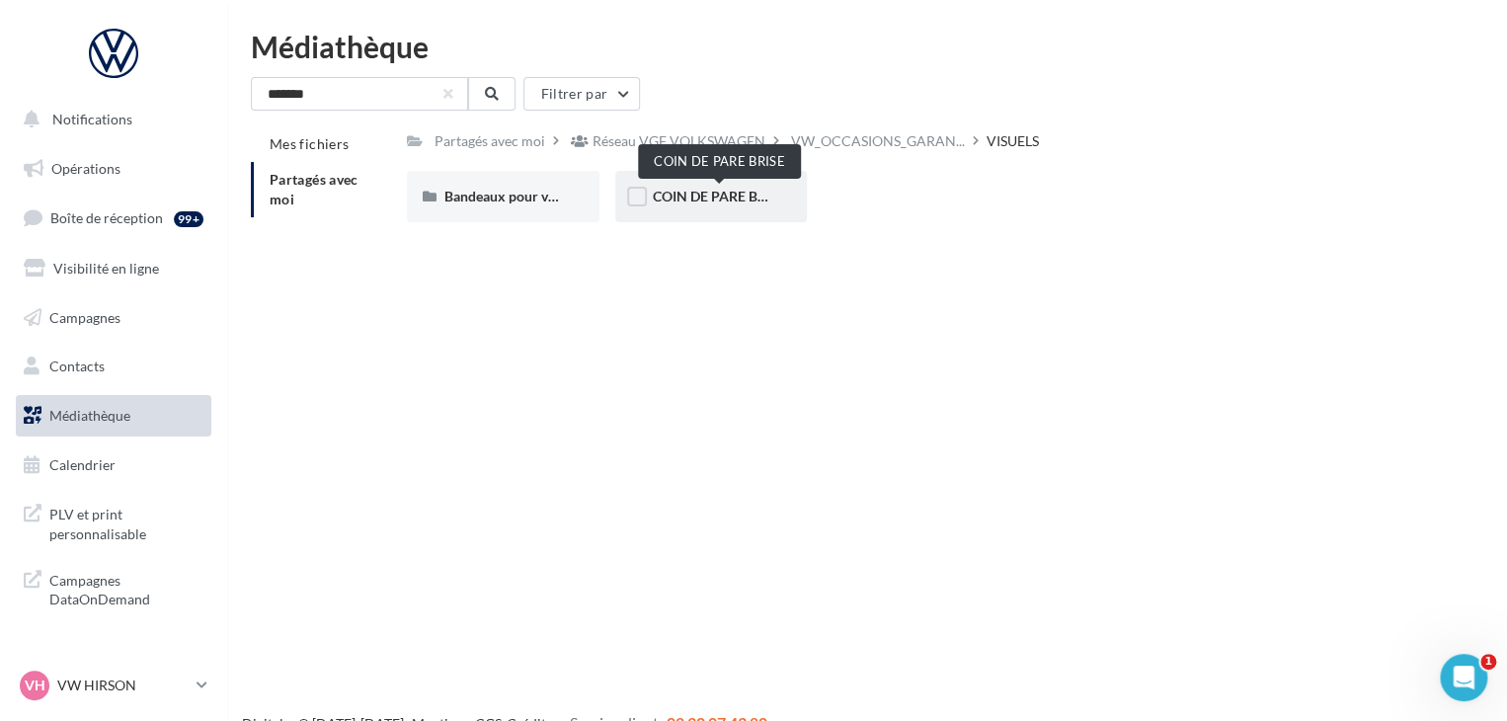
click at [670, 202] on span "COIN DE PARE BRISE" at bounding box center [719, 196] width 133 height 17
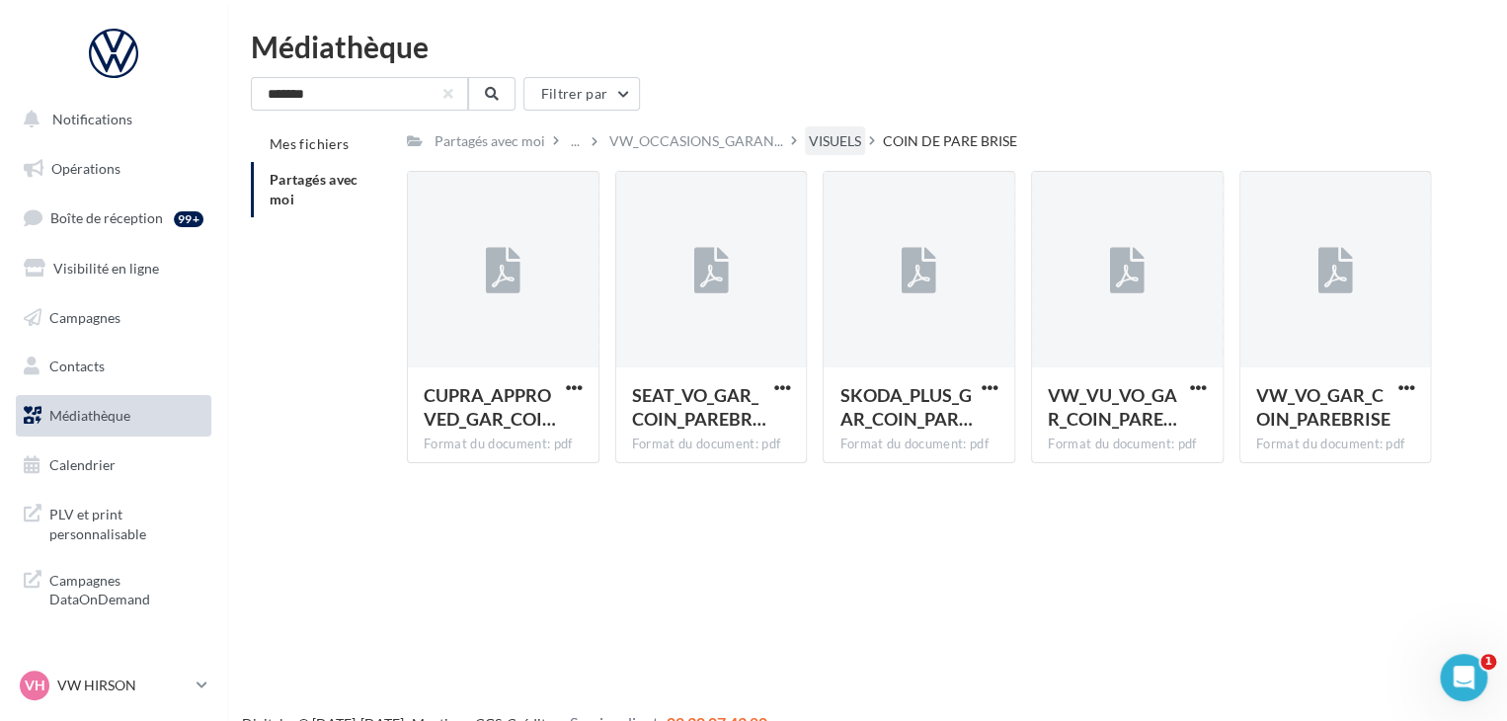
click at [848, 142] on div "VISUELS" at bounding box center [835, 141] width 52 height 20
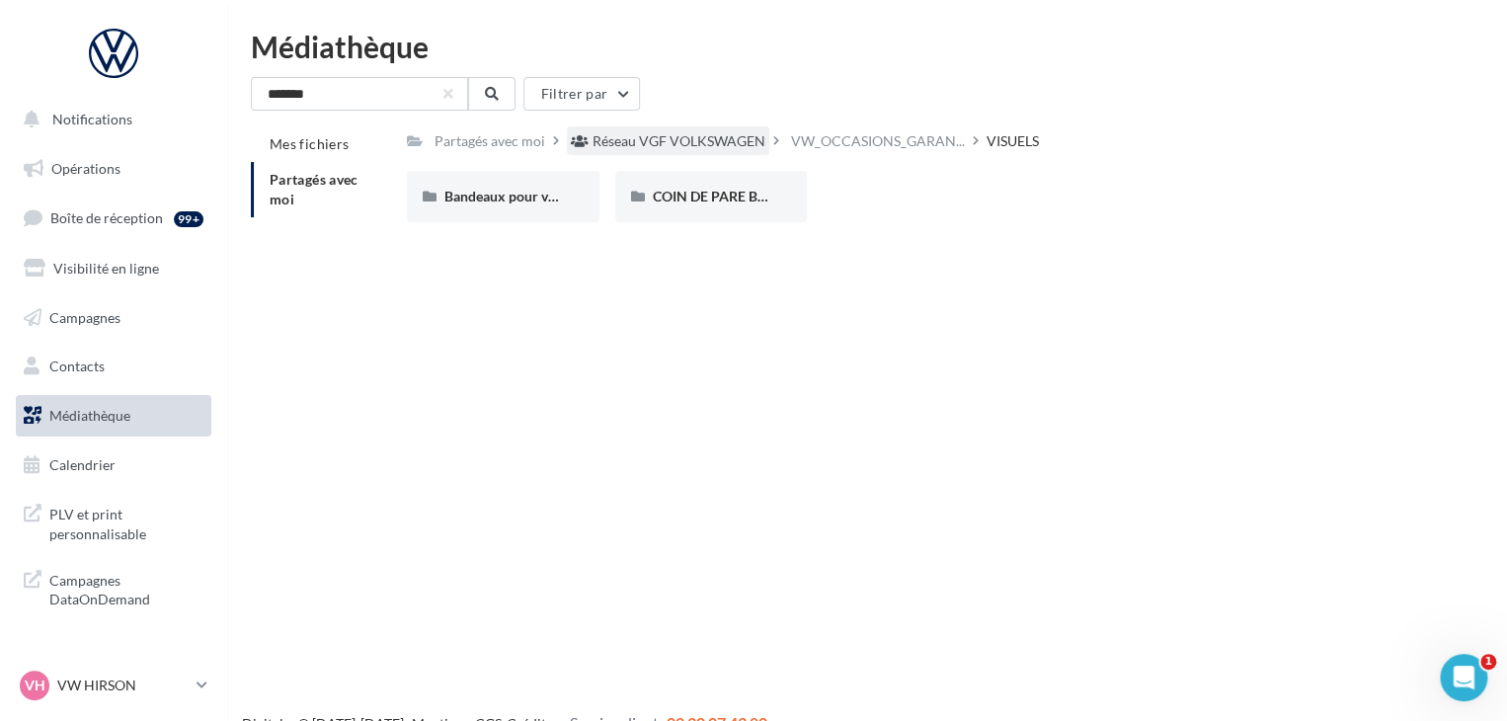
click at [627, 150] on div "Réseau VGF VOLKSWAGEN" at bounding box center [678, 141] width 173 height 20
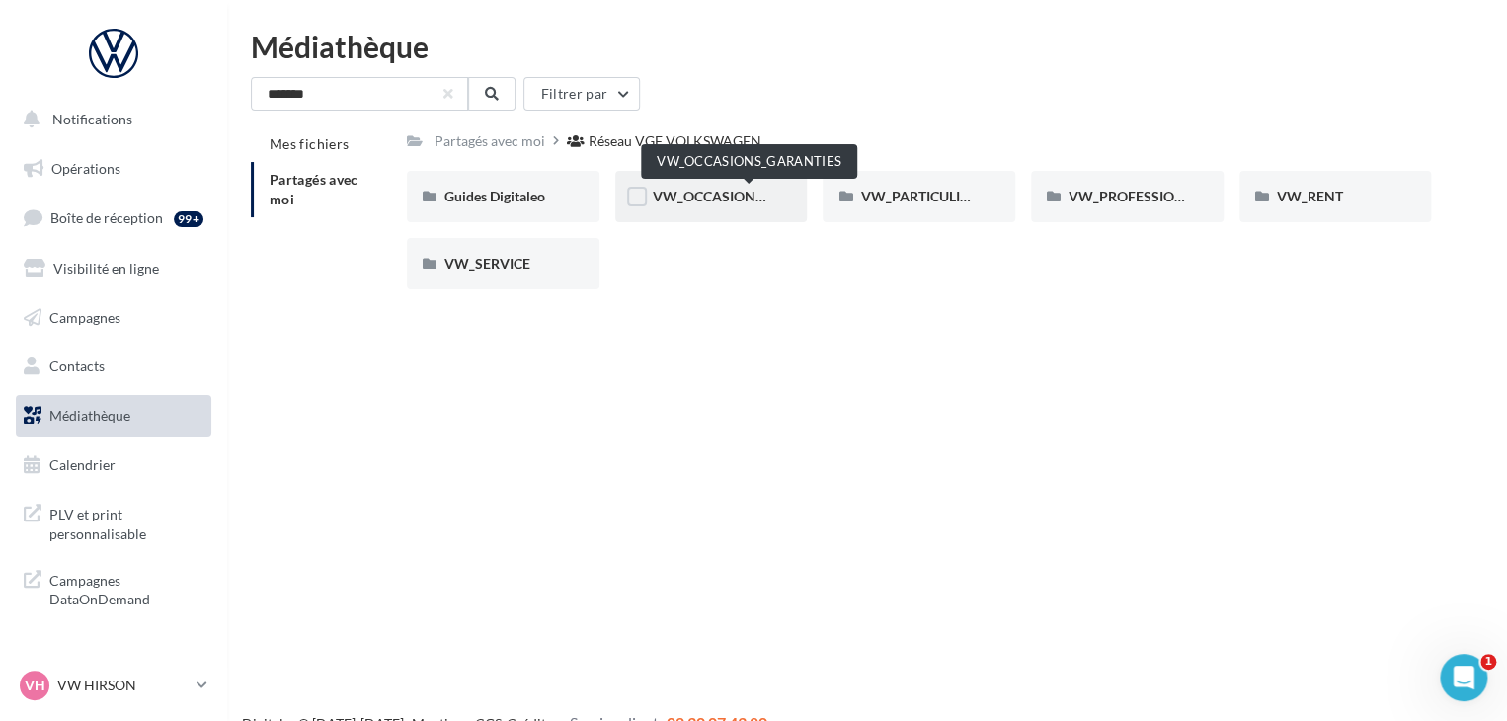
click at [682, 201] on span "VW_OCCASIONS_GARANTIES" at bounding box center [750, 196] width 194 height 17
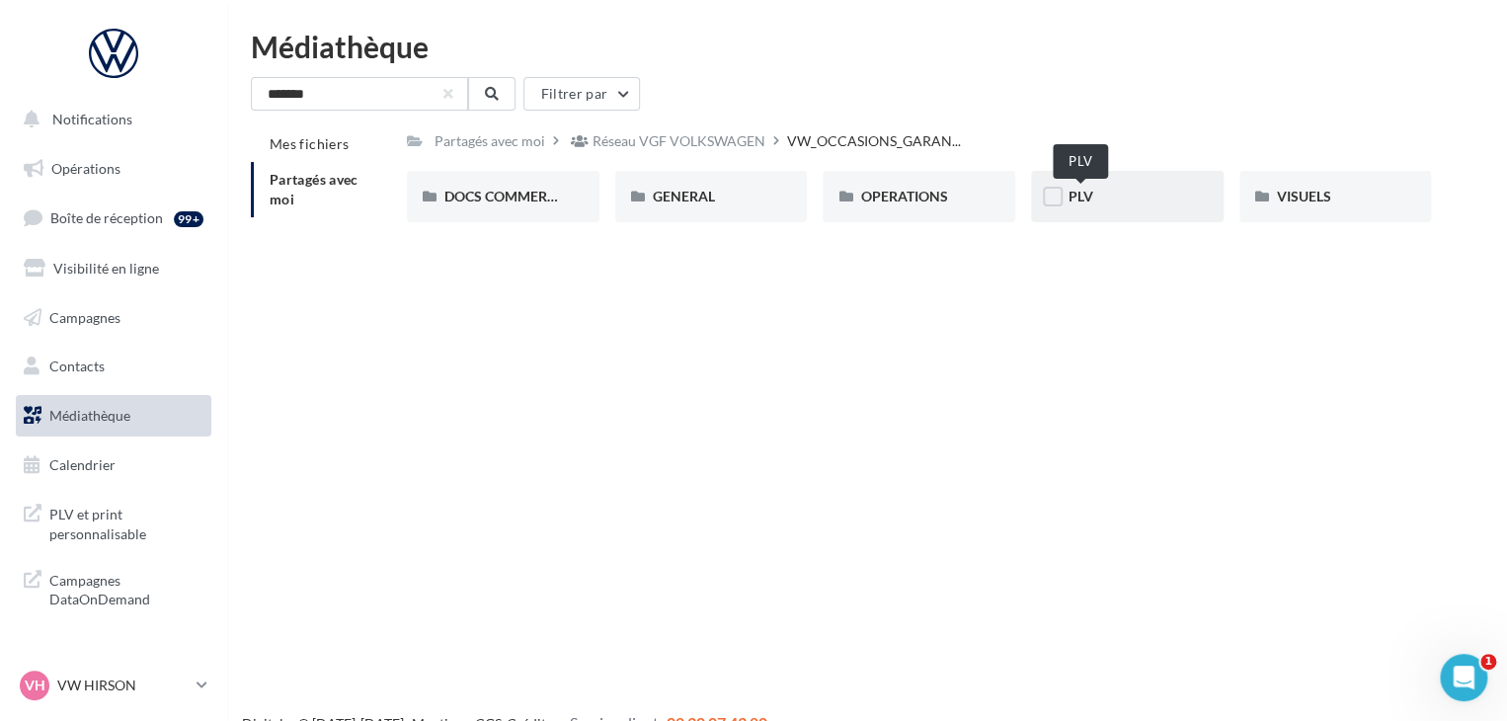
click at [1086, 195] on span "PLV" at bounding box center [1080, 196] width 25 height 17
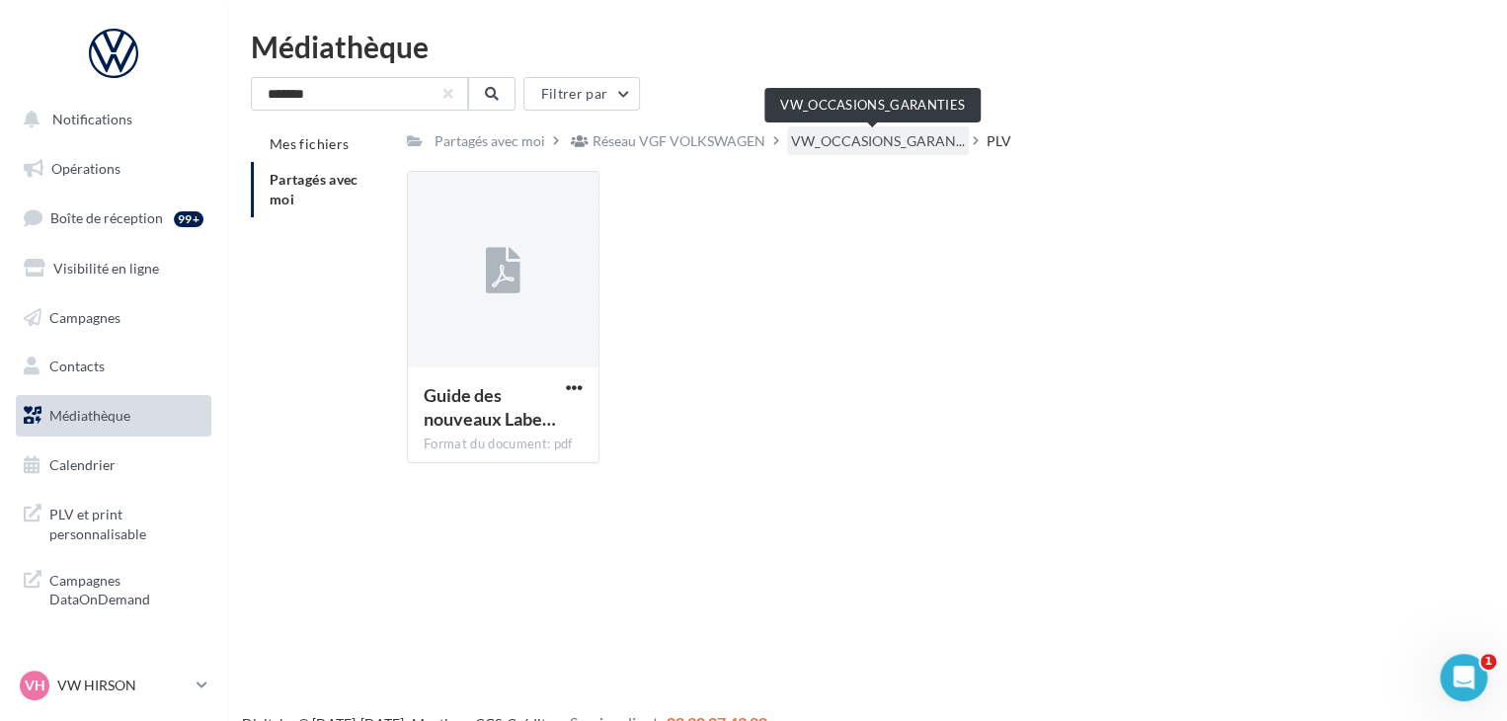
click at [844, 142] on span "VW_OCCASIONS_GARAN..." at bounding box center [878, 141] width 174 height 20
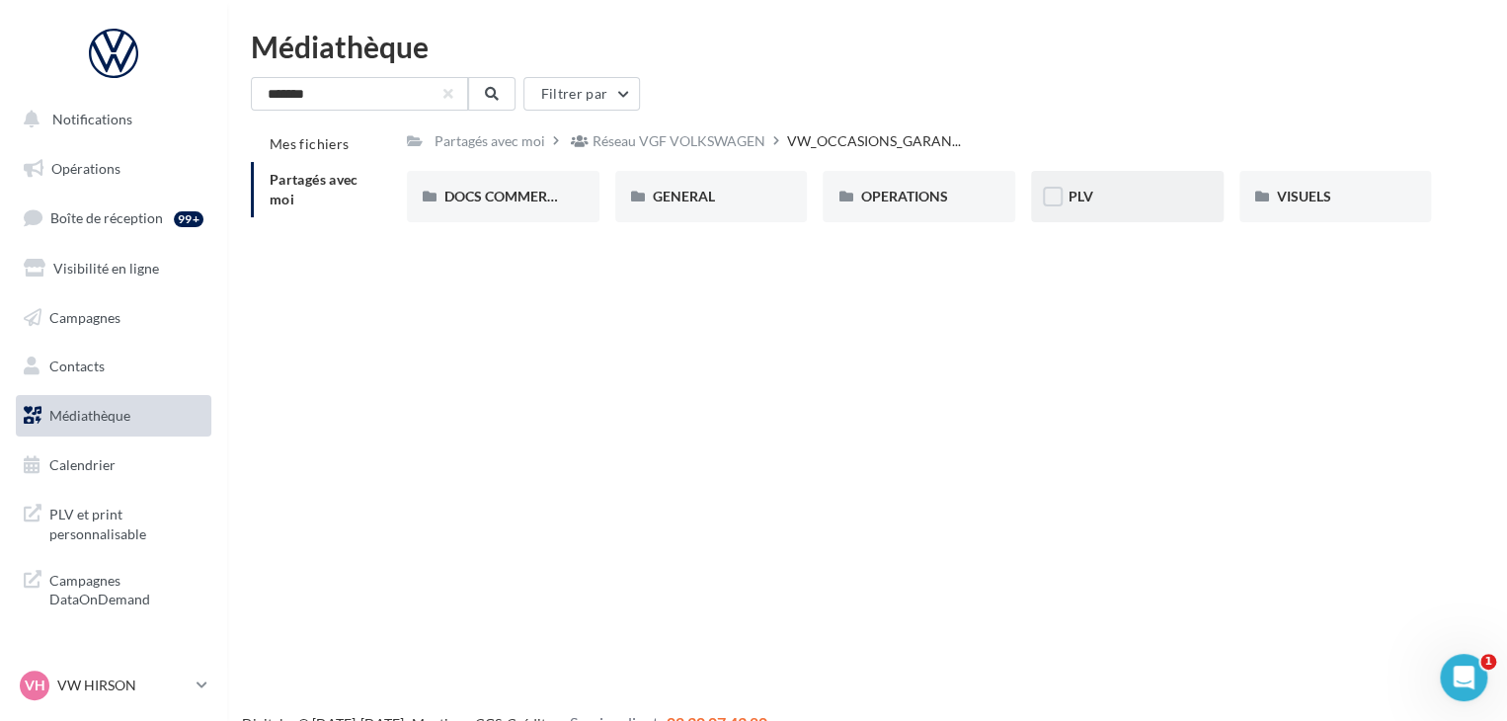
click at [1118, 191] on div "PLV" at bounding box center [1126, 197] width 117 height 20
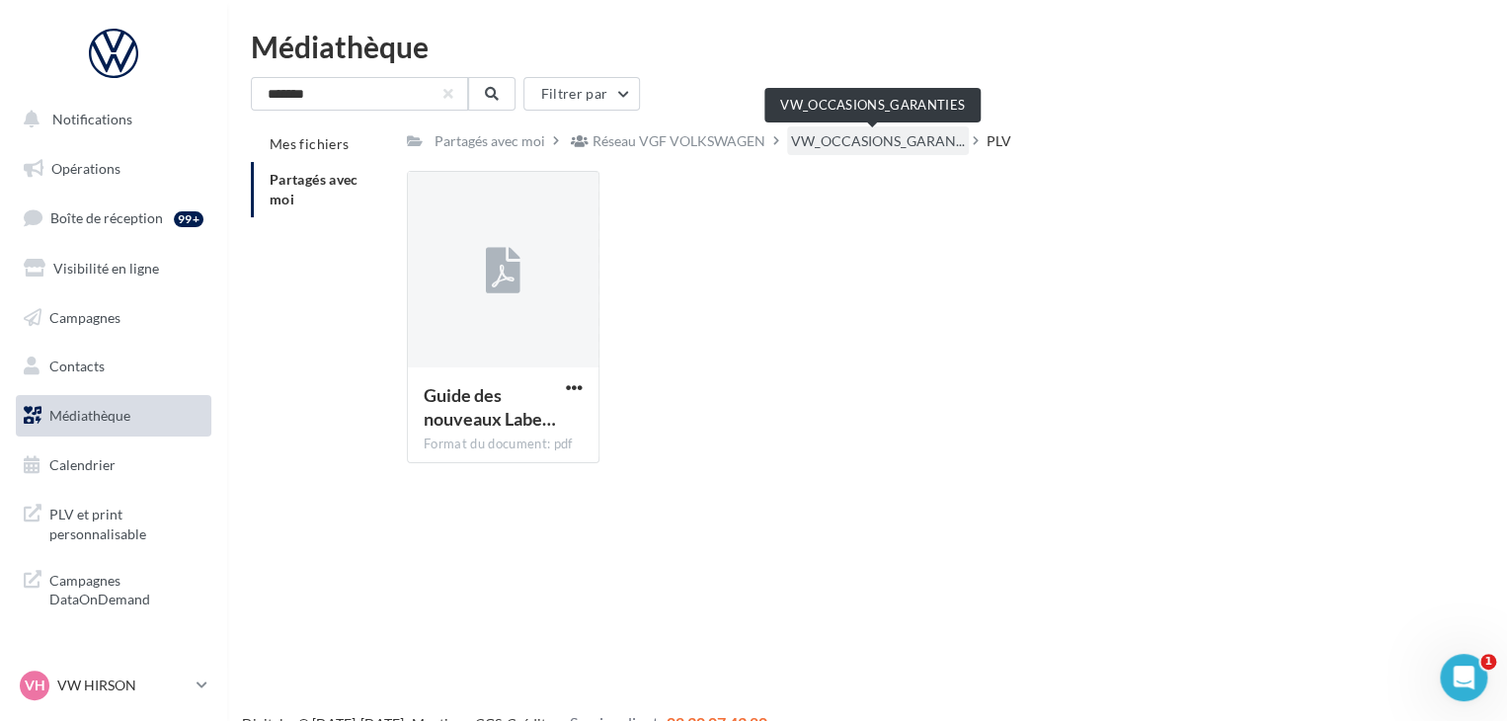
click at [914, 134] on span "VW_OCCASIONS_GARAN..." at bounding box center [878, 141] width 174 height 20
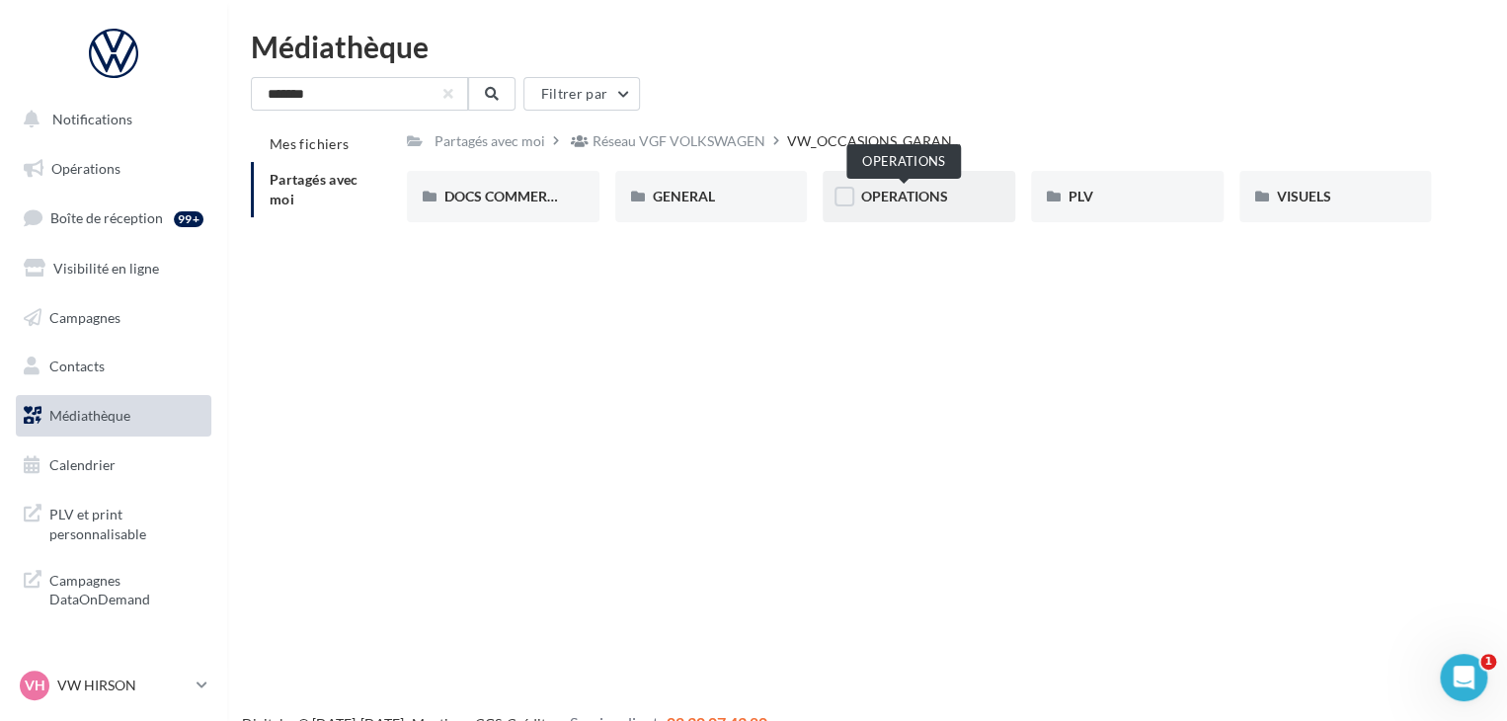
click at [909, 188] on span "OPERATIONS" at bounding box center [903, 196] width 87 height 17
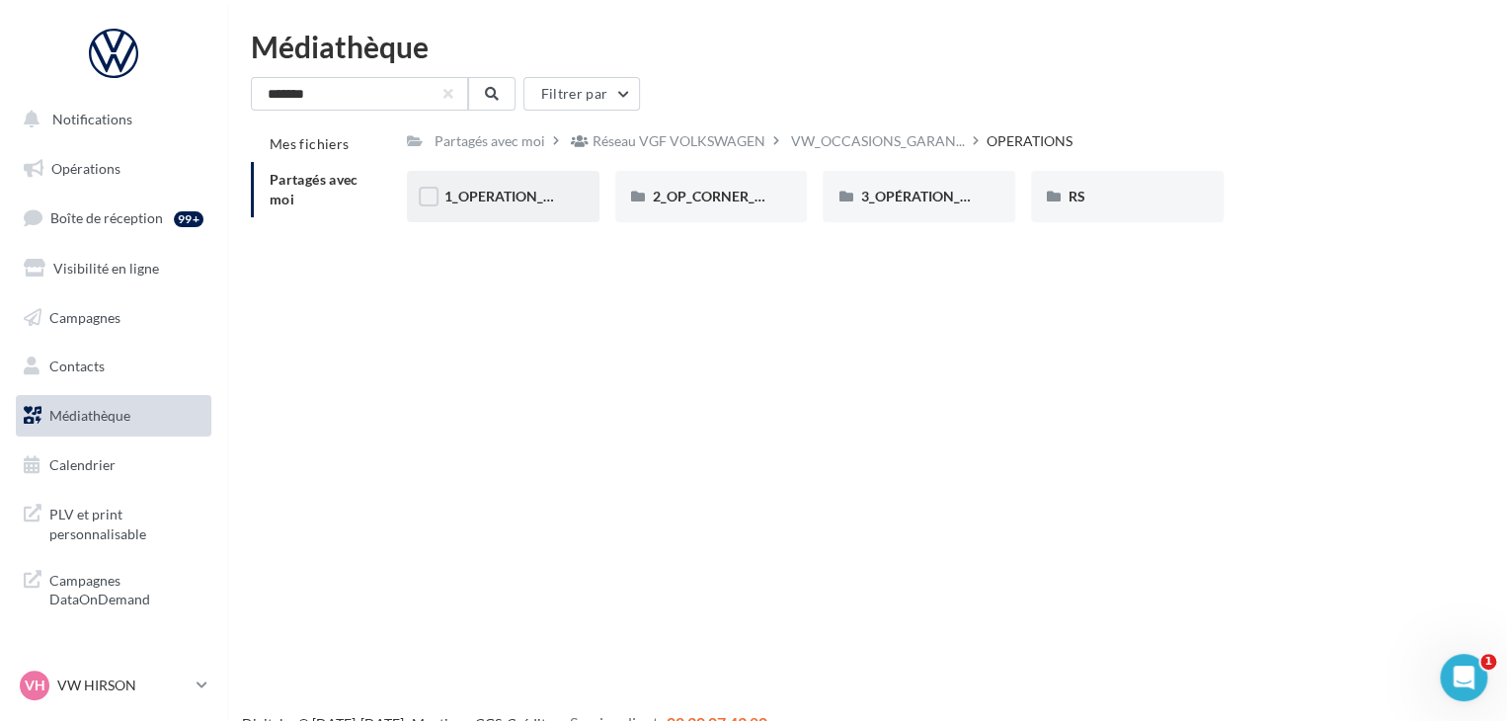
click at [547, 187] on div "1_OPERATION_Dispo_immédiate" at bounding box center [502, 197] width 117 height 20
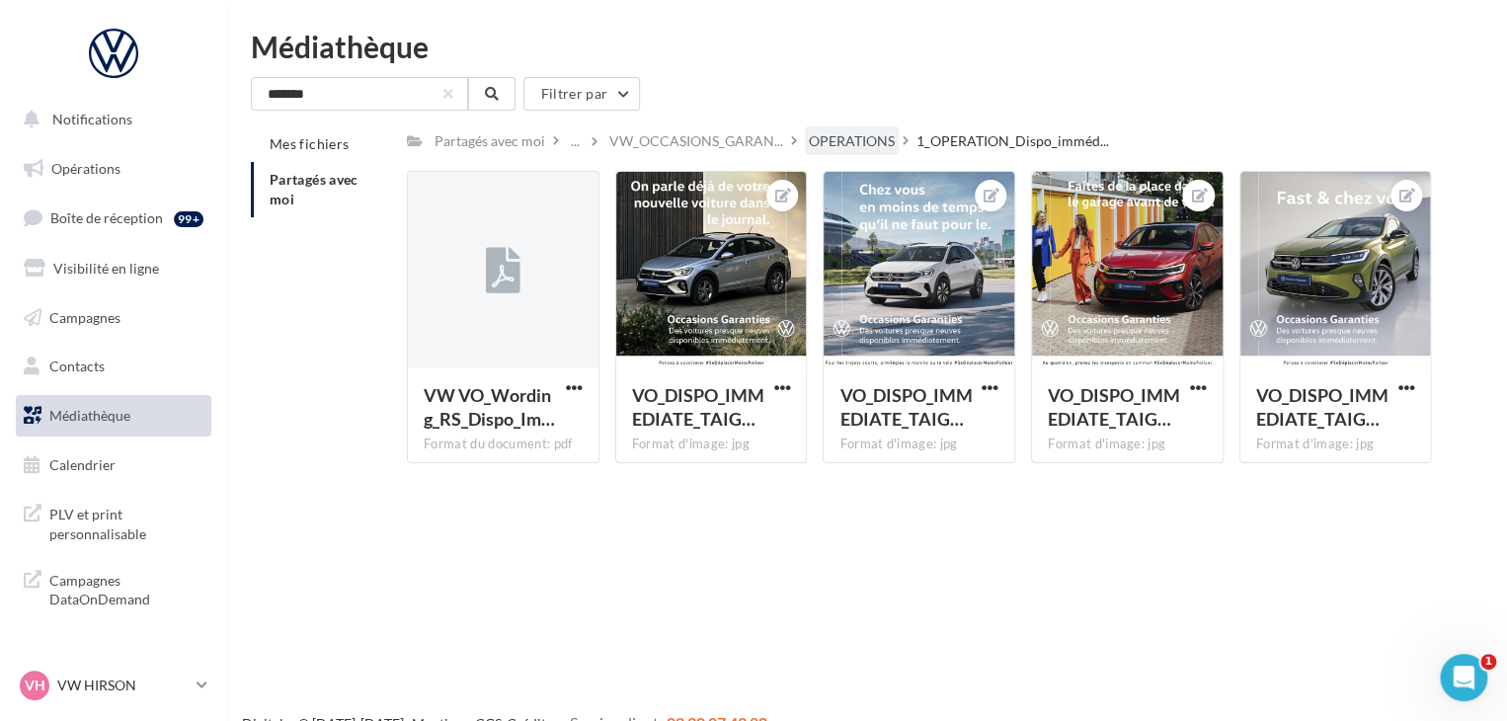
click at [852, 138] on div "OPERATIONS" at bounding box center [852, 141] width 86 height 20
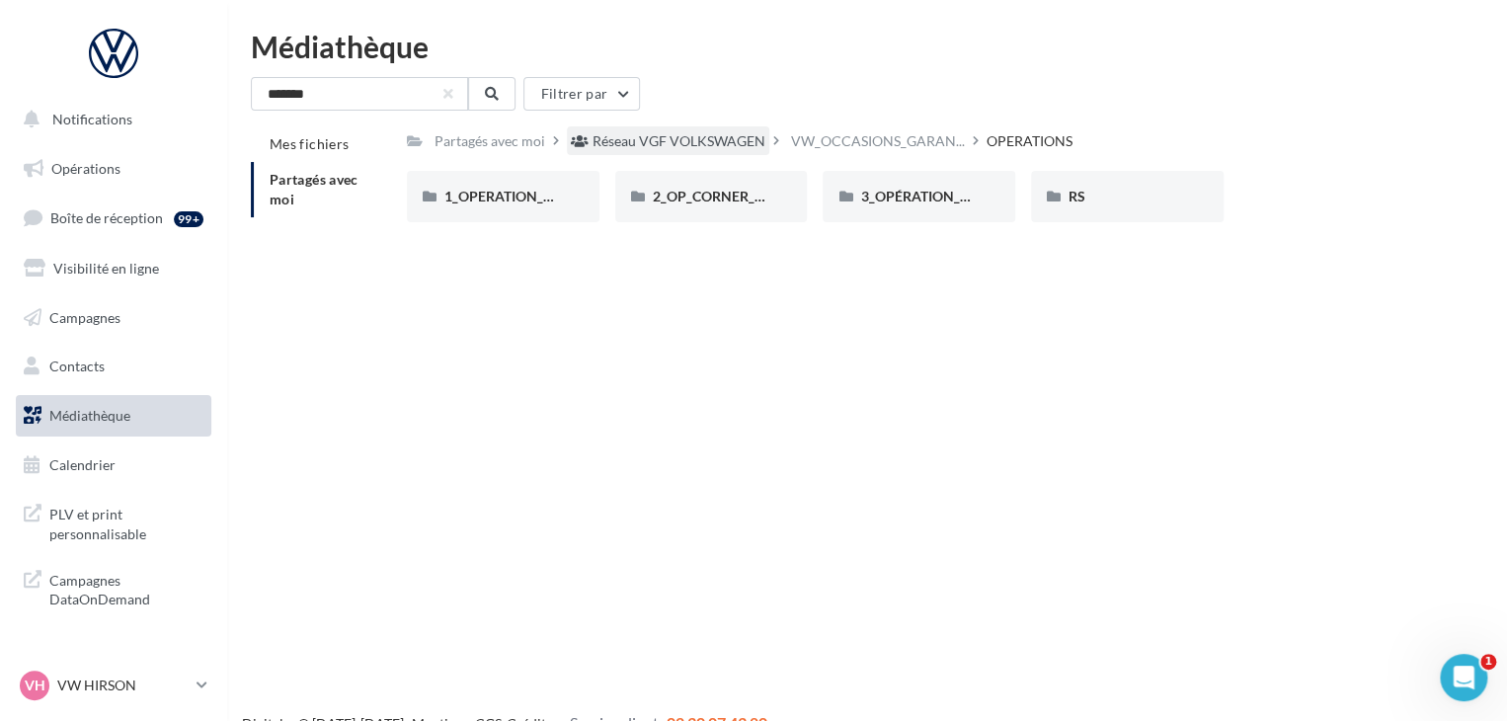
click at [691, 151] on div "Réseau VGF VOLKSWAGEN" at bounding box center [668, 140] width 202 height 29
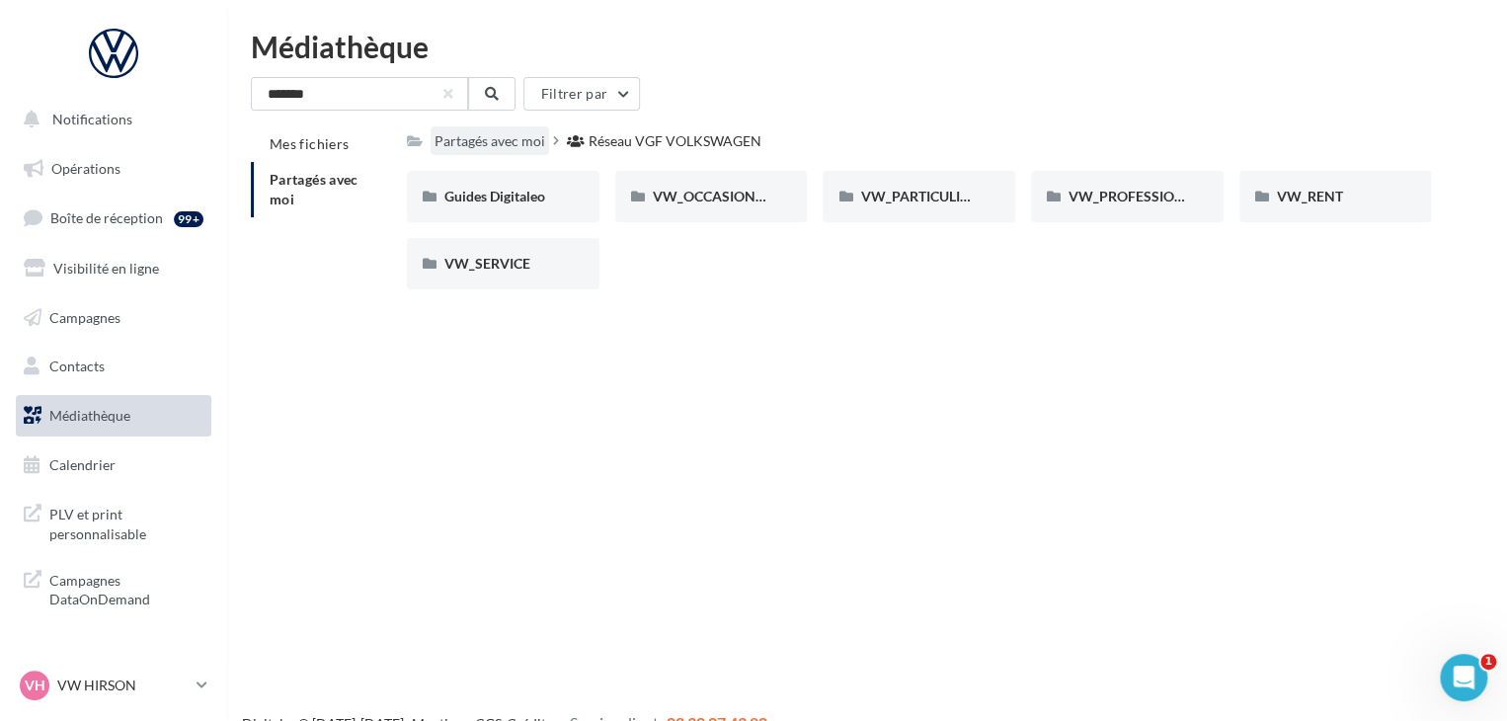
click at [507, 151] on div "Partagés avec moi" at bounding box center [489, 140] width 118 height 29
click at [484, 136] on div "Partagés avec moi" at bounding box center [489, 141] width 111 height 20
click at [418, 134] on icon at bounding box center [415, 141] width 16 height 14
drag, startPoint x: 458, startPoint y: 122, endPoint x: 474, endPoint y: 135, distance: 20.4
click at [461, 124] on div "******* Filtrer par Mes fichiers Partagés avec moi Partagés avec moi Réseau VGF…" at bounding box center [867, 191] width 1232 height 228
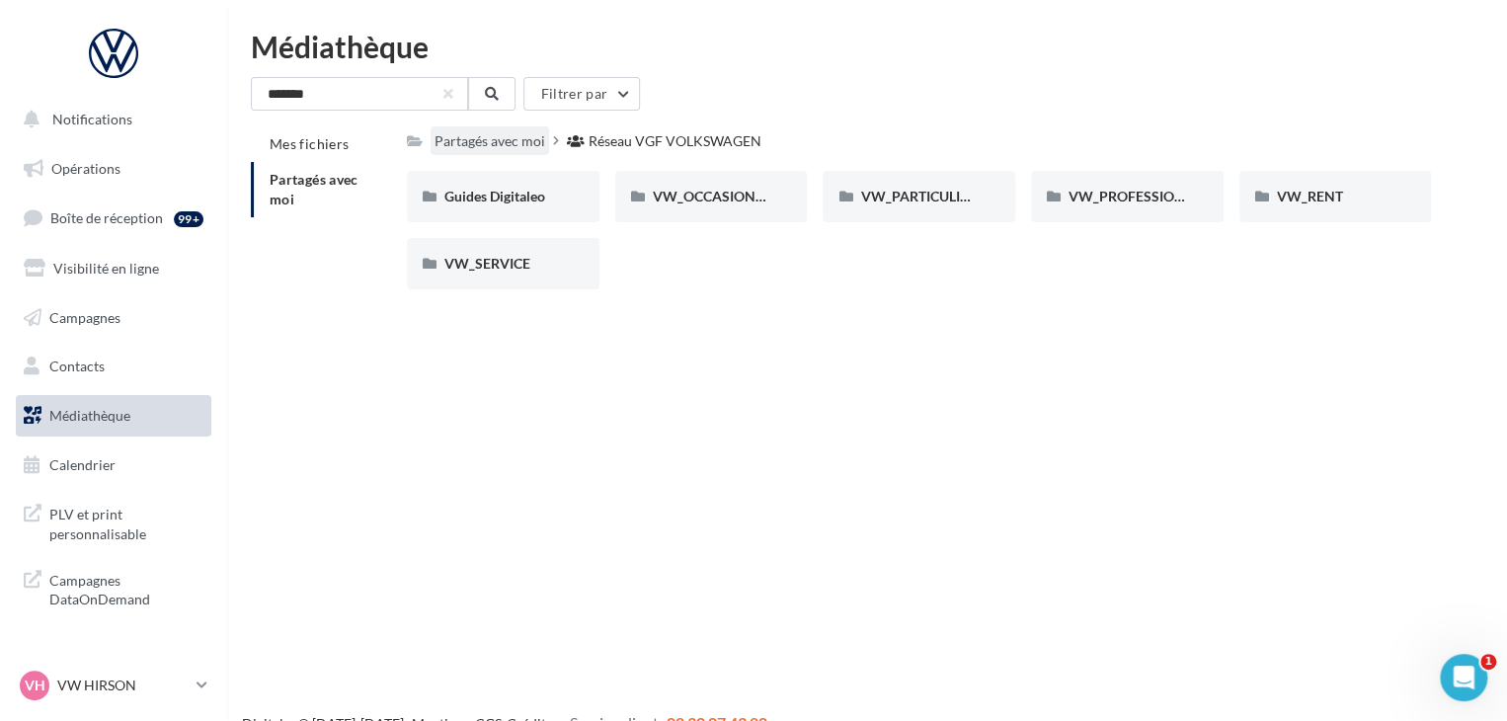
click at [485, 143] on div "Partagés avec moi" at bounding box center [489, 141] width 111 height 20
click at [731, 191] on span "VW_OCCASIONS_GARANTIES" at bounding box center [750, 196] width 194 height 17
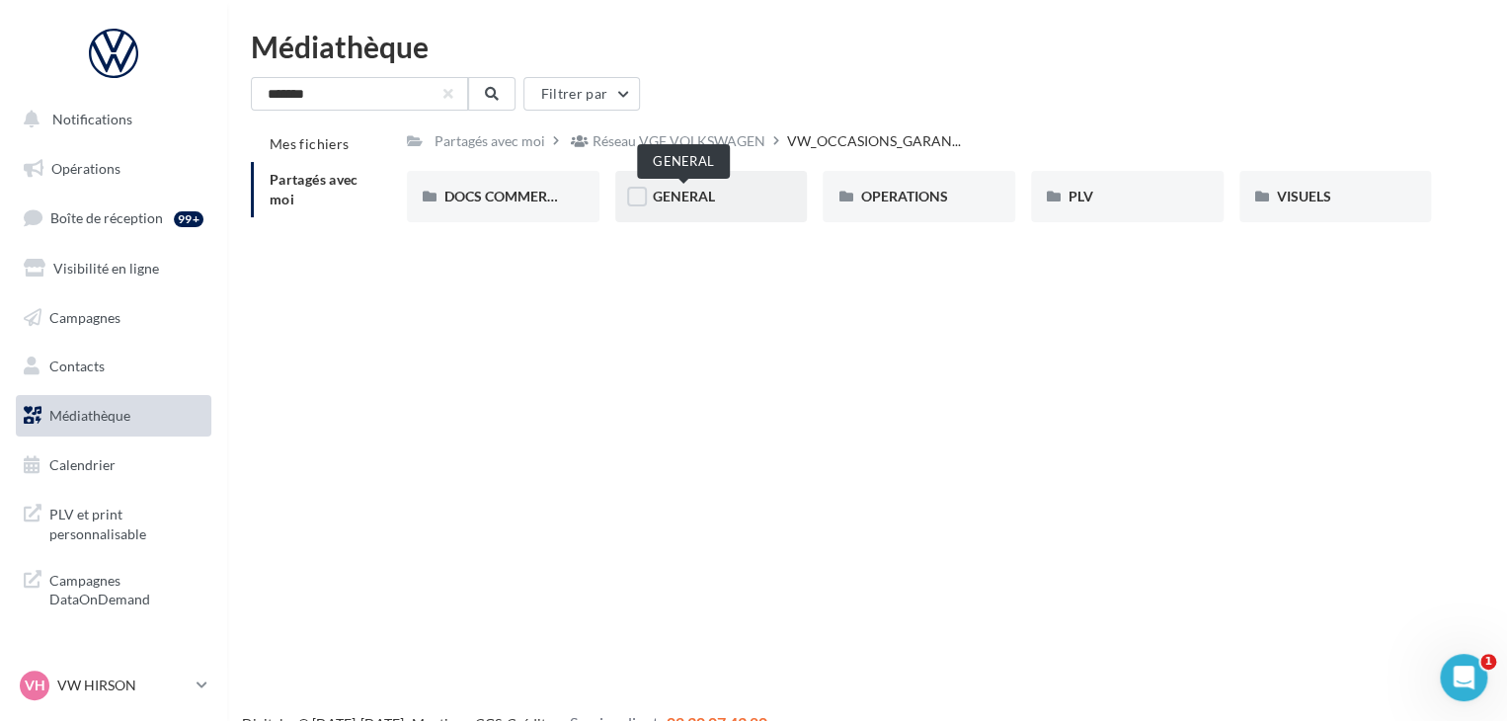
click at [709, 194] on span "GENERAL" at bounding box center [684, 196] width 62 height 17
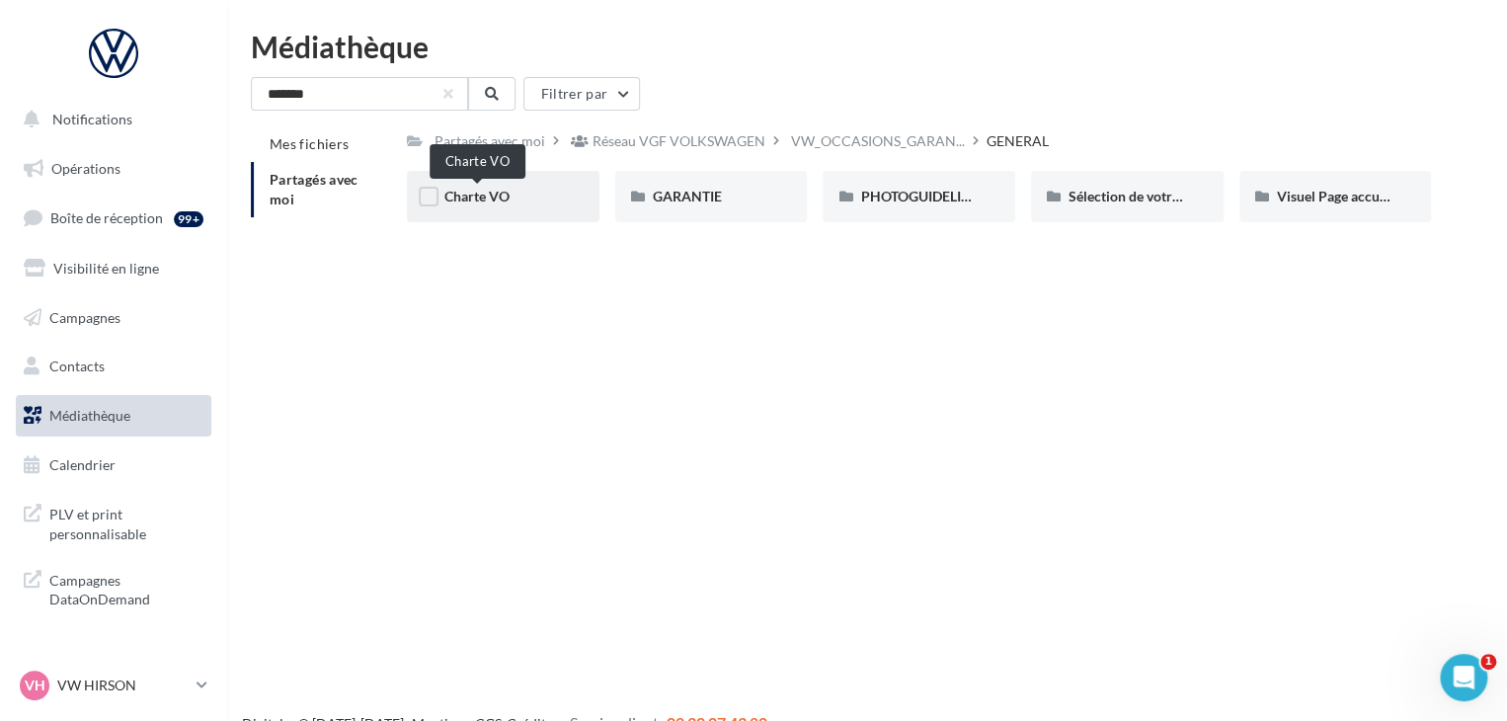
click at [498, 190] on span "Charte VO" at bounding box center [476, 196] width 65 height 17
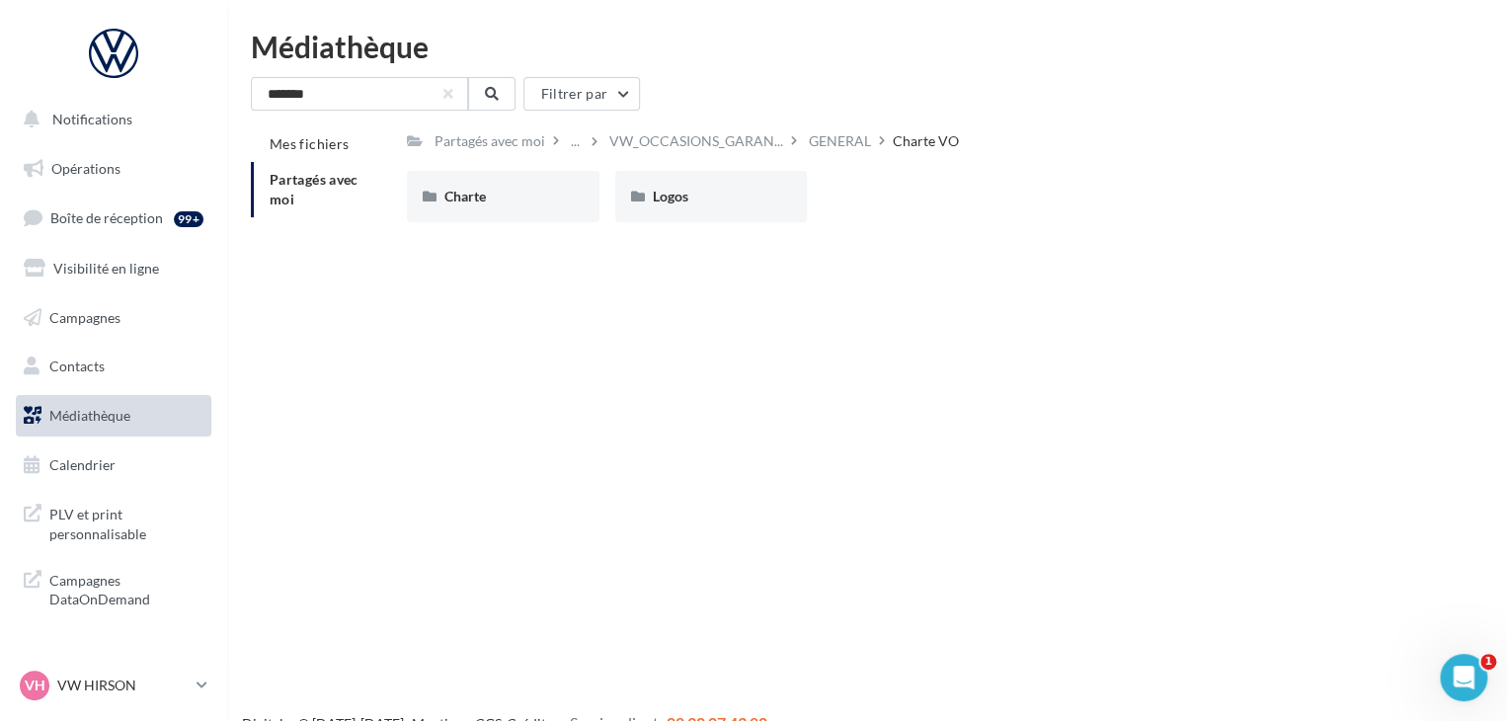
click at [498, 190] on div "Charte" at bounding box center [502, 197] width 117 height 20
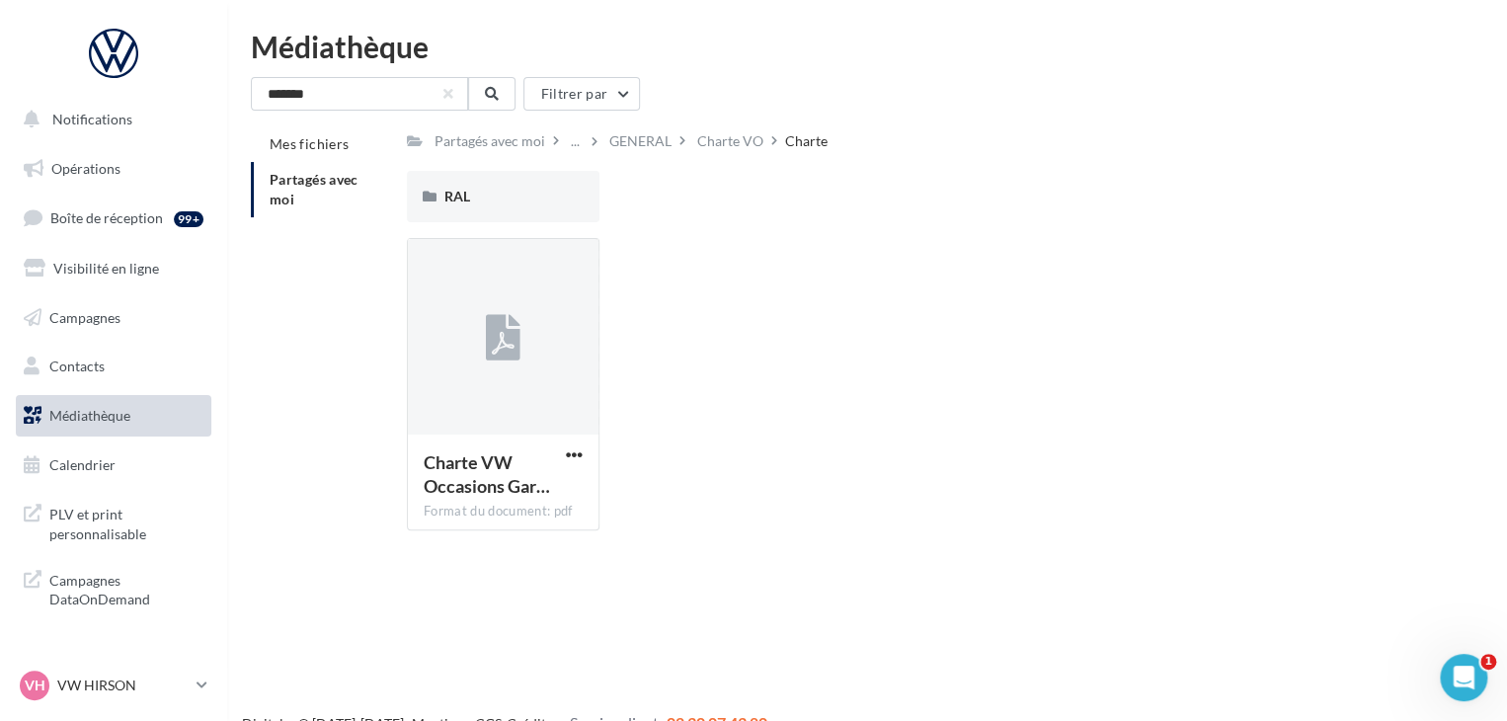
click at [498, 190] on div "RAL" at bounding box center [502, 197] width 117 height 20
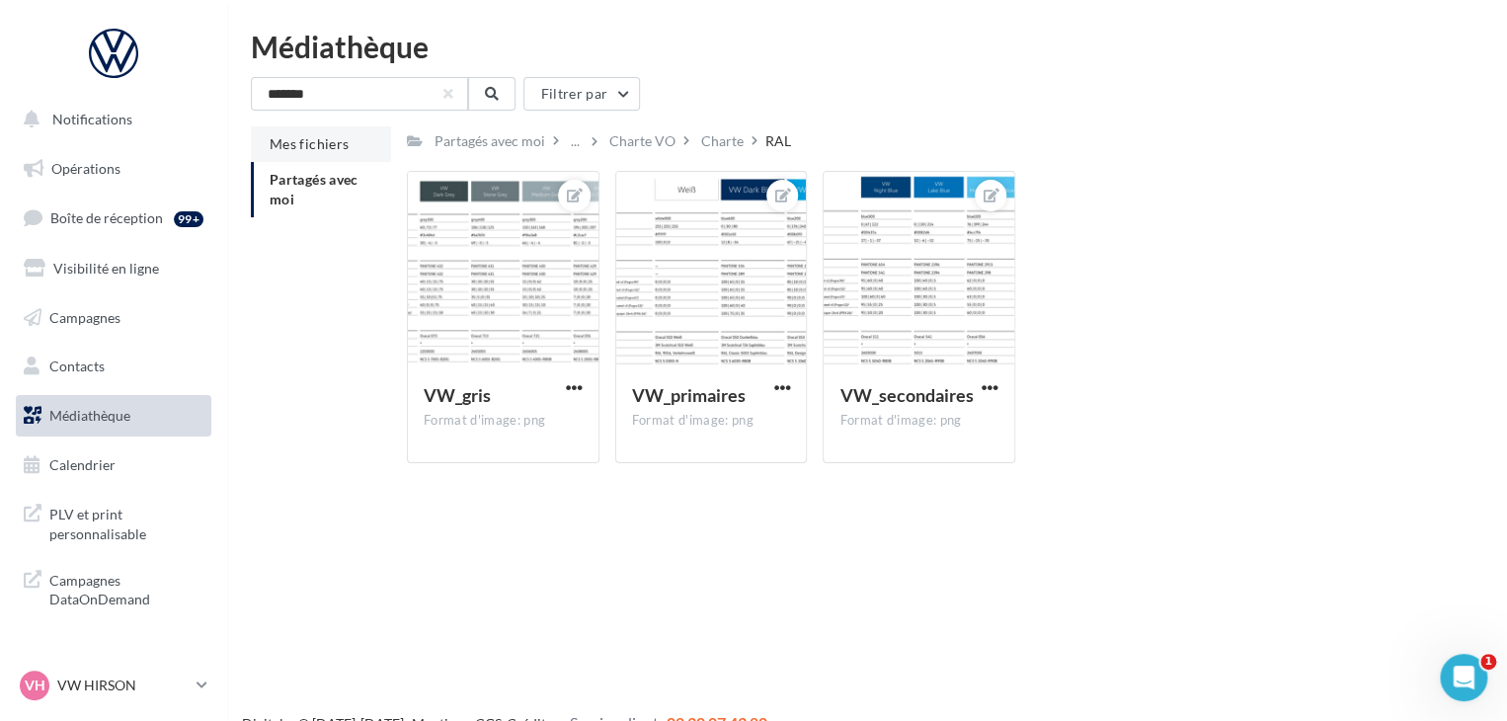
click at [308, 139] on span "Mes fichiers" at bounding box center [309, 143] width 79 height 17
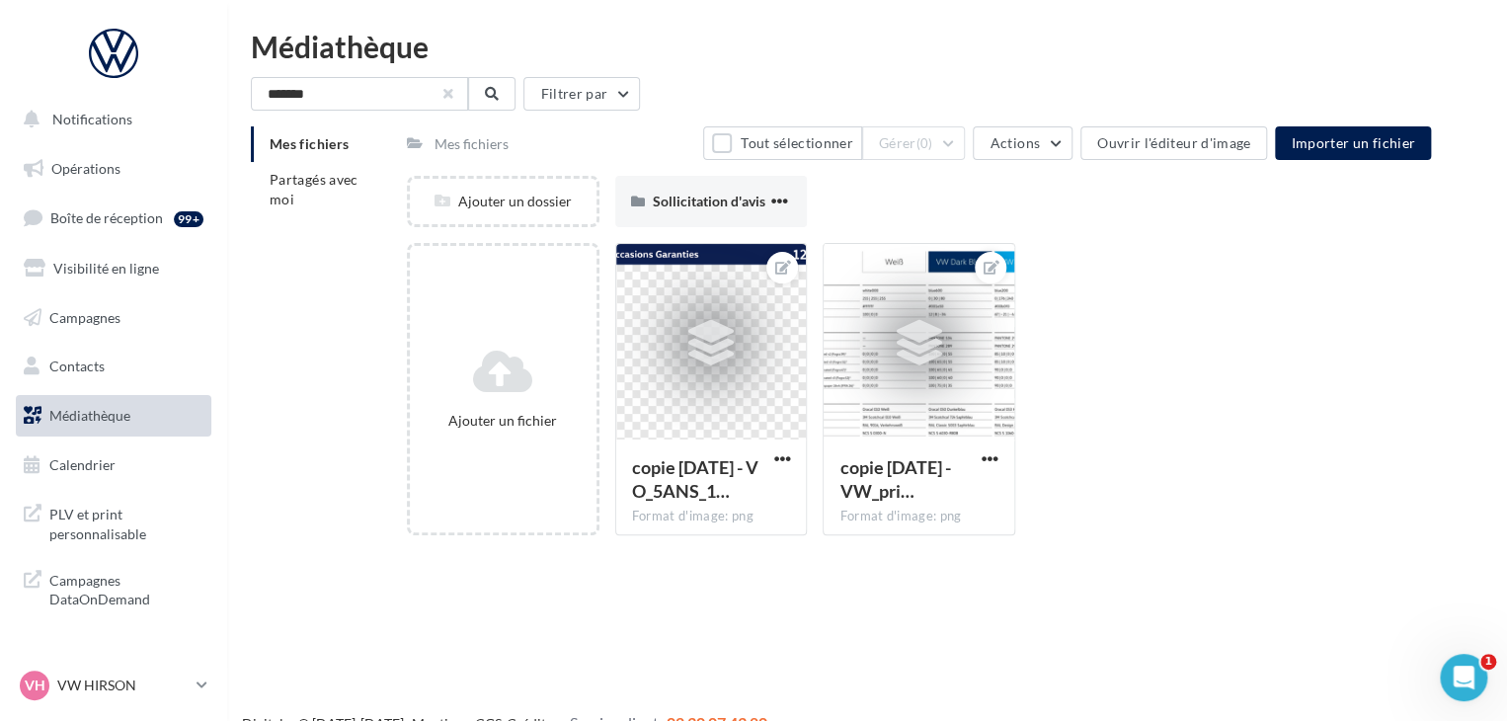
click at [447, 97] on button "button" at bounding box center [448, 94] width 8 height 8
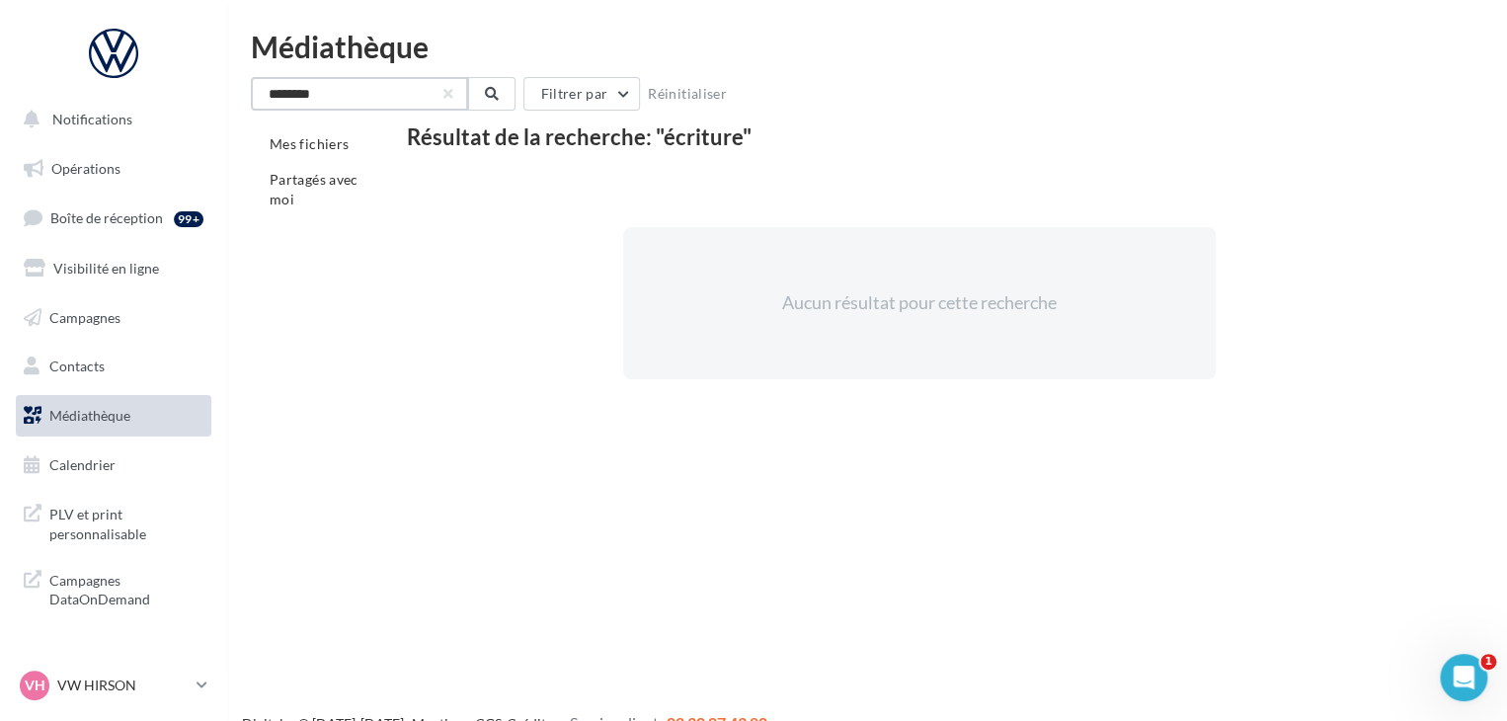
type input "********"
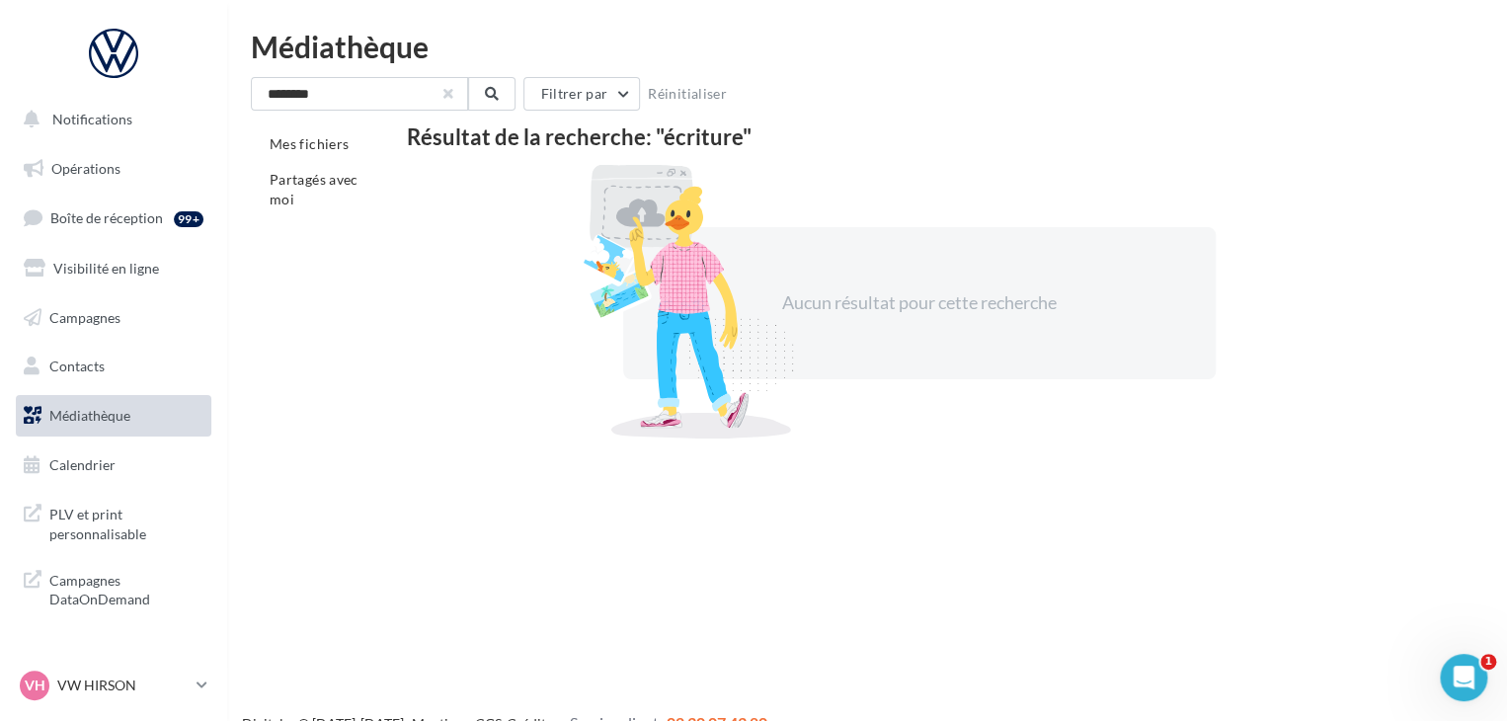
click at [448, 97] on button "button" at bounding box center [448, 94] width 8 height 8
click at [447, 97] on input "********" at bounding box center [359, 94] width 217 height 34
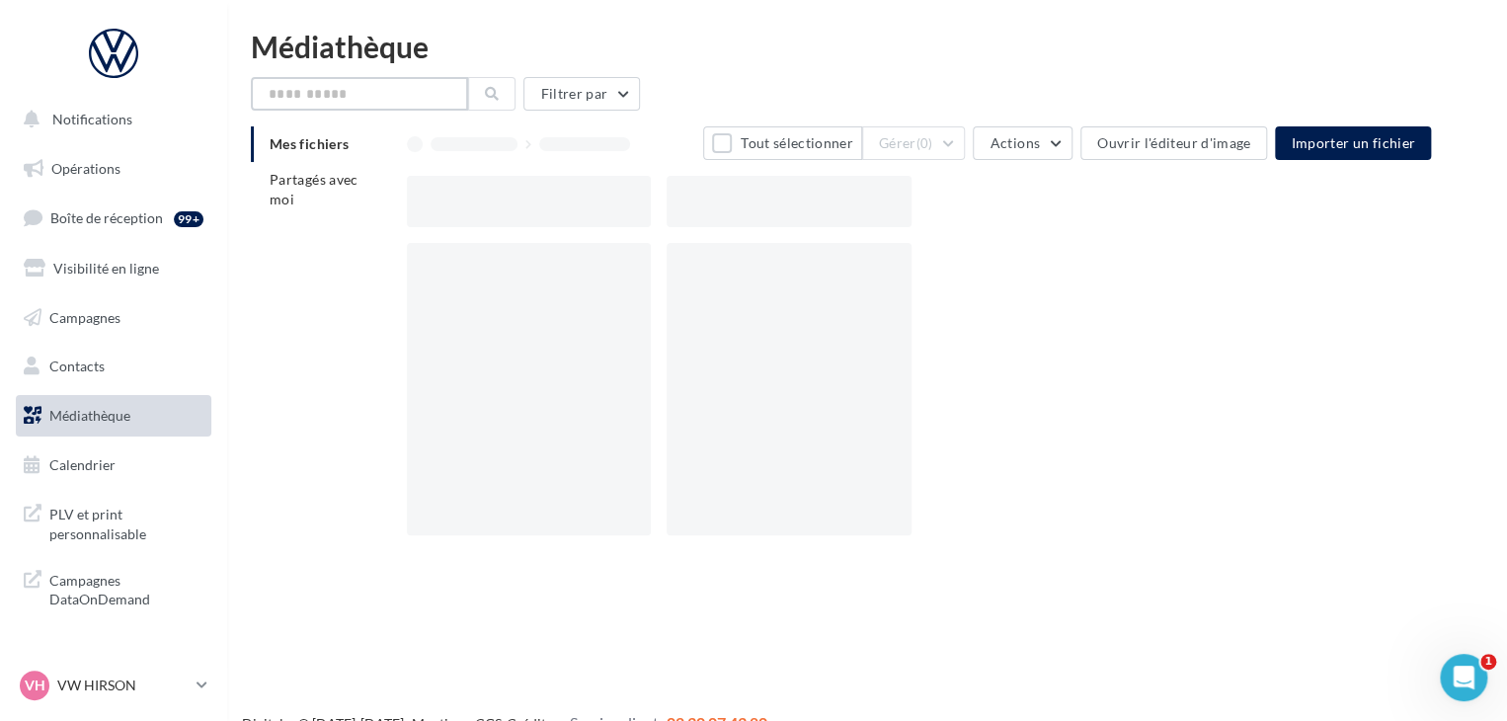
click at [447, 97] on input "text" at bounding box center [359, 94] width 217 height 34
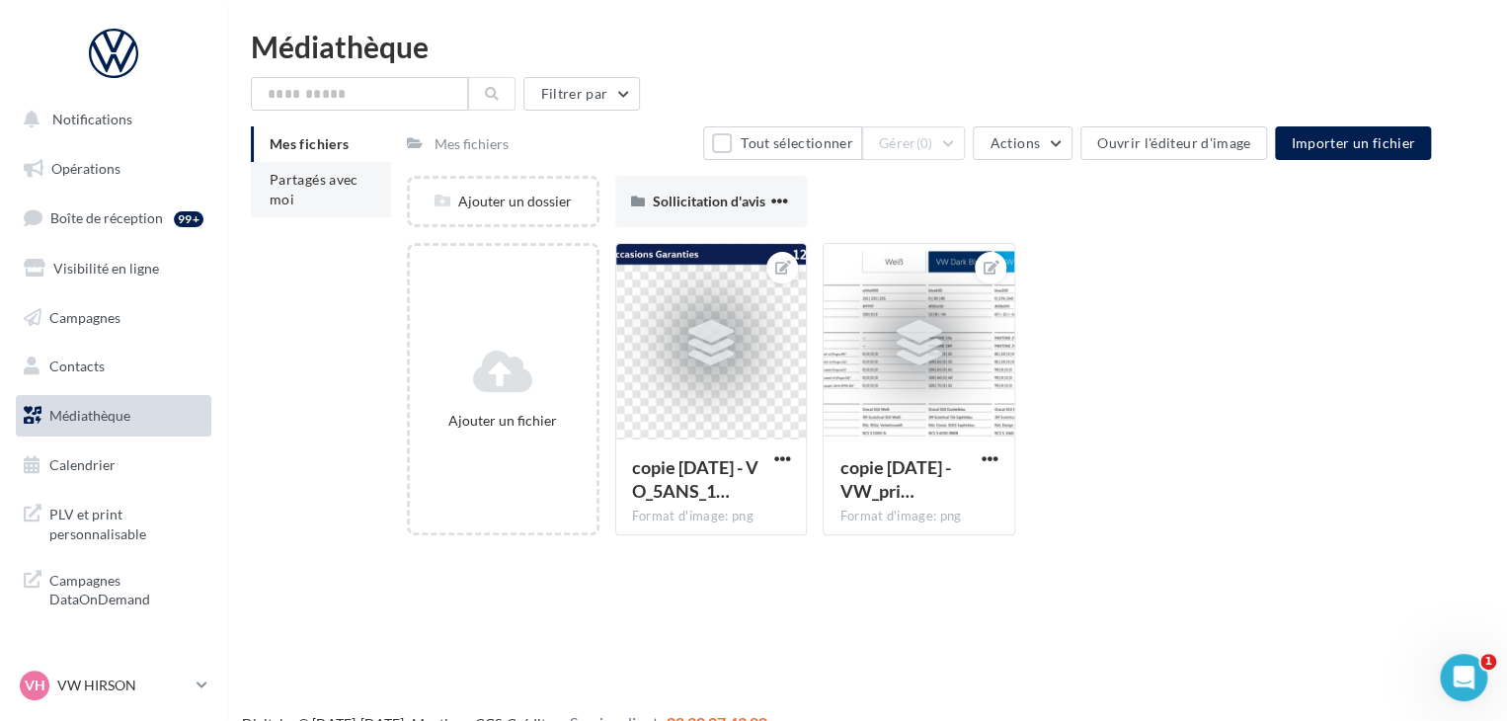
click at [342, 195] on li "Partagés avec moi" at bounding box center [321, 189] width 140 height 55
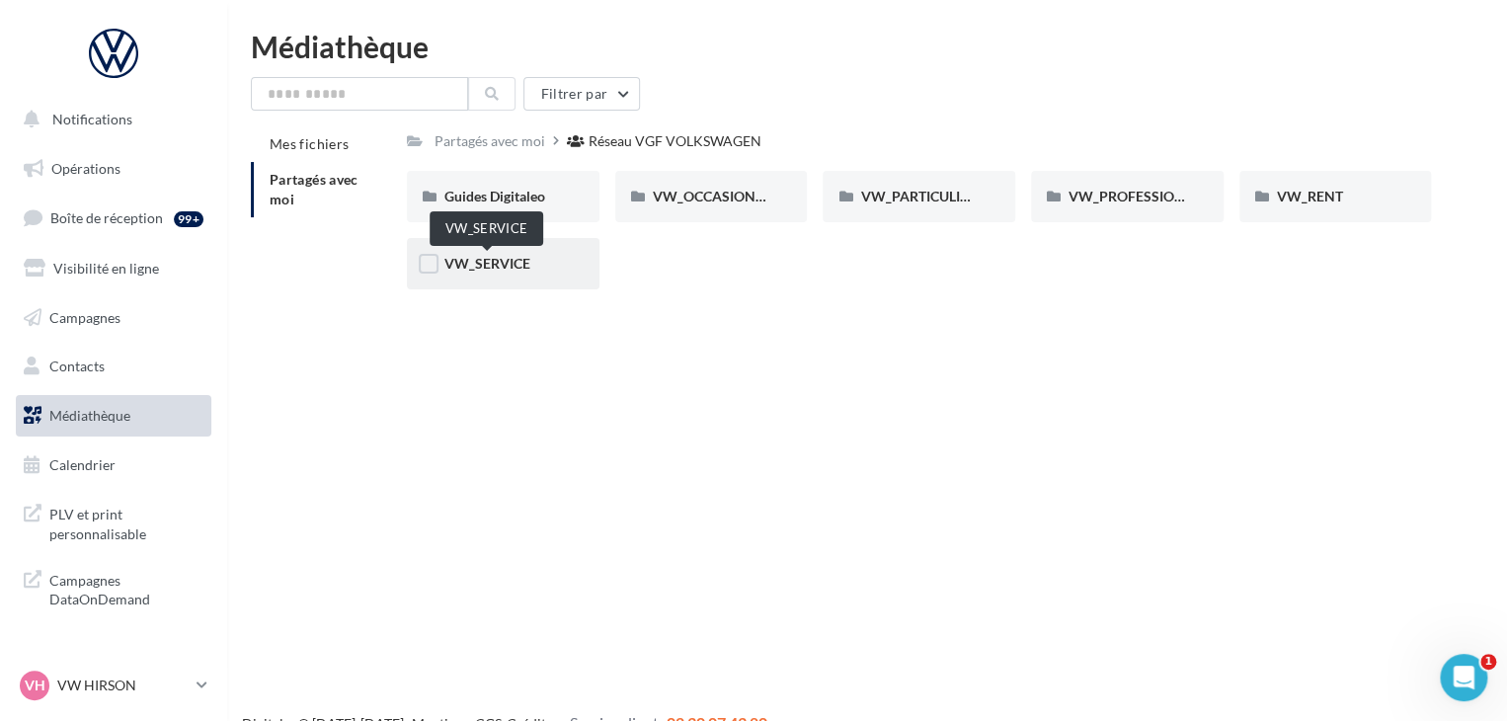
click at [487, 259] on span "VW_SERVICE" at bounding box center [487, 263] width 86 height 17
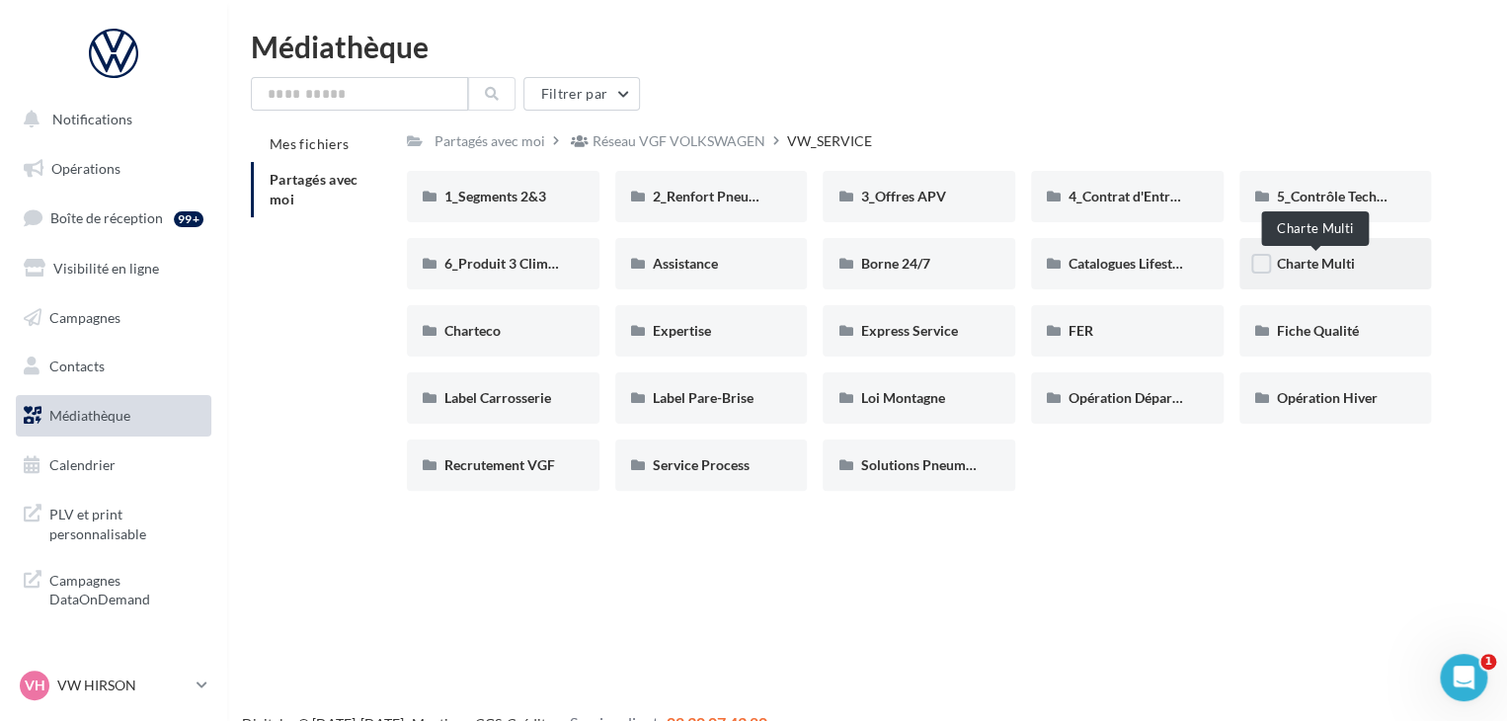
click at [1301, 262] on span "Charte Multi" at bounding box center [1316, 263] width 78 height 17
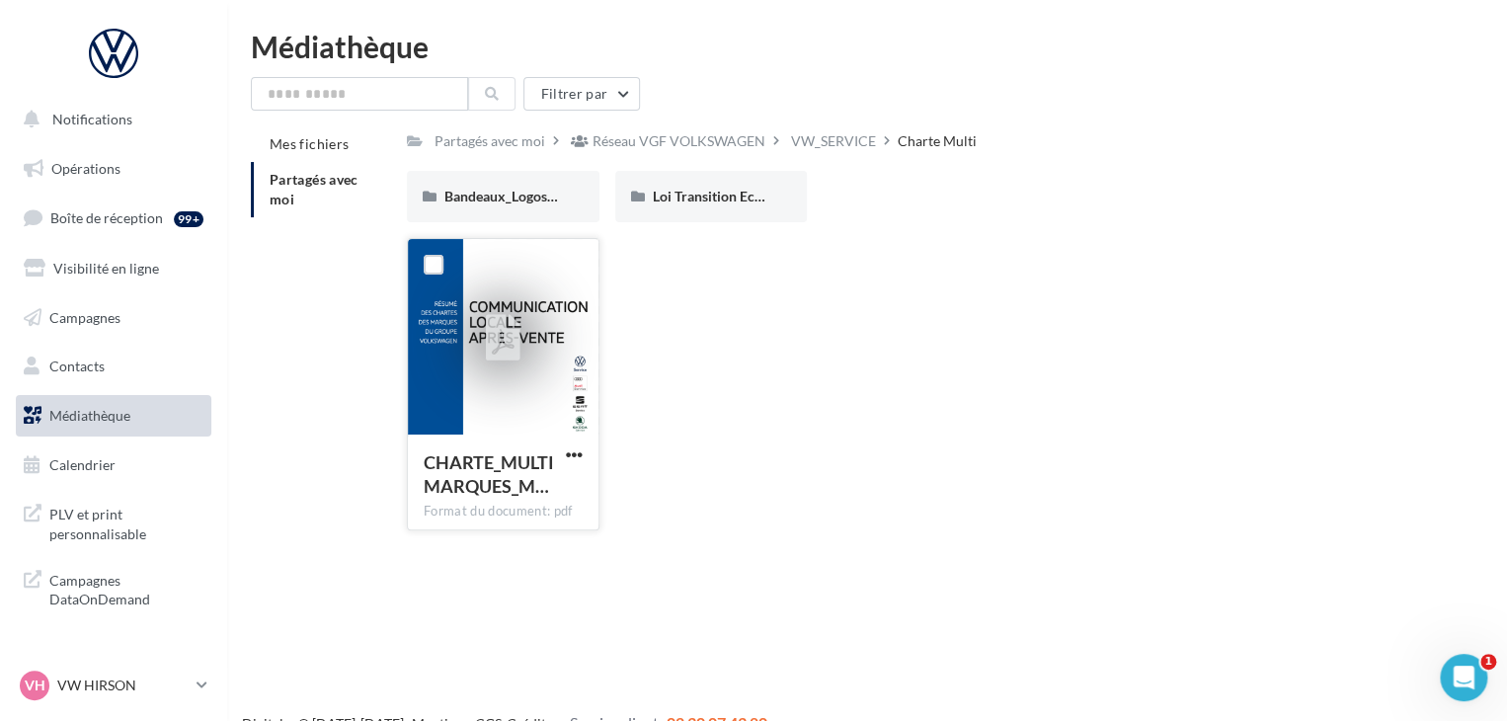
click at [525, 320] on div at bounding box center [503, 338] width 74 height 74
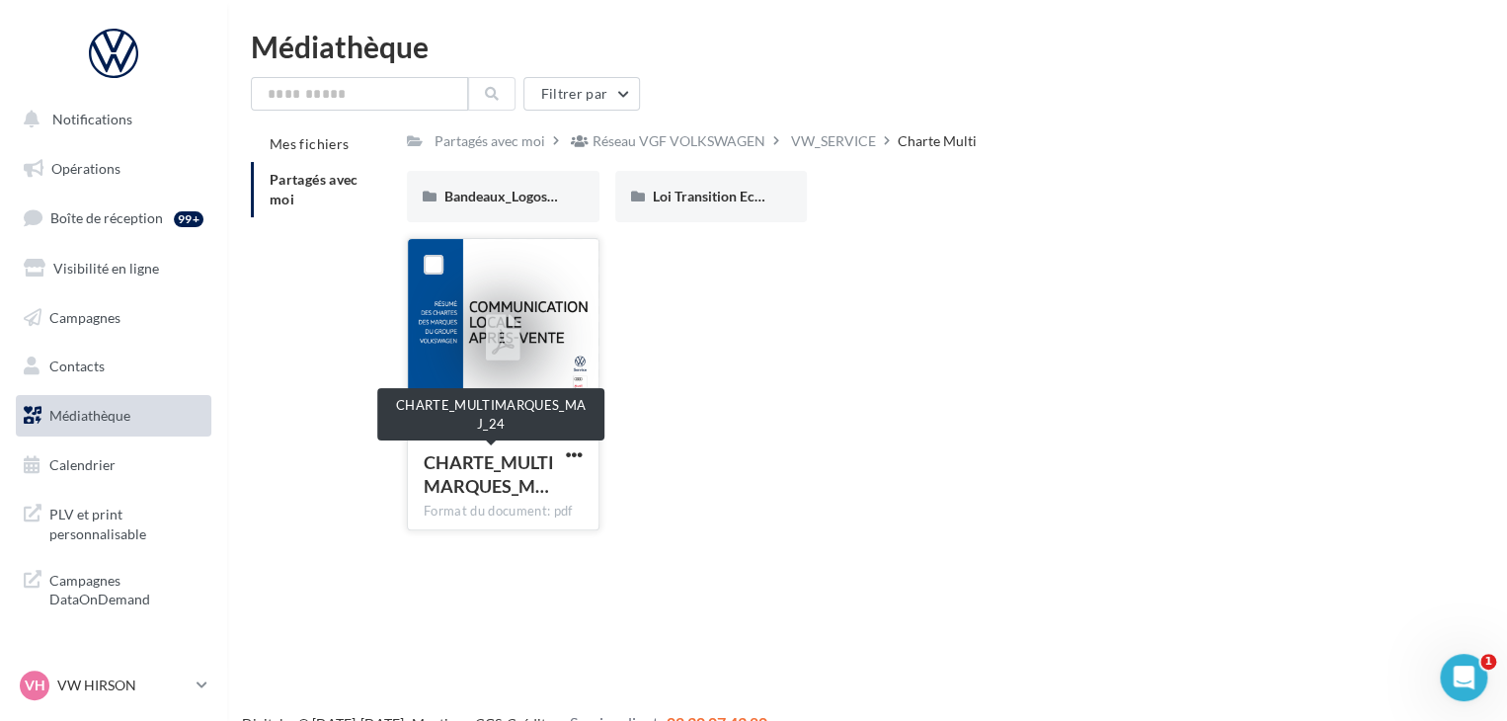
click at [475, 471] on span "CHARTE_MULTIMARQUES_M…" at bounding box center [489, 473] width 130 height 45
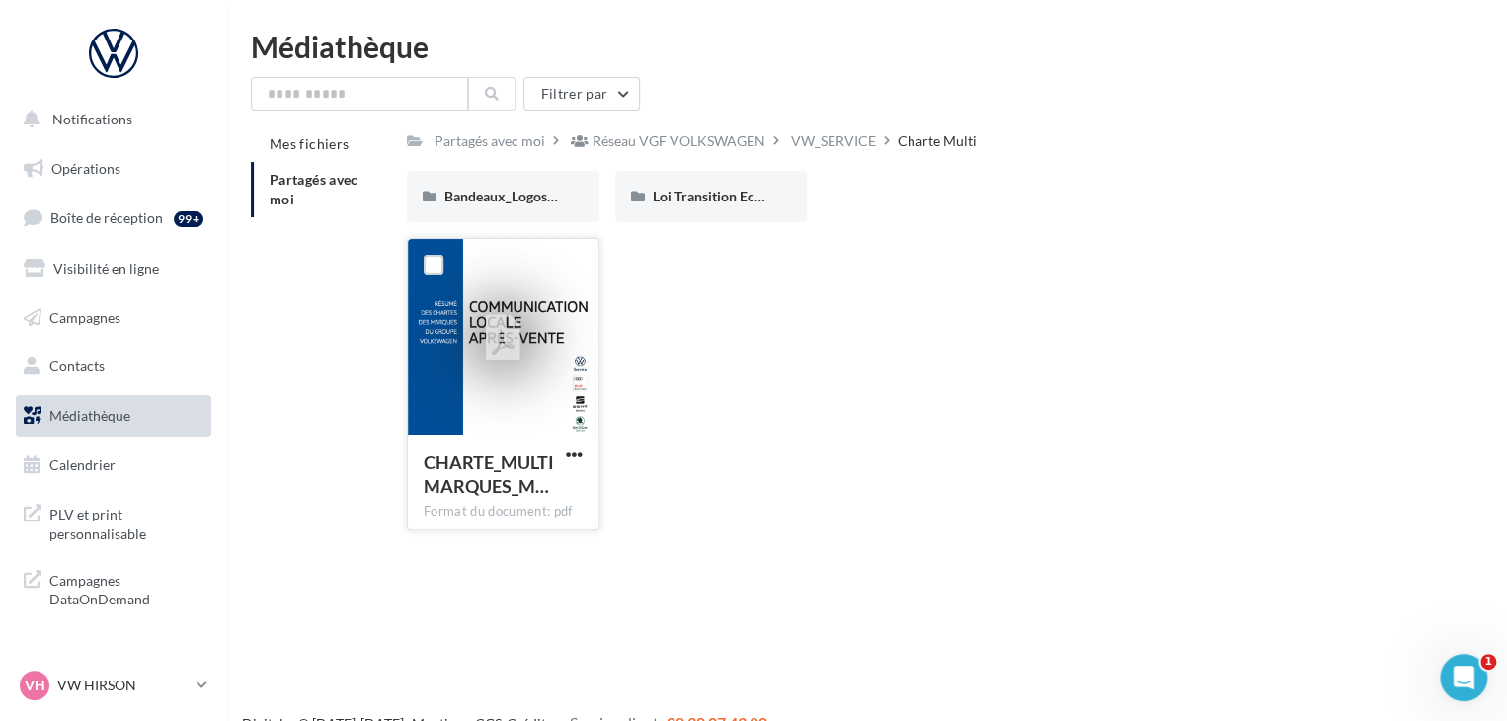
click at [505, 341] on icon at bounding box center [503, 338] width 35 height 45
click at [481, 441] on div "CHARTE_MULTIMARQUES_M… Format du document: pdf" at bounding box center [503, 480] width 191 height 93
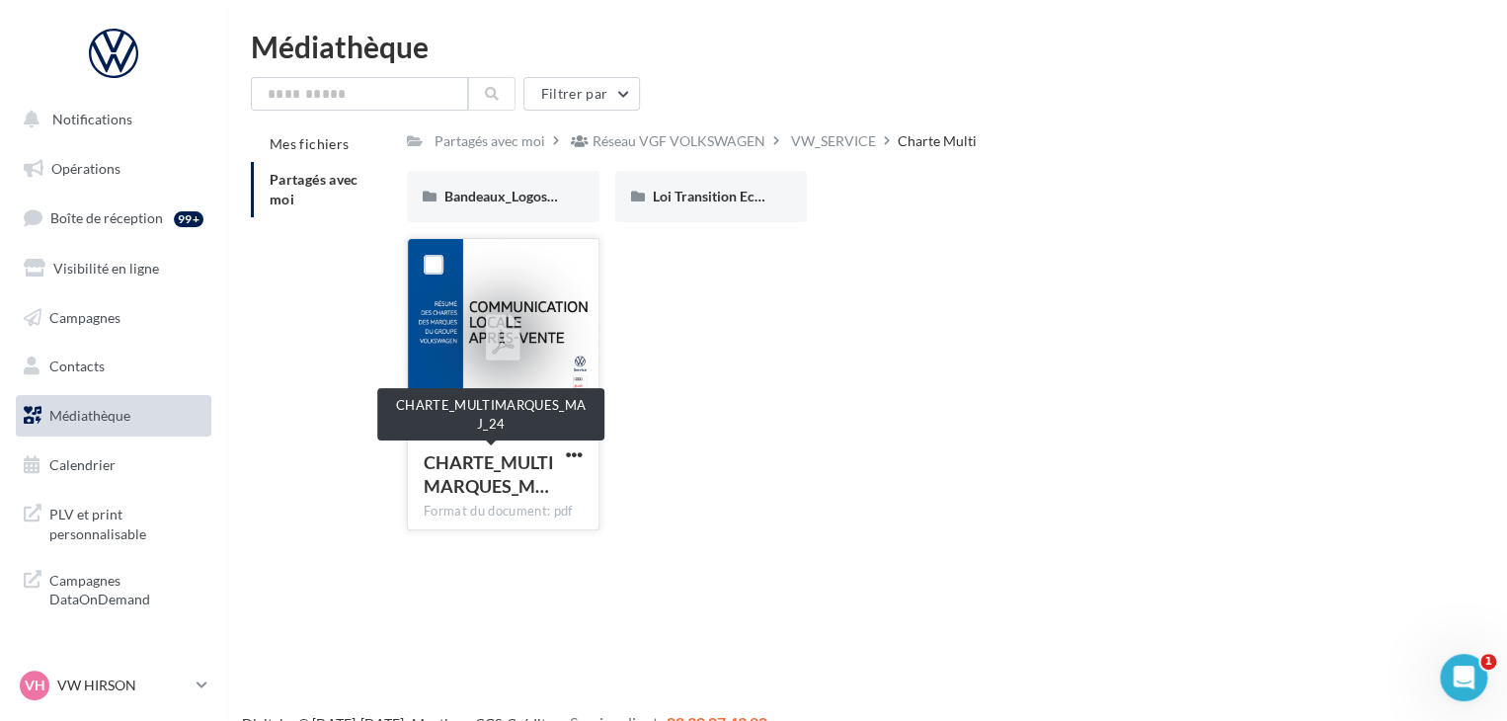
click at [530, 469] on span "CHARTE_MULTIMARQUES_M…" at bounding box center [489, 473] width 130 height 45
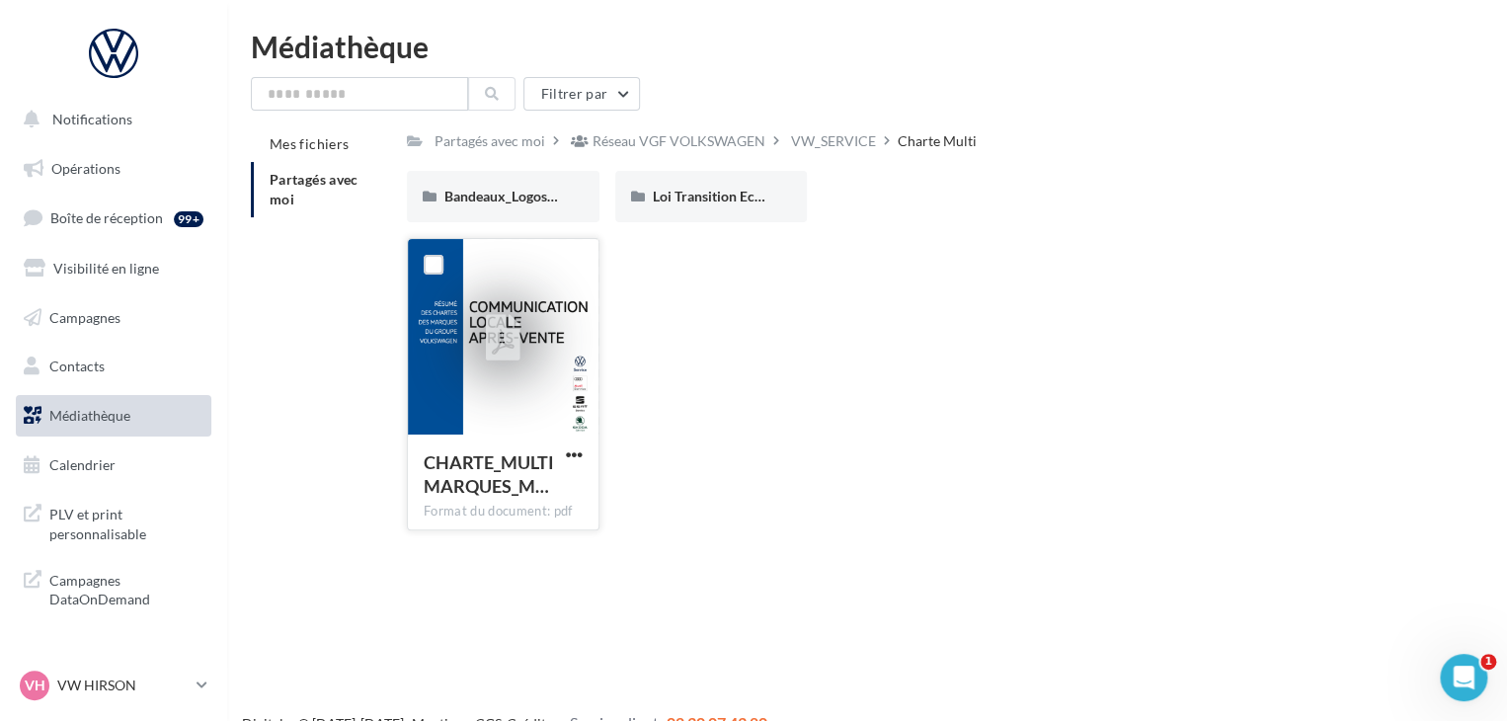
click at [505, 340] on icon at bounding box center [503, 338] width 35 height 45
click at [504, 340] on icon at bounding box center [503, 338] width 35 height 45
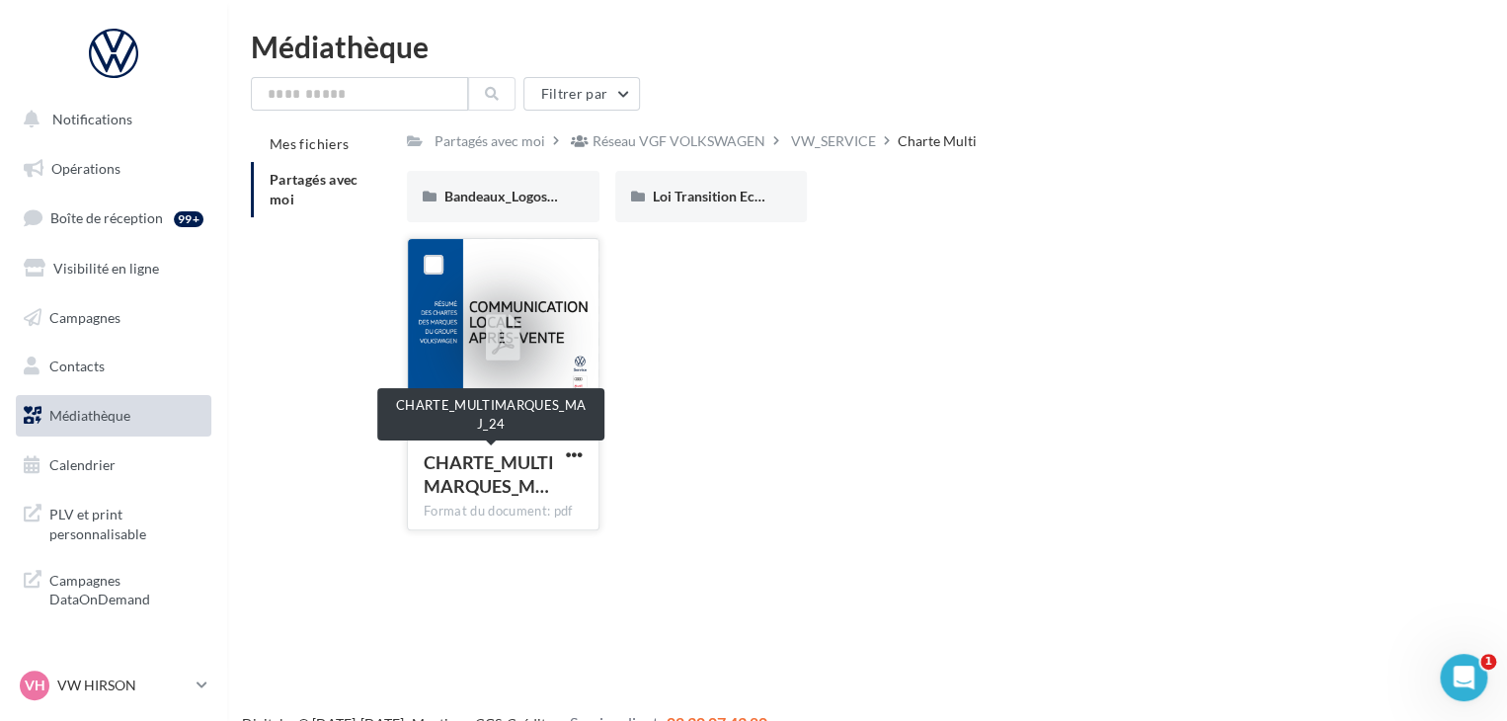
click at [514, 472] on span "CHARTE_MULTIMARQUES_M…" at bounding box center [489, 473] width 130 height 45
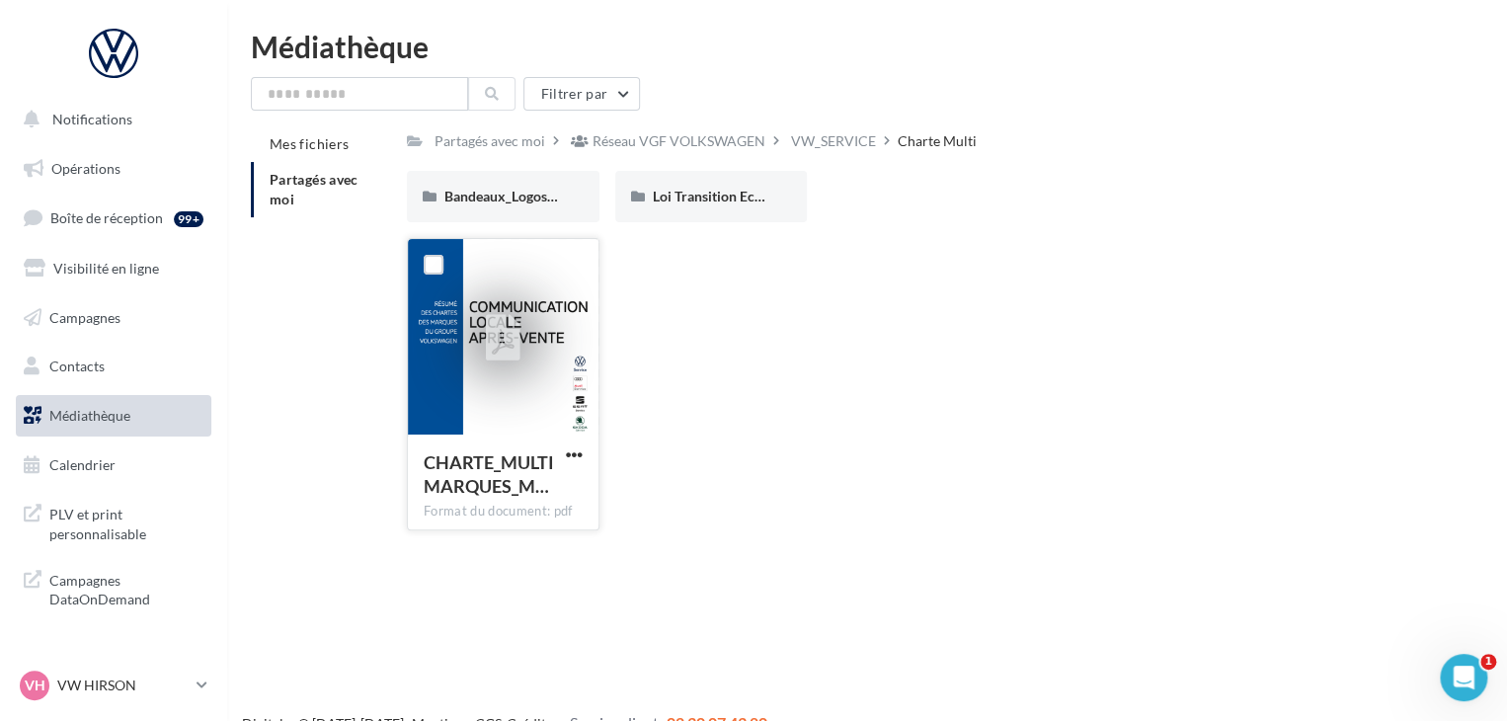
click at [490, 317] on icon at bounding box center [503, 338] width 35 height 45
click at [490, 316] on icon at bounding box center [503, 338] width 35 height 45
click at [573, 463] on span "button" at bounding box center [574, 454] width 17 height 17
click at [486, 479] on button "Télécharger" at bounding box center [487, 493] width 197 height 51
click at [482, 198] on span "Bandeaux_Logos_Service" at bounding box center [521, 196] width 154 height 17
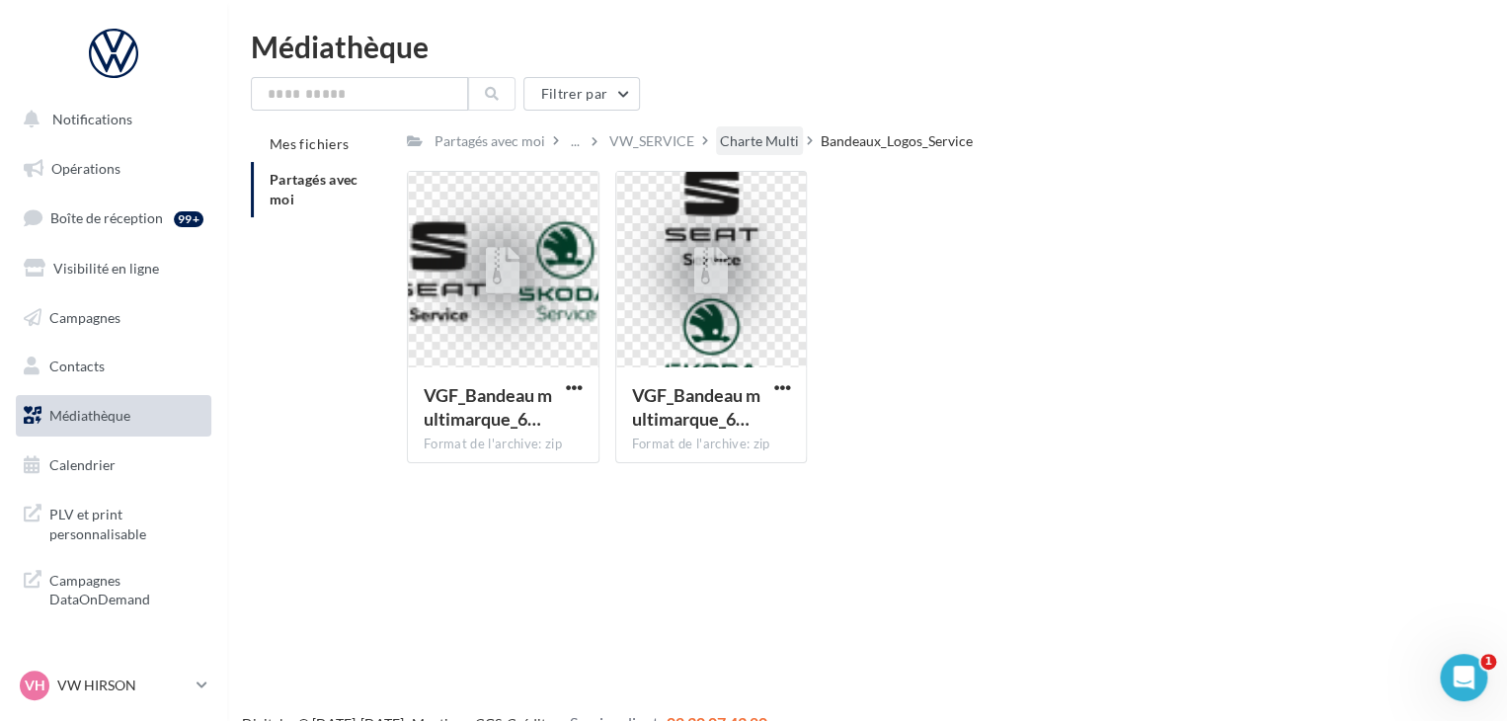
click at [740, 131] on div "Charte Multi" at bounding box center [759, 141] width 79 height 20
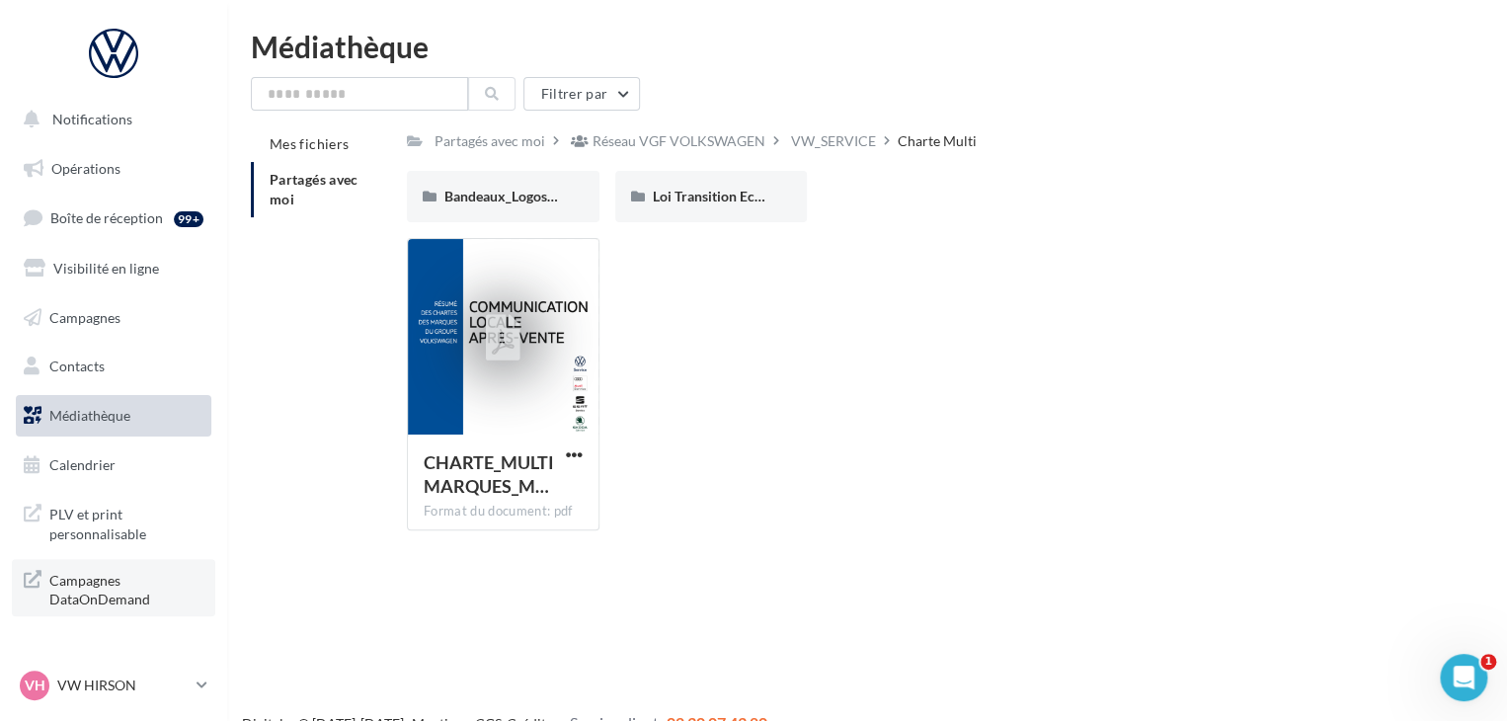
click at [111, 595] on span "Campagnes DataOnDemand" at bounding box center [126, 588] width 154 height 42
click at [468, 144] on div "Partagés avec moi" at bounding box center [489, 141] width 111 height 20
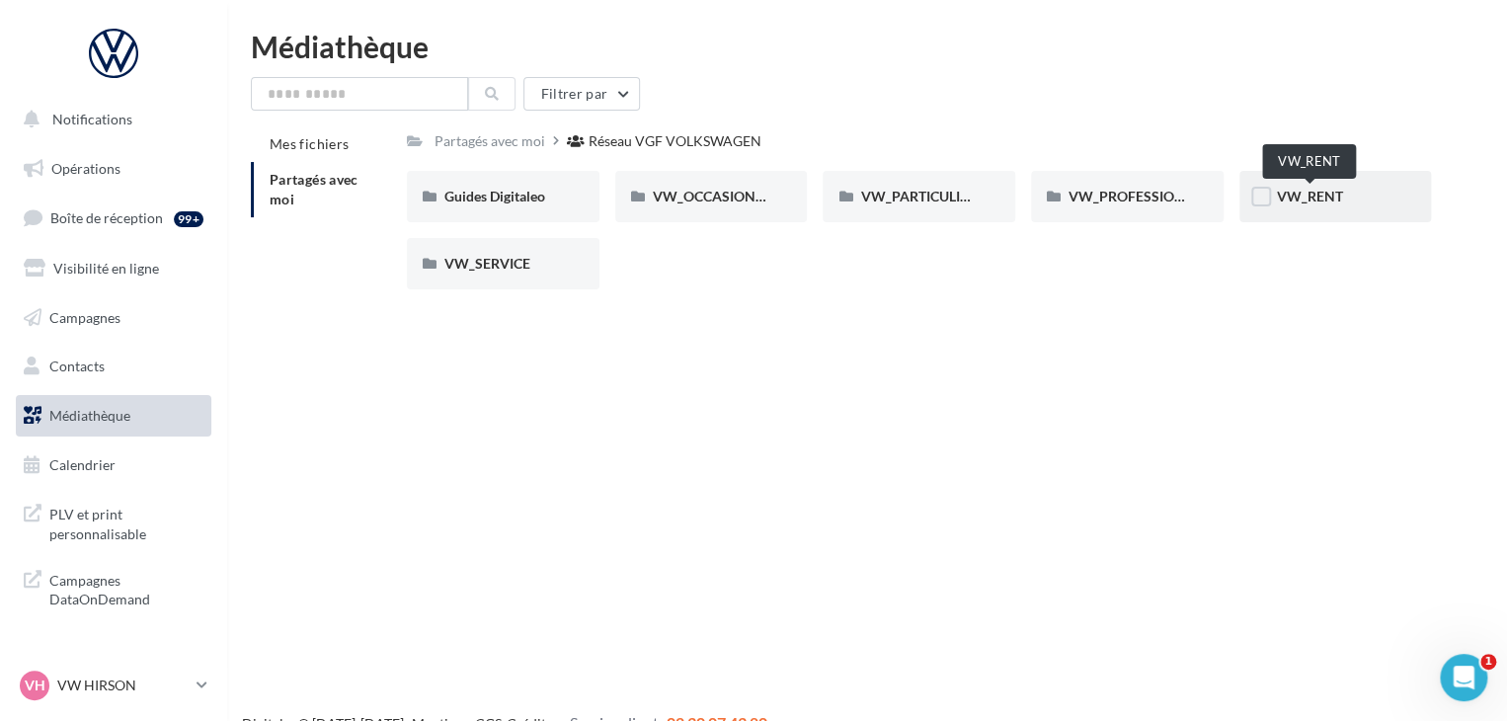
click at [1314, 202] on span "VW_RENT" at bounding box center [1310, 196] width 66 height 17
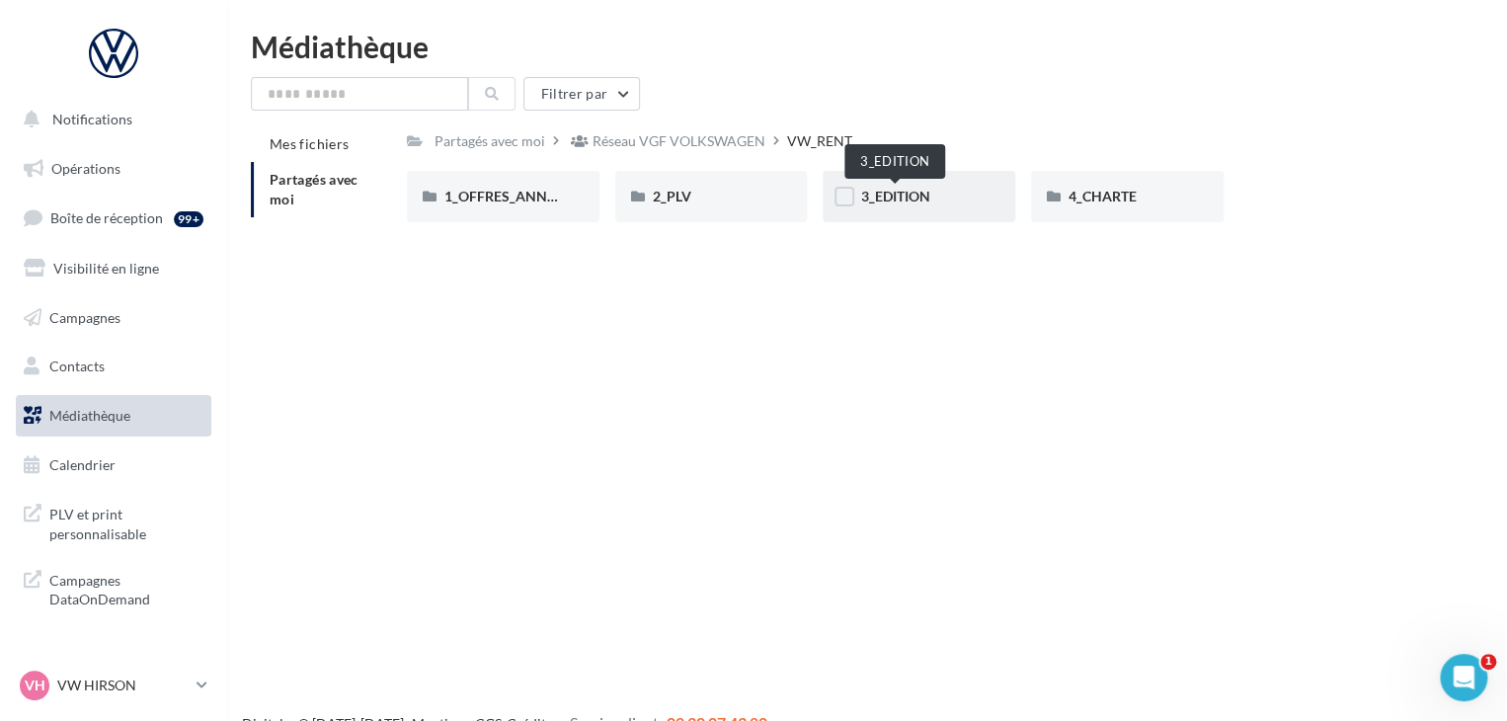
click at [887, 195] on span "3_EDITION" at bounding box center [894, 196] width 69 height 17
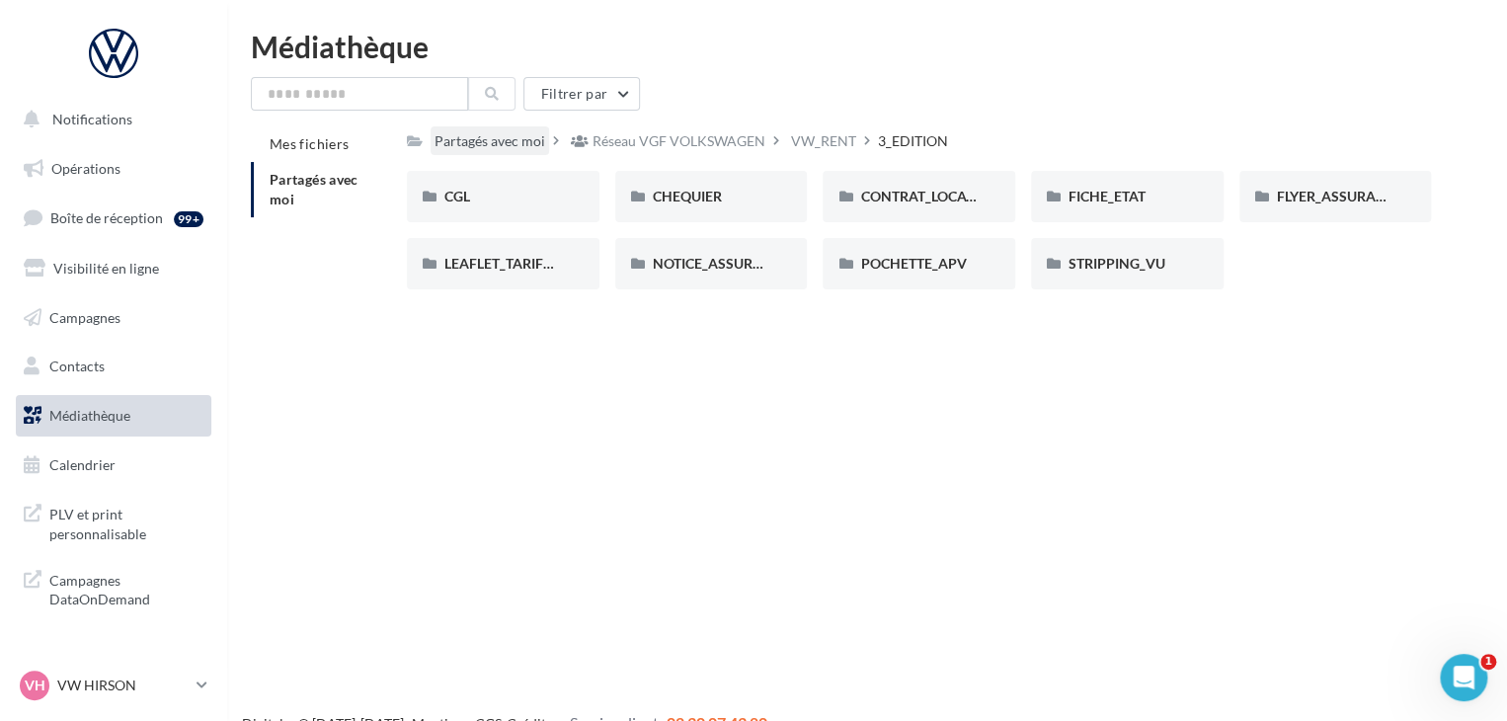
click at [518, 145] on div "Partagés avec moi" at bounding box center [489, 141] width 111 height 20
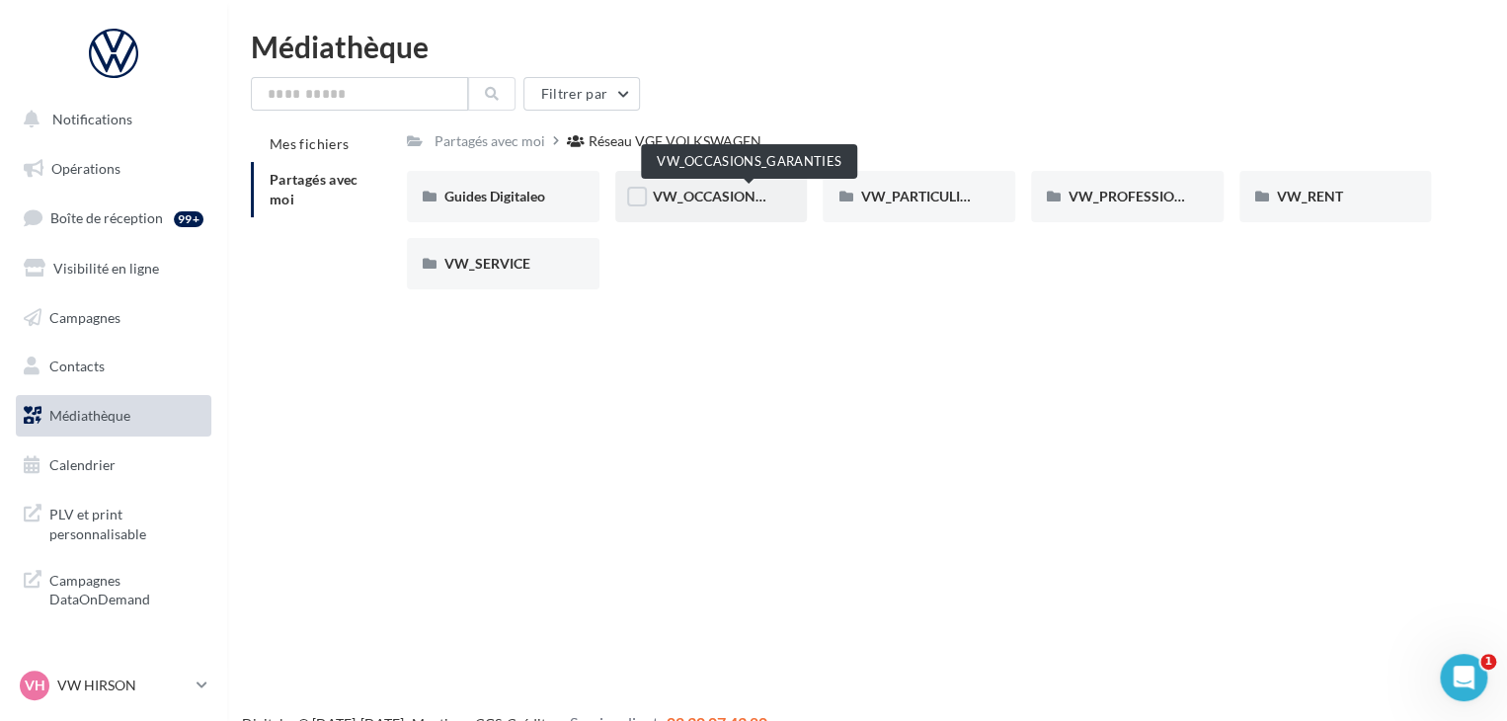
click at [705, 195] on span "VW_OCCASIONS_GARANTIES" at bounding box center [750, 196] width 194 height 17
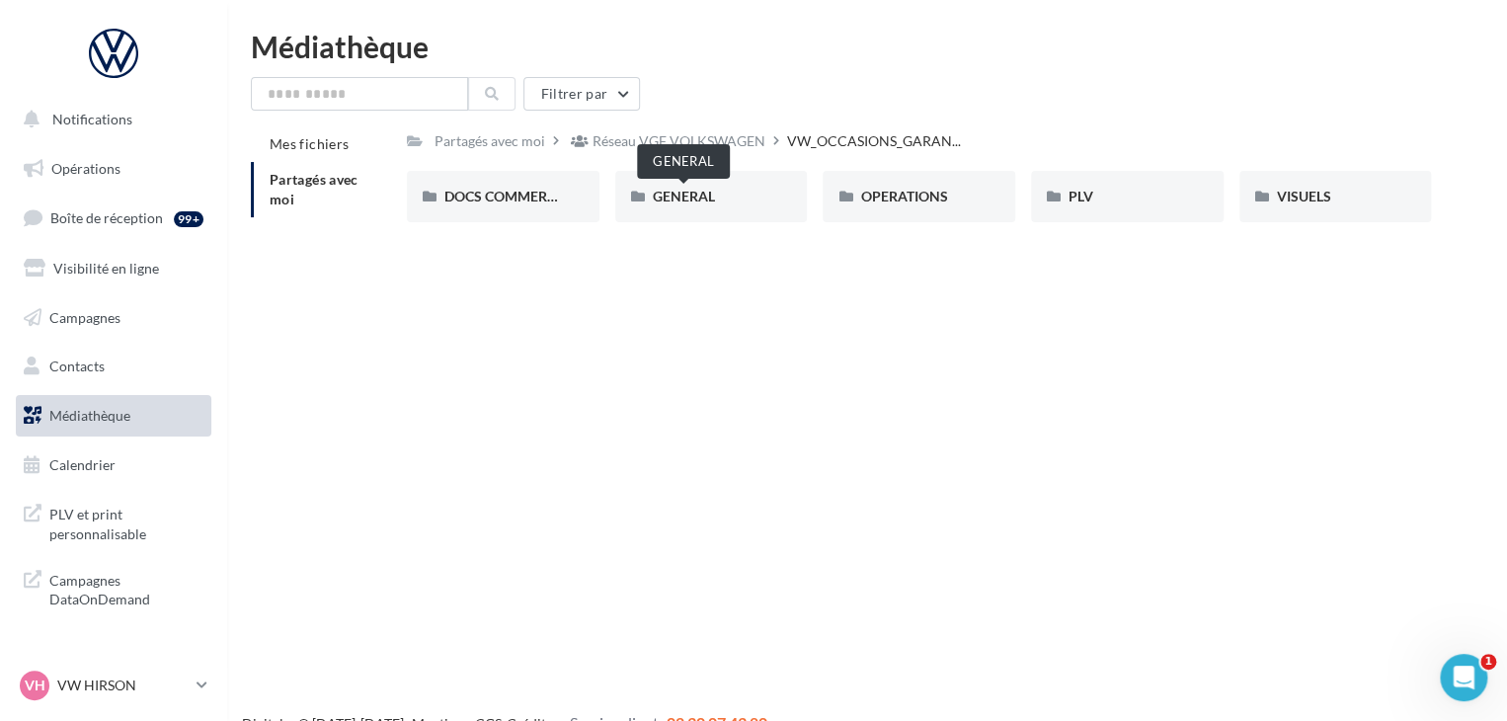
click at [705, 195] on span "GENERAL" at bounding box center [684, 196] width 62 height 17
click at [479, 206] on div "Charte VO" at bounding box center [503, 196] width 193 height 51
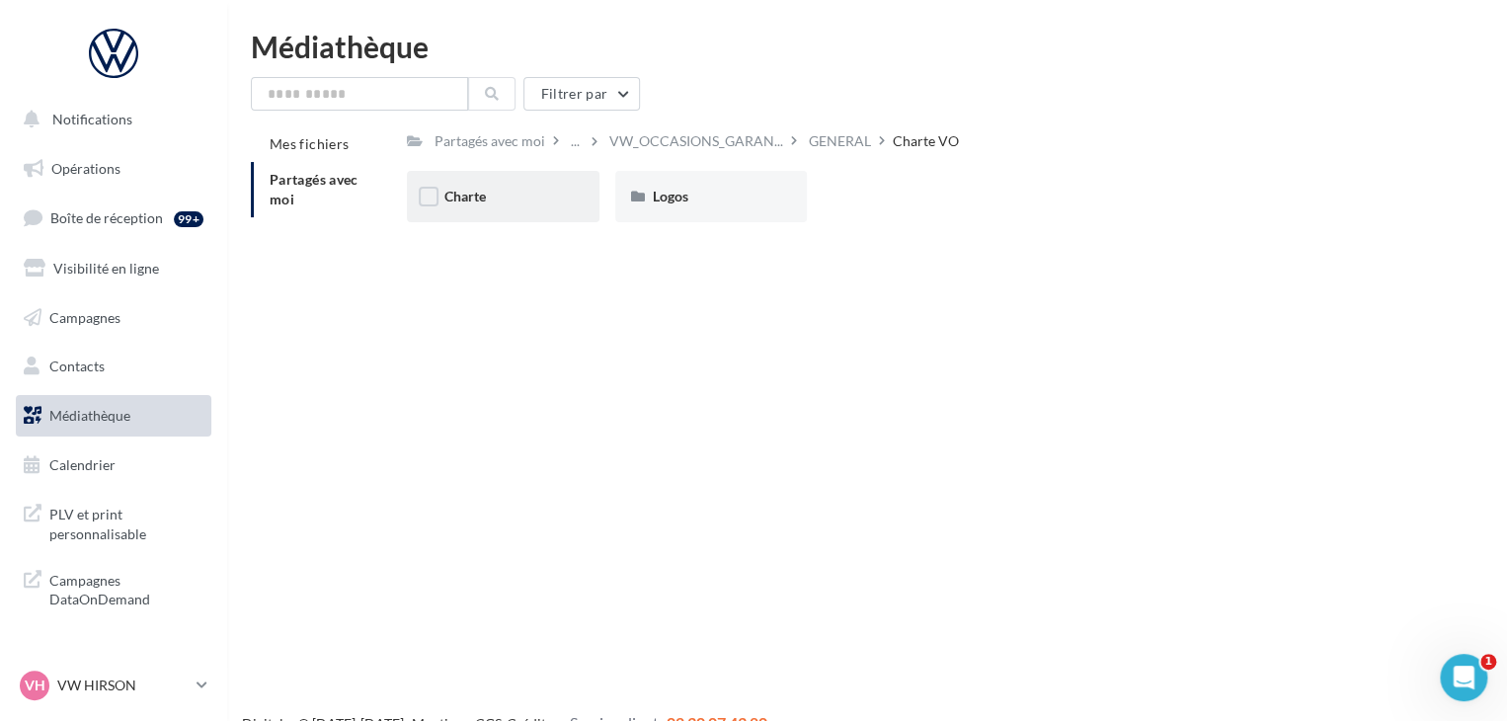
click at [503, 193] on div "Charte" at bounding box center [502, 197] width 117 height 20
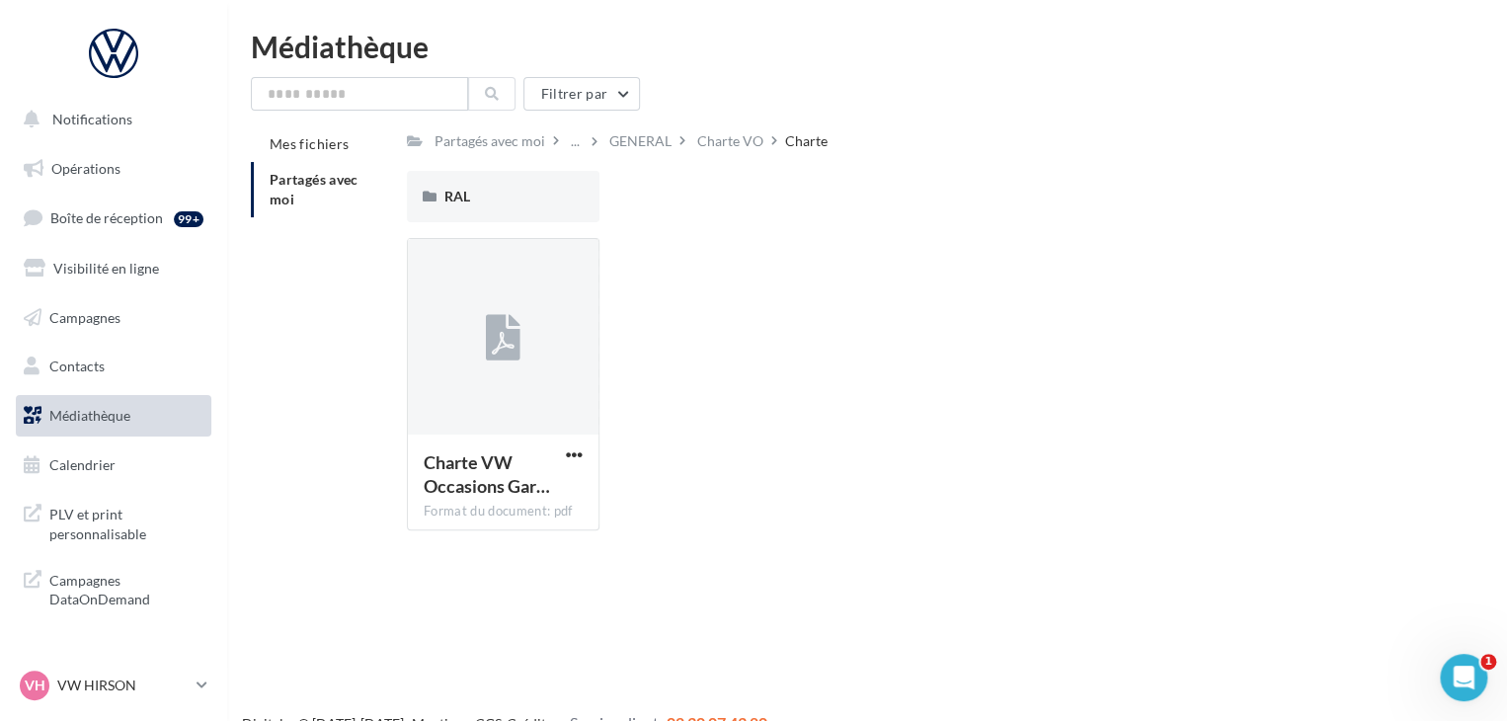
click at [503, 193] on div "RAL" at bounding box center [502, 197] width 117 height 20
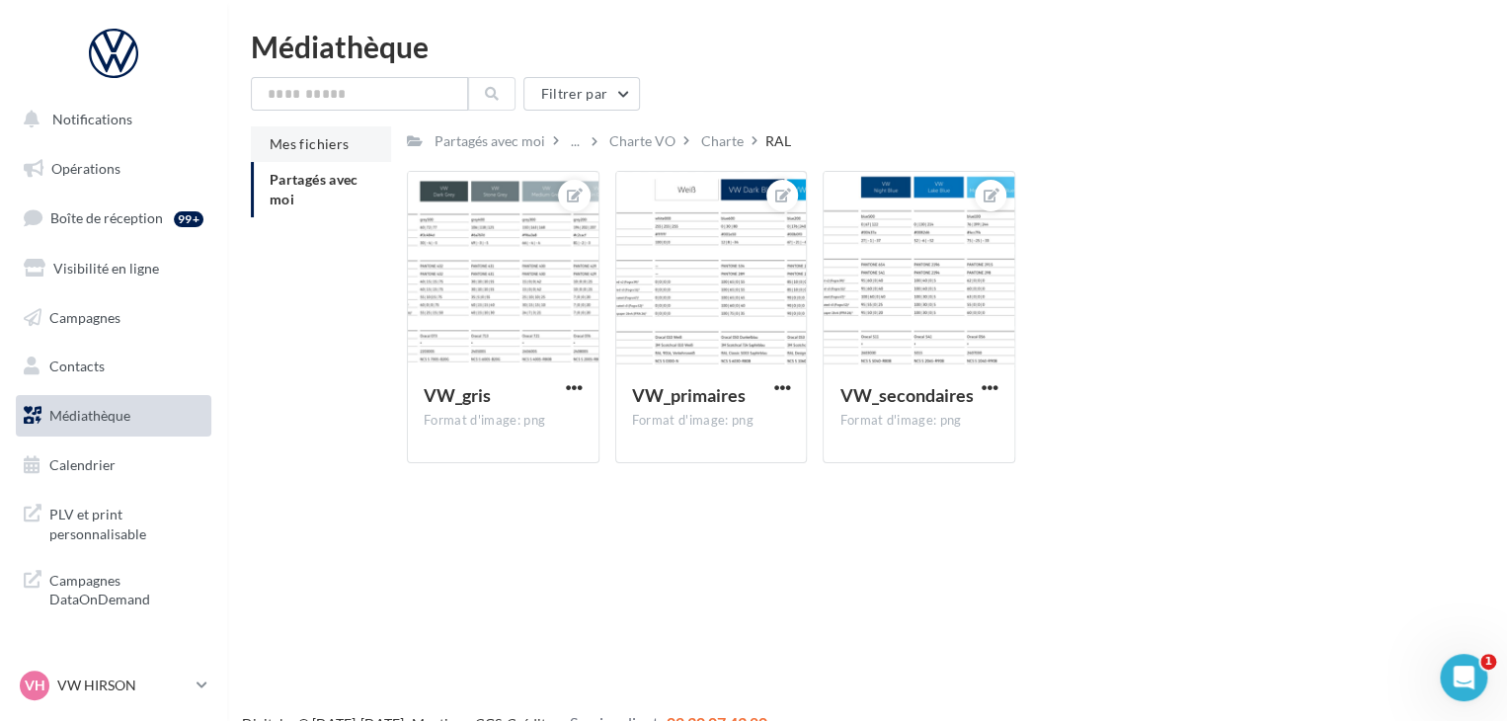
click at [316, 155] on li "Mes fichiers" at bounding box center [321, 144] width 140 height 36
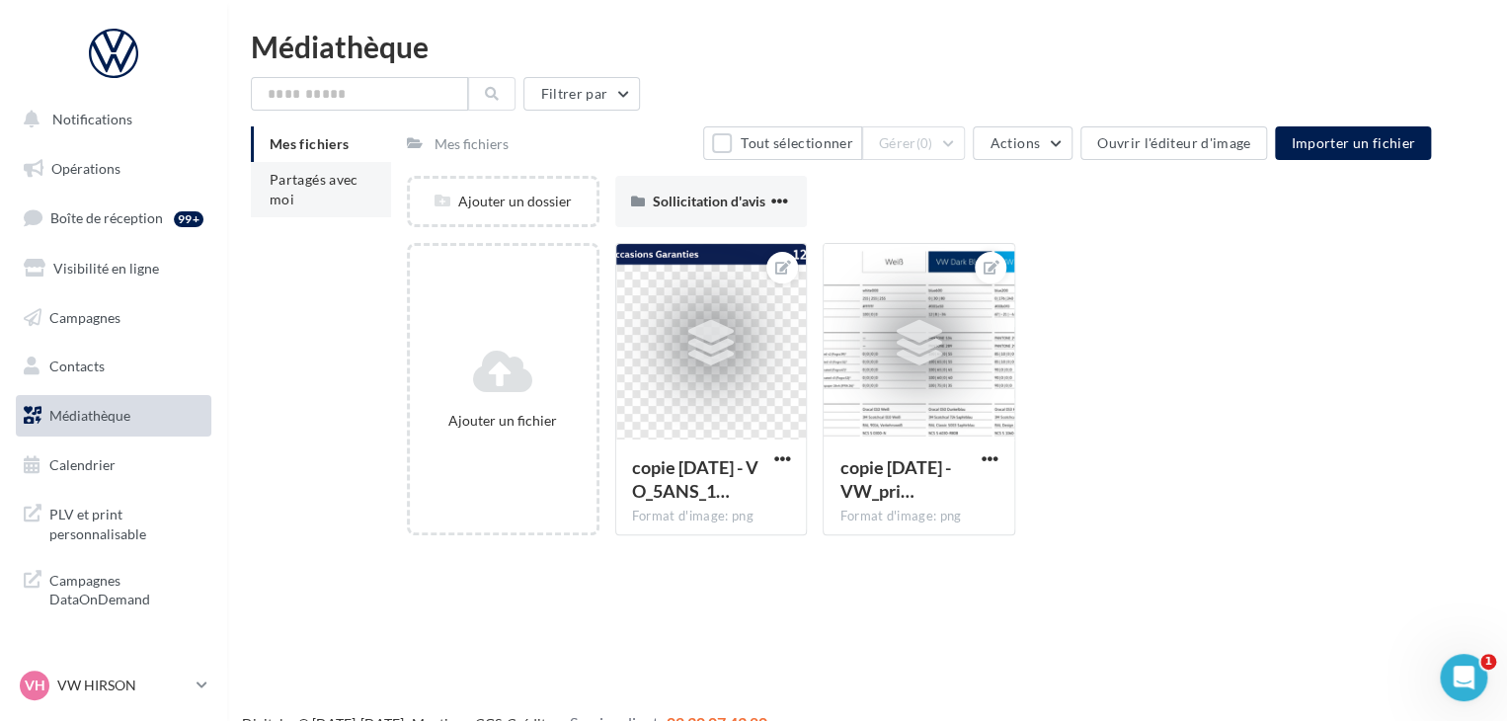
click at [314, 183] on span "Partagés avec moi" at bounding box center [314, 189] width 89 height 37
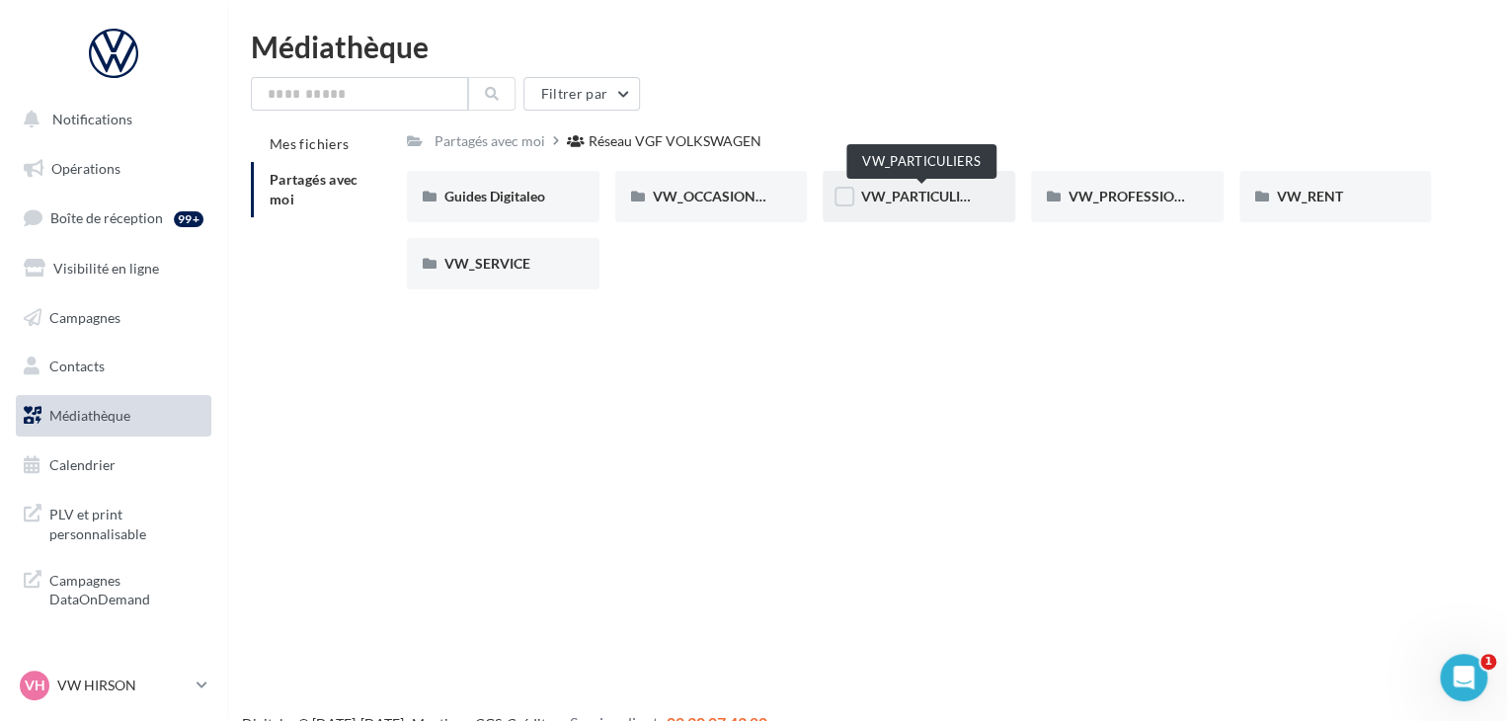
click at [943, 190] on span "VW_PARTICULIERS" at bounding box center [921, 196] width 123 height 17
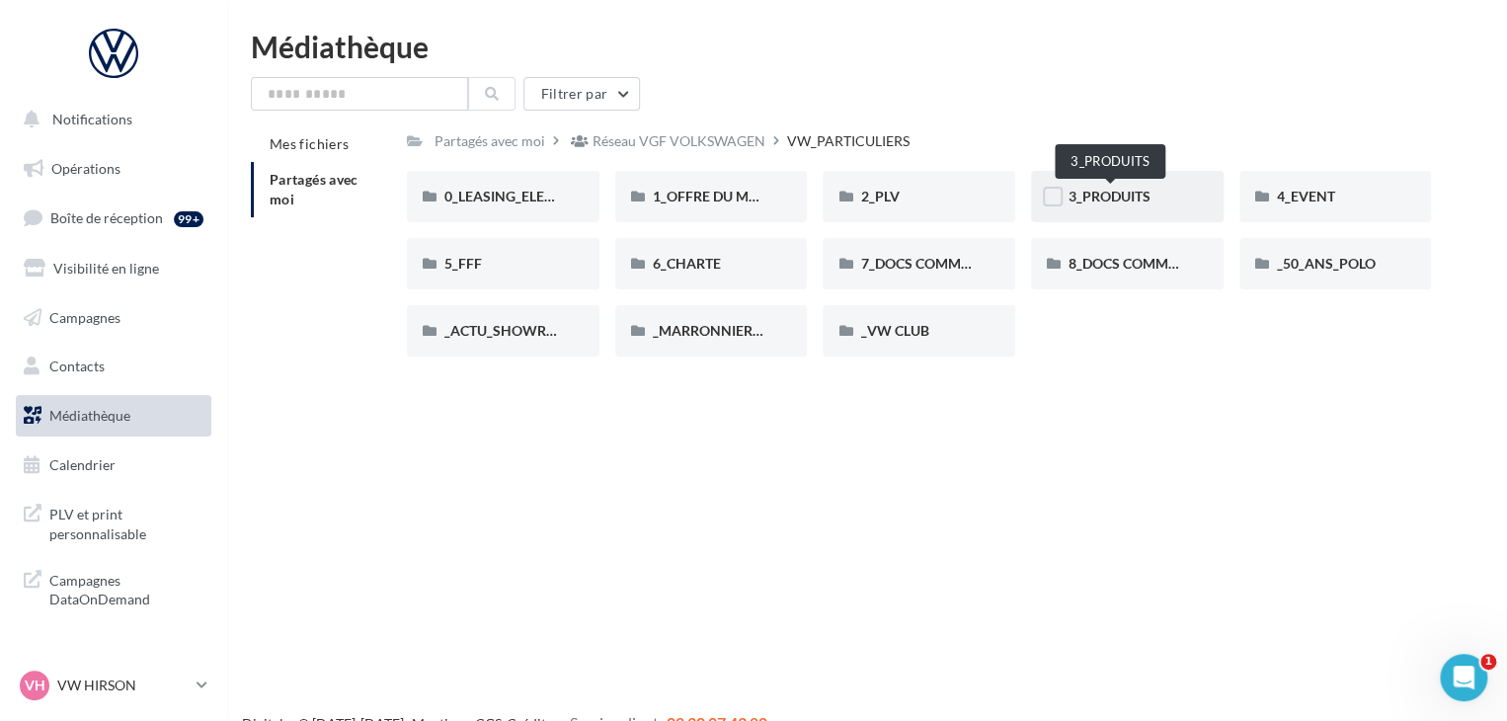
click at [1123, 199] on span "3_PRODUITS" at bounding box center [1109, 196] width 82 height 17
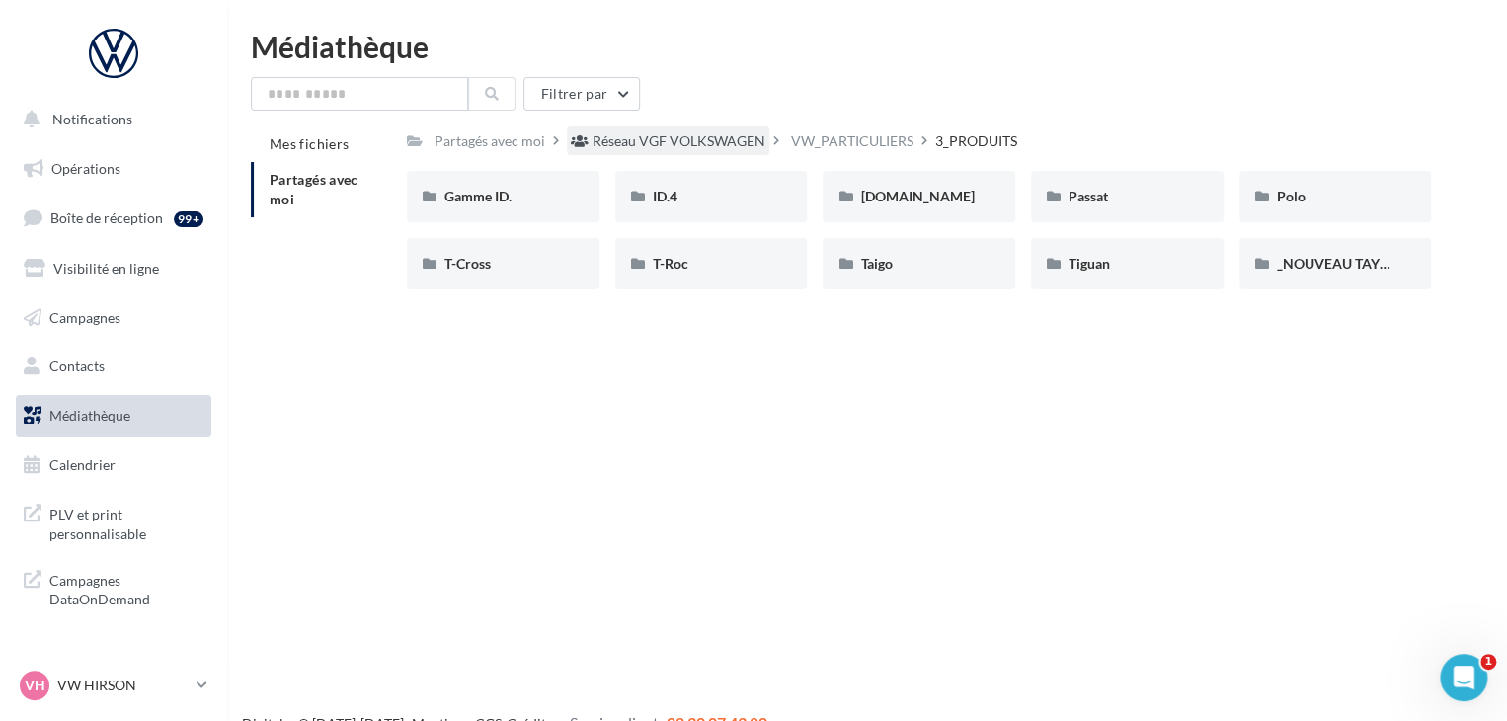
click at [675, 154] on div "Réseau VGF VOLKSWAGEN" at bounding box center [668, 140] width 202 height 29
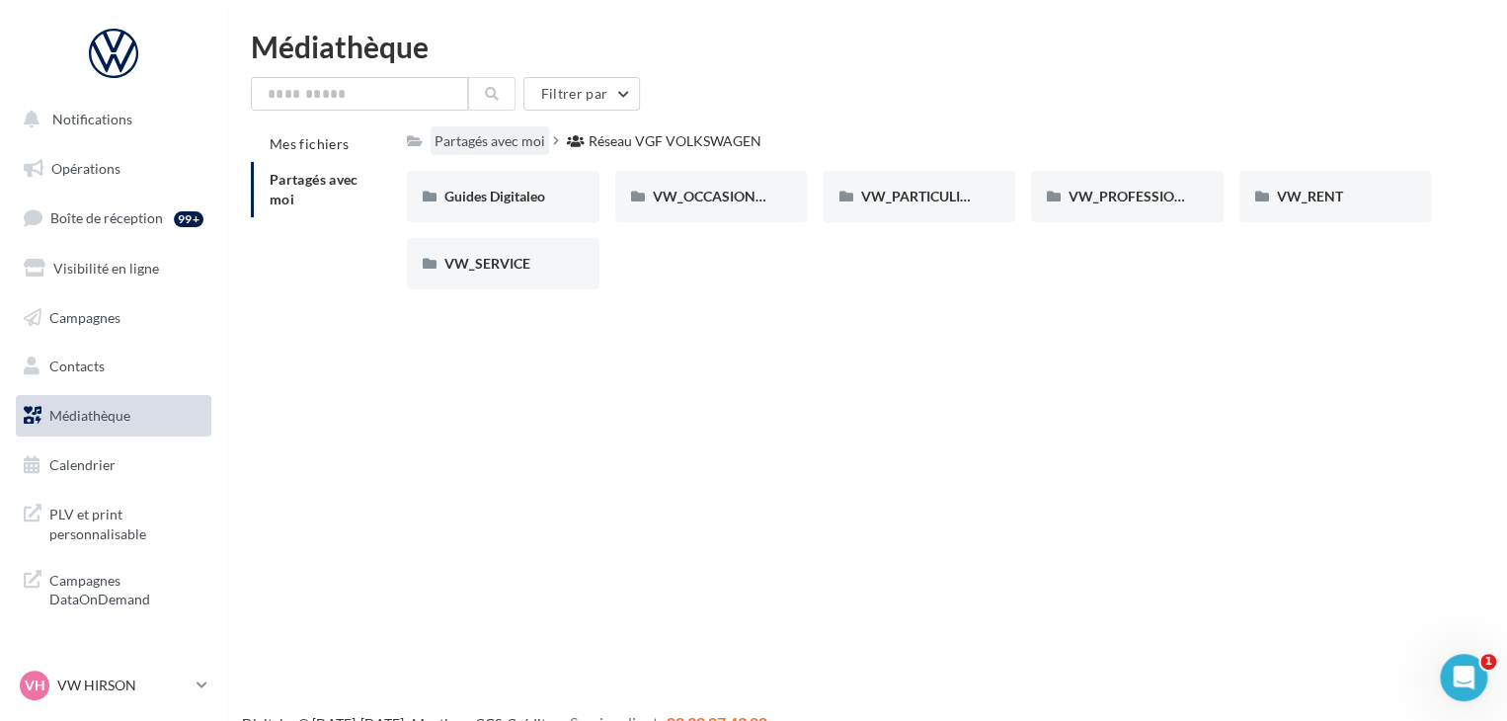
click at [445, 139] on div "Partagés avec moi" at bounding box center [489, 141] width 111 height 20
click at [453, 139] on div "Partagés avec moi" at bounding box center [489, 141] width 111 height 20
drag, startPoint x: 241, startPoint y: 160, endPoint x: 273, endPoint y: 138, distance: 38.3
click at [241, 160] on div "Médiathèque Filtrer par Mes fichiers Partagés avec moi Partagés avec moi Réseau…" at bounding box center [867, 168] width 1280 height 273
click at [287, 130] on li "Mes fichiers" at bounding box center [321, 144] width 140 height 36
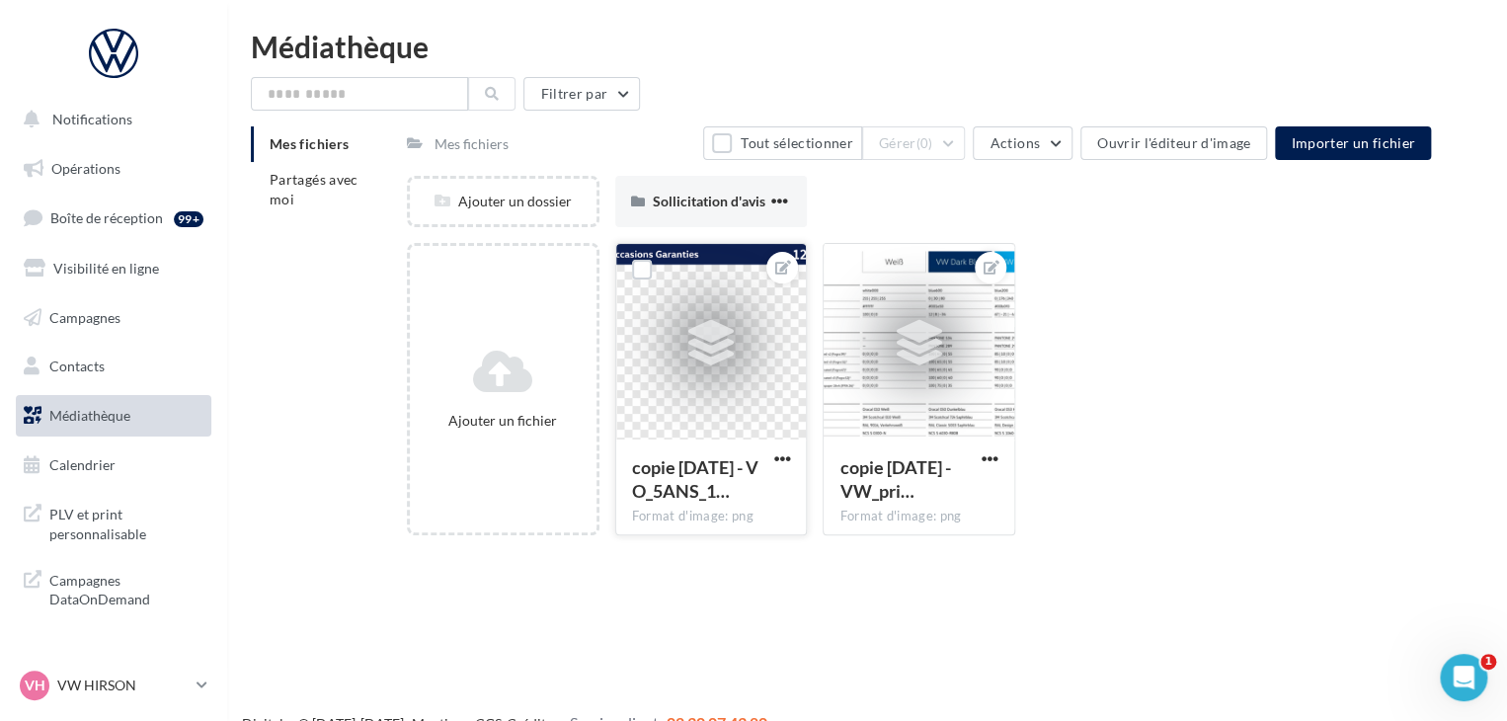
click at [688, 280] on div at bounding box center [711, 342] width 191 height 197
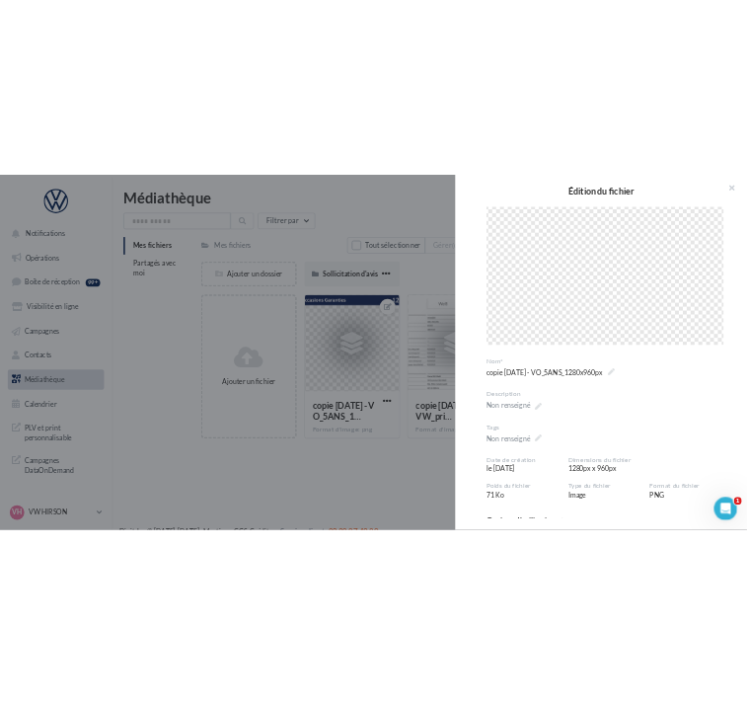
scroll to position [435, 0]
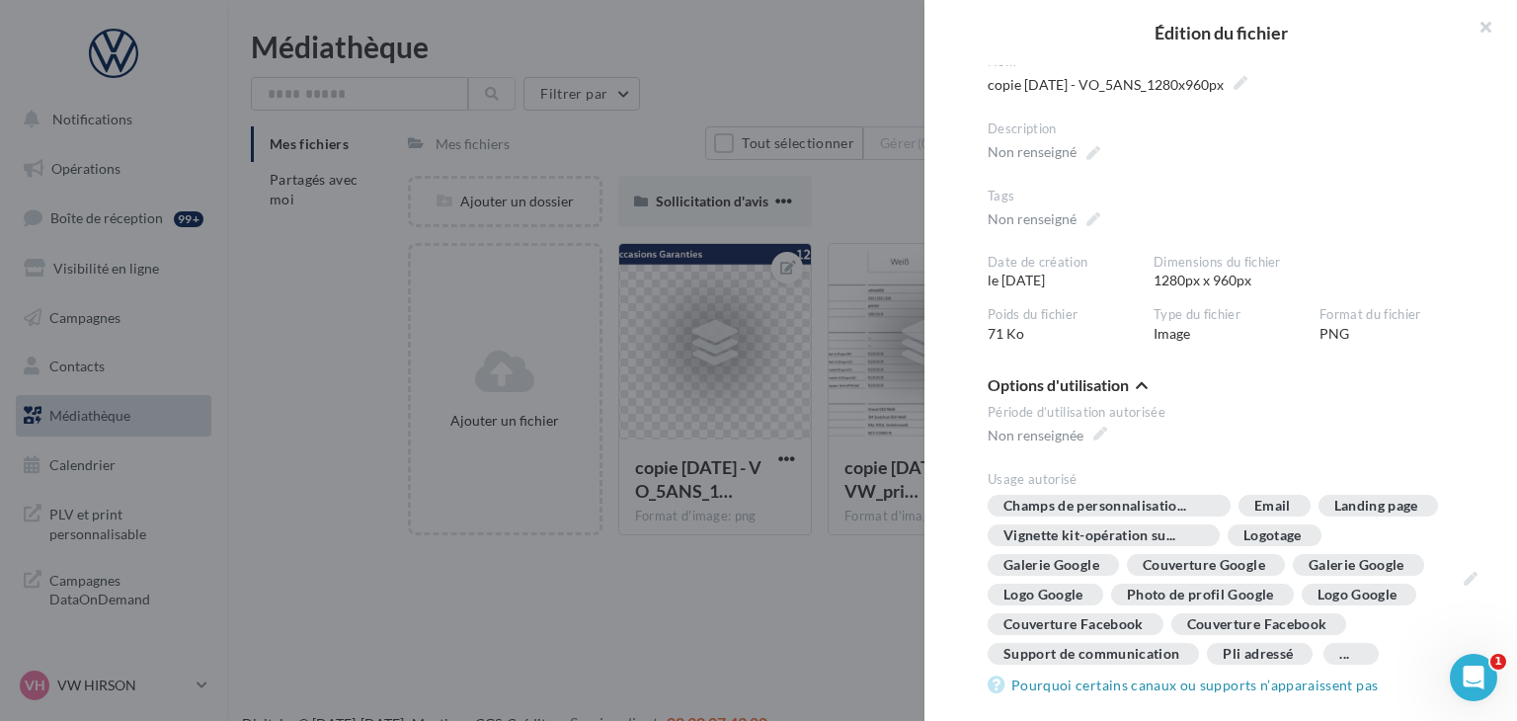
click at [723, 648] on div at bounding box center [758, 360] width 1517 height 721
